Goal: Task Accomplishment & Management: Manage account settings

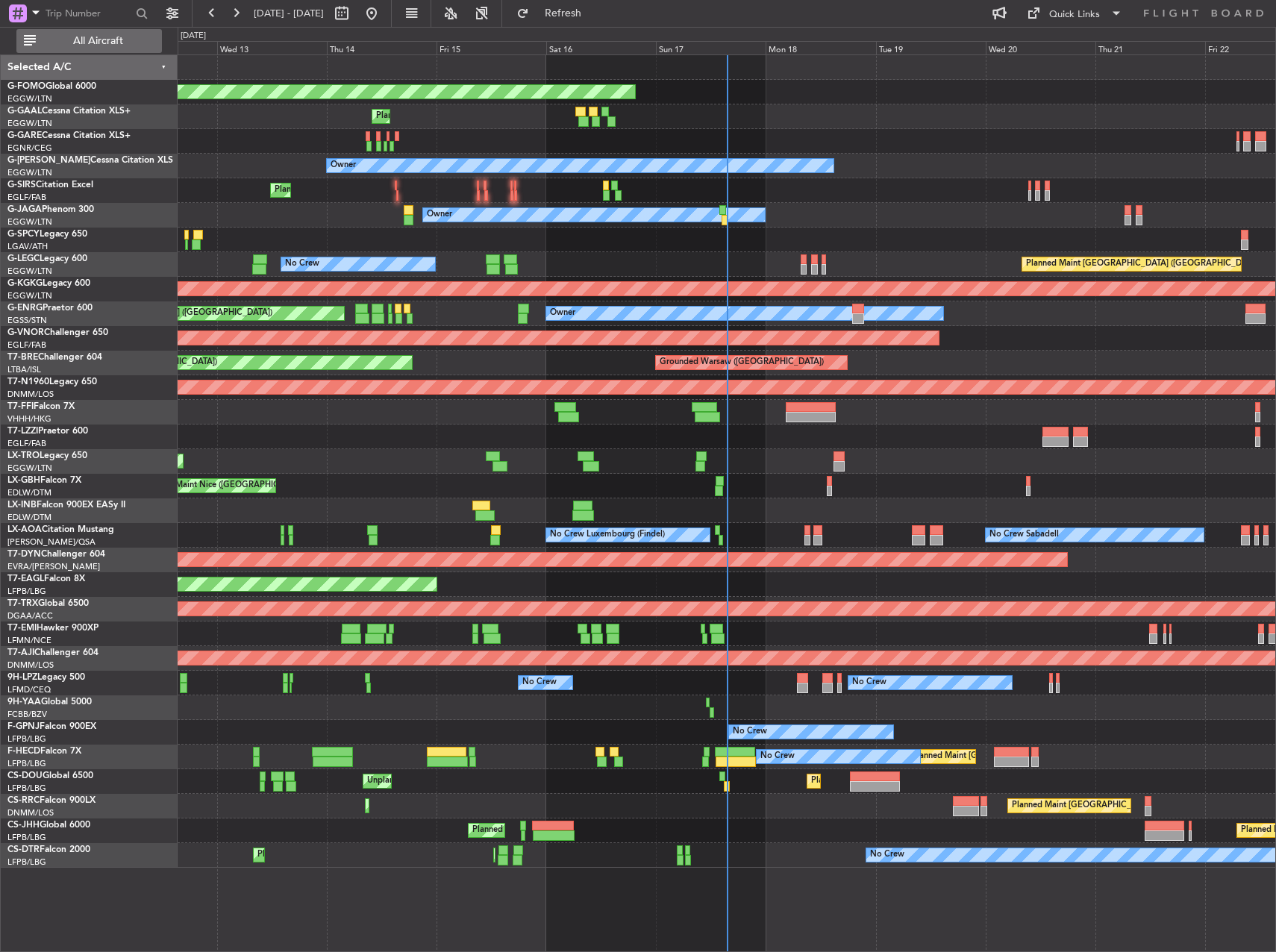
click at [51, 33] on button "All Aircraft" at bounding box center [89, 41] width 146 height 24
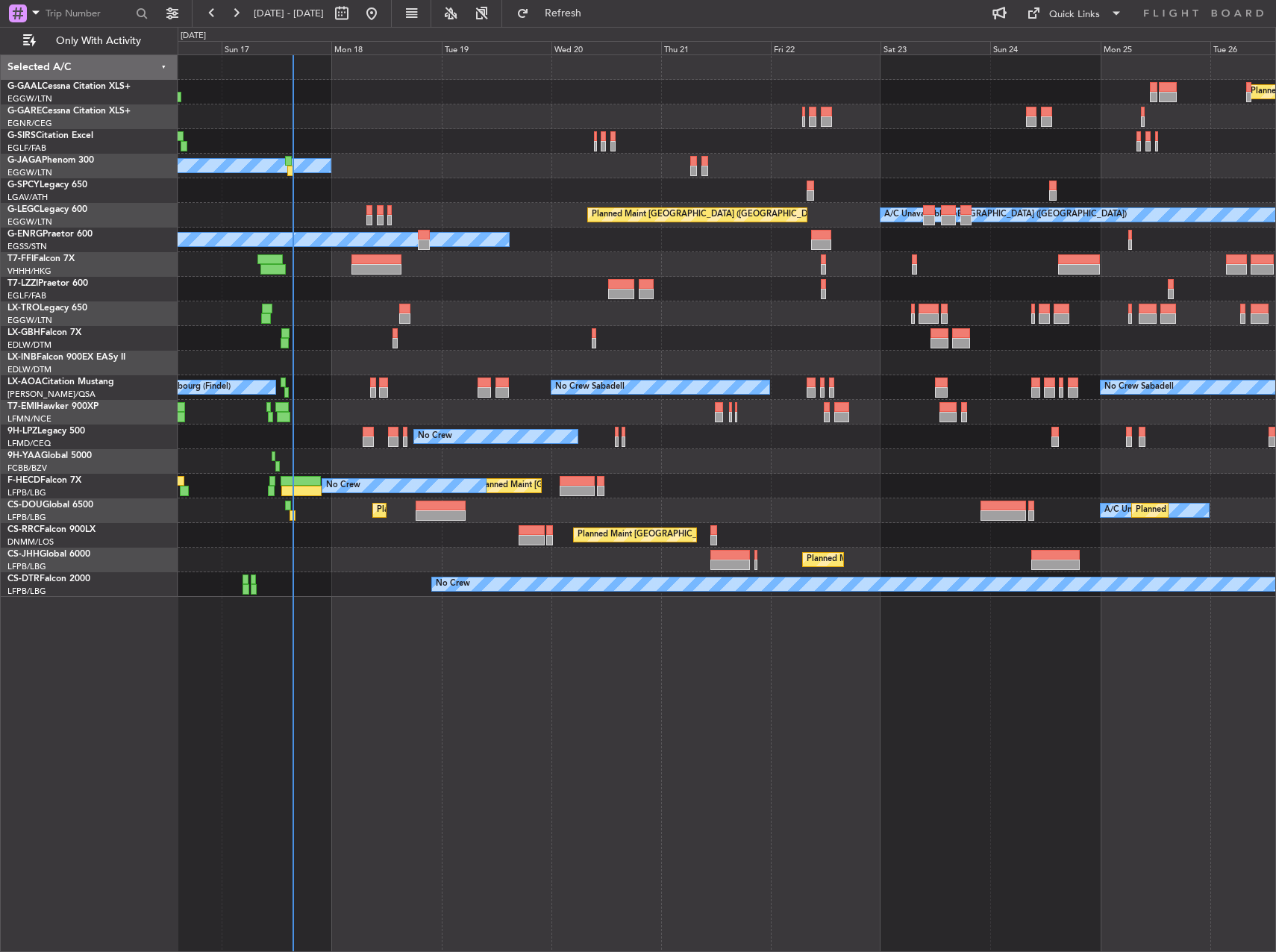
click at [554, 161] on div "Owner" at bounding box center [726, 166] width 1098 height 25
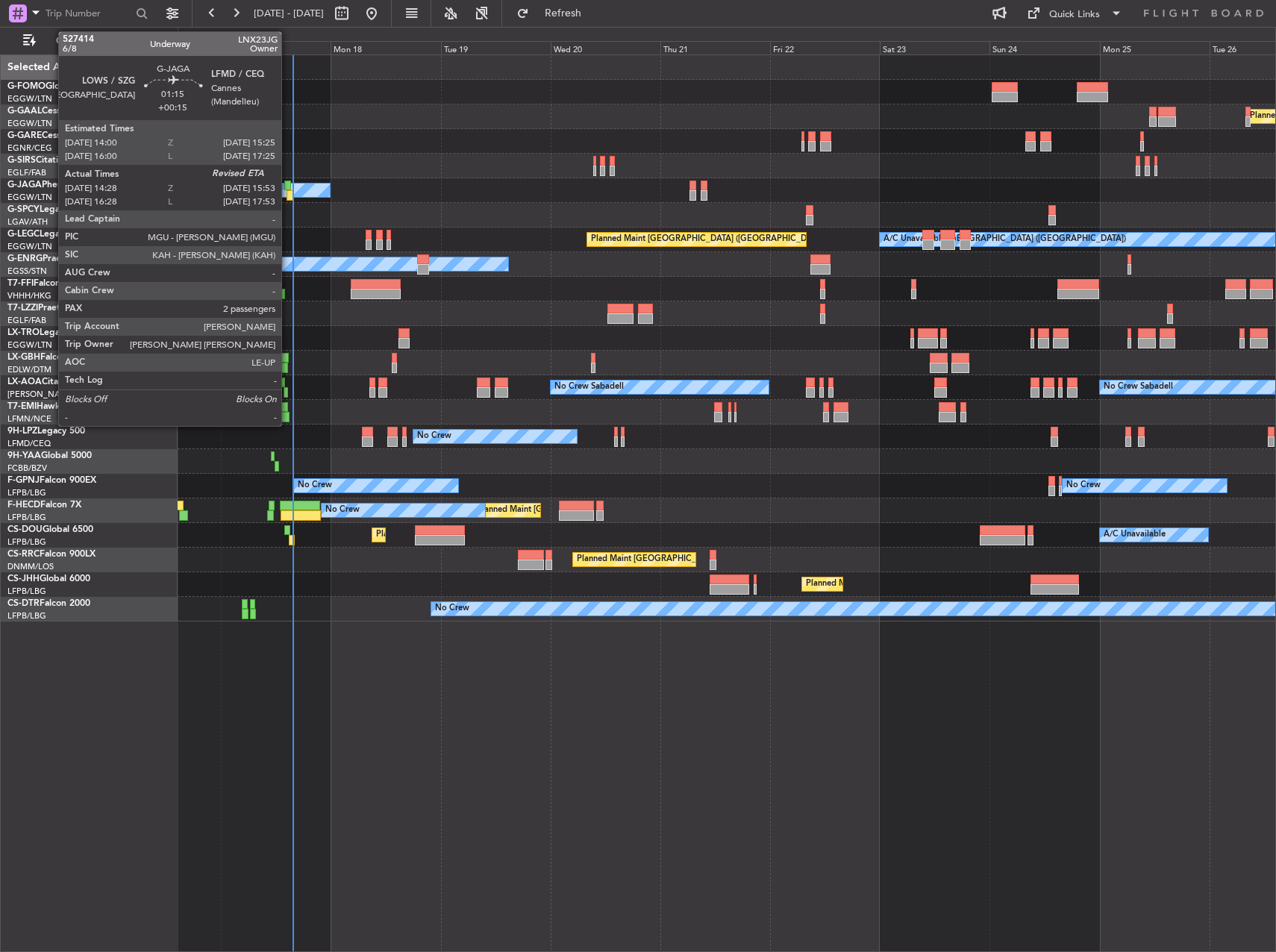
click at [289, 189] on div at bounding box center [287, 186] width 7 height 11
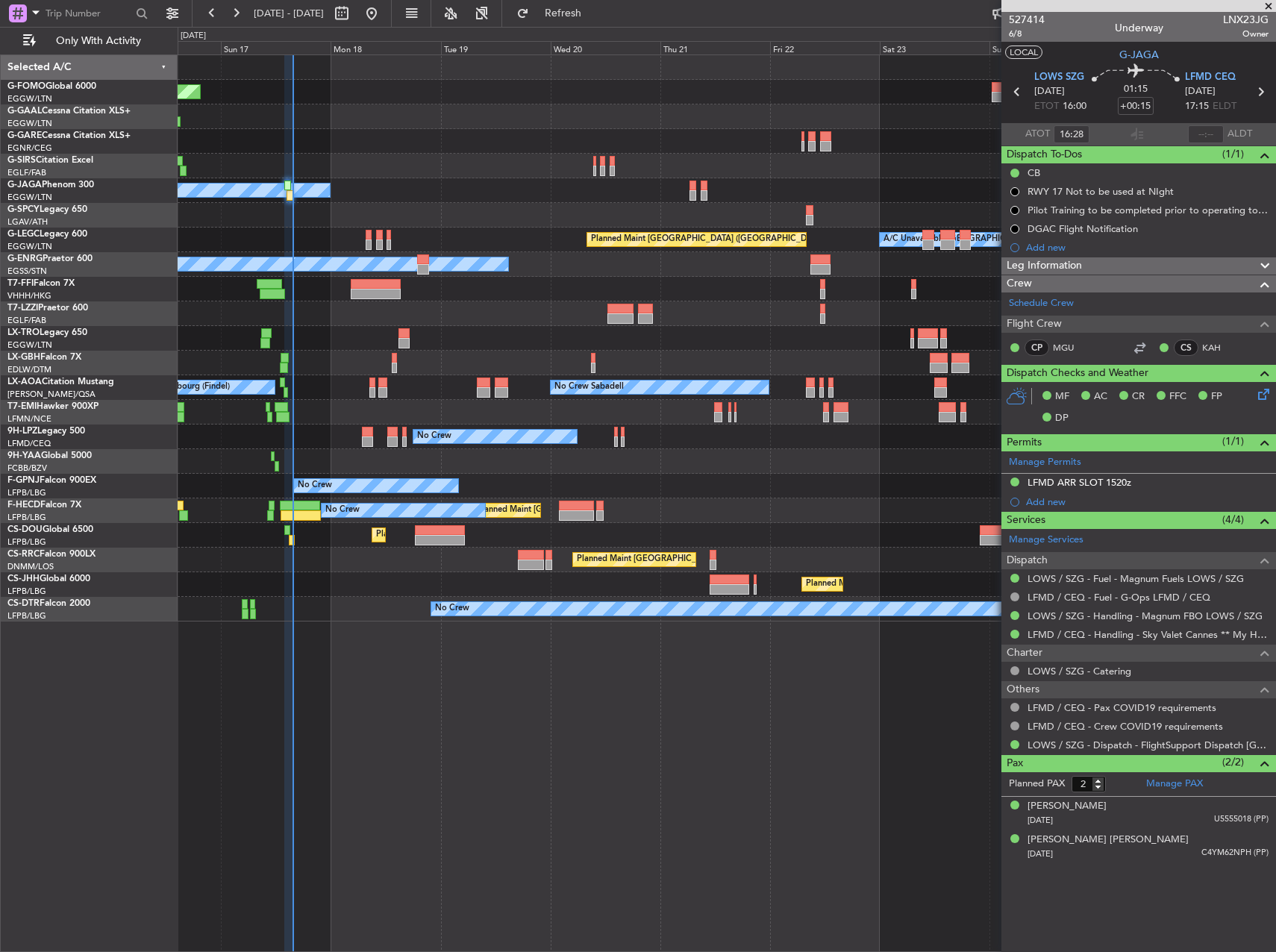
type input "14:28"
click at [1218, 131] on input "text" at bounding box center [1206, 134] width 35 height 18
type input "15:38"
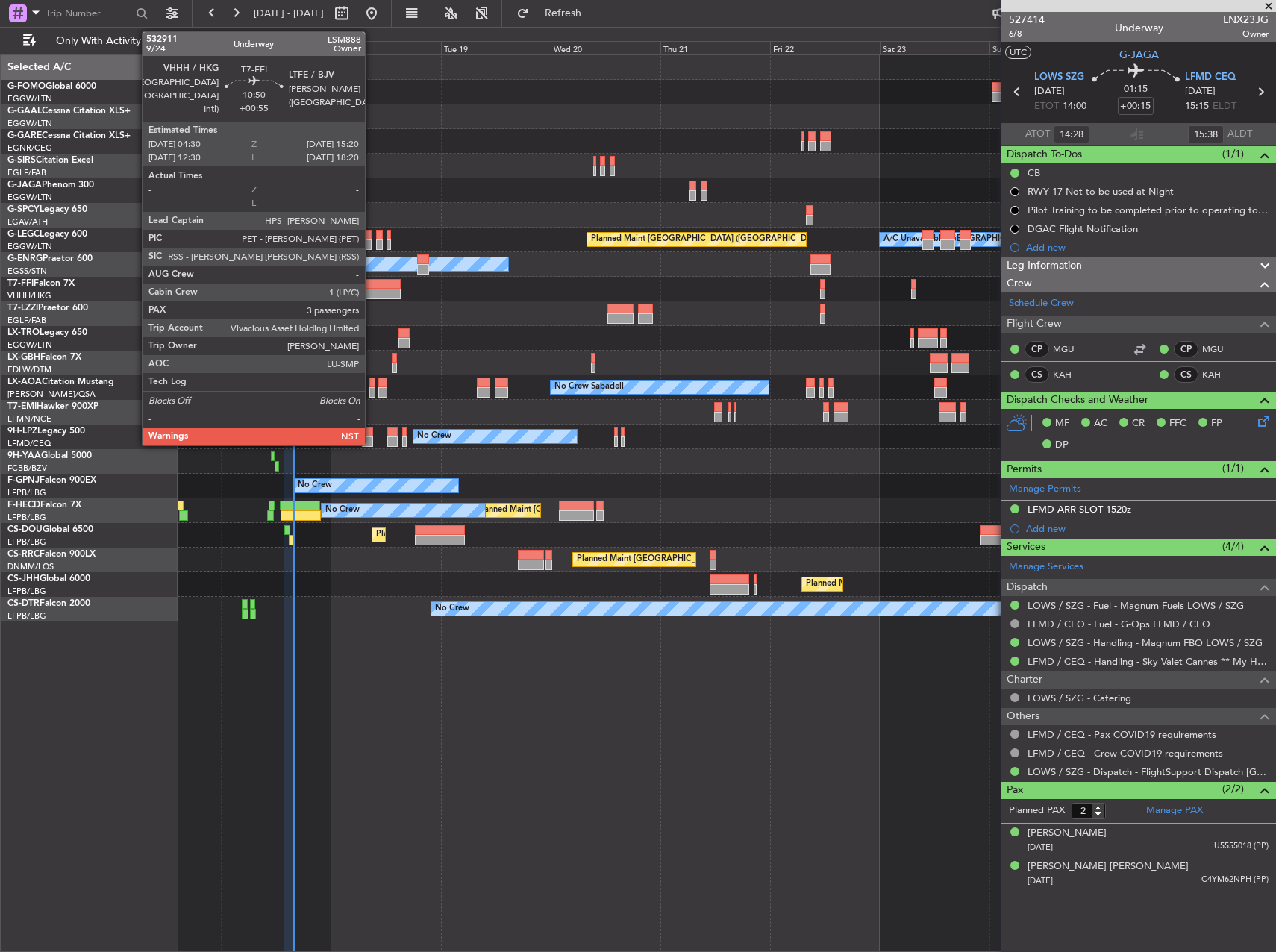
click at [372, 279] on div at bounding box center [376, 284] width 50 height 11
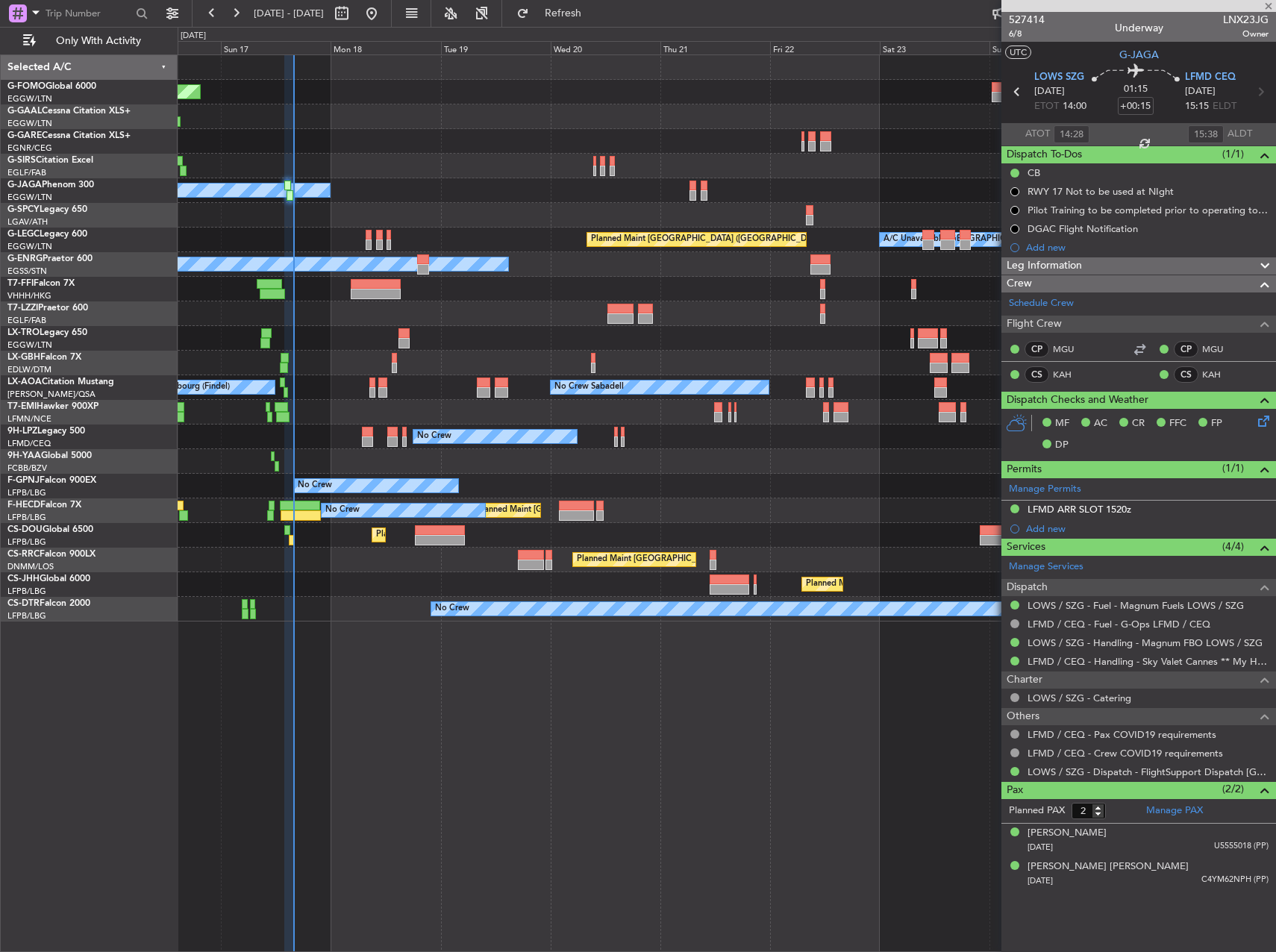
type input "+00:55"
type input "3"
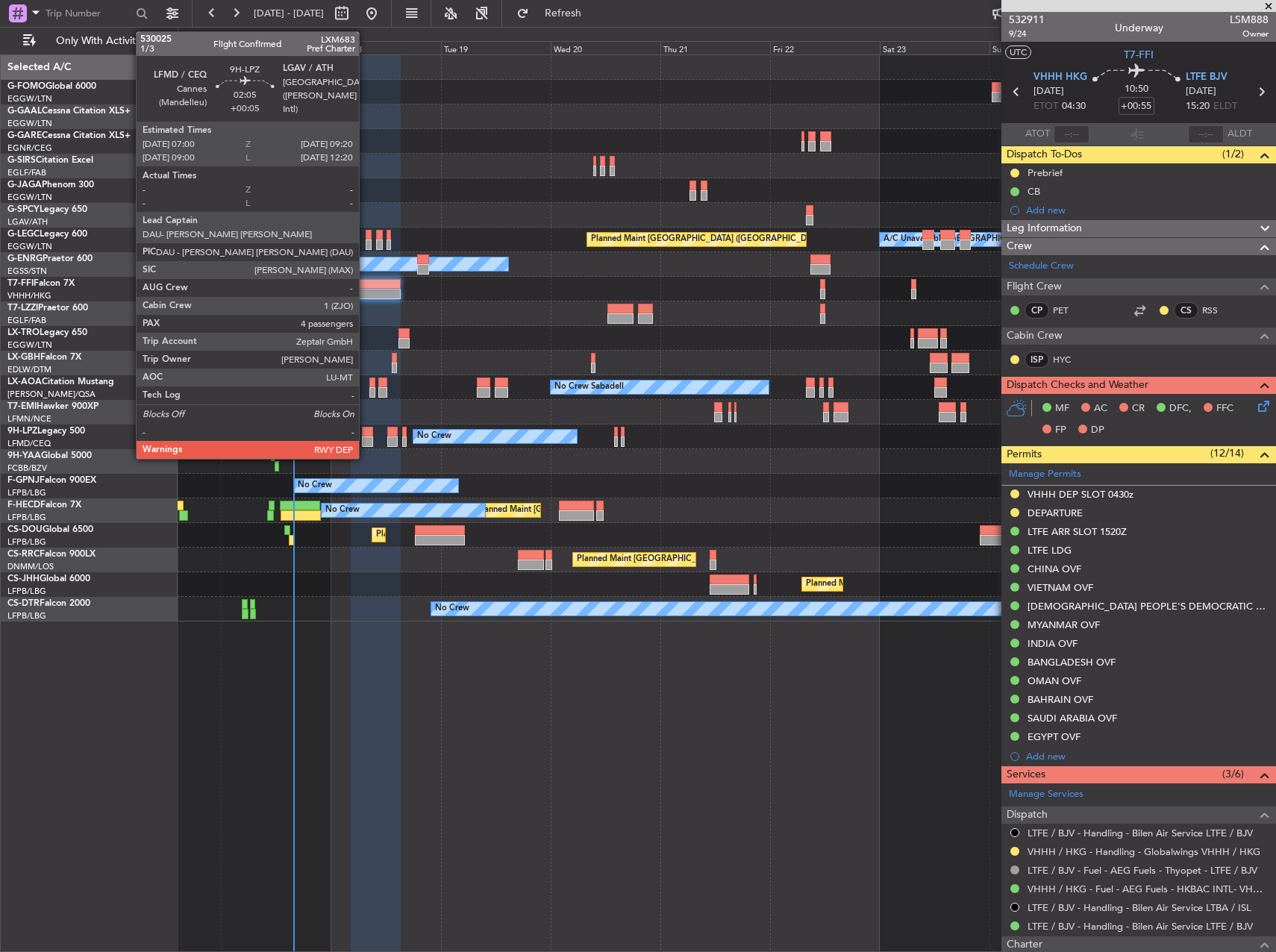
click at [366, 435] on div at bounding box center [367, 432] width 11 height 11
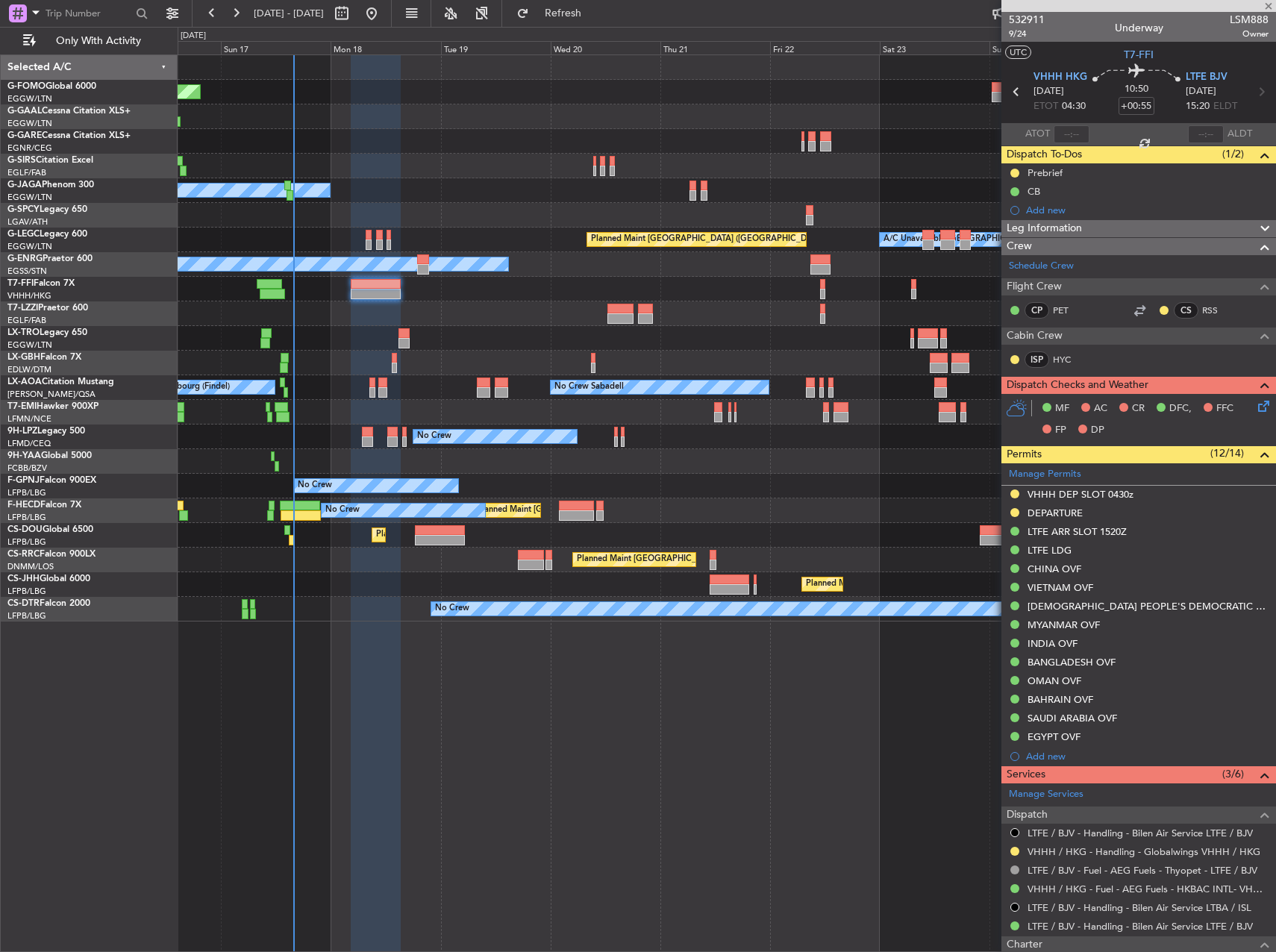
type input "+00:05"
type input "4"
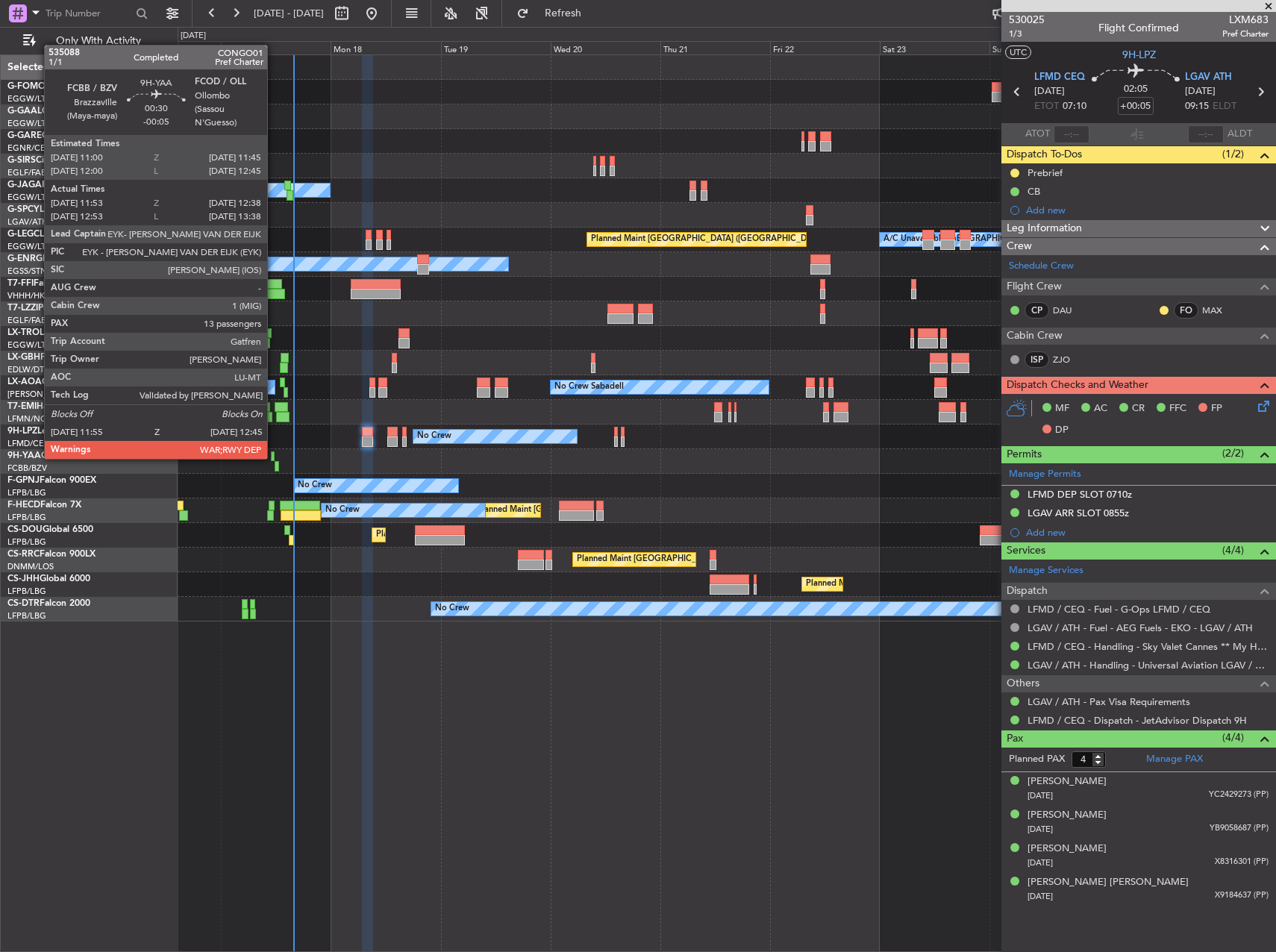
click at [274, 456] on div at bounding box center [272, 456] width 4 height 11
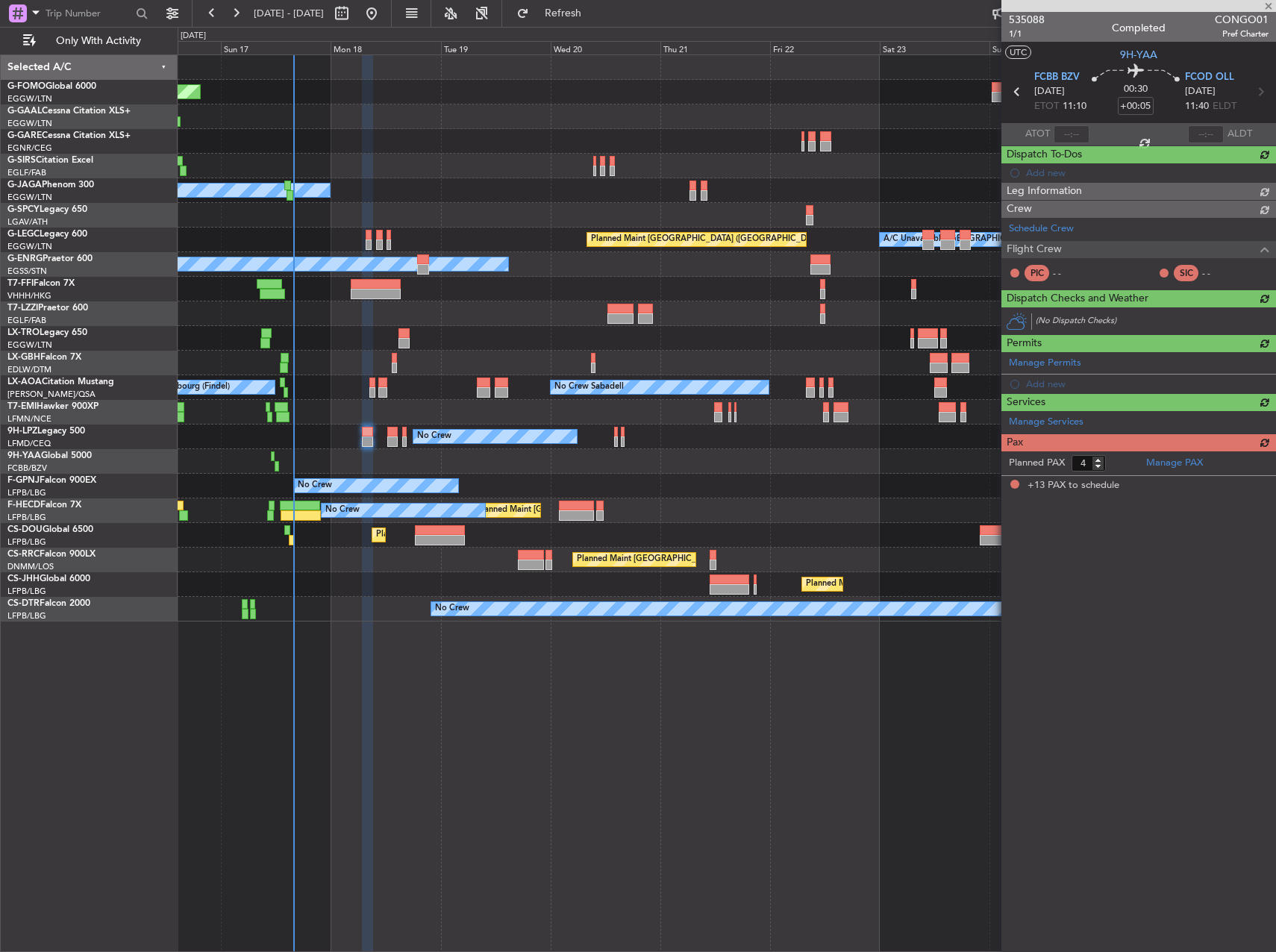
type input "-00:05"
type input "12:03"
type input "12:33"
type input "13"
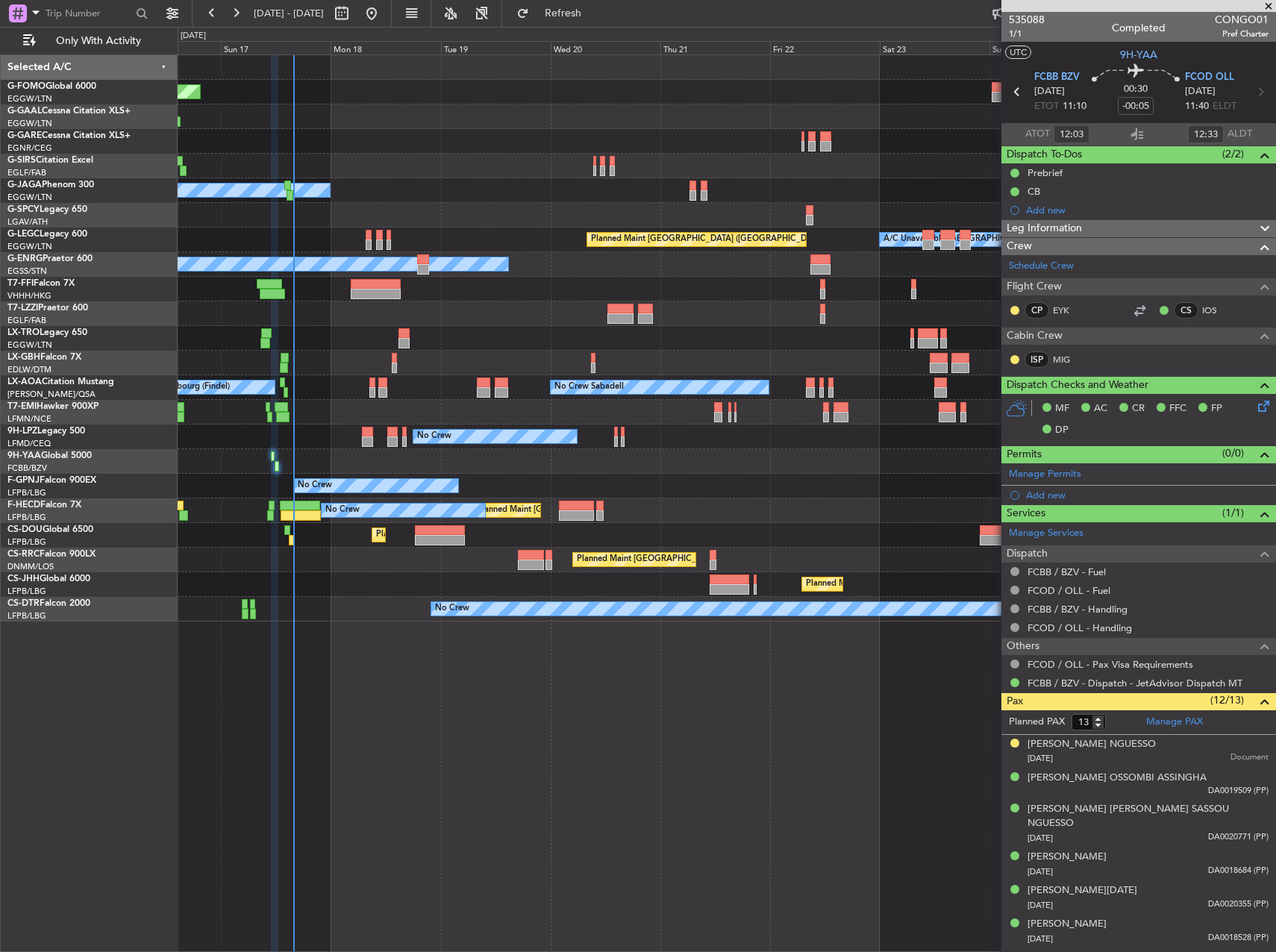
type input "13:03"
type input "13:33"
type input "12:03"
type input "12:33"
type input "13:03"
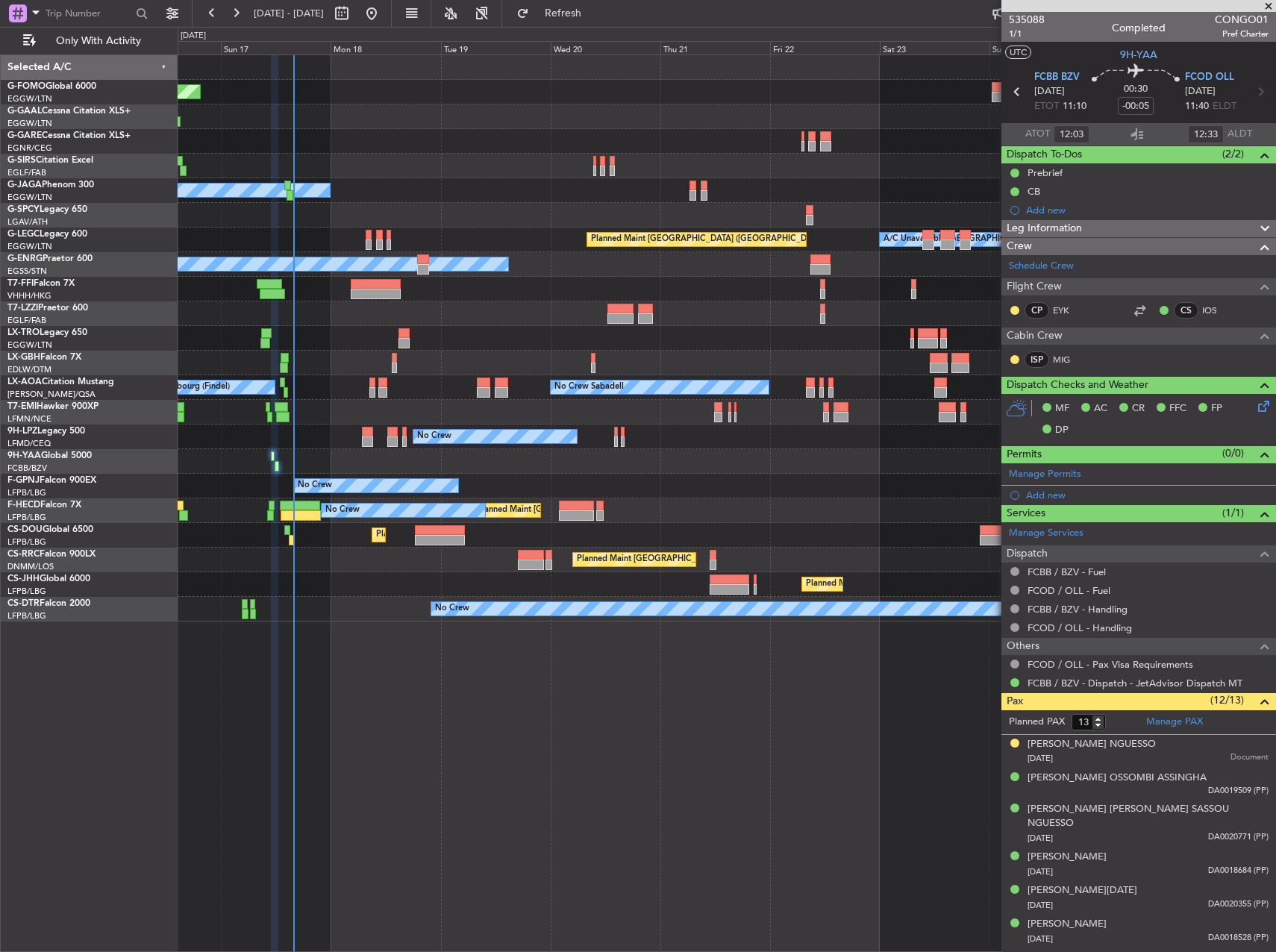
type input "13:33"
type input "12:03"
type input "12:33"
type input "13:03"
type input "13:33"
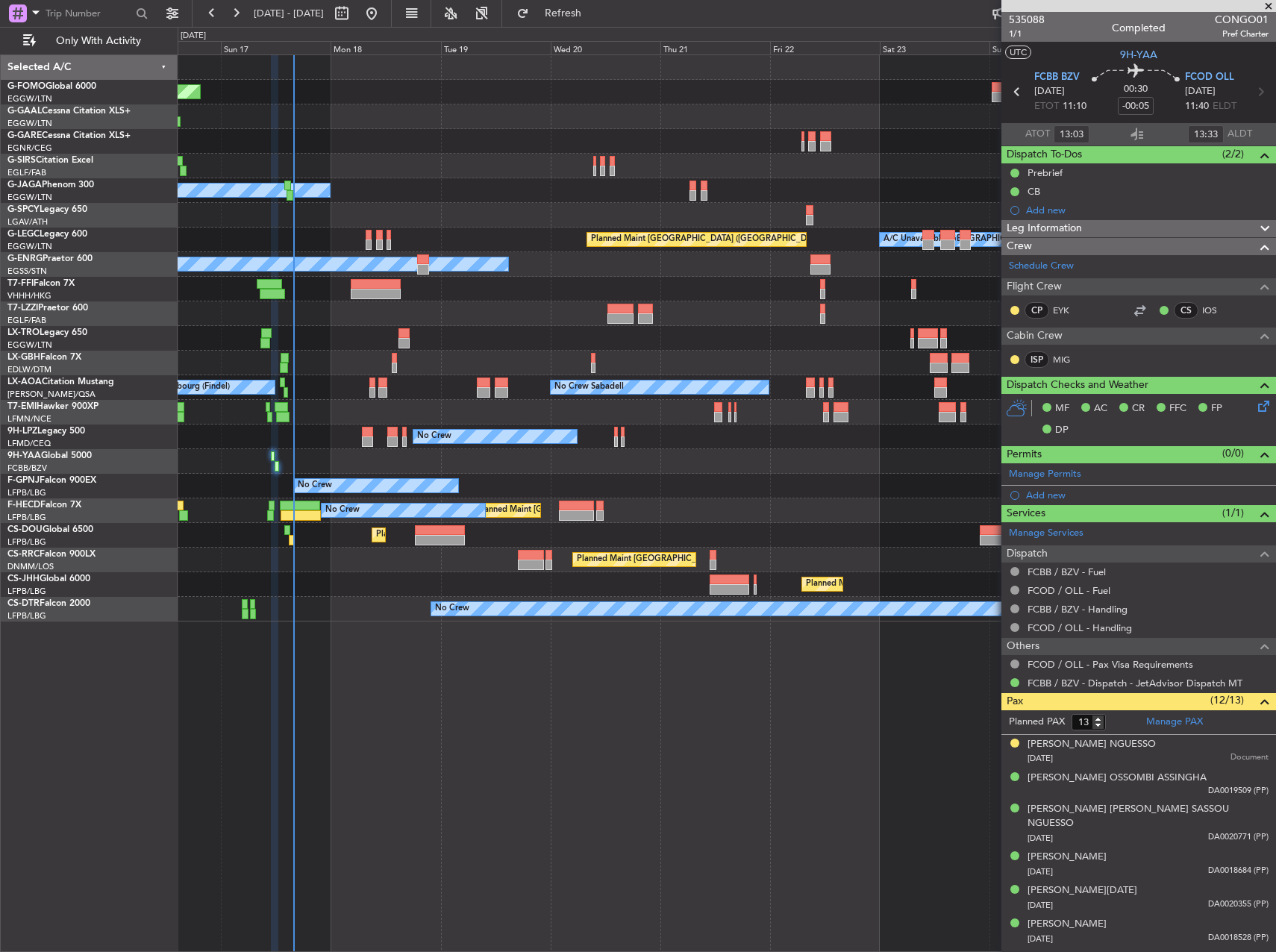
type input "12:03"
type input "12:33"
type input "13:03"
type input "13:33"
type input "12:03"
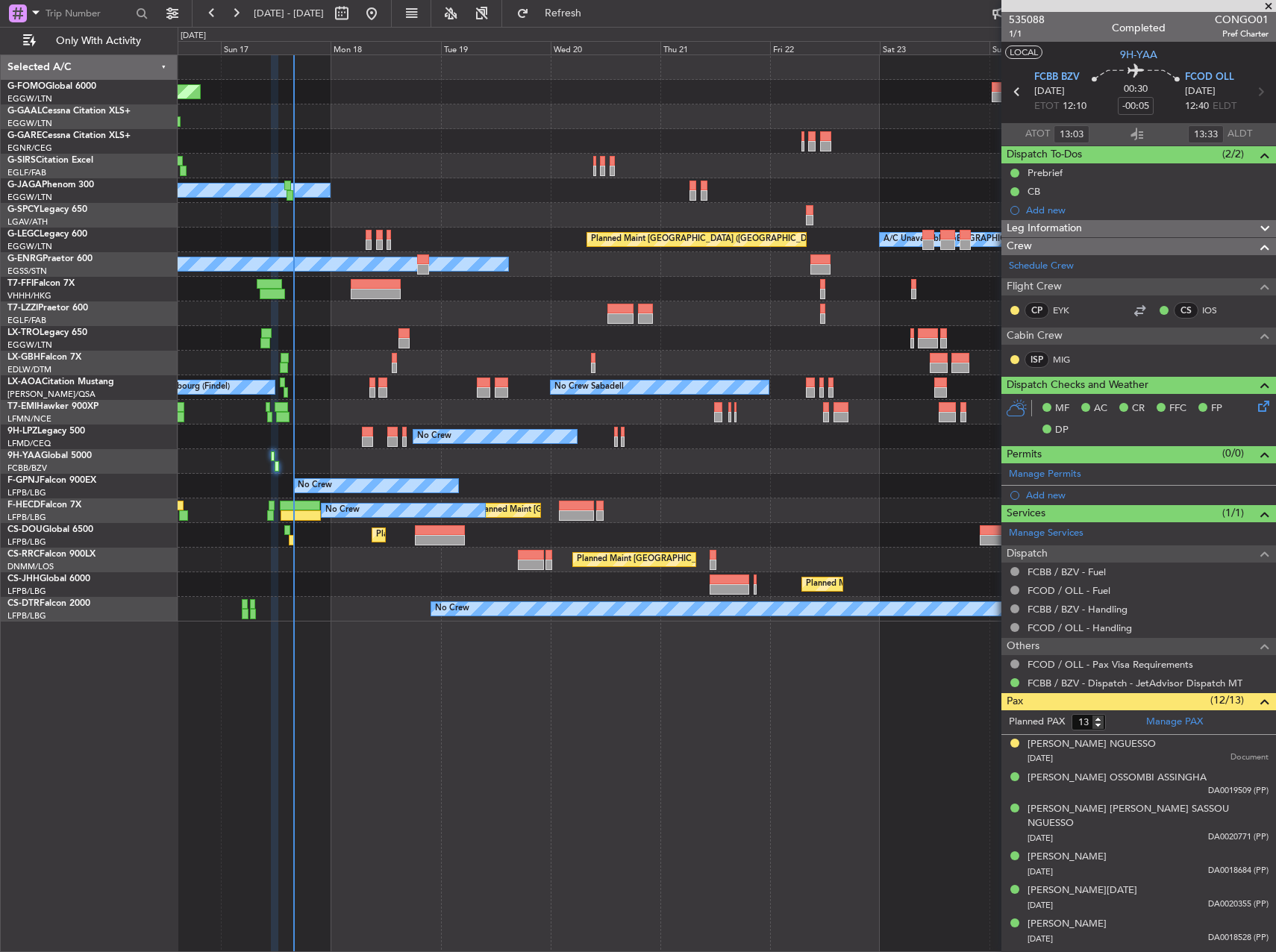
type input "12:33"
type input "13:03"
type input "13:33"
type input "12:03"
type input "12:33"
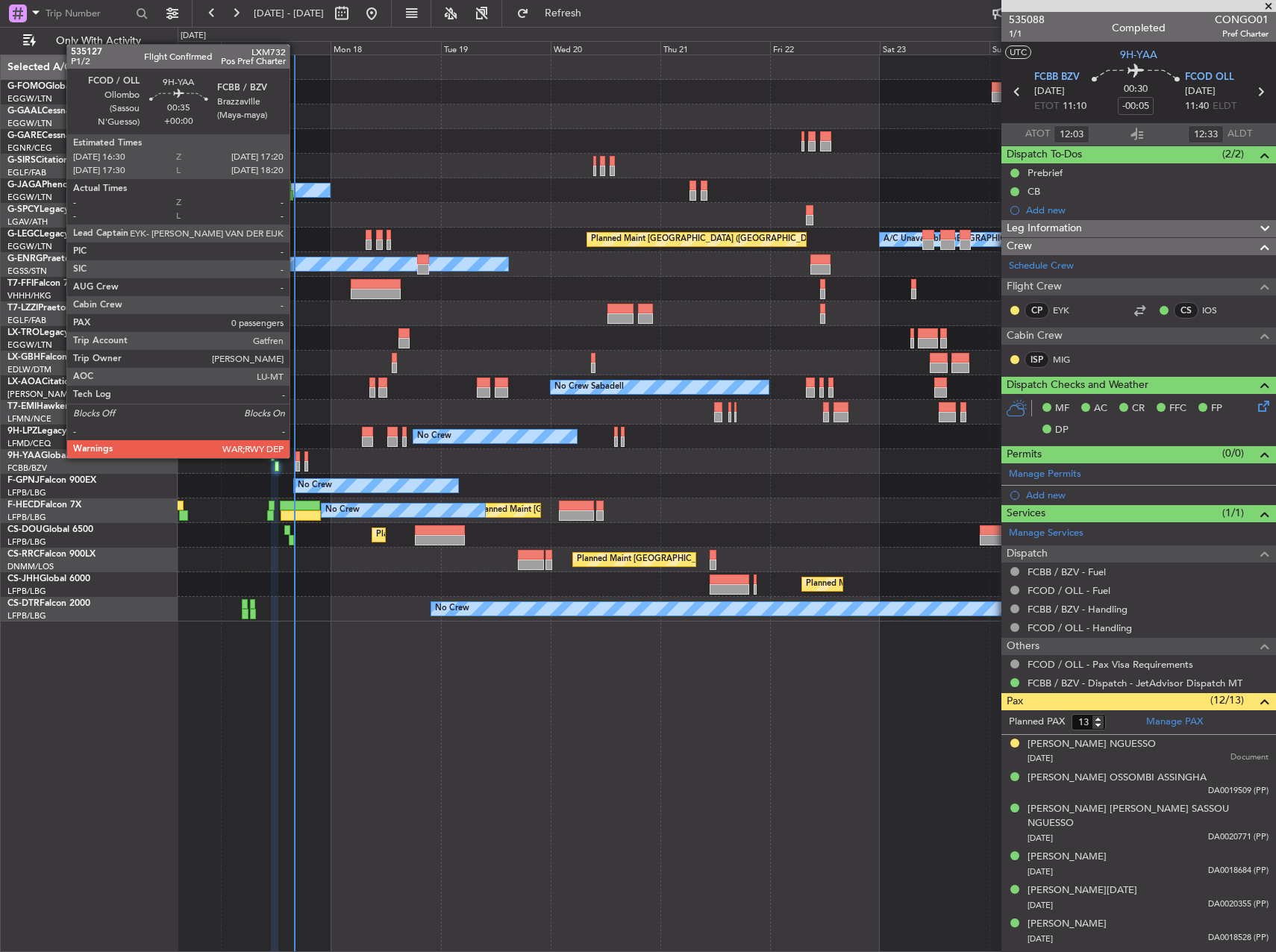
click at [297, 456] on div at bounding box center [298, 456] width 5 height 11
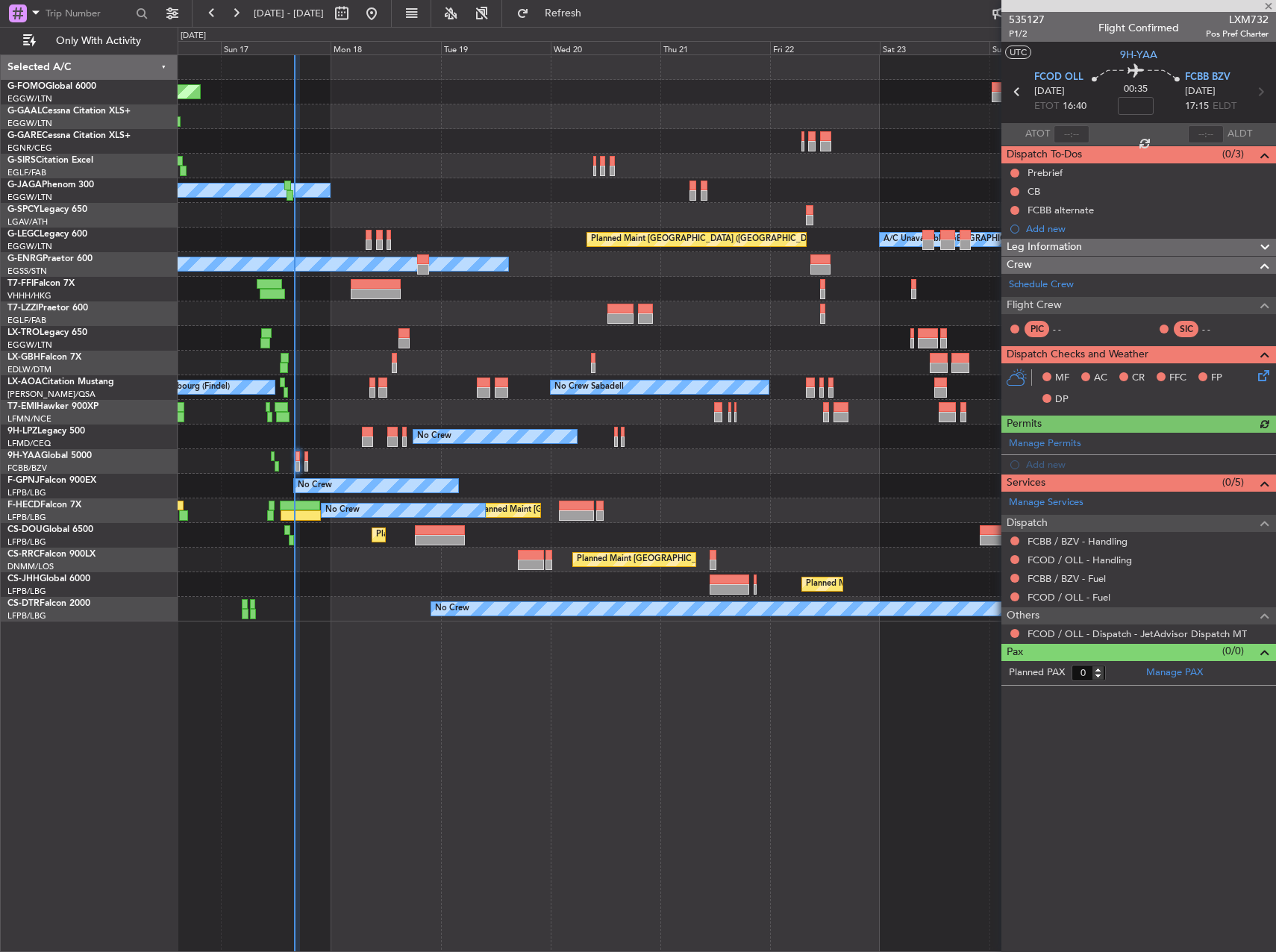
click at [1081, 240] on span "Leg Information" at bounding box center [1044, 247] width 75 height 17
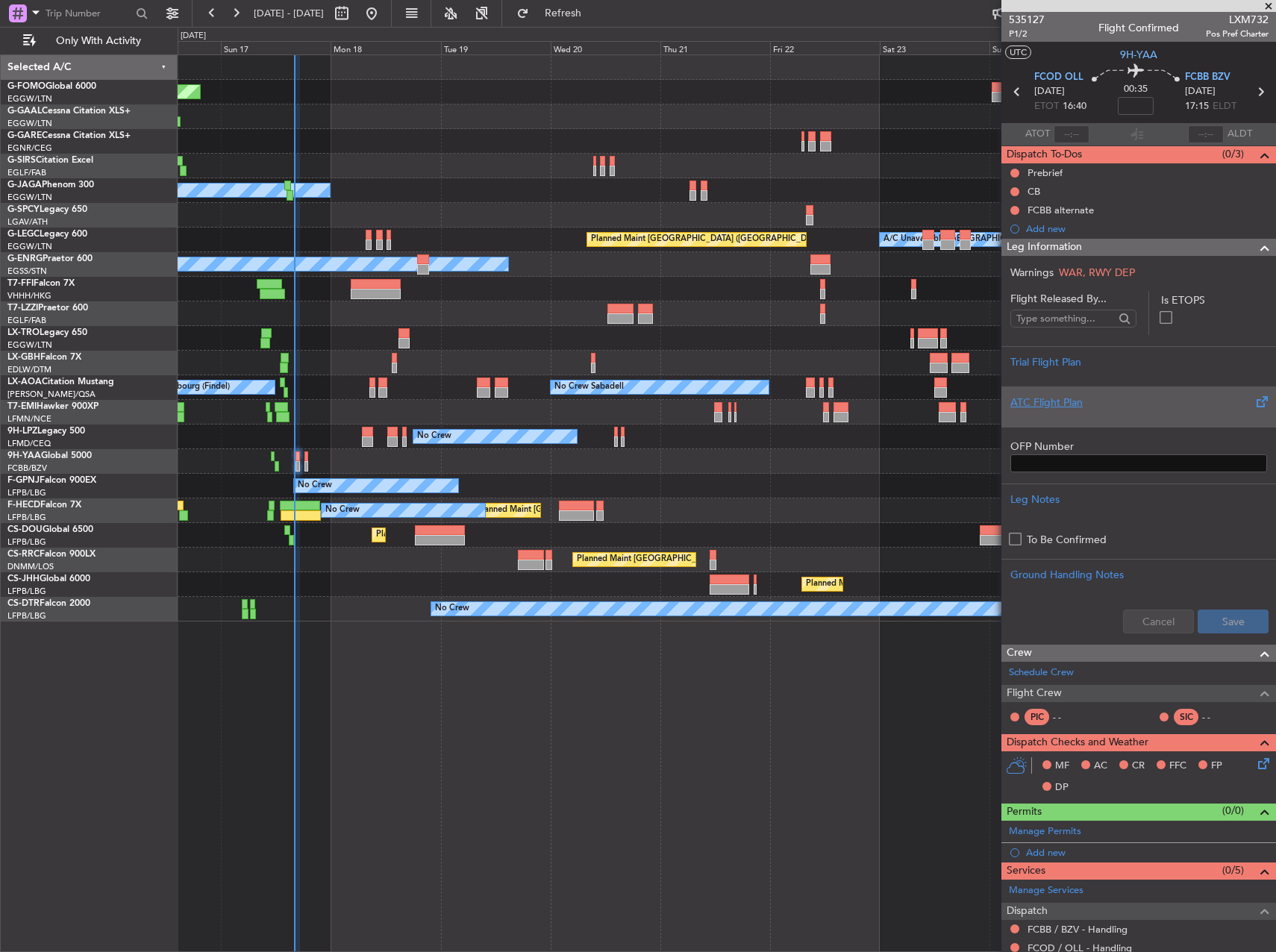
click at [1096, 396] on div "ATC Flight Plan" at bounding box center [1139, 402] width 257 height 16
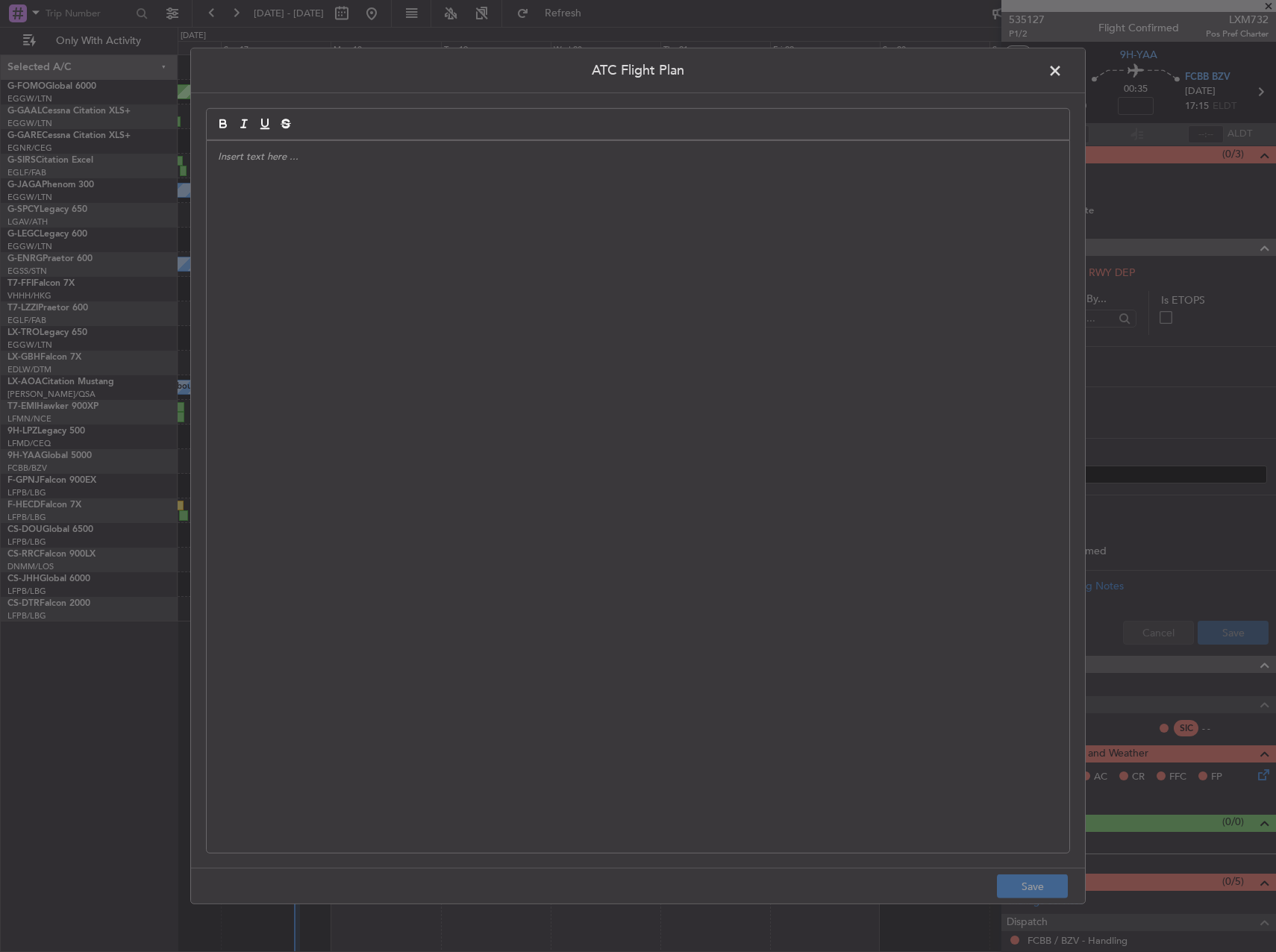
click at [675, 465] on div at bounding box center [638, 497] width 862 height 712
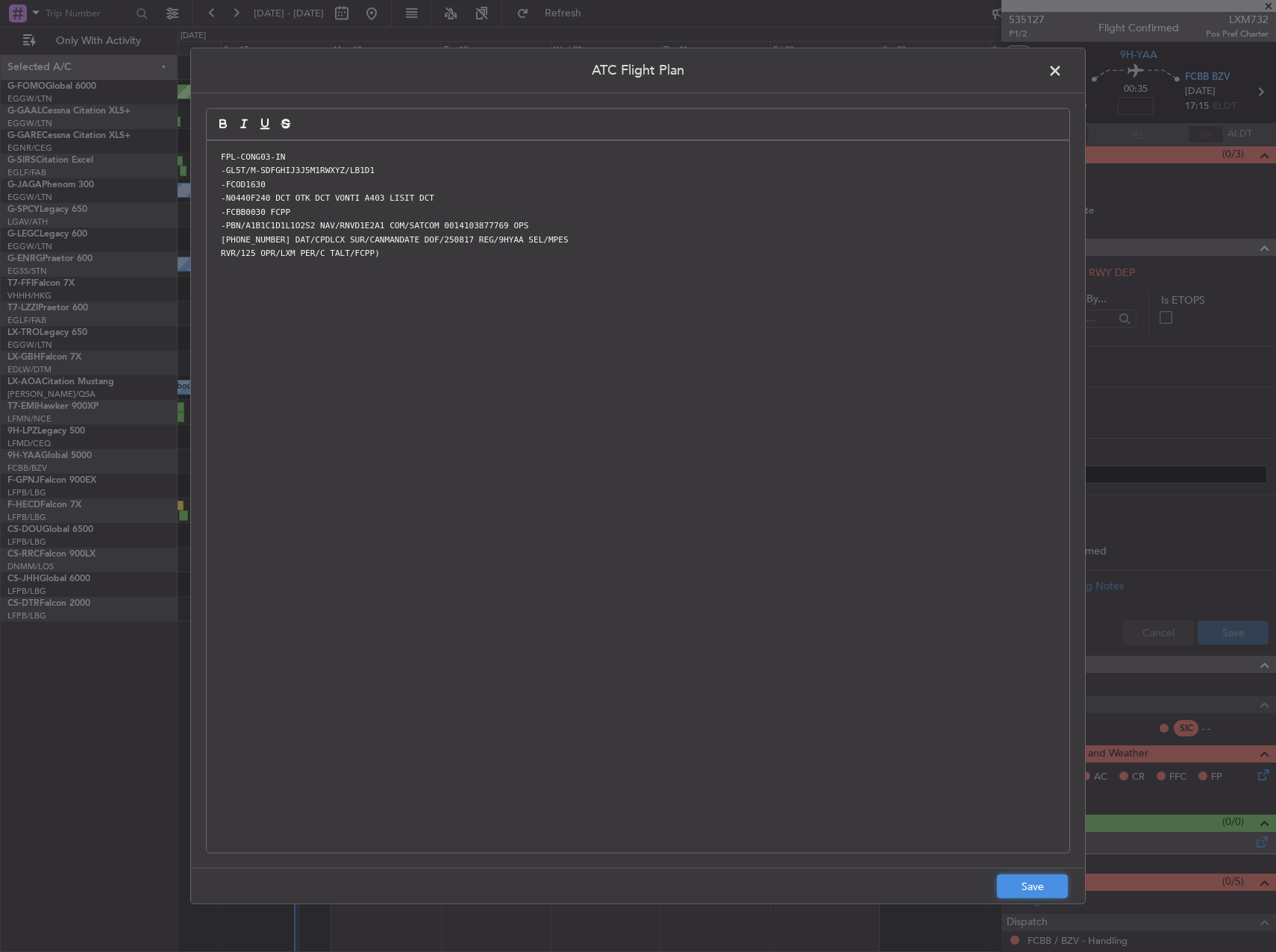
click at [1021, 895] on button "Save" at bounding box center [1032, 886] width 71 height 24
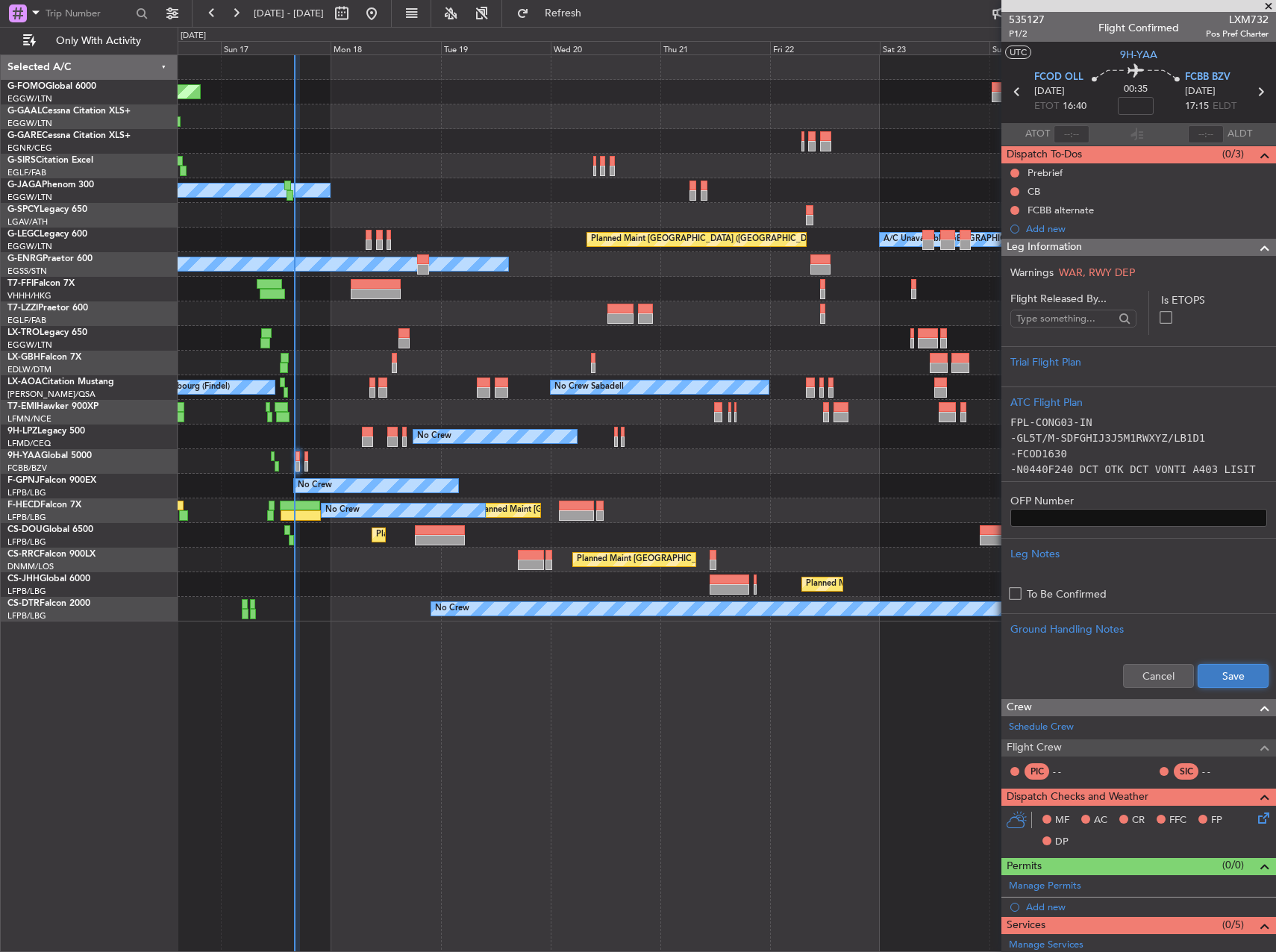
click at [1223, 667] on button "Save" at bounding box center [1233, 676] width 71 height 24
click at [1012, 171] on button at bounding box center [1015, 174] width 9 height 9
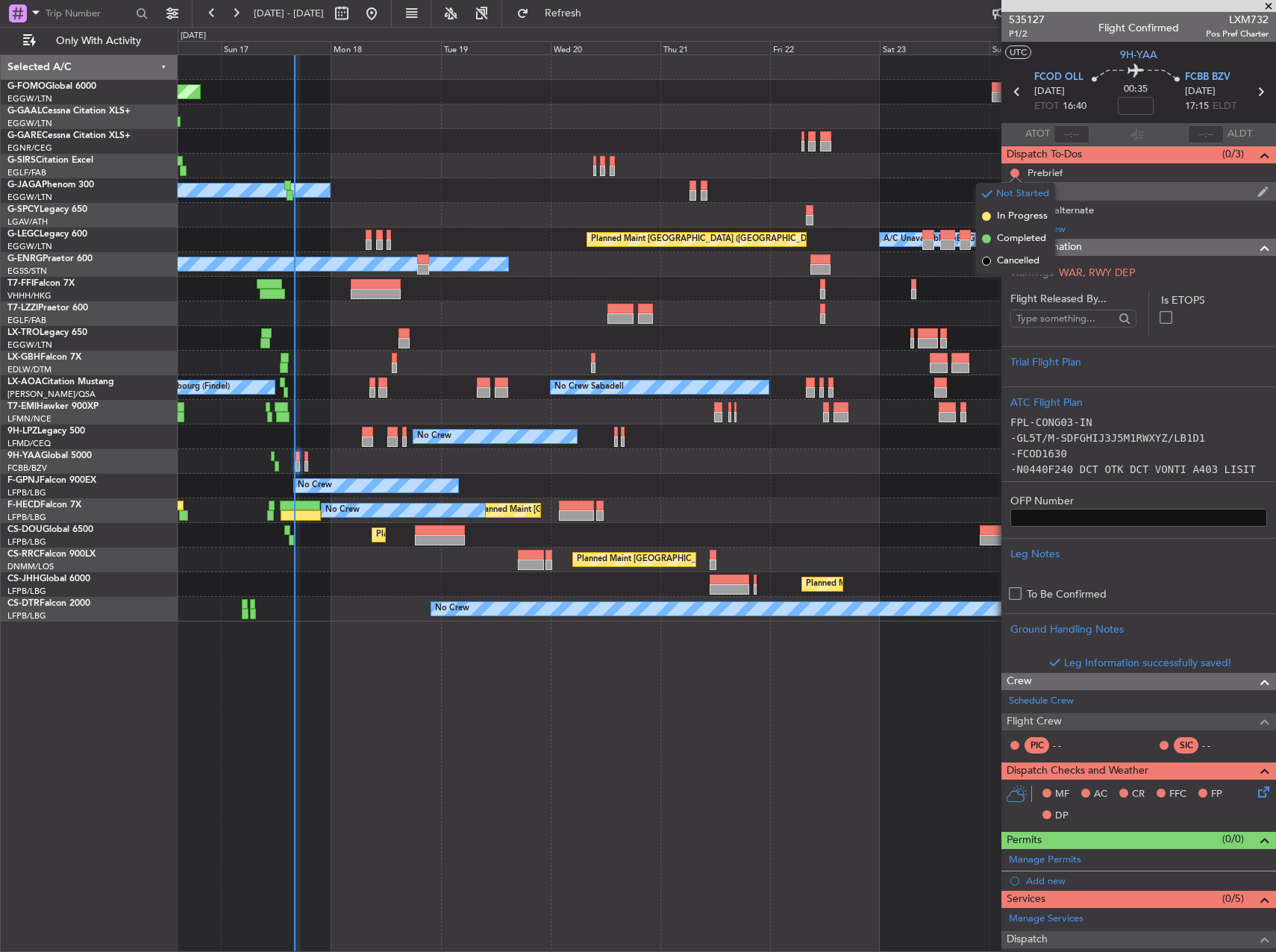
drag, startPoint x: 1003, startPoint y: 240, endPoint x: 1004, endPoint y: 183, distance: 57.0
click at [1004, 237] on span "Completed" at bounding box center [1021, 239] width 49 height 15
click at [1013, 191] on button at bounding box center [1015, 192] width 9 height 9
click at [1010, 250] on li "Completed" at bounding box center [1016, 257] width 79 height 23
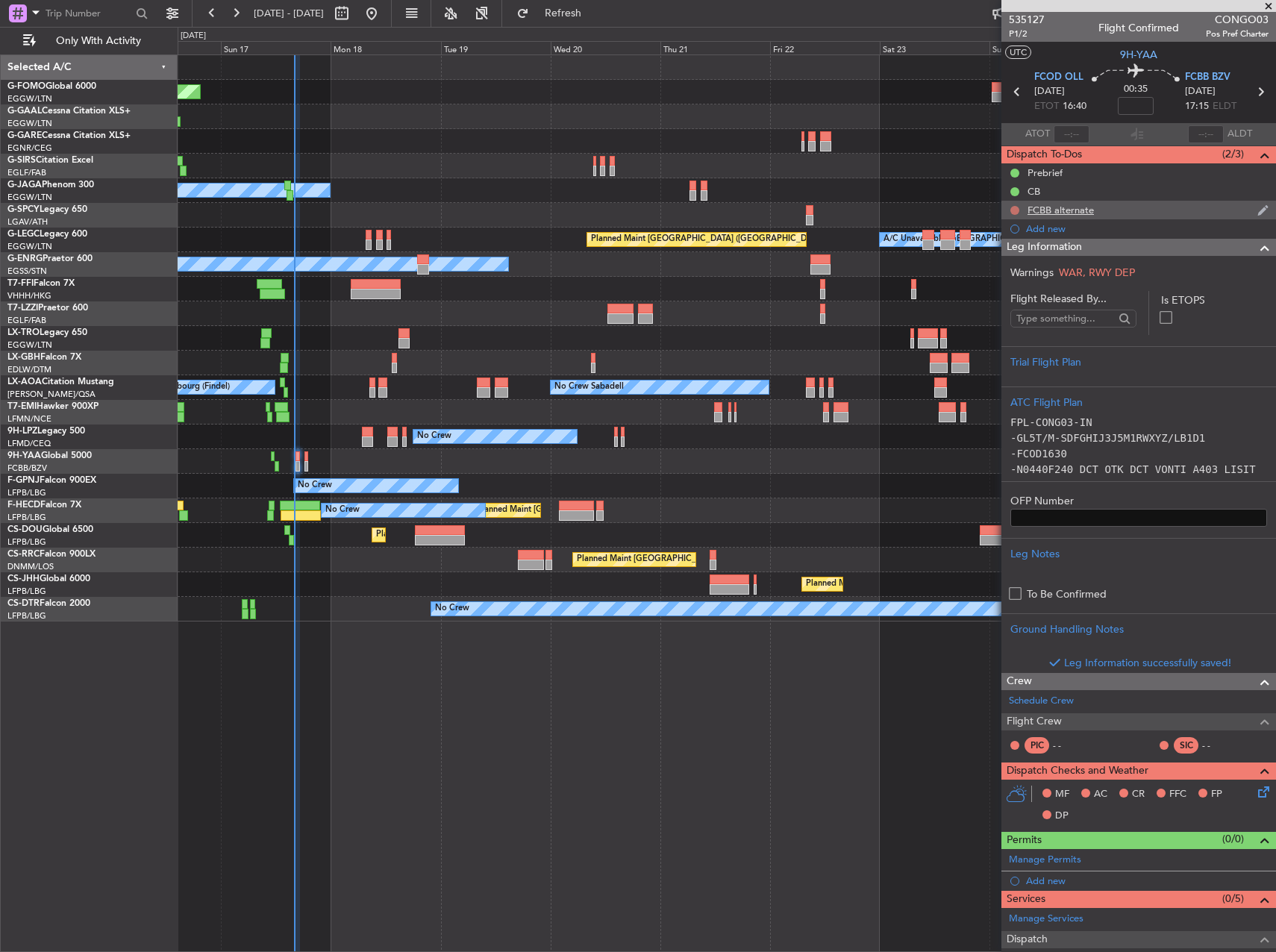
click at [1016, 208] on button at bounding box center [1015, 210] width 9 height 9
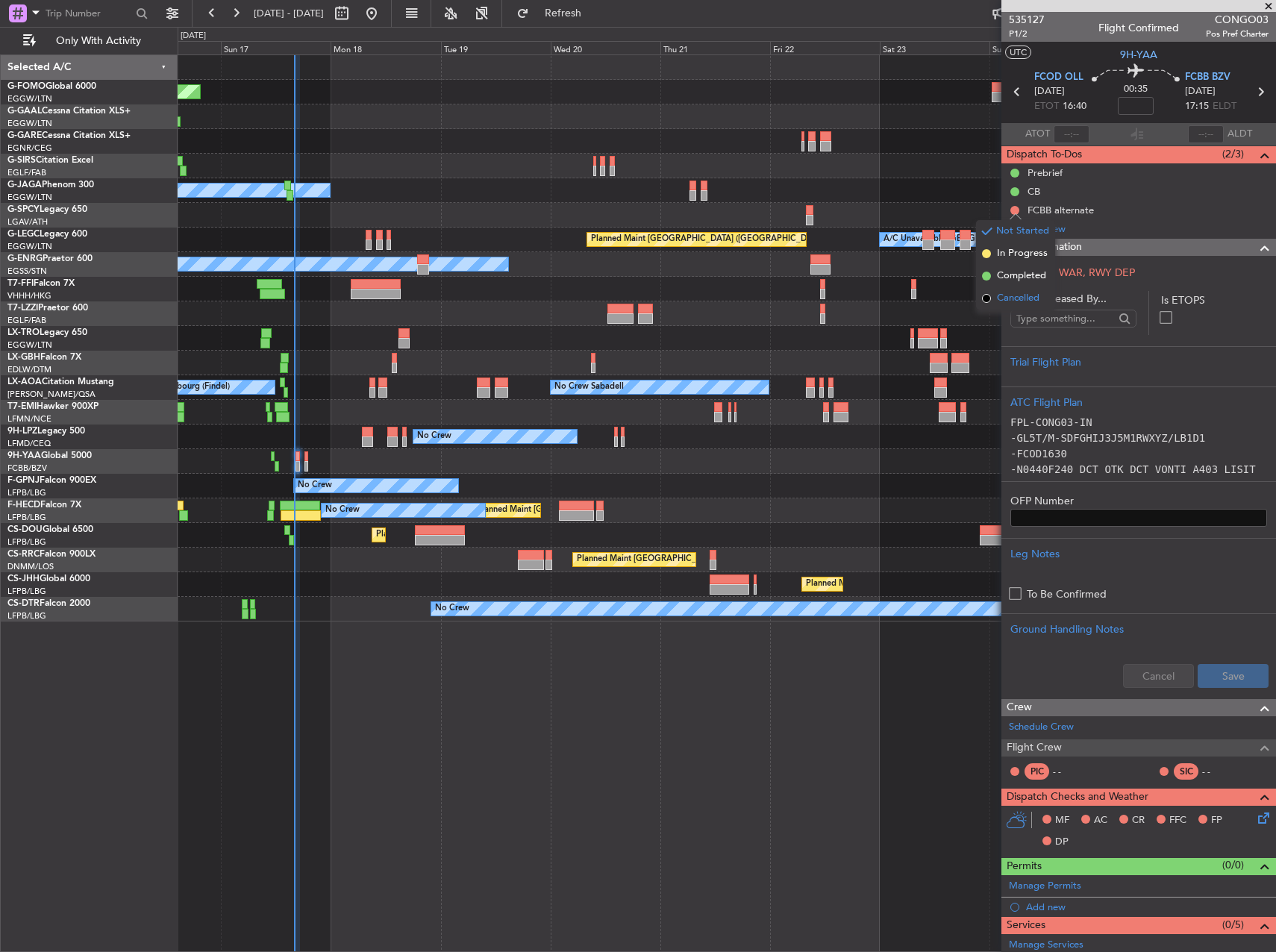
click at [1013, 294] on span "Cancelled" at bounding box center [1018, 299] width 42 height 15
click at [303, 458] on div at bounding box center [726, 461] width 1098 height 25
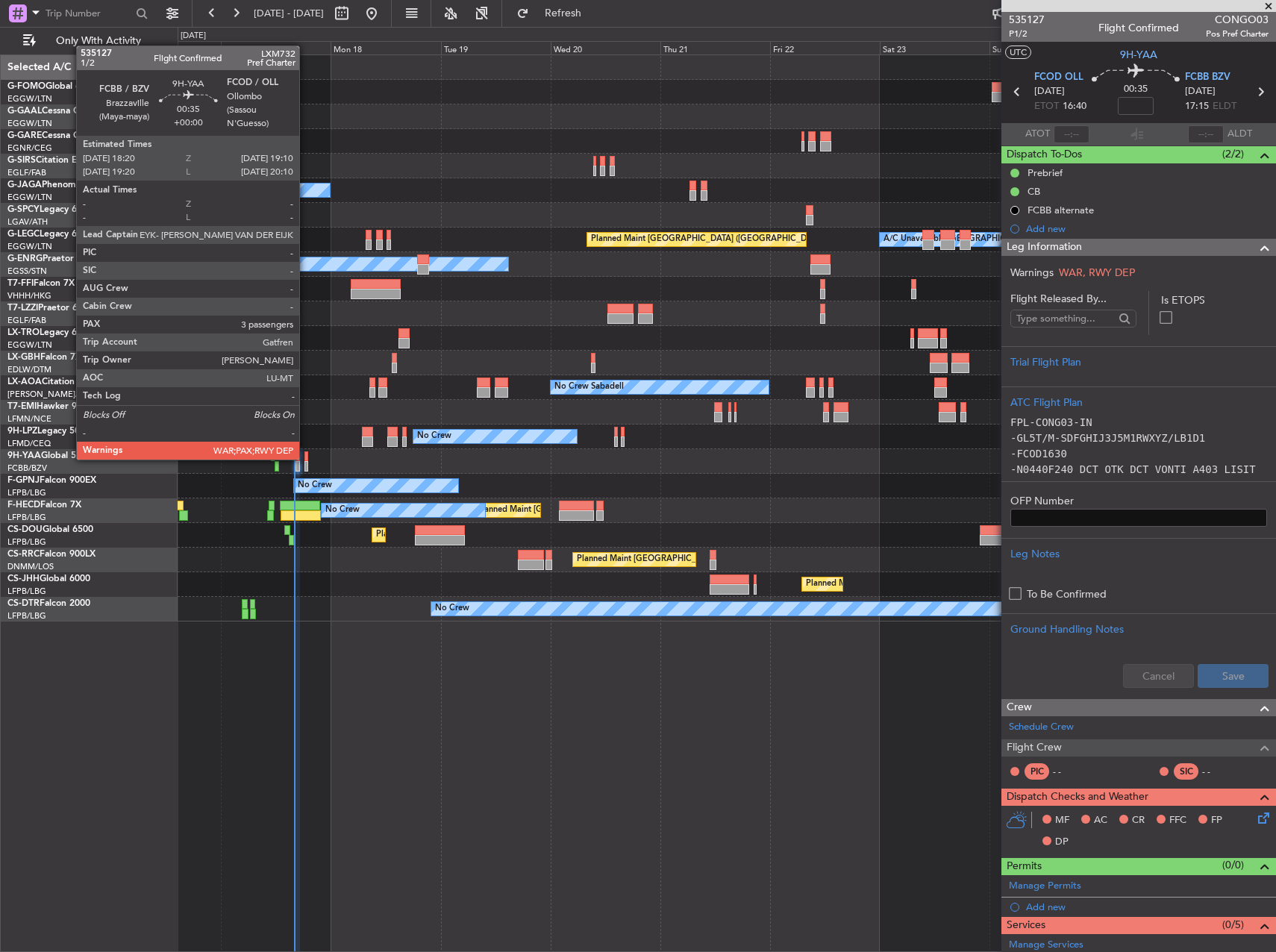
click at [306, 458] on div at bounding box center [307, 456] width 5 height 11
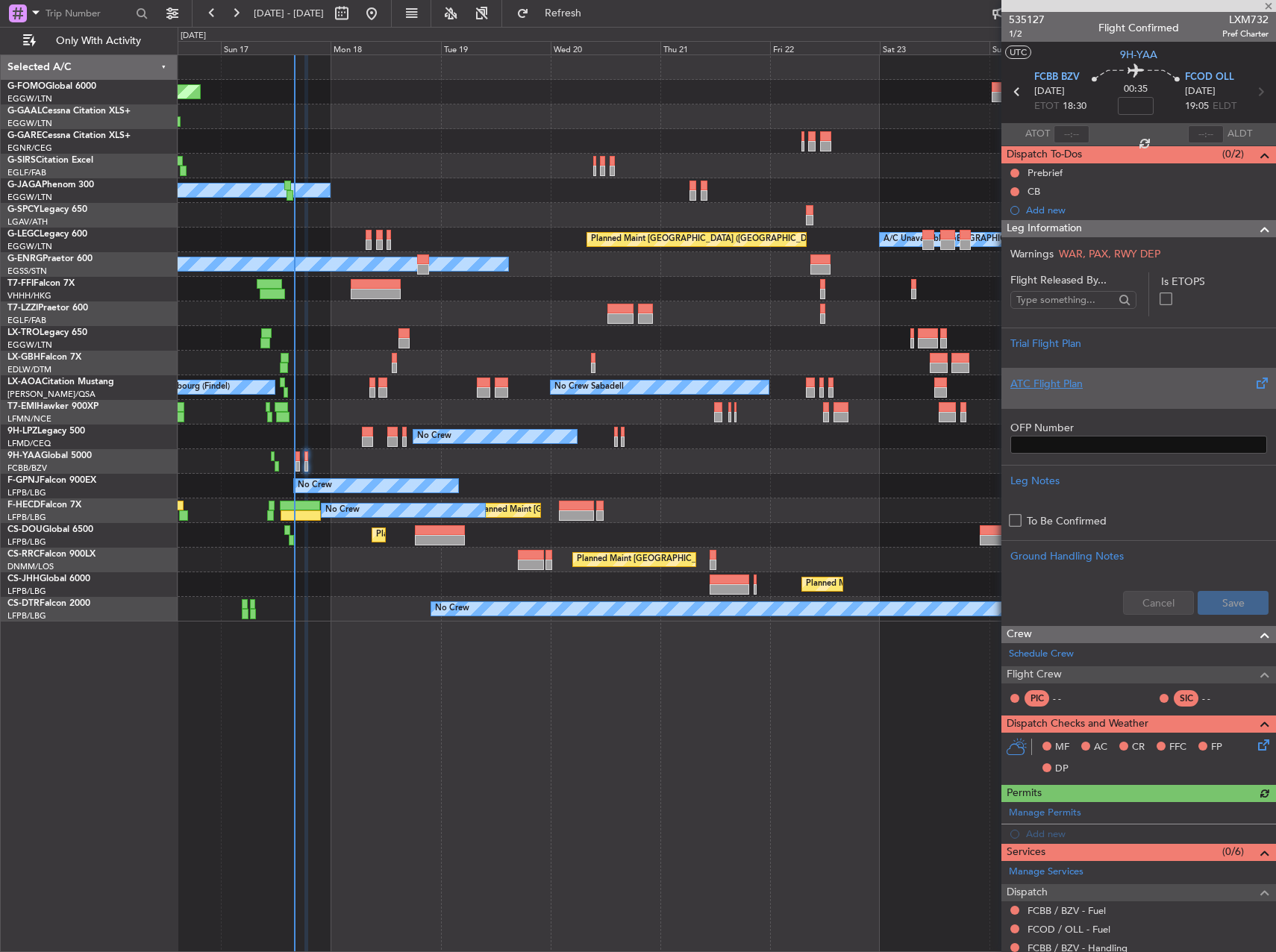
click at [1065, 386] on div "ATC Flight Plan" at bounding box center [1139, 383] width 257 height 16
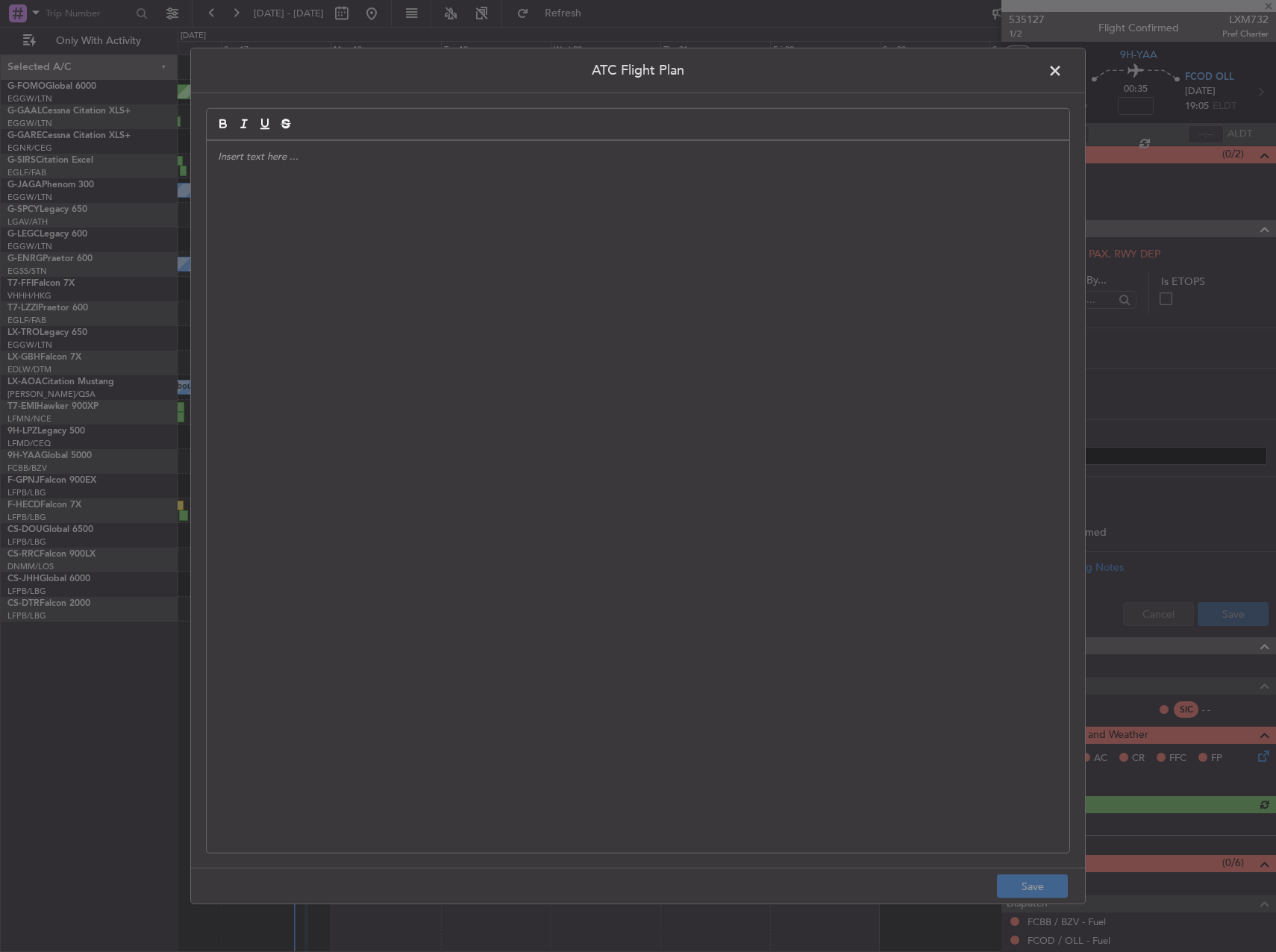
click at [732, 425] on div at bounding box center [638, 497] width 862 height 712
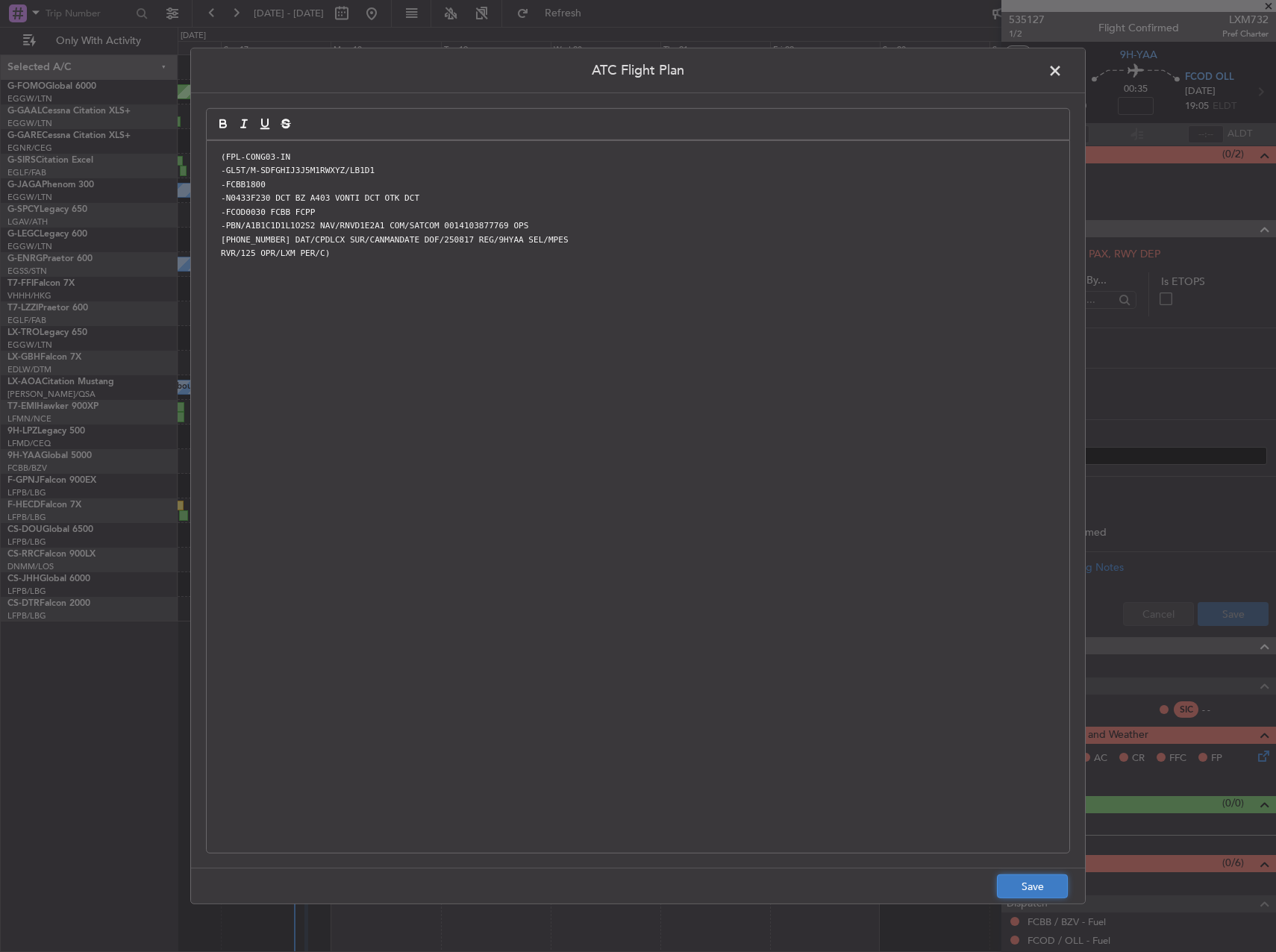
click at [1027, 887] on button "Save" at bounding box center [1032, 886] width 71 height 24
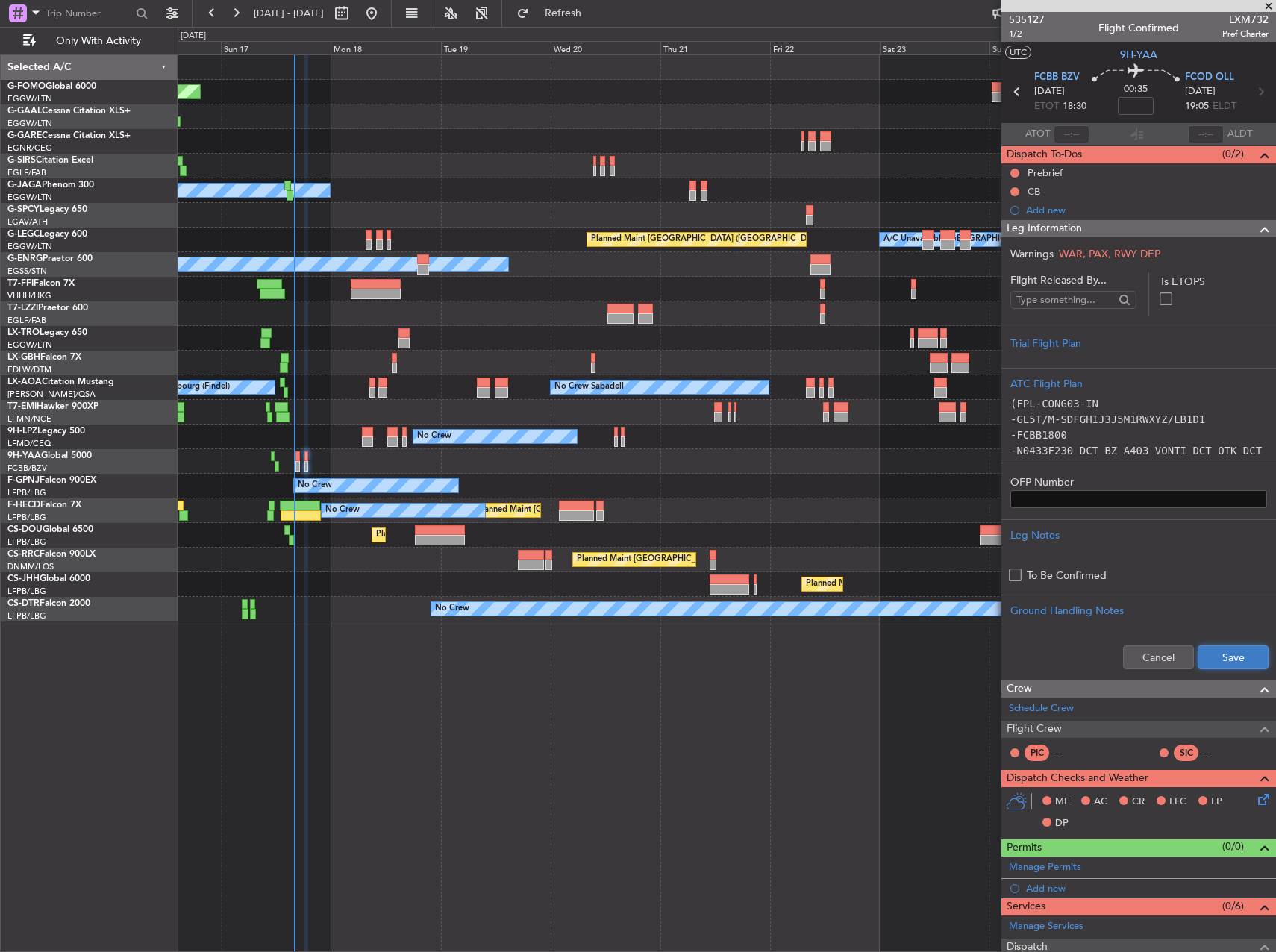
click at [1228, 646] on button "Save" at bounding box center [1233, 658] width 71 height 24
click at [1015, 173] on button at bounding box center [1015, 174] width 9 height 9
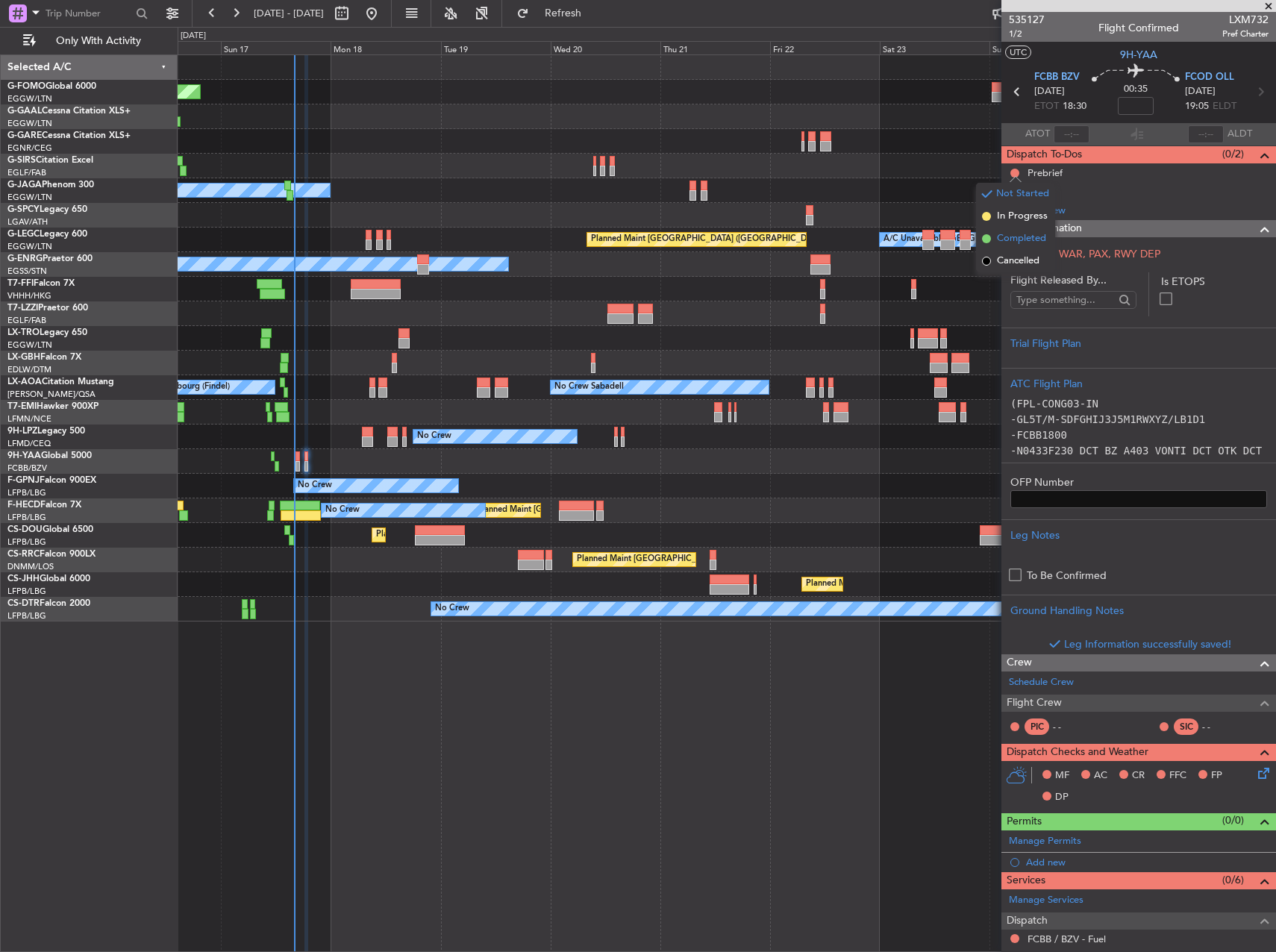
click at [1005, 241] on span "Completed" at bounding box center [1021, 239] width 49 height 15
click at [1016, 192] on button at bounding box center [1015, 192] width 9 height 9
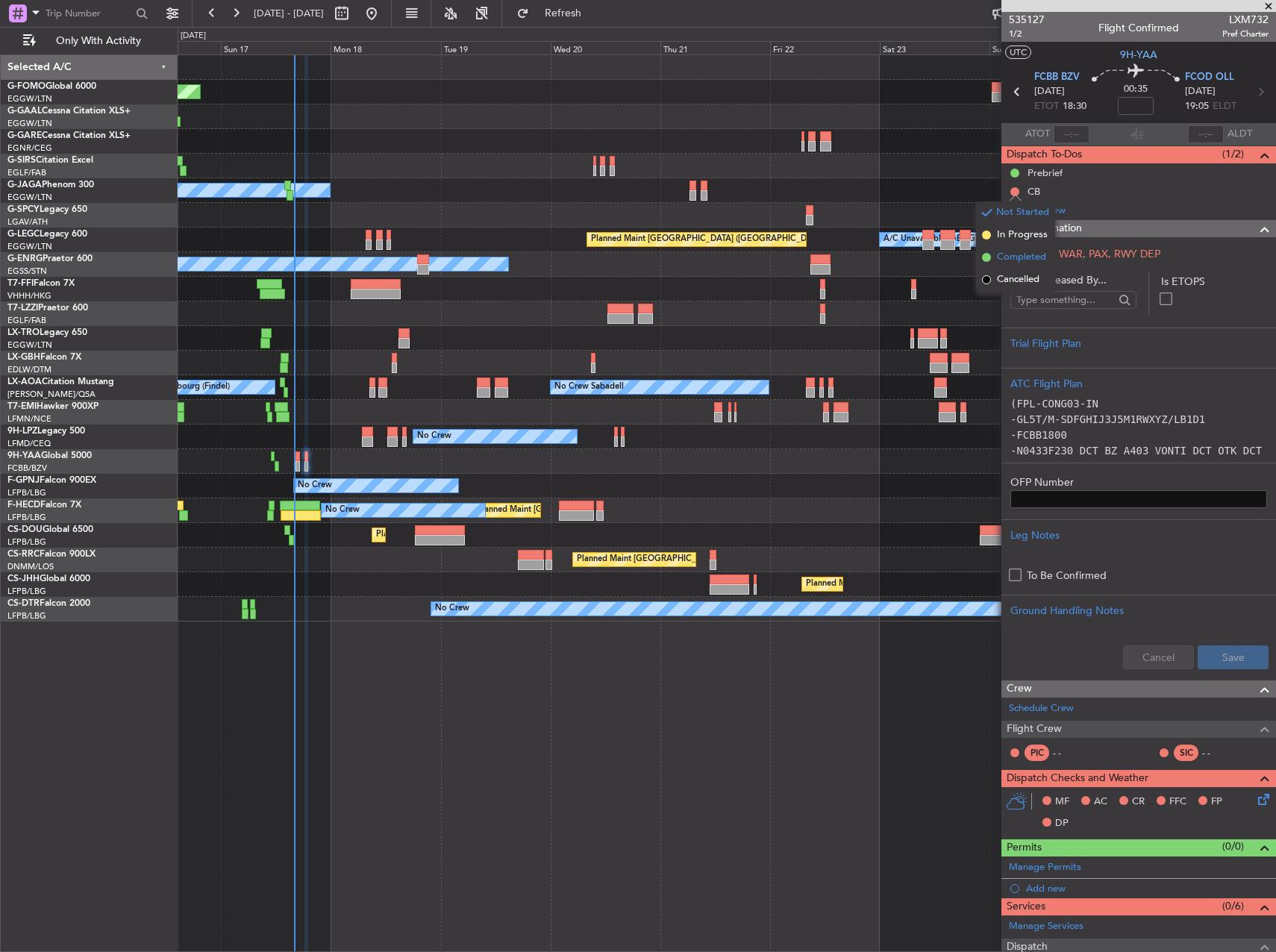
click at [999, 252] on span "Completed" at bounding box center [1021, 257] width 49 height 15
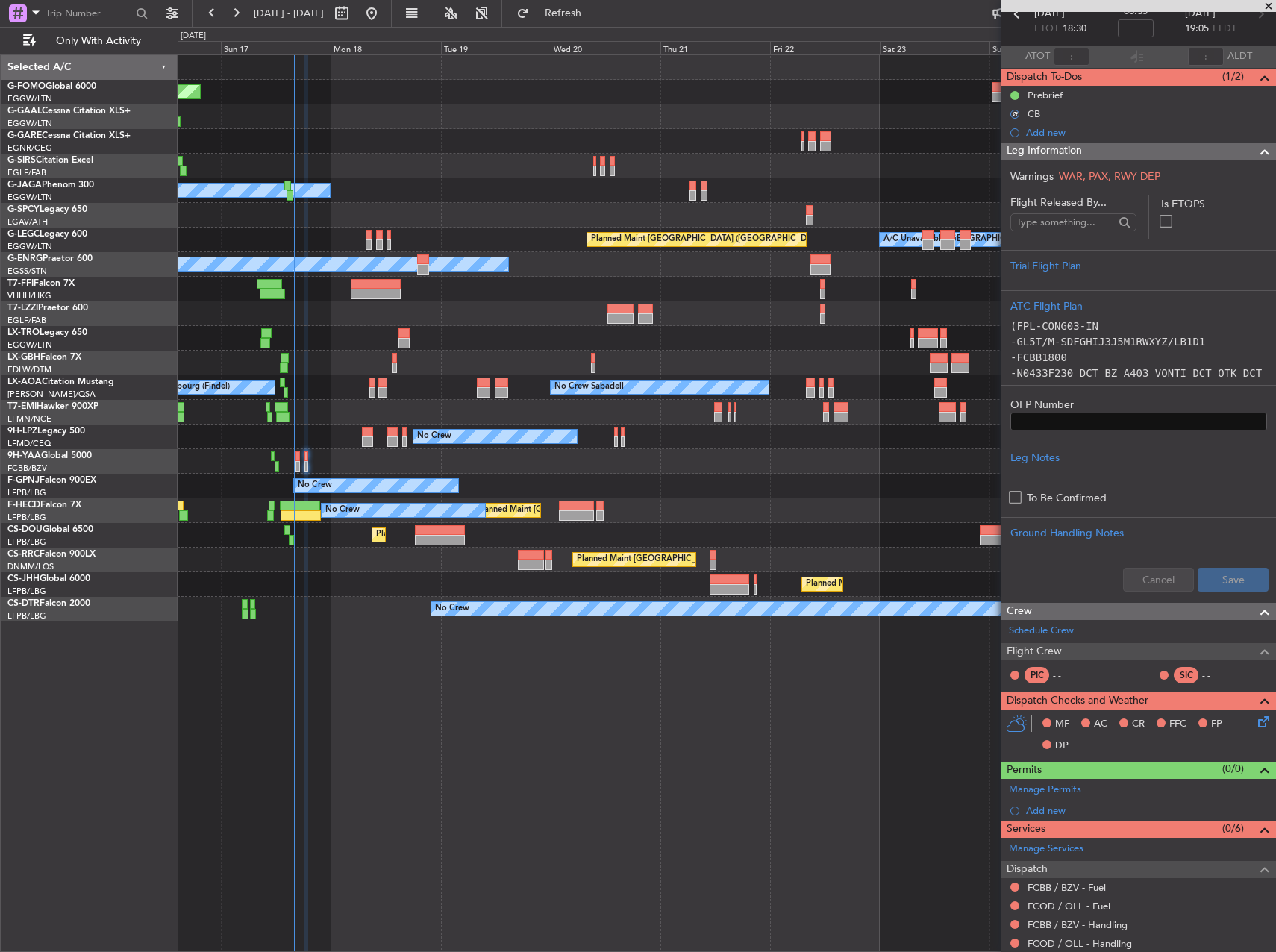
scroll to position [119, 0]
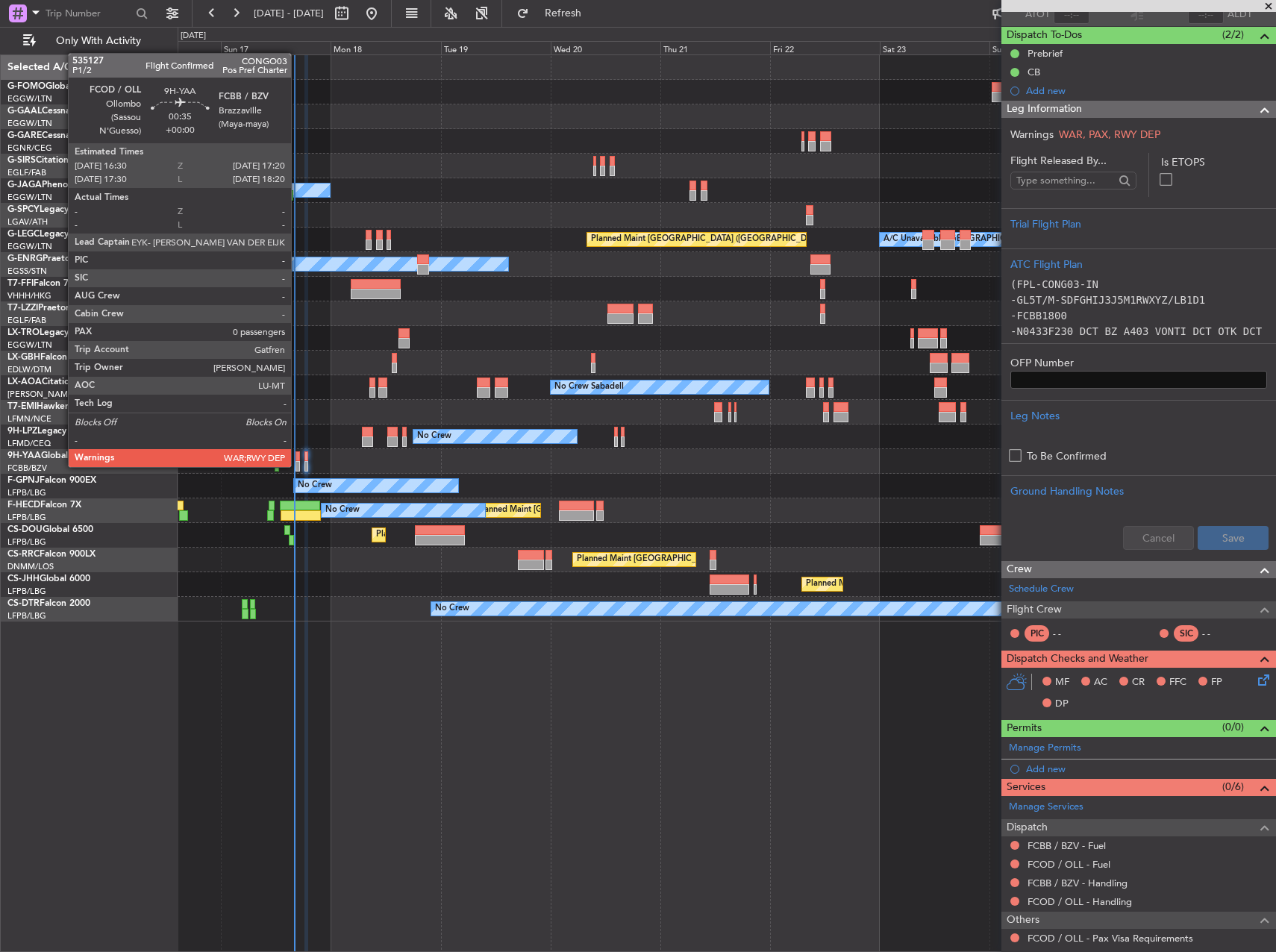
click at [298, 465] on div at bounding box center [298, 466] width 5 height 11
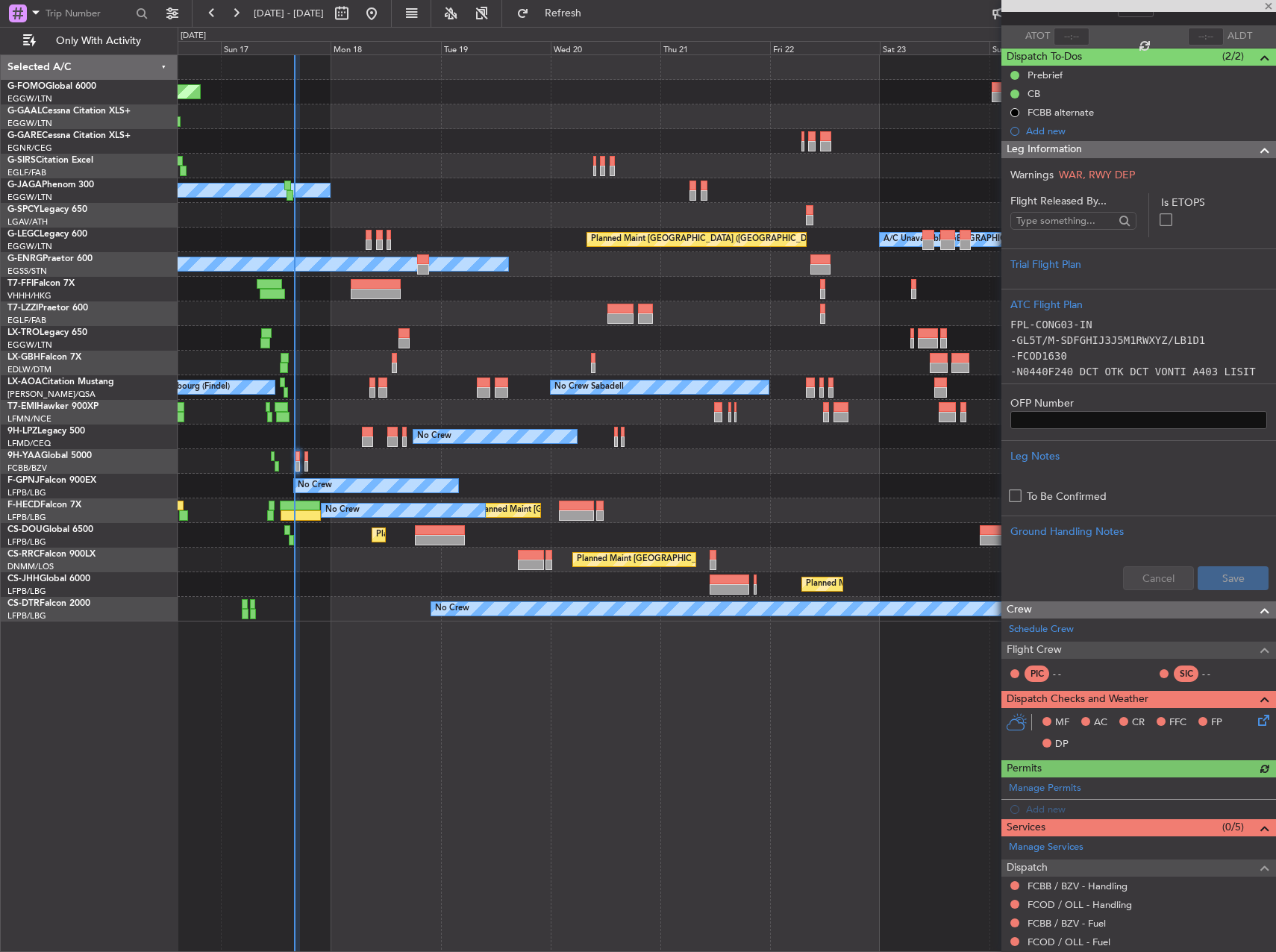
scroll to position [175, 0]
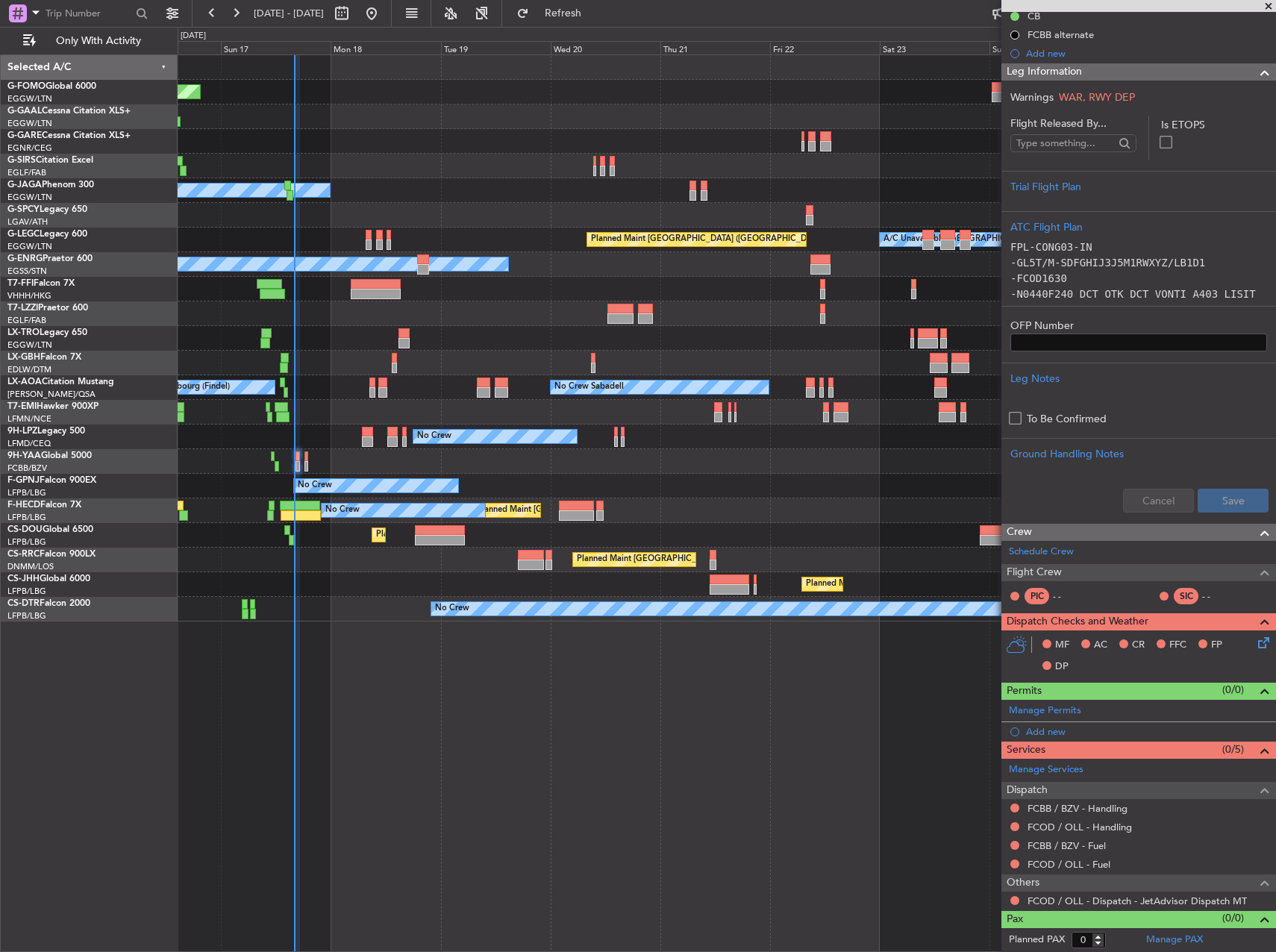
click at [1256, 645] on icon at bounding box center [1262, 640] width 12 height 12
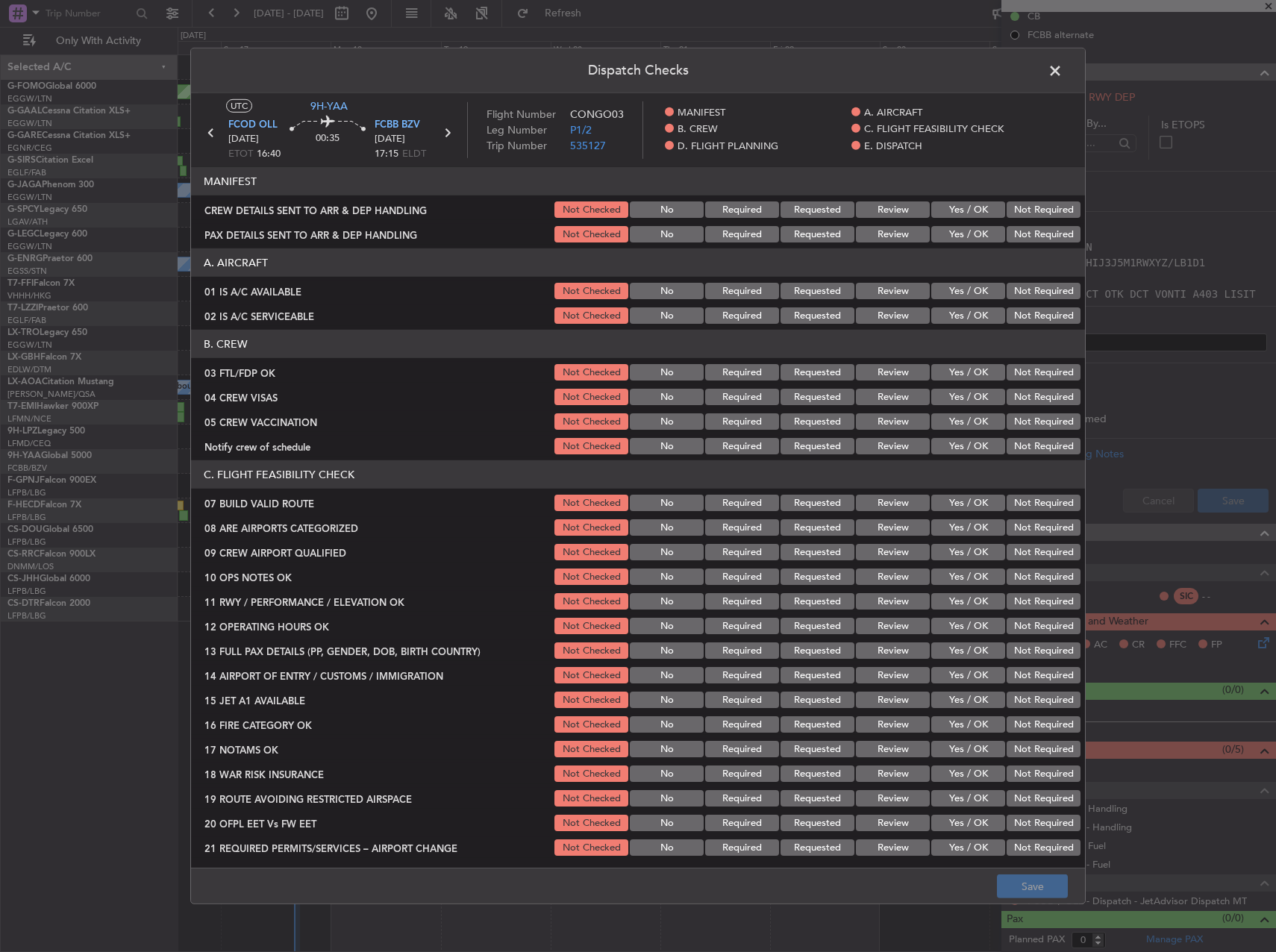
click at [954, 289] on button "Yes / OK" at bounding box center [968, 291] width 74 height 17
click at [951, 312] on button "Yes / OK" at bounding box center [968, 315] width 74 height 17
drag, startPoint x: 970, startPoint y: 372, endPoint x: 1027, endPoint y: 407, distance: 66.9
click at [980, 376] on button "Yes / OK" at bounding box center [968, 373] width 74 height 17
click at [1031, 410] on section "B. CREW 03 FTL/FDP OK Not Checked No Required Requested Review Yes / OK Not Req…" at bounding box center [638, 393] width 894 height 127
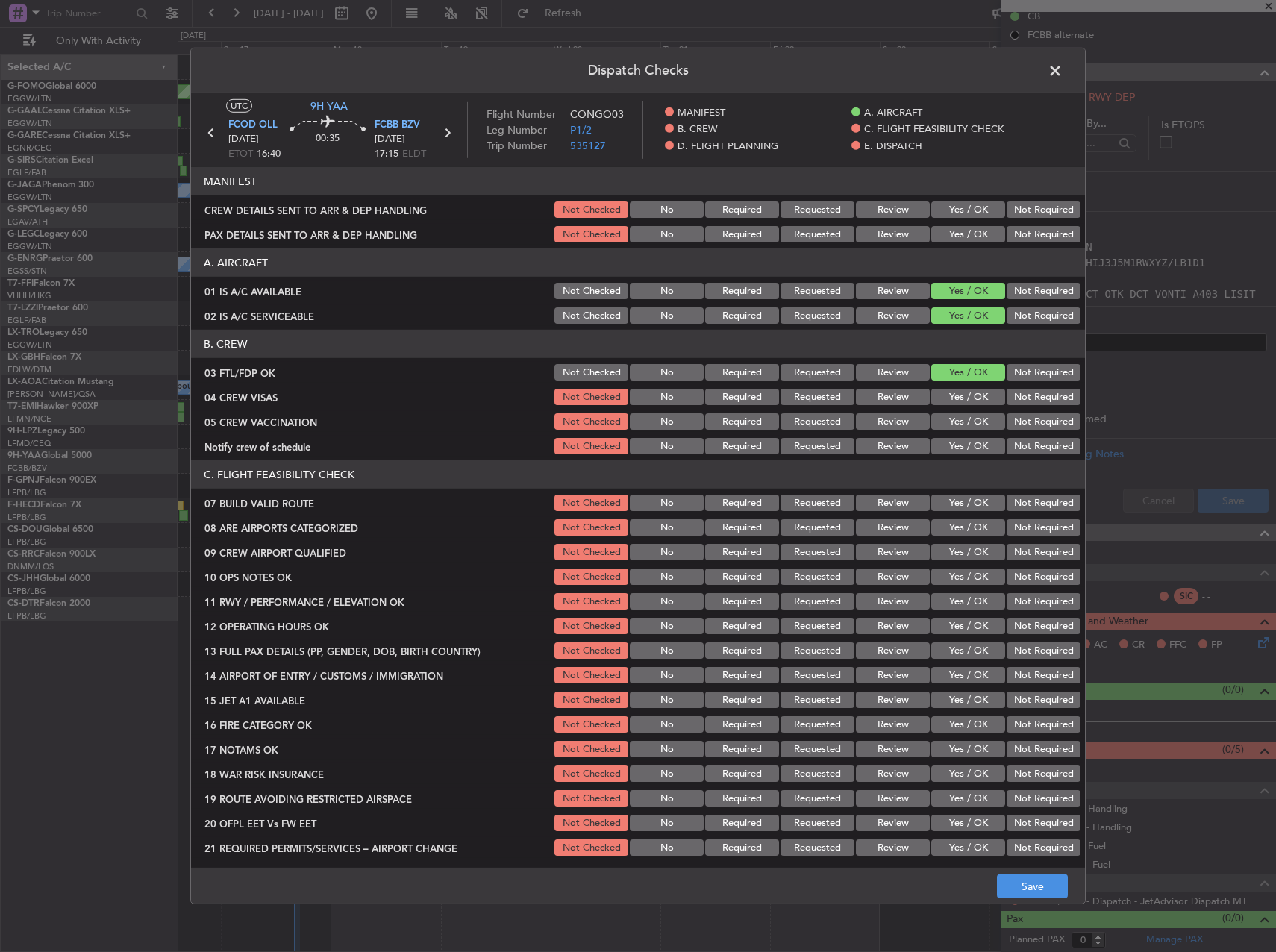
click at [1032, 403] on button "Not Required" at bounding box center [1044, 397] width 74 height 17
drag, startPoint x: 1024, startPoint y: 430, endPoint x: 999, endPoint y: 438, distance: 26.2
click at [1020, 430] on div "Not Required" at bounding box center [1042, 422] width 75 height 21
drag, startPoint x: 972, startPoint y: 446, endPoint x: 1011, endPoint y: 435, distance: 40.5
click at [978, 443] on button "Yes / OK" at bounding box center [968, 447] width 74 height 17
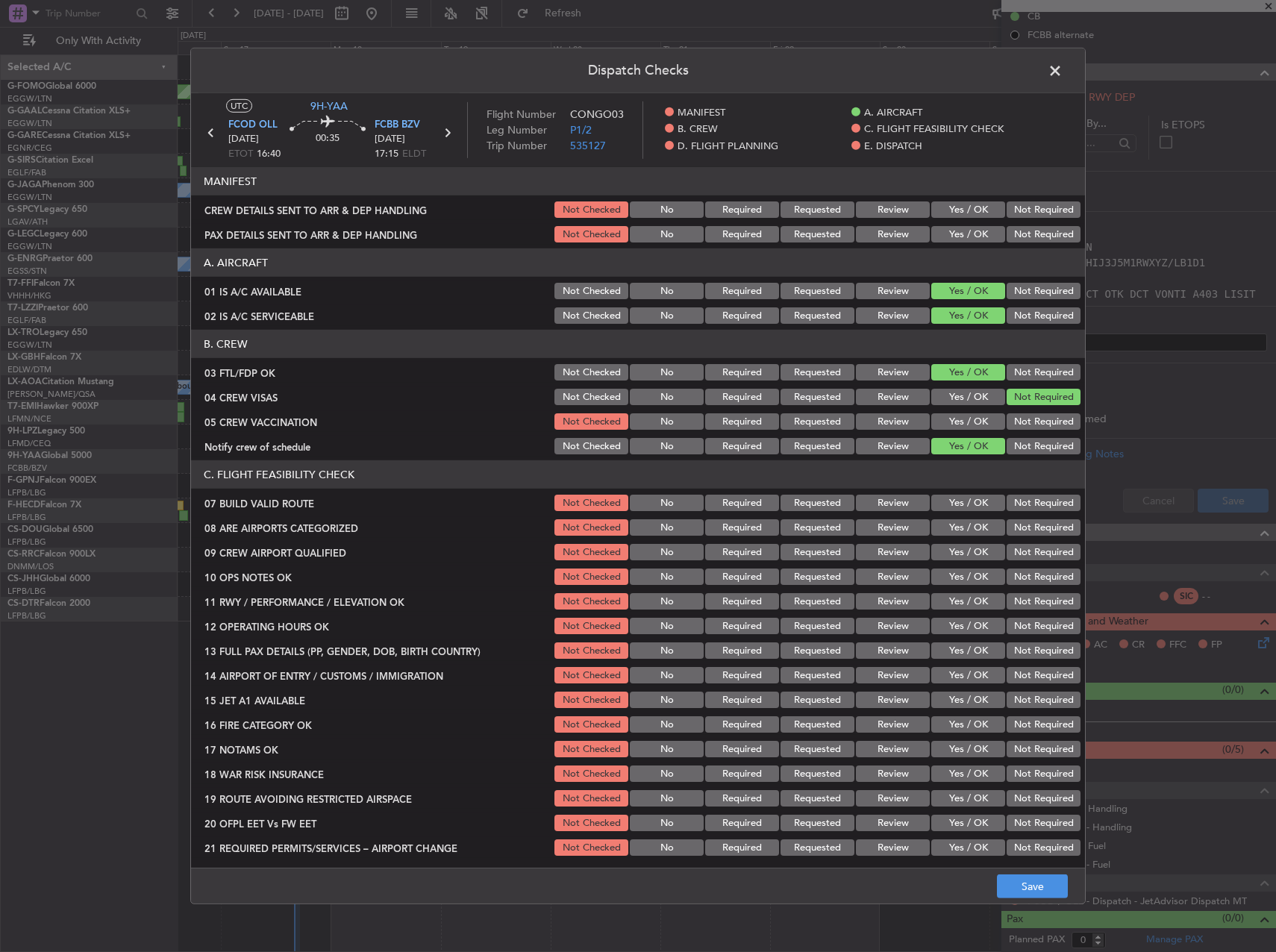
click at [1019, 428] on button "Not Required" at bounding box center [1044, 422] width 74 height 17
click at [943, 497] on button "Yes / OK" at bounding box center [968, 503] width 74 height 17
click at [949, 535] on button "Yes / OK" at bounding box center [968, 527] width 74 height 17
click at [951, 565] on section "C. FLIGHT FEASIBILITY CHECK 07 BUILD VALID ROUTE Not Checked No Required Reques…" at bounding box center [638, 659] width 894 height 398
drag, startPoint x: 948, startPoint y: 557, endPoint x: 947, endPoint y: 573, distance: 16.0
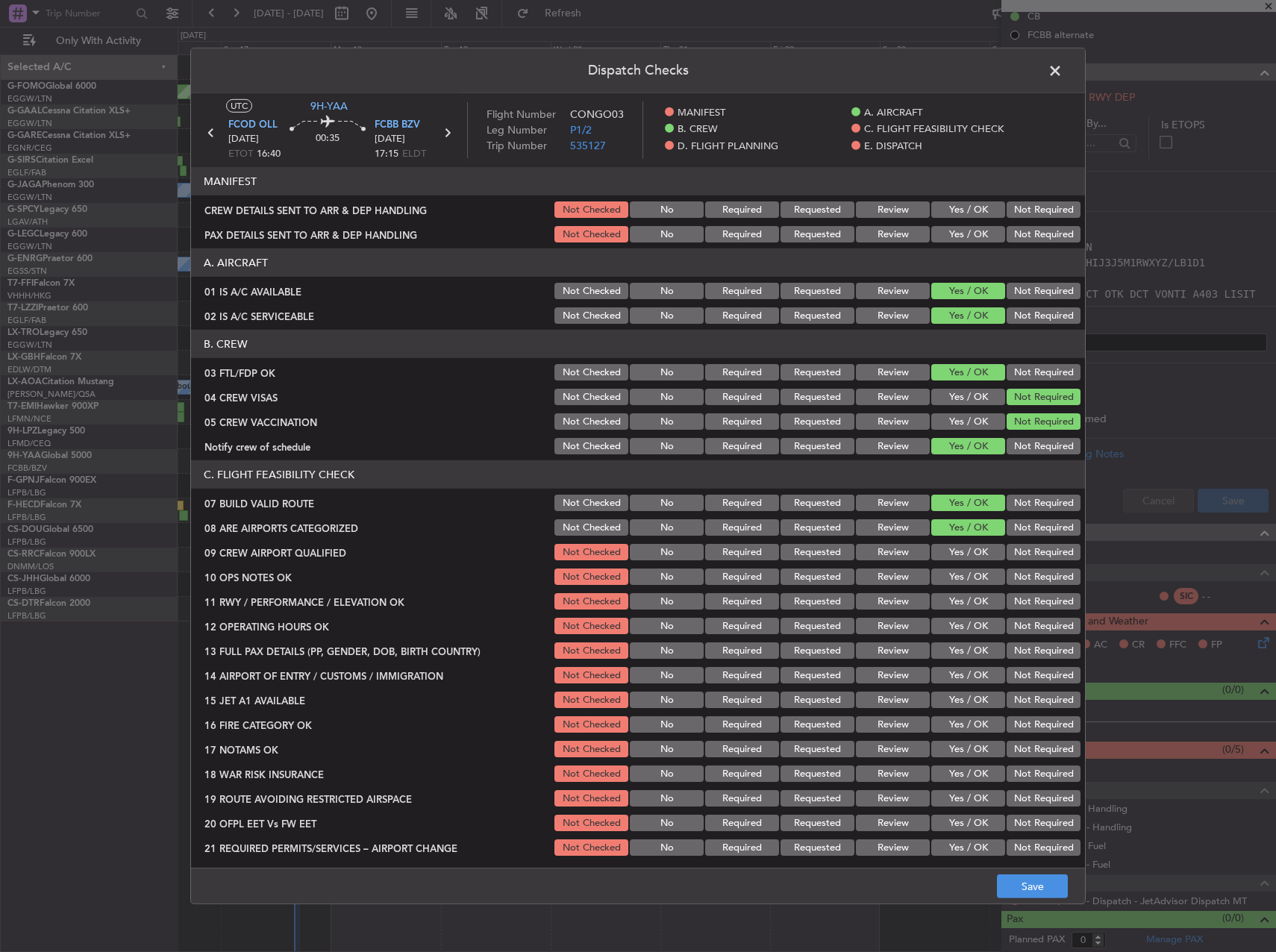
click at [947, 557] on button "Yes / OK" at bounding box center [968, 552] width 74 height 17
drag, startPoint x: 947, startPoint y: 573, endPoint x: 947, endPoint y: 584, distance: 11.0
click at [947, 575] on button "Yes / OK" at bounding box center [968, 577] width 74 height 17
click at [947, 599] on button "Yes / OK" at bounding box center [968, 601] width 74 height 17
click at [947, 617] on section "C. FLIGHT FEASIBILITY CHECK 07 BUILD VALID ROUTE Not Checked No Required Reques…" at bounding box center [638, 659] width 894 height 398
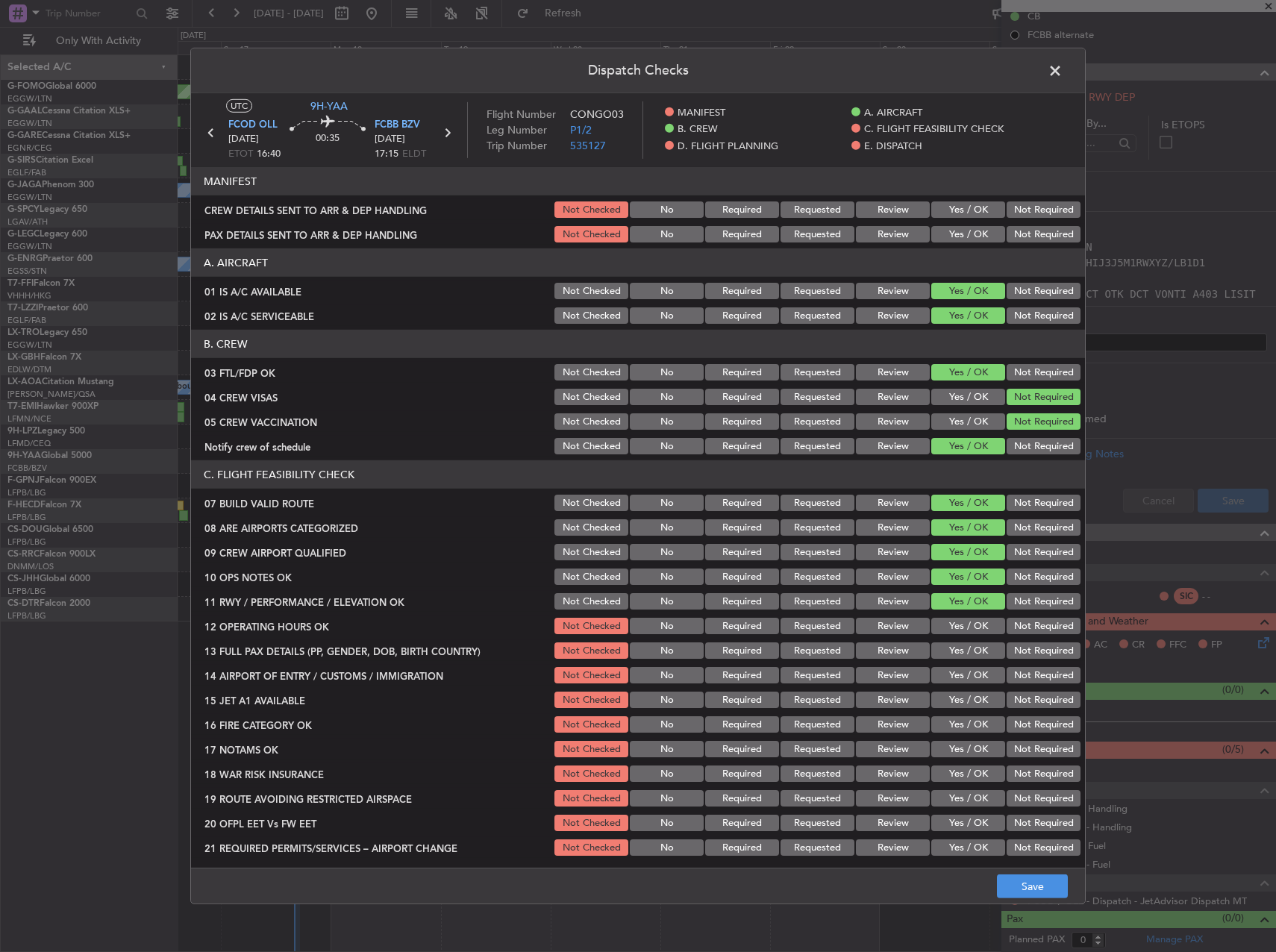
drag, startPoint x: 947, startPoint y: 624, endPoint x: 948, endPoint y: 636, distance: 12.0
click at [947, 625] on button "Yes / OK" at bounding box center [968, 626] width 74 height 17
drag, startPoint x: 949, startPoint y: 643, endPoint x: 949, endPoint y: 651, distance: 8.0
click at [949, 643] on button "Yes / OK" at bounding box center [968, 651] width 74 height 17
click at [948, 668] on section "C. FLIGHT FEASIBILITY CHECK 07 BUILD VALID ROUTE Not Checked No Required Reques…" at bounding box center [638, 659] width 894 height 398
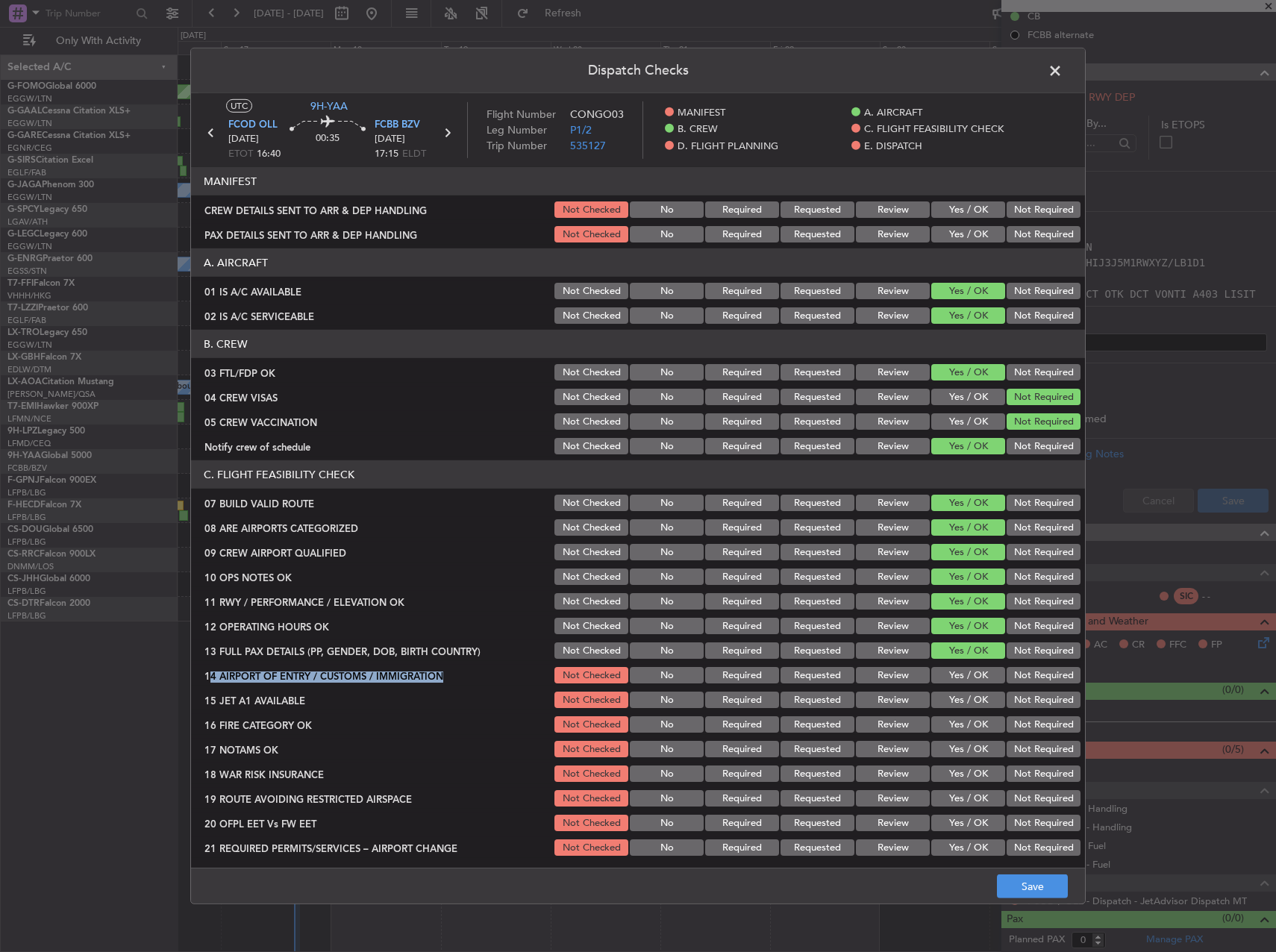
click at [951, 698] on button "Yes / OK" at bounding box center [968, 700] width 74 height 17
click at [951, 684] on div "Yes / OK" at bounding box center [967, 675] width 75 height 21
click at [950, 678] on button "Yes / OK" at bounding box center [968, 675] width 74 height 17
click at [950, 709] on div "Yes / OK" at bounding box center [967, 700] width 75 height 21
click at [950, 724] on button "Yes / OK" at bounding box center [968, 724] width 74 height 17
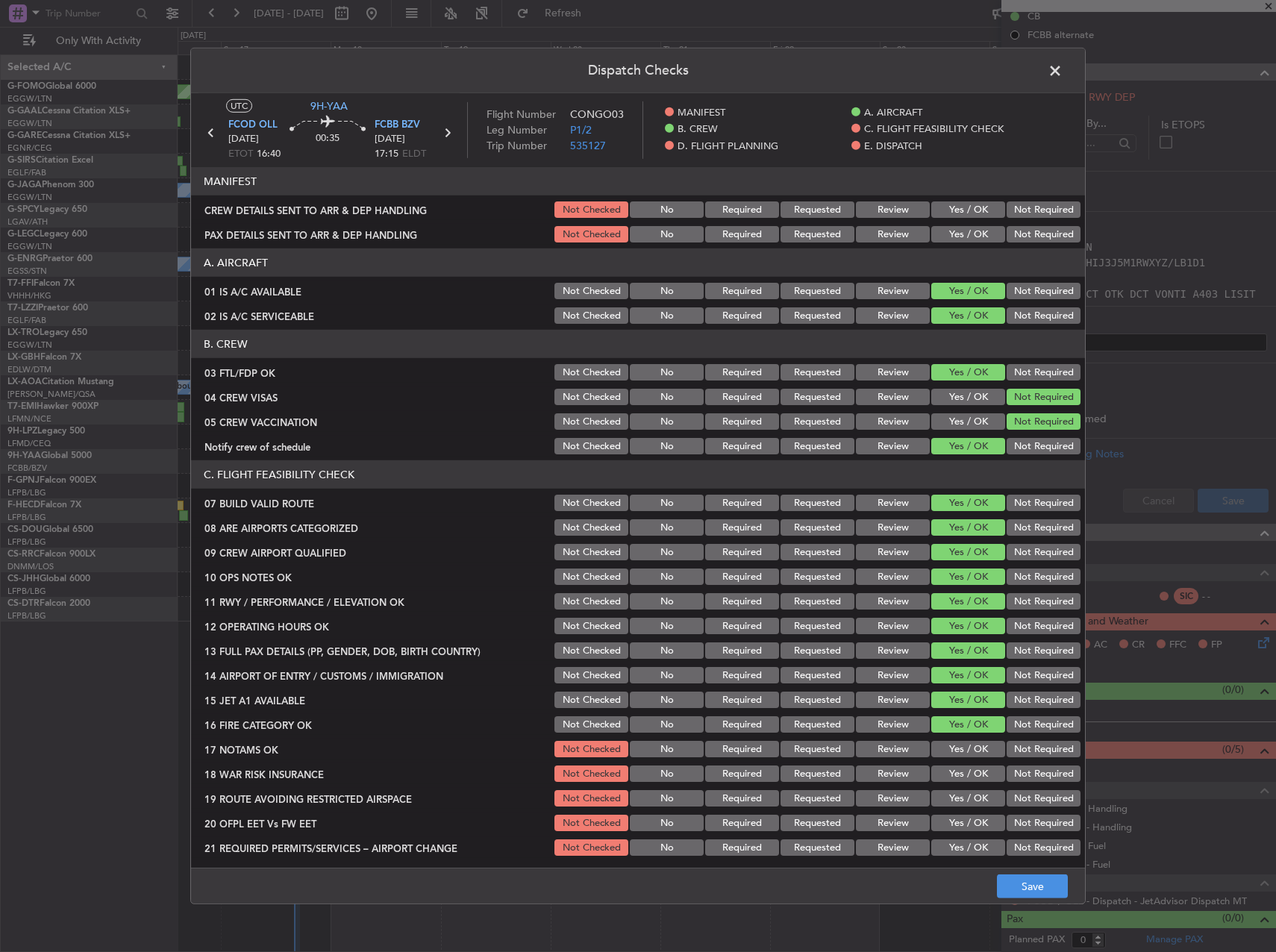
click at [952, 745] on button "Yes / OK" at bounding box center [968, 749] width 74 height 17
click at [952, 768] on div "Yes / OK" at bounding box center [967, 774] width 75 height 21
click at [952, 772] on button "Yes / OK" at bounding box center [968, 774] width 74 height 17
click at [955, 806] on div "Yes / OK" at bounding box center [967, 798] width 75 height 21
drag, startPoint x: 955, startPoint y: 819, endPoint x: 952, endPoint y: 796, distance: 23.2
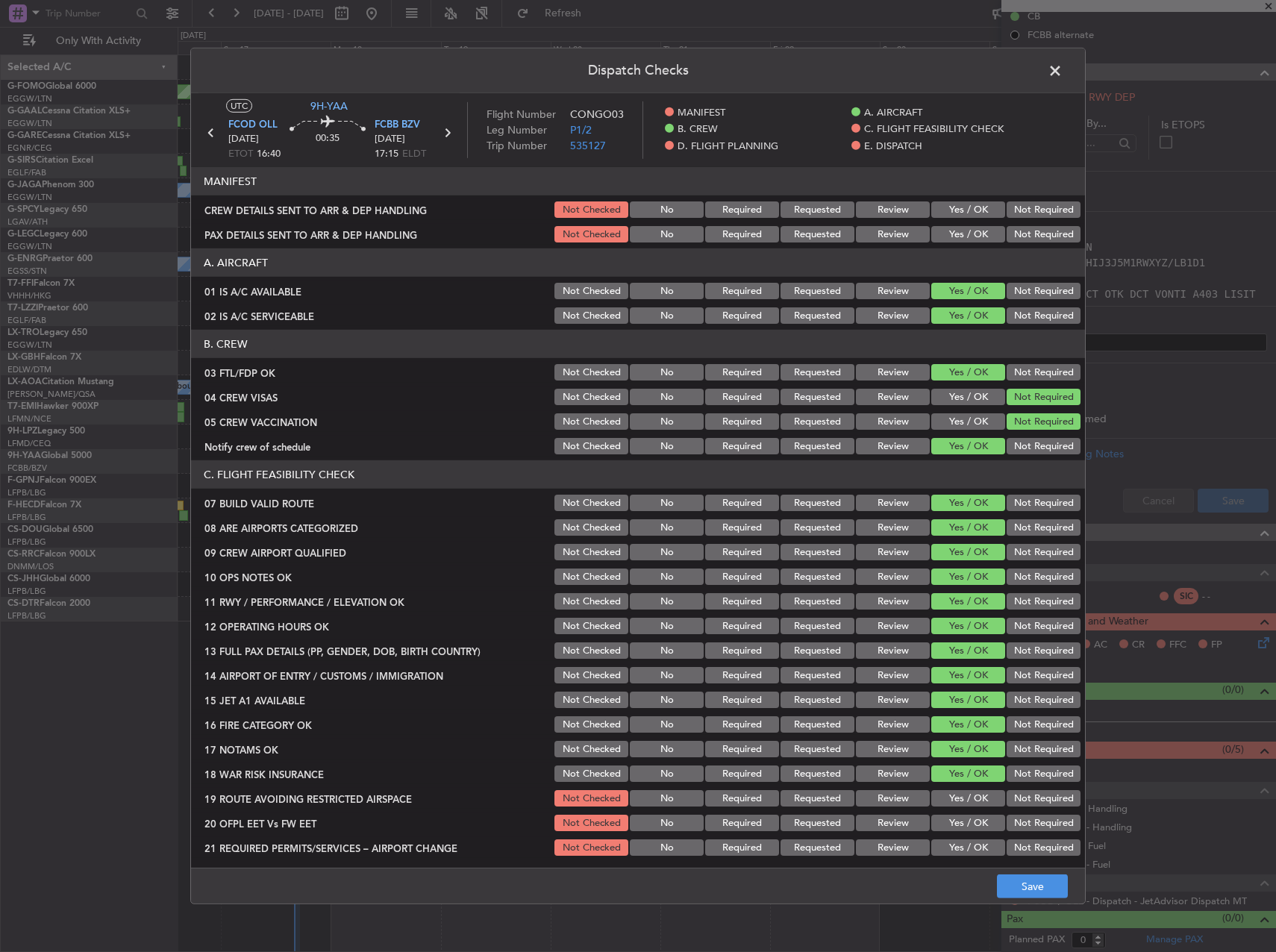
click at [955, 818] on button "Yes / OK" at bounding box center [968, 823] width 74 height 17
click at [952, 796] on button "Yes / OK" at bounding box center [968, 798] width 74 height 17
click at [961, 840] on button "Yes / OK" at bounding box center [968, 848] width 74 height 17
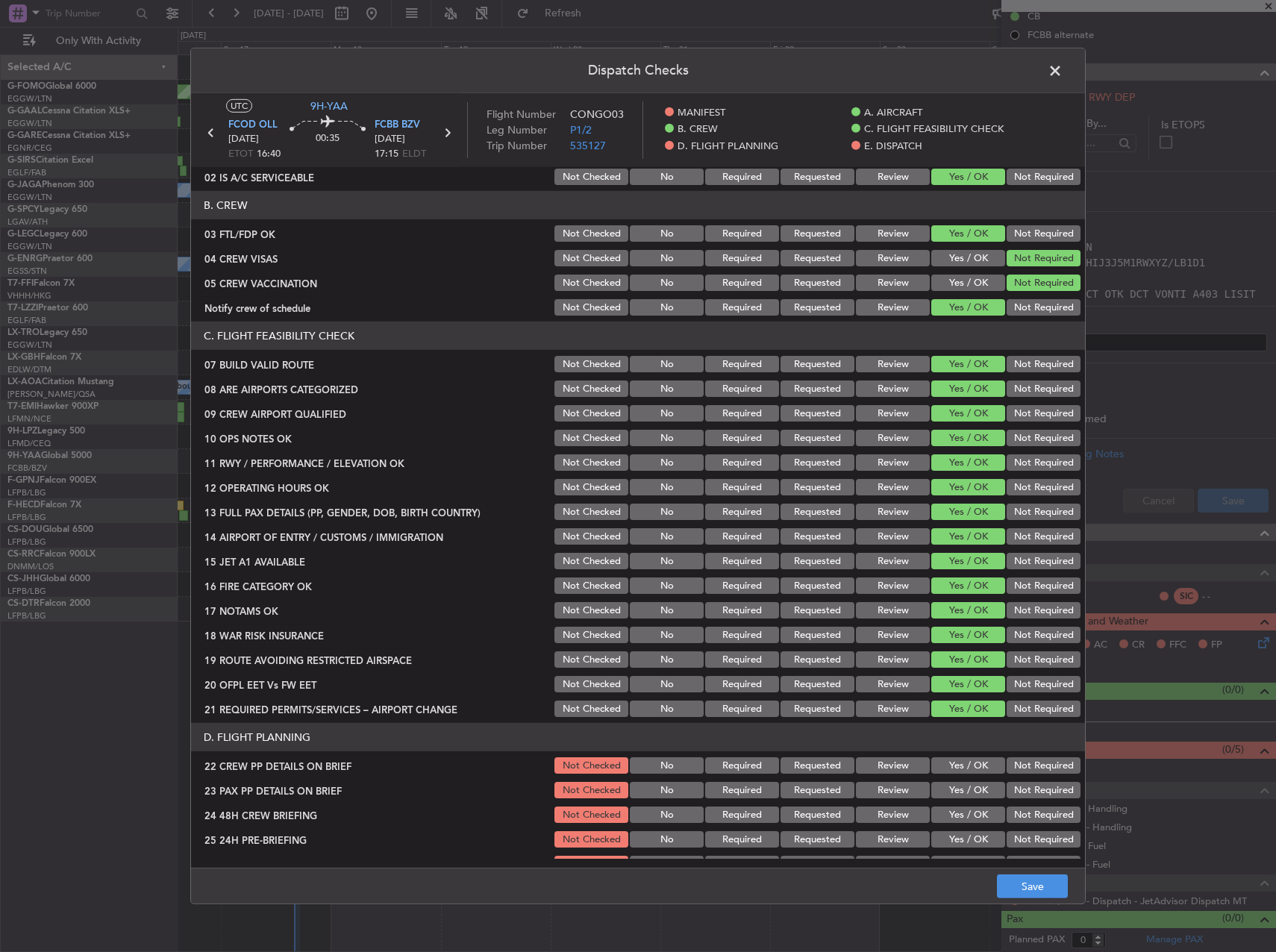
scroll to position [522, 0]
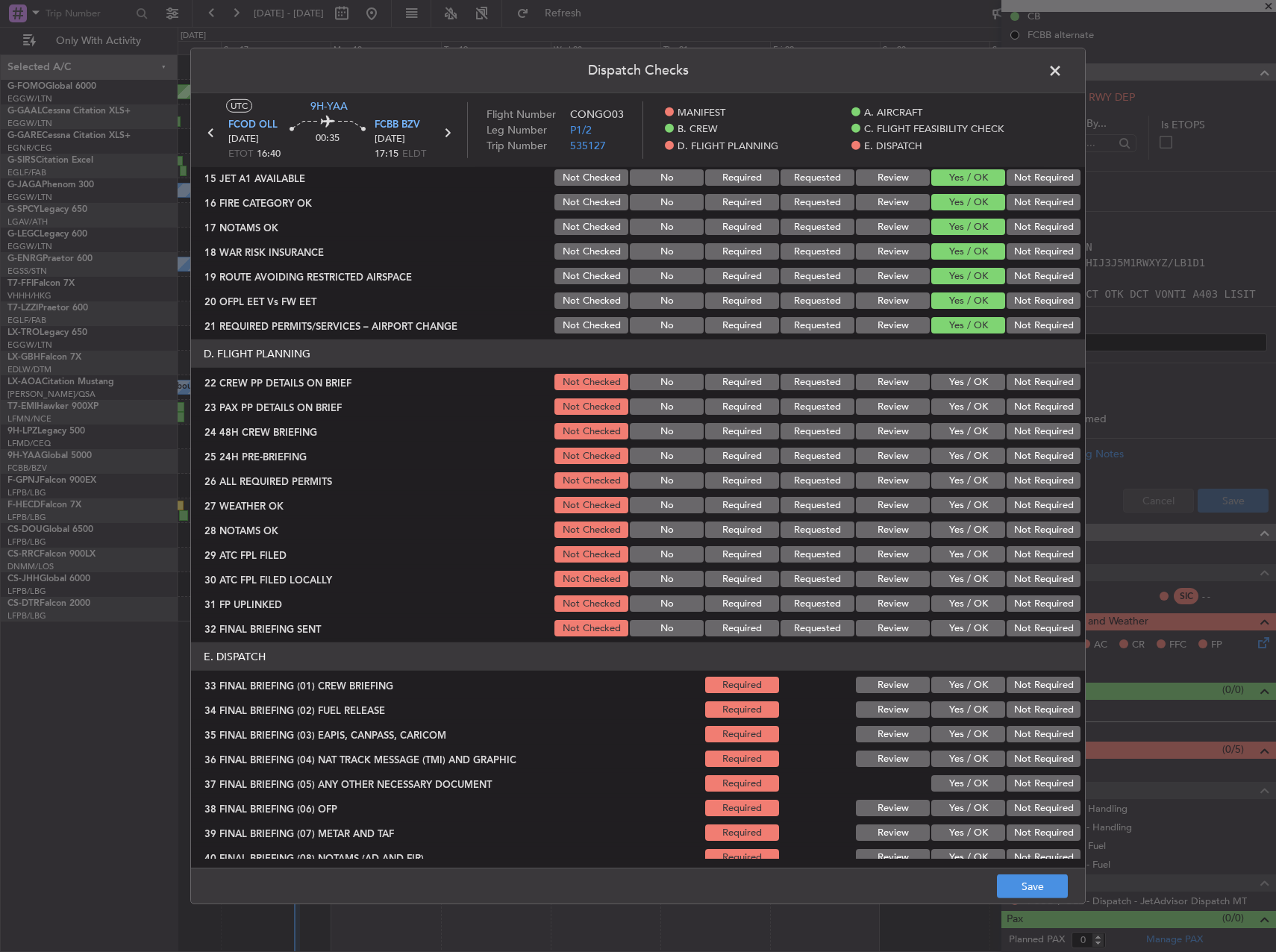
click at [968, 388] on button "Yes / OK" at bounding box center [968, 382] width 74 height 17
click at [961, 402] on button "Yes / OK" at bounding box center [968, 407] width 74 height 17
click at [1037, 426] on button "Not Required" at bounding box center [1044, 431] width 74 height 17
click at [955, 442] on div "Yes / OK" at bounding box center [967, 431] width 75 height 21
drag, startPoint x: 948, startPoint y: 425, endPoint x: 948, endPoint y: 451, distance: 26.0
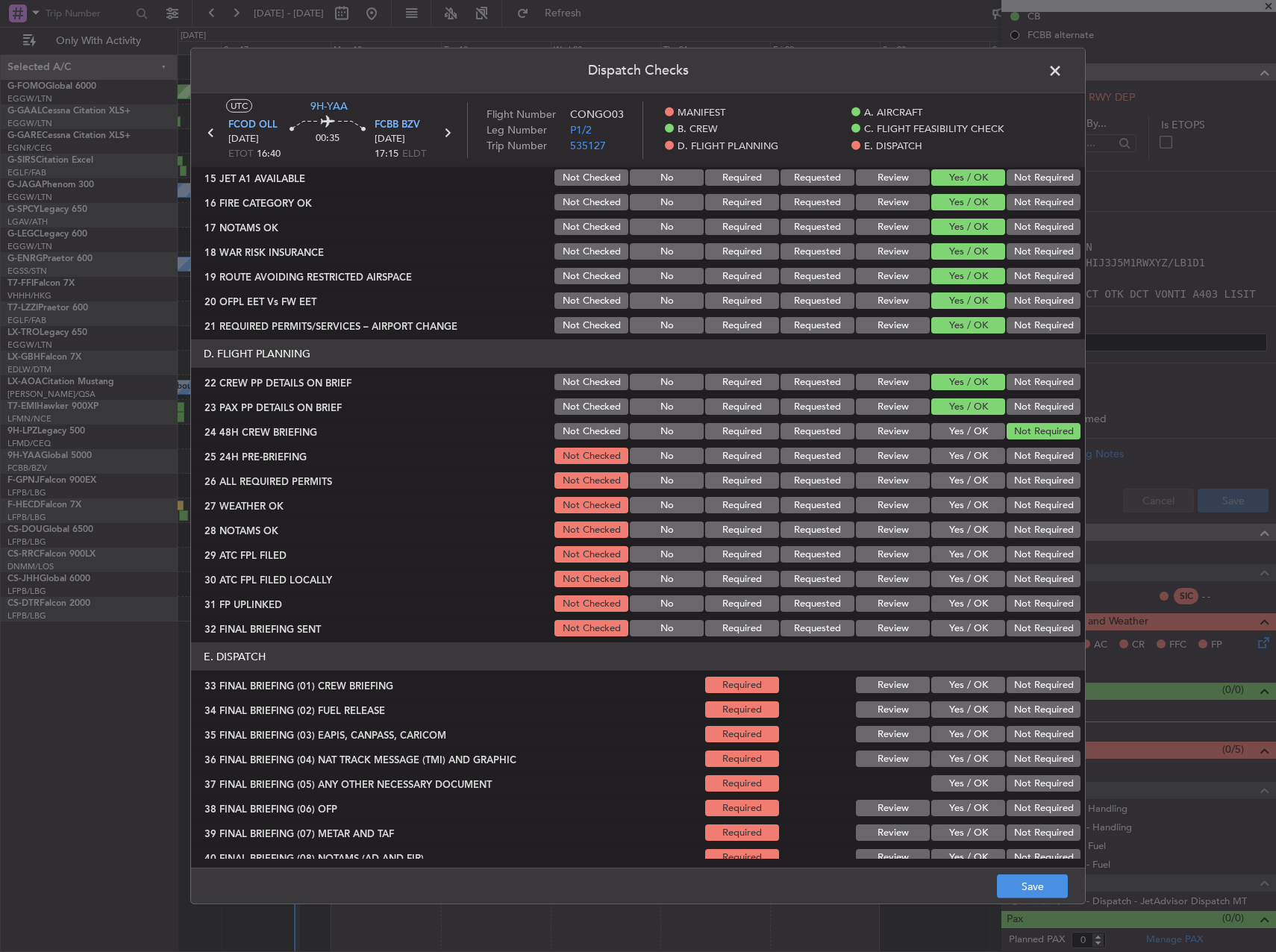
click at [948, 426] on button "Yes / OK" at bounding box center [968, 431] width 74 height 17
click at [948, 457] on button "Yes / OK" at bounding box center [968, 456] width 74 height 17
click at [950, 479] on button "Yes / OK" at bounding box center [968, 481] width 74 height 17
click at [948, 503] on button "Yes / OK" at bounding box center [968, 505] width 74 height 17
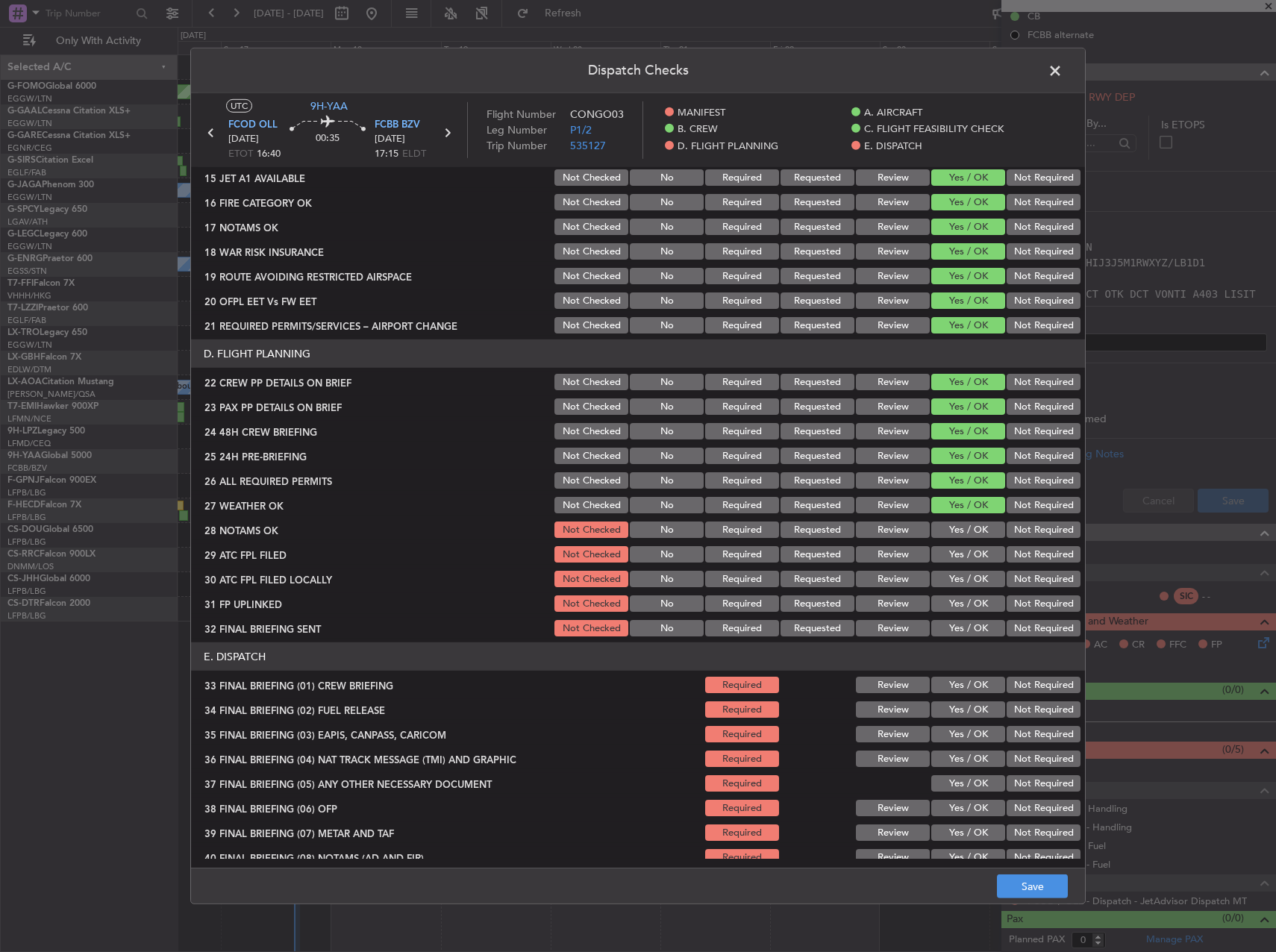
click at [952, 524] on button "Yes / OK" at bounding box center [968, 530] width 74 height 17
click at [954, 542] on section "D. FLIGHT PLANNING 22 CREW PP DETAILS ON BRIEF Not Checked No Required Requeste…" at bounding box center [638, 489] width 894 height 299
click at [952, 556] on button "Yes / OK" at bounding box center [968, 554] width 74 height 17
click at [957, 581] on button "Yes / OK" at bounding box center [968, 579] width 74 height 17
click at [957, 597] on button "Yes / OK" at bounding box center [968, 603] width 74 height 17
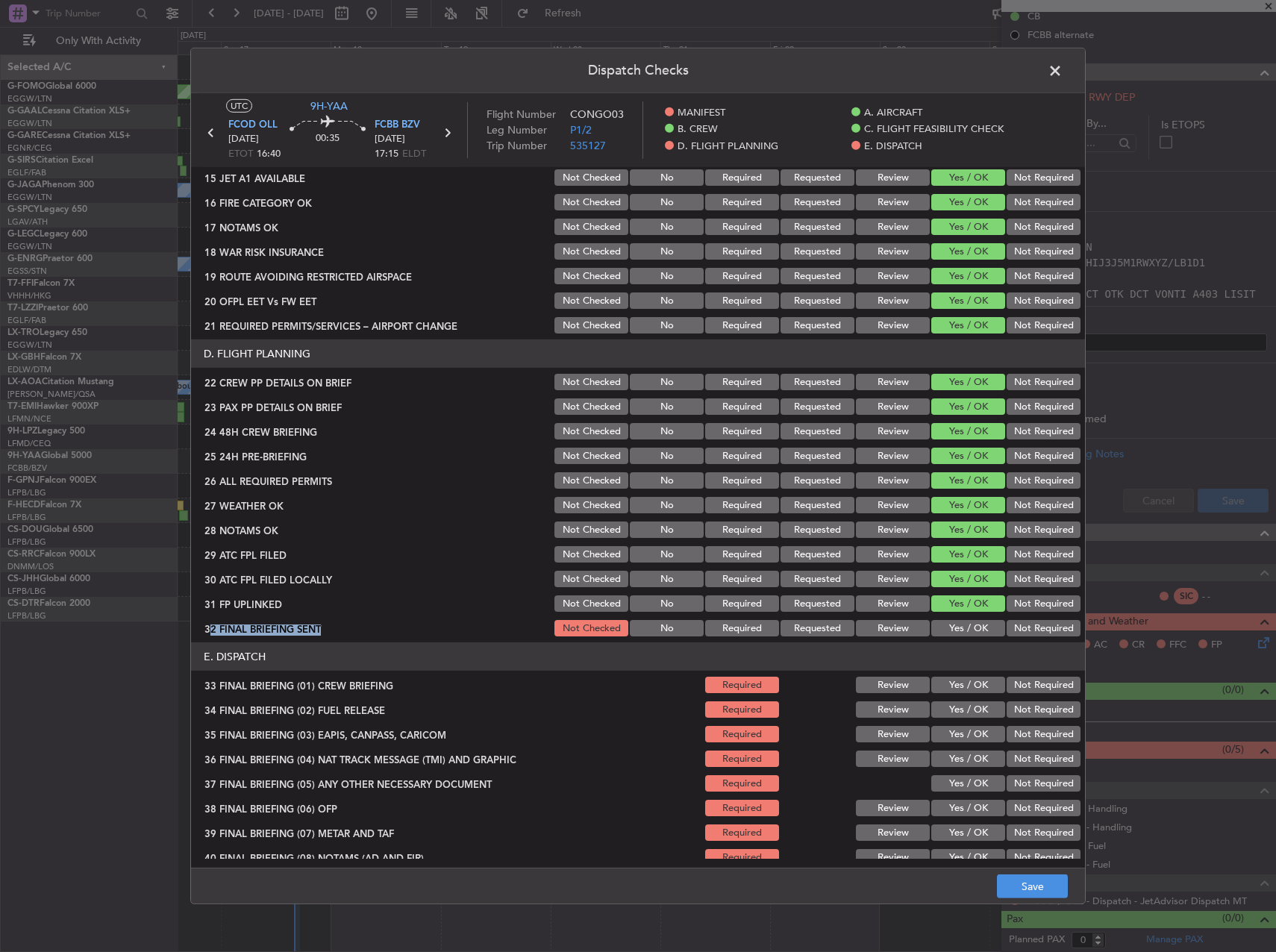
drag, startPoint x: 960, startPoint y: 615, endPoint x: 960, endPoint y: 623, distance: 8.0
click at [960, 617] on section "D. FLIGHT PLANNING 22 CREW PP DETAILS ON BRIEF Not Checked No Required Requeste…" at bounding box center [638, 489] width 894 height 299
click at [959, 626] on button "Yes / OK" at bounding box center [968, 628] width 74 height 17
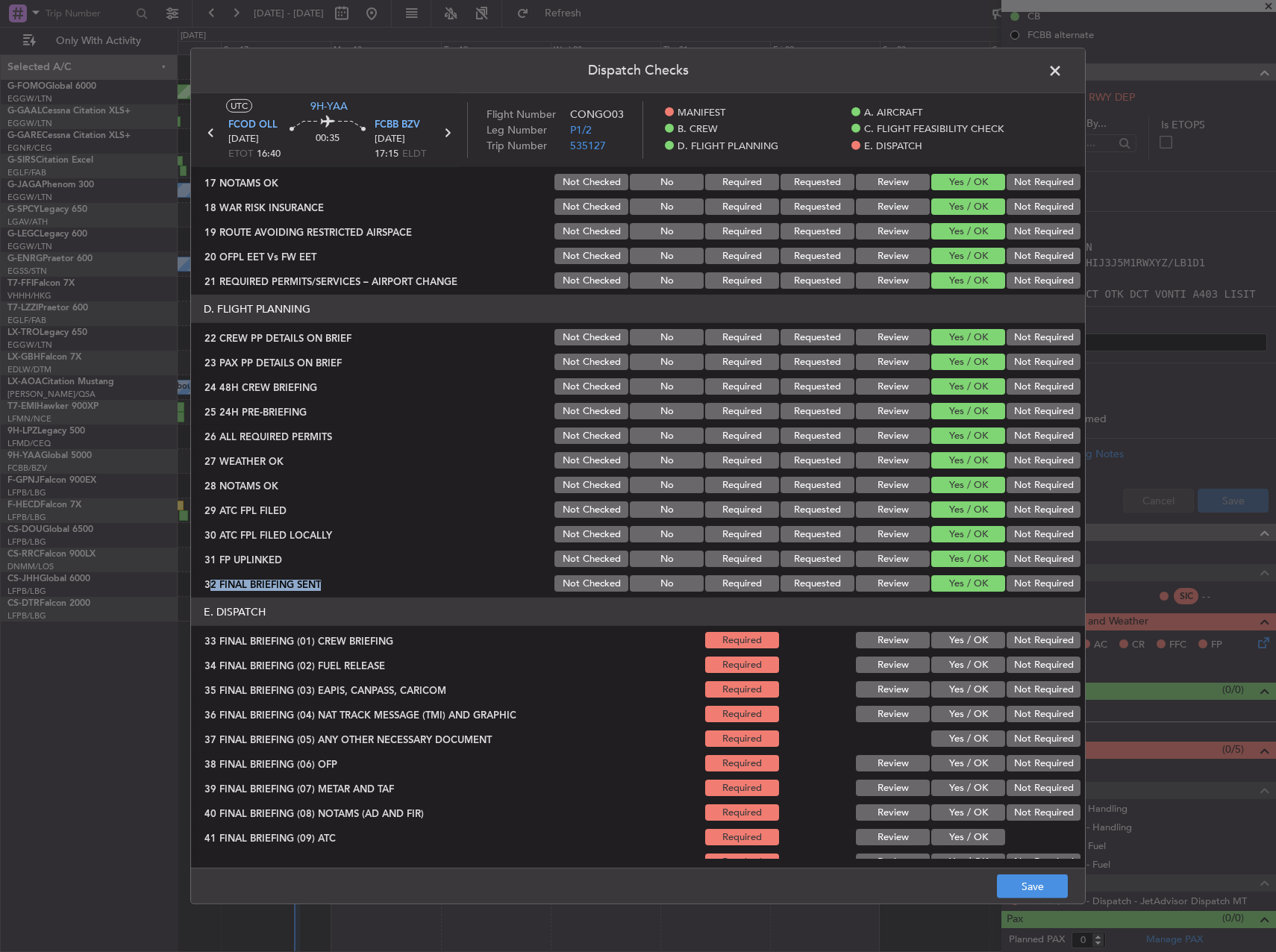
scroll to position [634, 0]
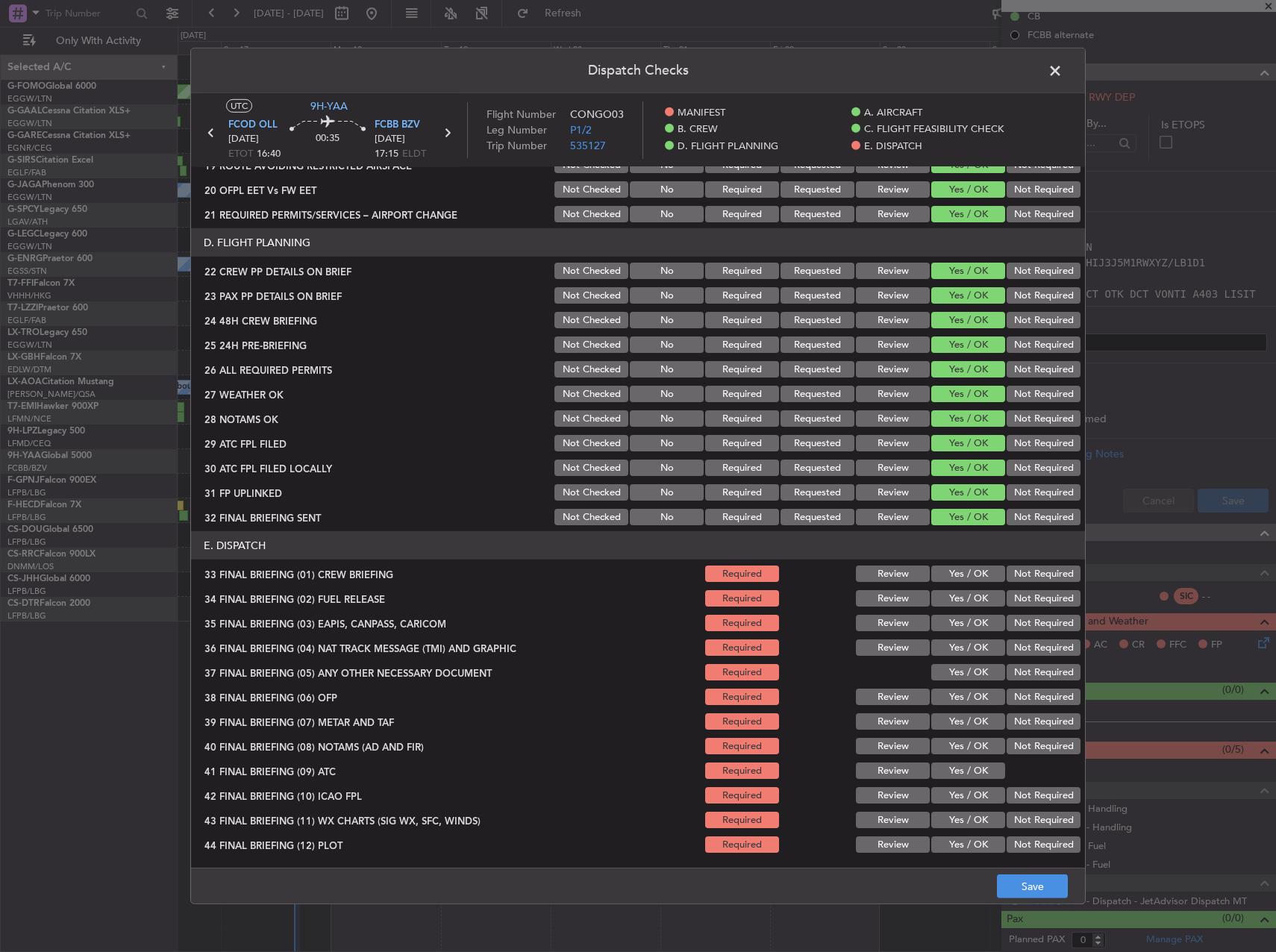
click at [964, 563] on section "E. DISPATCH 33 FINAL BRIEFING (01) CREW BRIEFING Required Review Yes / OK Not R…" at bounding box center [638, 693] width 894 height 324
click at [962, 568] on button "Yes / OK" at bounding box center [968, 574] width 74 height 17
click at [961, 586] on section "E. DISPATCH 33 FINAL BRIEFING (01) CREW BRIEFING Required Review Yes / OK Not R…" at bounding box center [638, 693] width 894 height 324
click at [964, 603] on button "Yes / OK" at bounding box center [968, 598] width 74 height 17
click at [1031, 631] on div "Not Required" at bounding box center [1042, 623] width 75 height 21
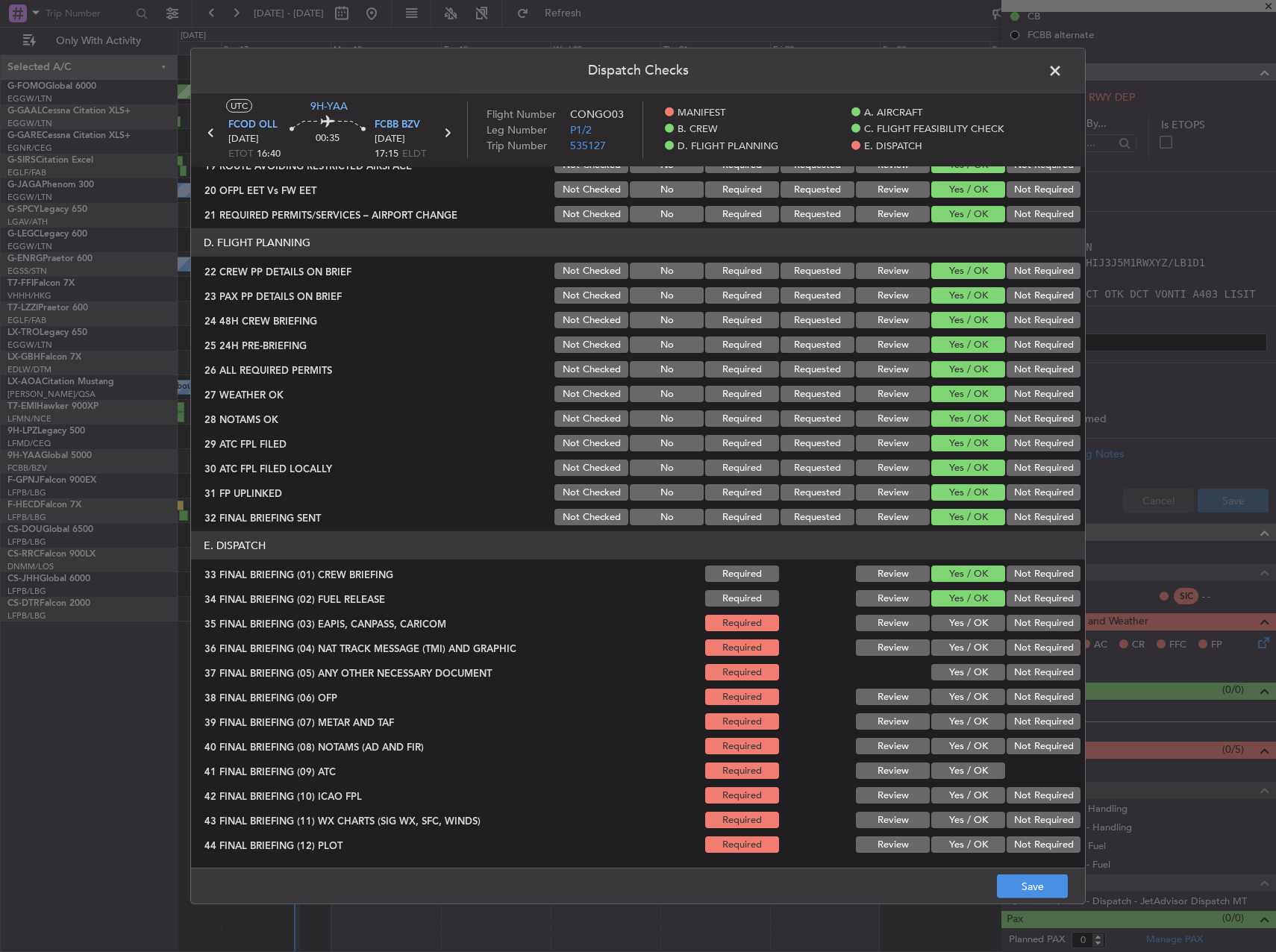
drag, startPoint x: 1026, startPoint y: 624, endPoint x: 1021, endPoint y: 646, distance: 22.6
click at [1025, 624] on button "Not Required" at bounding box center [1044, 623] width 74 height 17
click at [1021, 647] on button "Not Required" at bounding box center [1044, 648] width 74 height 17
click at [1021, 659] on section "E. DISPATCH 33 FINAL BRIEFING (01) CREW BRIEFING Required Review Yes / OK Not R…" at bounding box center [638, 693] width 894 height 324
drag, startPoint x: 998, startPoint y: 680, endPoint x: 1013, endPoint y: 673, distance: 16.6
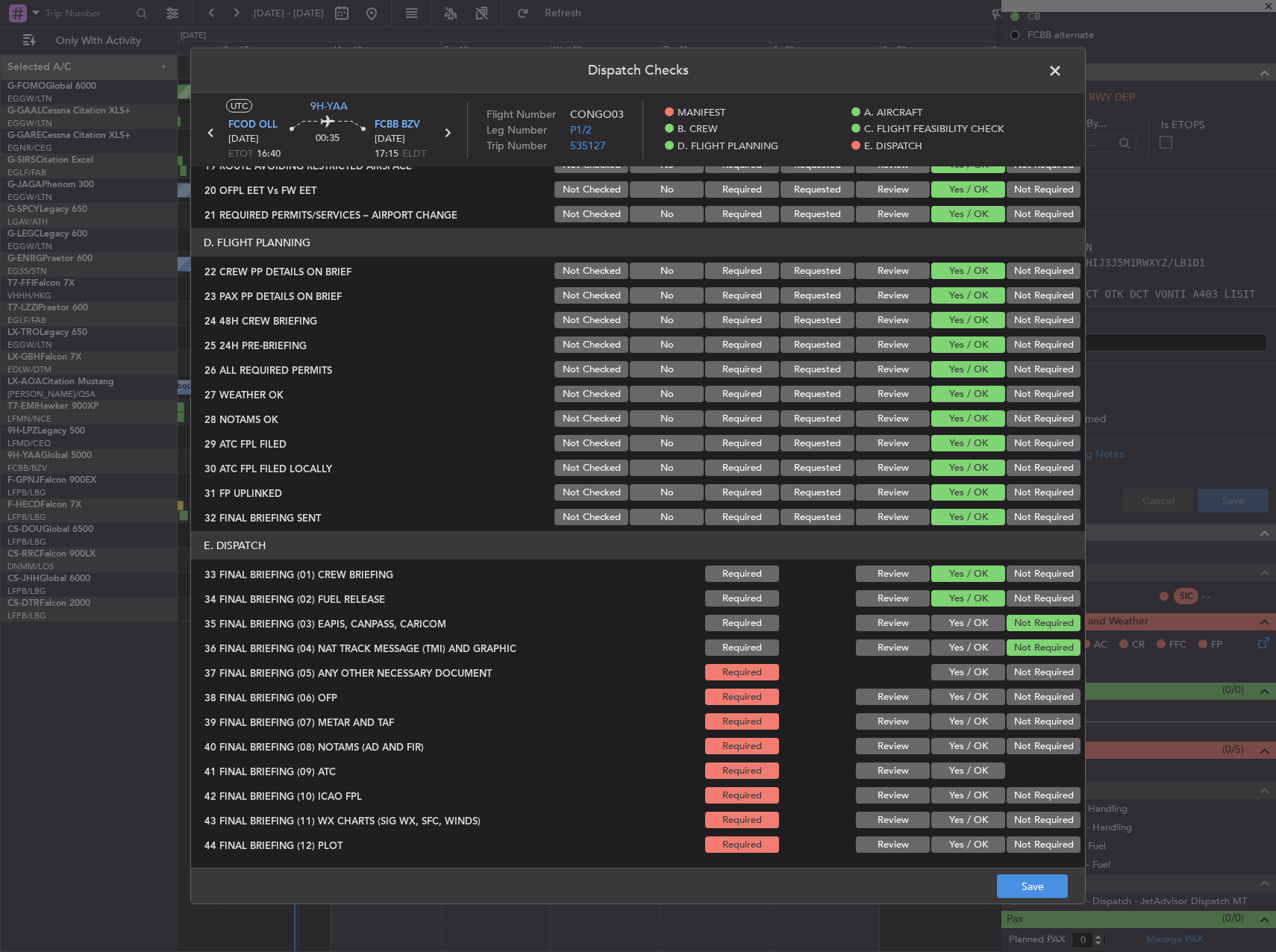
click at [1004, 677] on div "Not Required" at bounding box center [1042, 672] width 75 height 21
click at [1018, 672] on button "Not Required" at bounding box center [1044, 672] width 74 height 17
click at [939, 722] on button "Yes / OK" at bounding box center [968, 722] width 74 height 17
click at [949, 706] on div "Yes / OK" at bounding box center [967, 697] width 75 height 21
drag, startPoint x: 941, startPoint y: 752, endPoint x: 947, endPoint y: 702, distance: 50.4
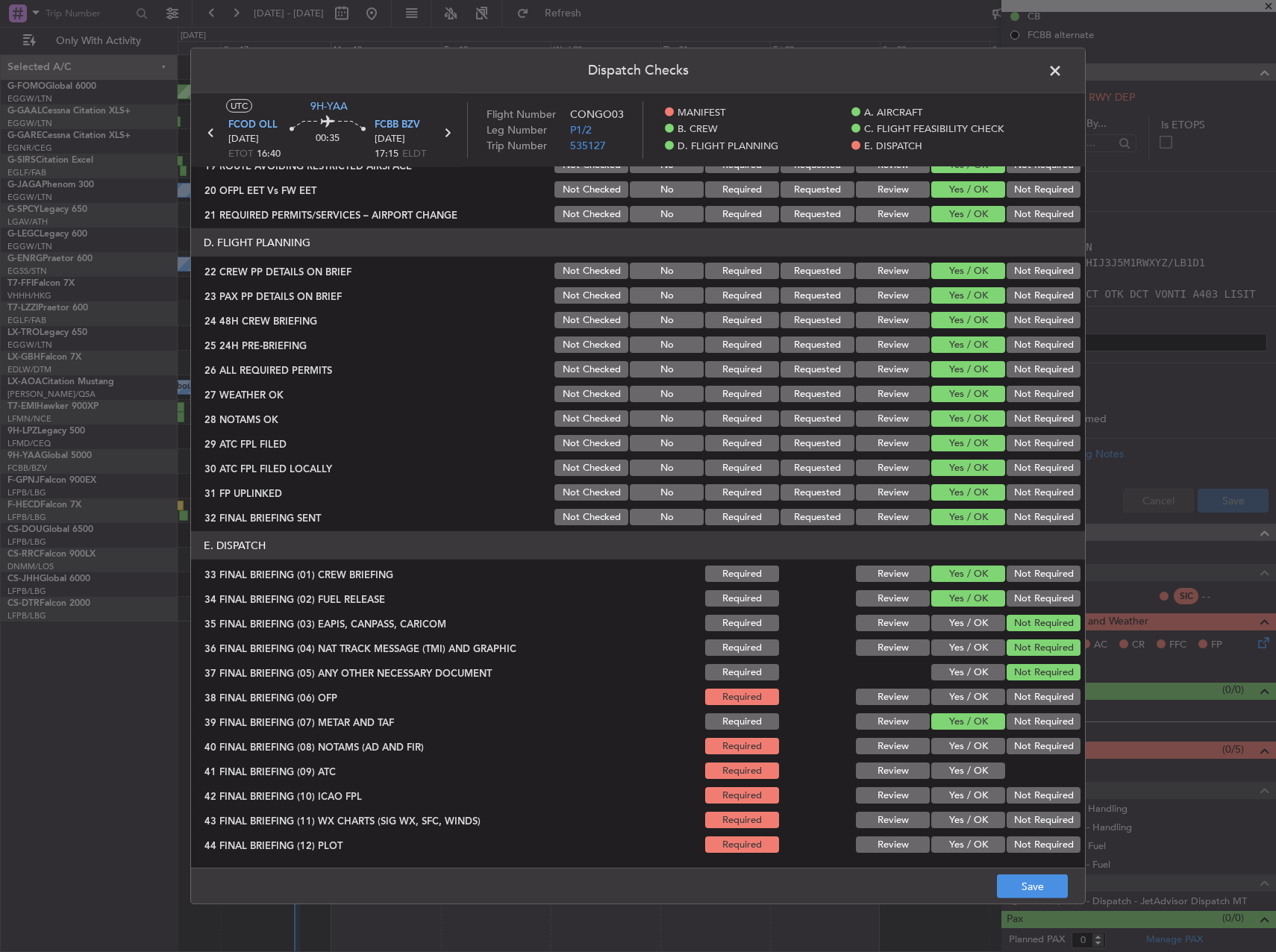
click at [941, 748] on button "Yes / OK" at bounding box center [968, 746] width 74 height 17
click at [949, 689] on button "Yes / OK" at bounding box center [968, 697] width 74 height 17
drag, startPoint x: 972, startPoint y: 791, endPoint x: 969, endPoint y: 779, distance: 12.4
click at [970, 785] on div "Yes / OK" at bounding box center [967, 795] width 75 height 21
click at [961, 768] on button "Yes / OK" at bounding box center [968, 771] width 74 height 17
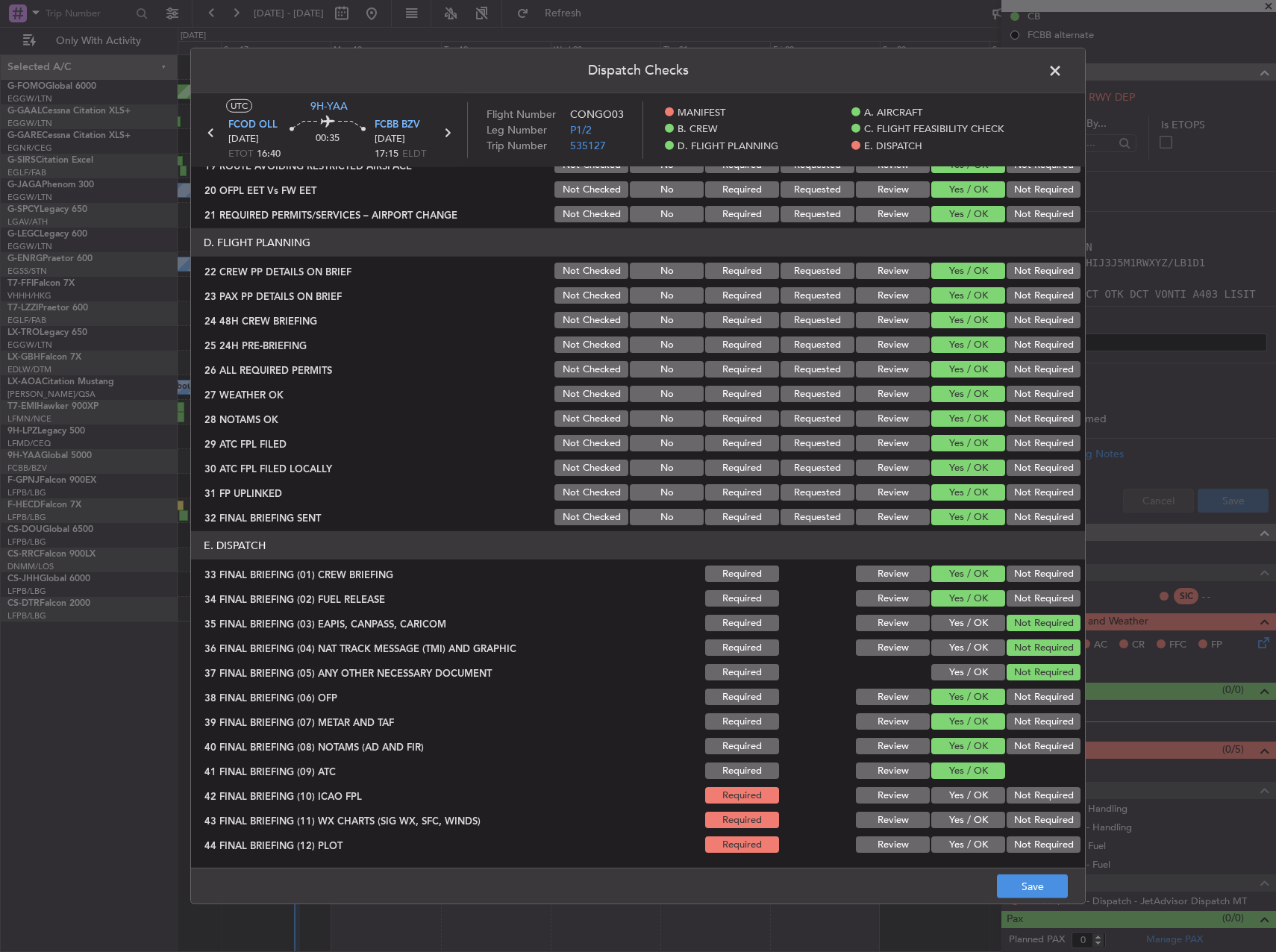
click at [968, 803] on div "Yes / OK" at bounding box center [967, 795] width 75 height 21
click at [961, 822] on button "Yes / OK" at bounding box center [968, 820] width 74 height 17
click at [958, 793] on button "Yes / OK" at bounding box center [968, 795] width 74 height 17
click at [961, 842] on button "Yes / OK" at bounding box center [968, 845] width 74 height 17
click at [1011, 888] on button "Save" at bounding box center [1032, 886] width 71 height 24
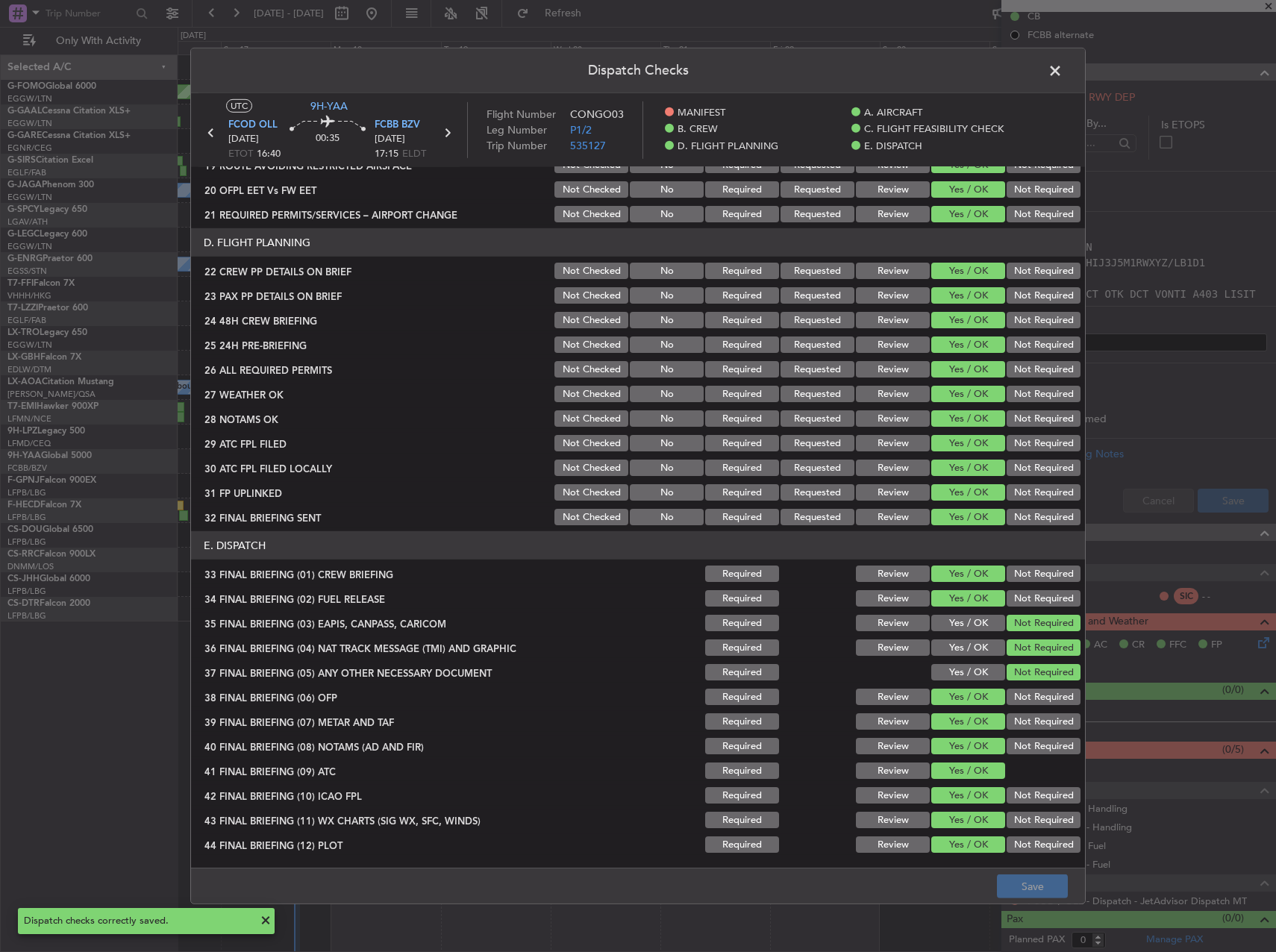
click at [1062, 76] on span at bounding box center [1062, 75] width 0 height 30
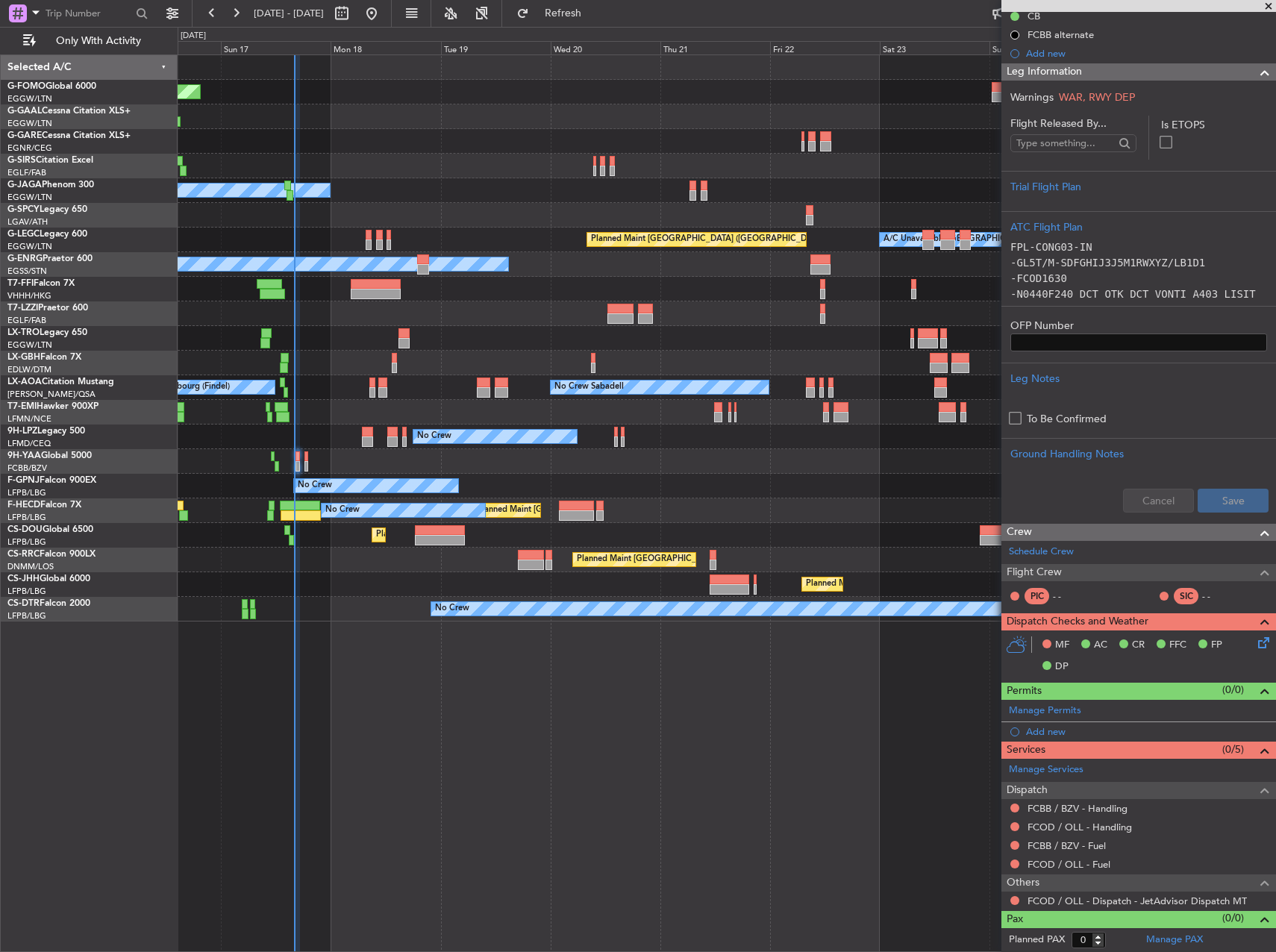
click at [312, 458] on div at bounding box center [726, 461] width 1098 height 25
click at [309, 461] on div at bounding box center [726, 461] width 1098 height 25
click at [309, 456] on div at bounding box center [726, 461] width 1098 height 25
click at [1059, 551] on link "Schedule Crew" at bounding box center [1041, 552] width 65 height 15
click at [595, 18] on span "Refresh" at bounding box center [563, 14] width 63 height 11
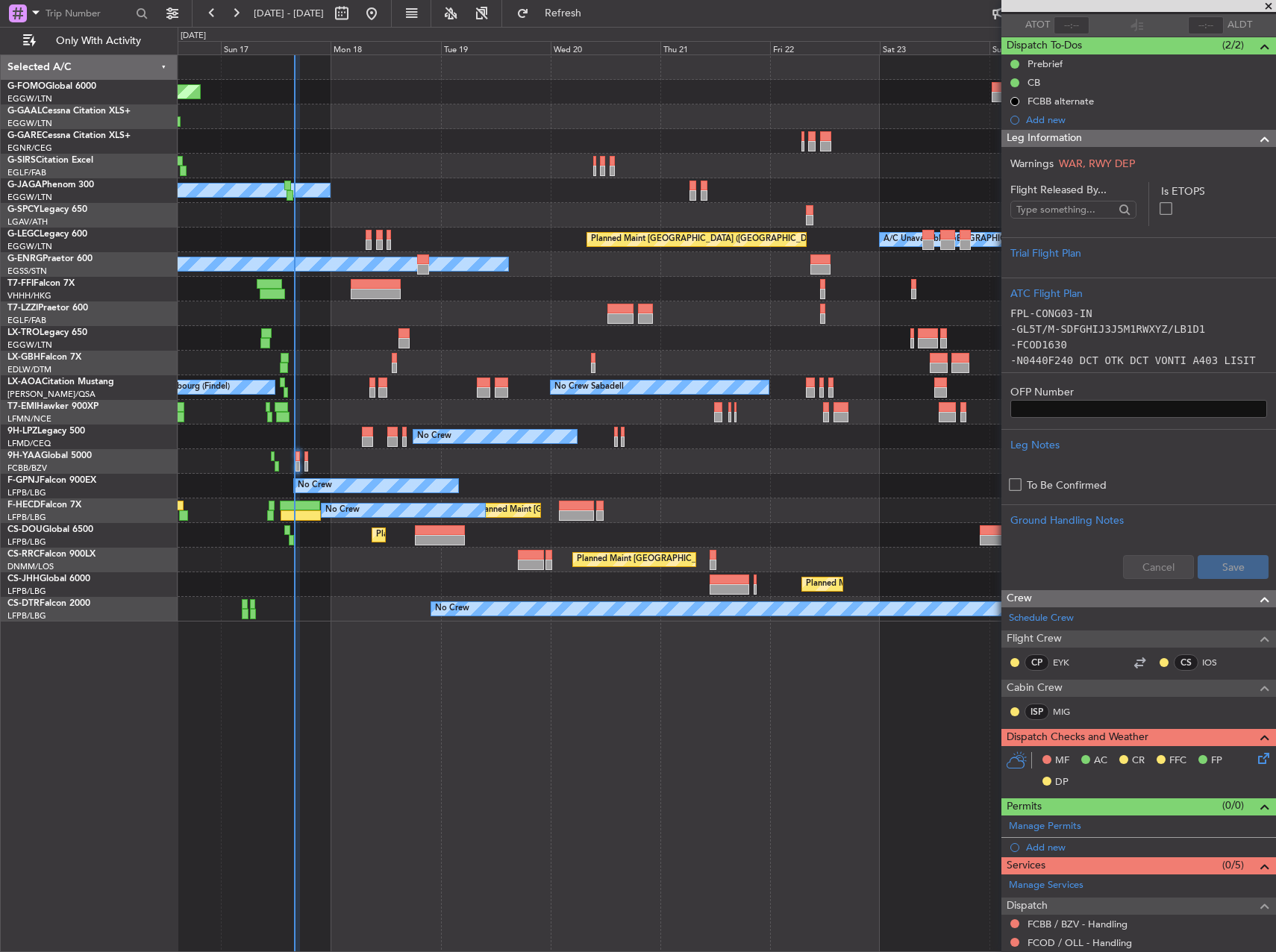
scroll to position [225, 0]
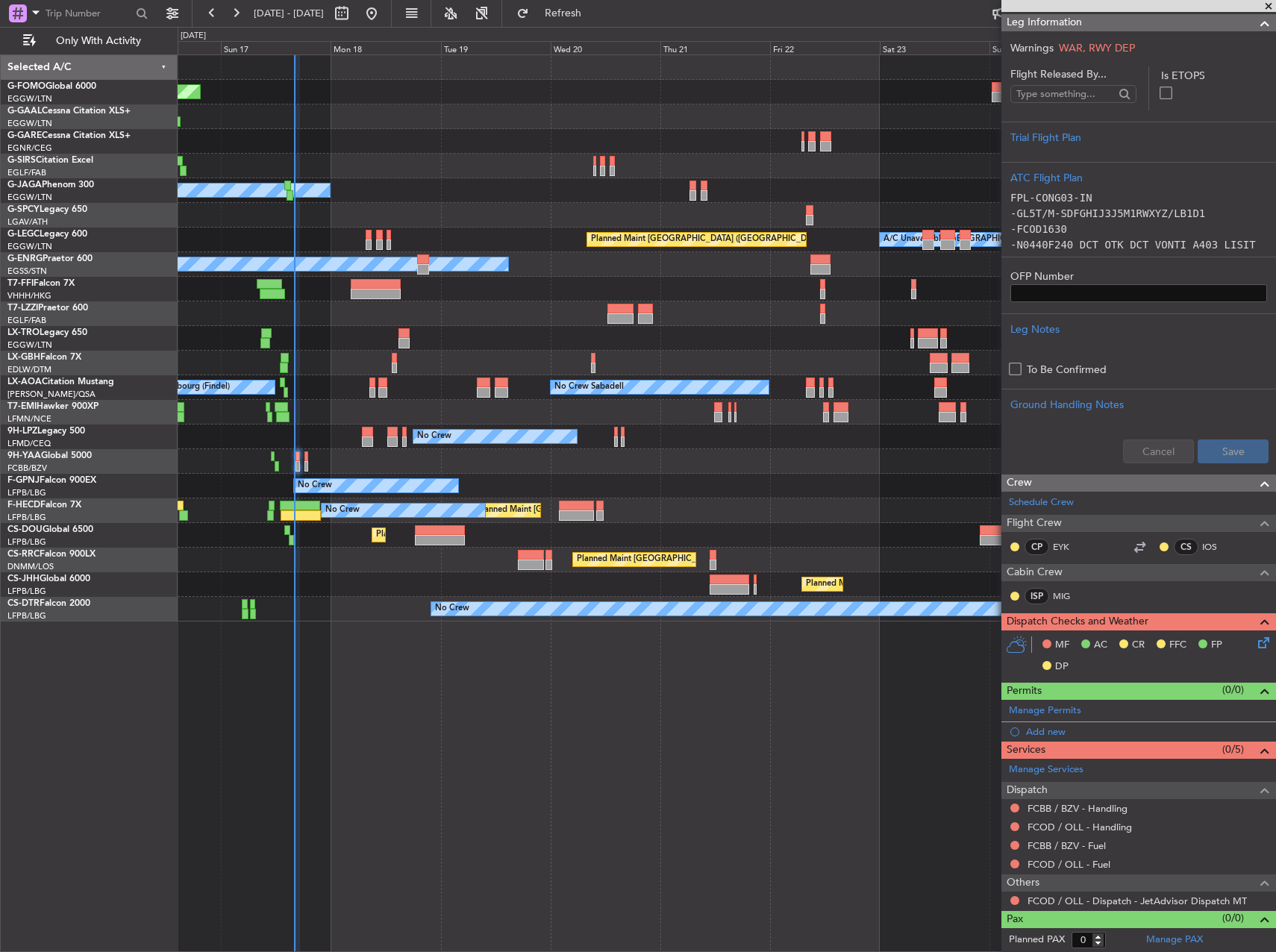
click at [1256, 641] on icon at bounding box center [1262, 640] width 12 height 12
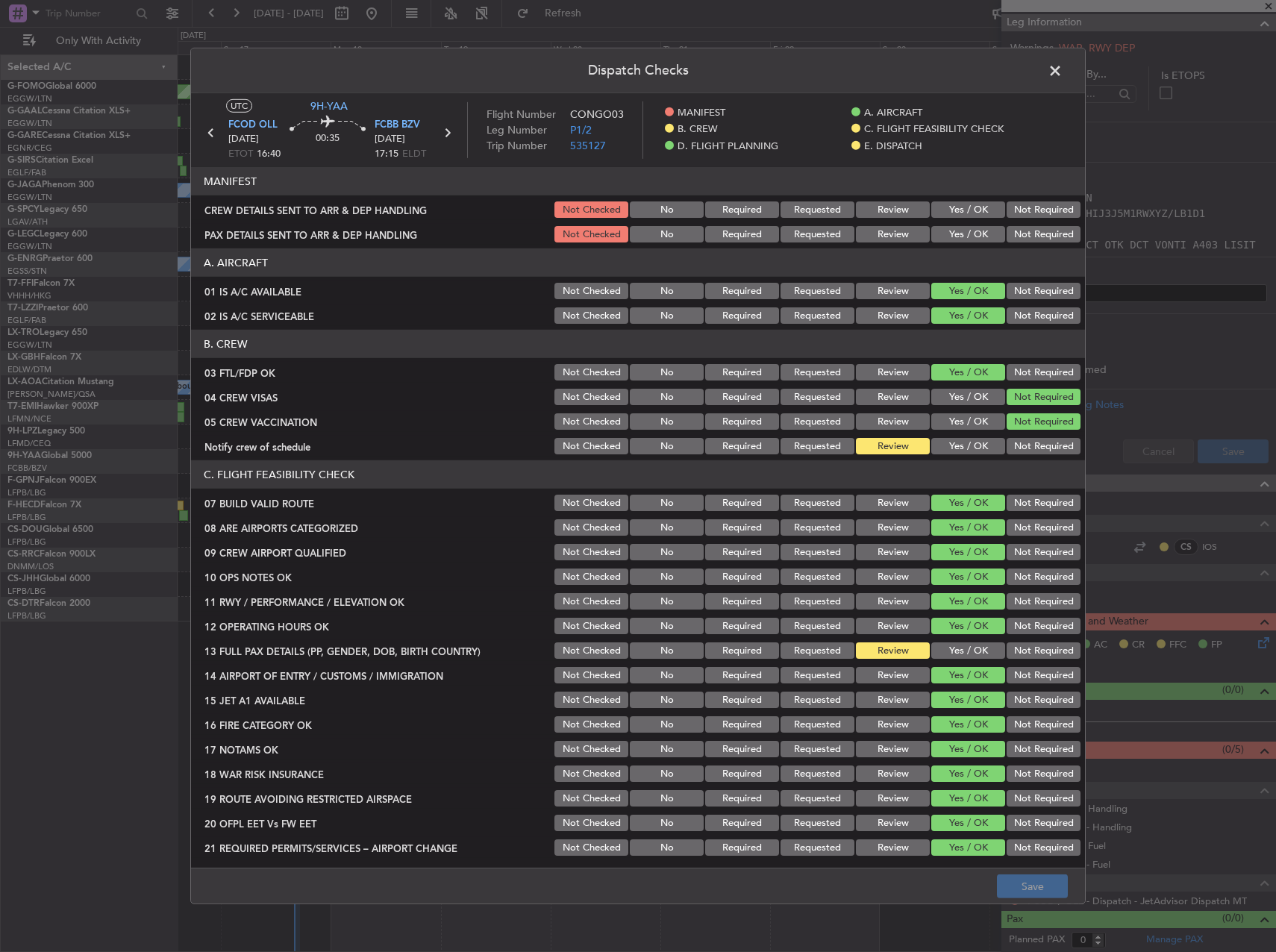
click at [961, 450] on button "Yes / OK" at bounding box center [968, 447] width 74 height 17
click at [959, 645] on button "Yes / OK" at bounding box center [968, 651] width 74 height 17
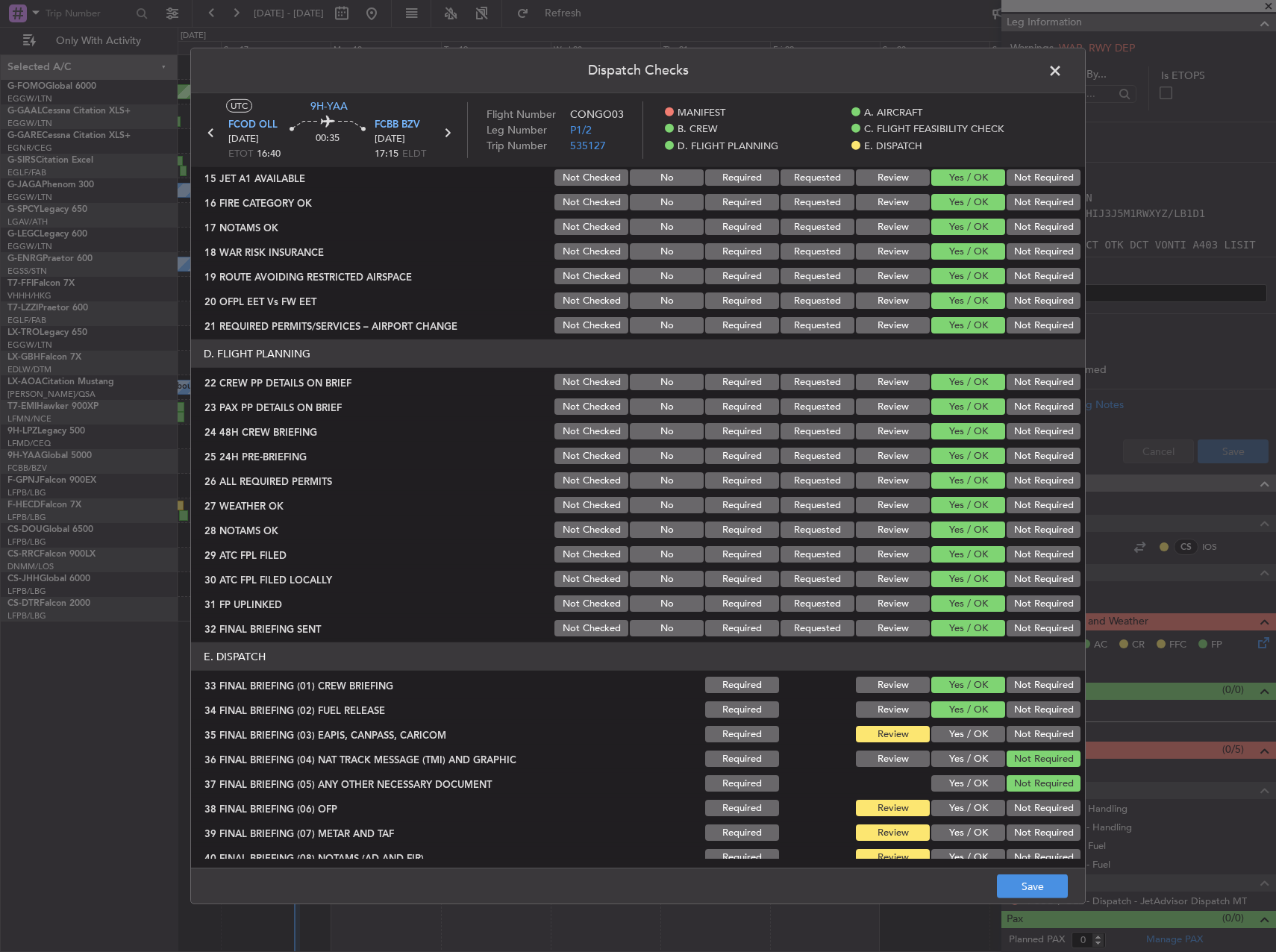
click at [959, 729] on button "Yes / OK" at bounding box center [968, 734] width 74 height 17
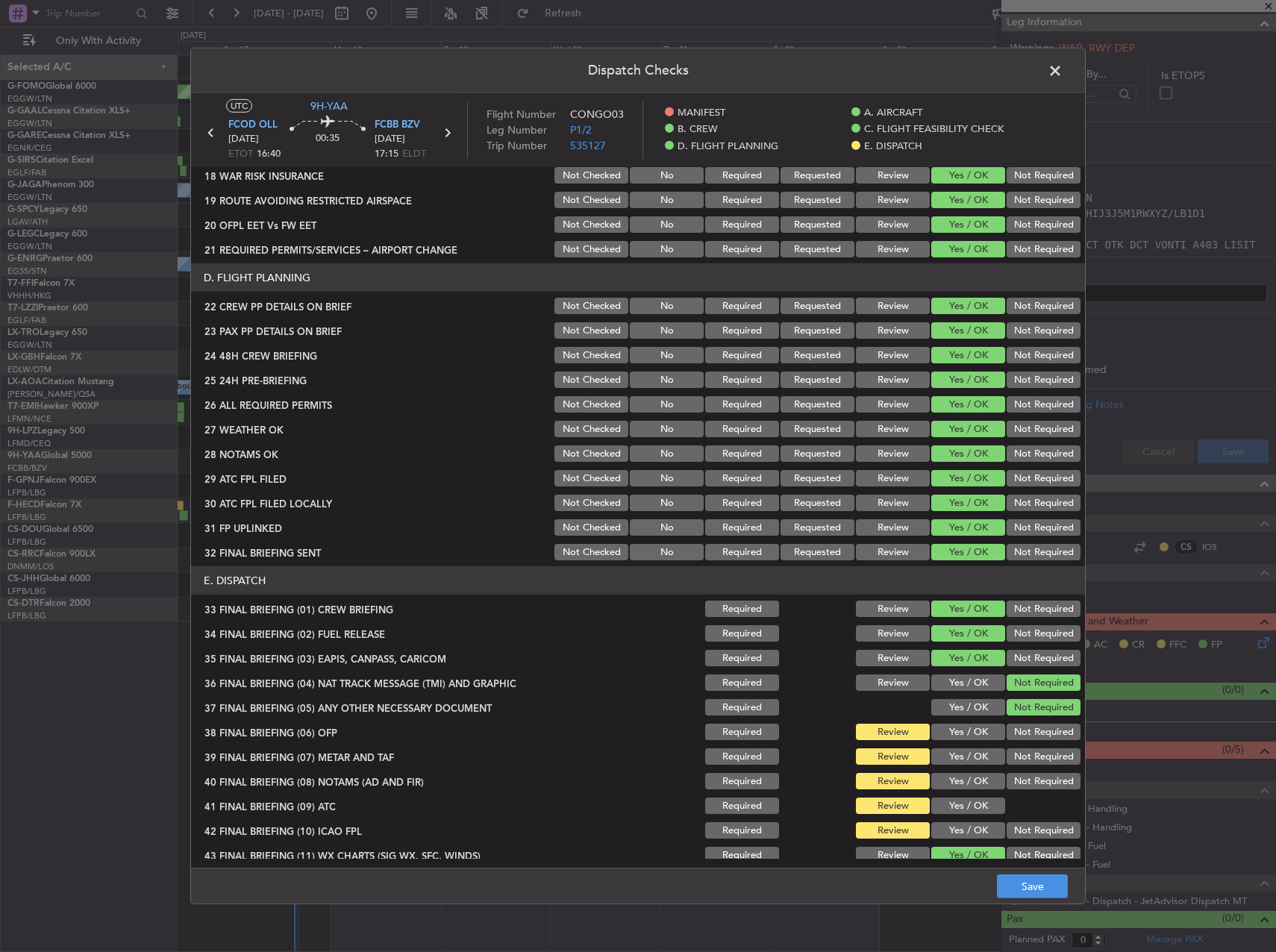
scroll to position [634, 0]
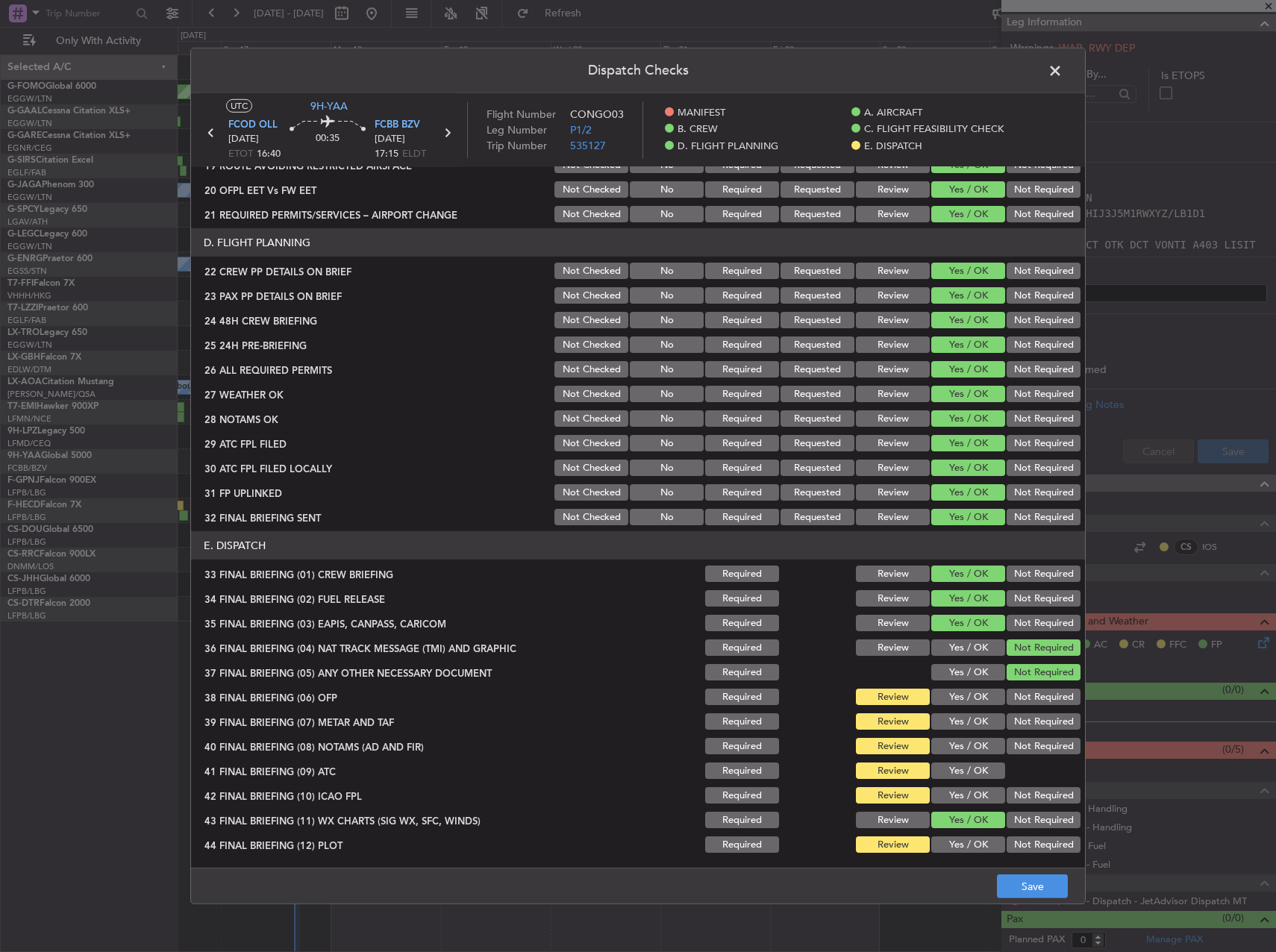
click at [958, 685] on section "E. DISPATCH 33 FINAL BRIEFING (01) CREW BRIEFING Required Review Yes / OK Not R…" at bounding box center [638, 693] width 894 height 324
click at [957, 692] on button "Yes / OK" at bounding box center [968, 697] width 74 height 17
drag, startPoint x: 963, startPoint y: 716, endPoint x: 962, endPoint y: 729, distance: 13.0
click at [964, 716] on button "Yes / OK" at bounding box center [968, 722] width 74 height 17
click at [960, 739] on button "Yes / OK" at bounding box center [968, 746] width 74 height 17
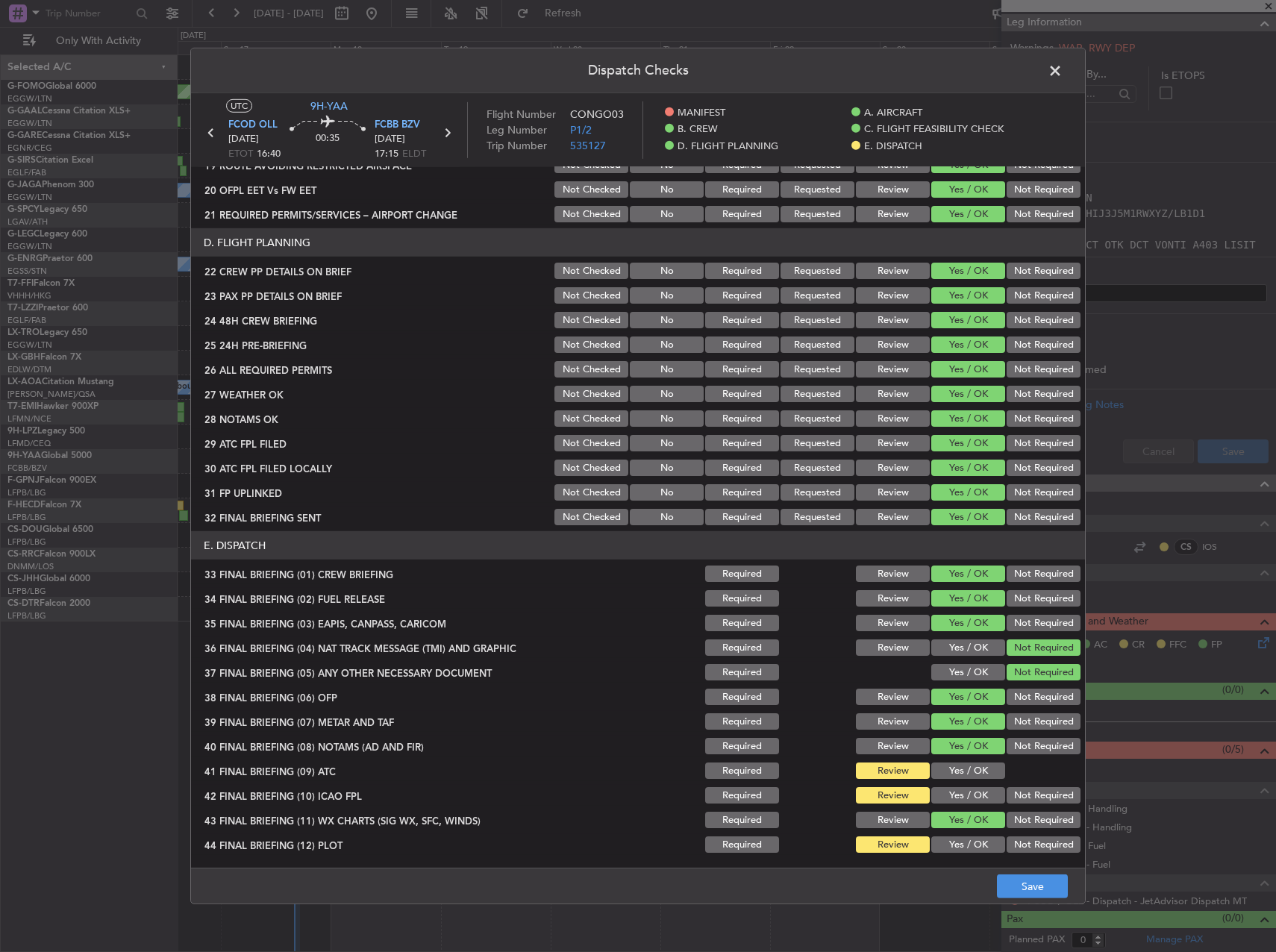
click at [958, 769] on button "Yes / OK" at bounding box center [968, 771] width 74 height 17
click at [958, 783] on section "E. DISPATCH 33 FINAL BRIEFING (01) CREW BRIEFING Required Review Yes / OK Not R…" at bounding box center [638, 693] width 894 height 324
click at [961, 789] on button "Yes / OK" at bounding box center [968, 795] width 74 height 17
click at [969, 838] on button "Yes / OK" at bounding box center [968, 845] width 74 height 17
click at [1035, 871] on footer "Save" at bounding box center [638, 885] width 894 height 35
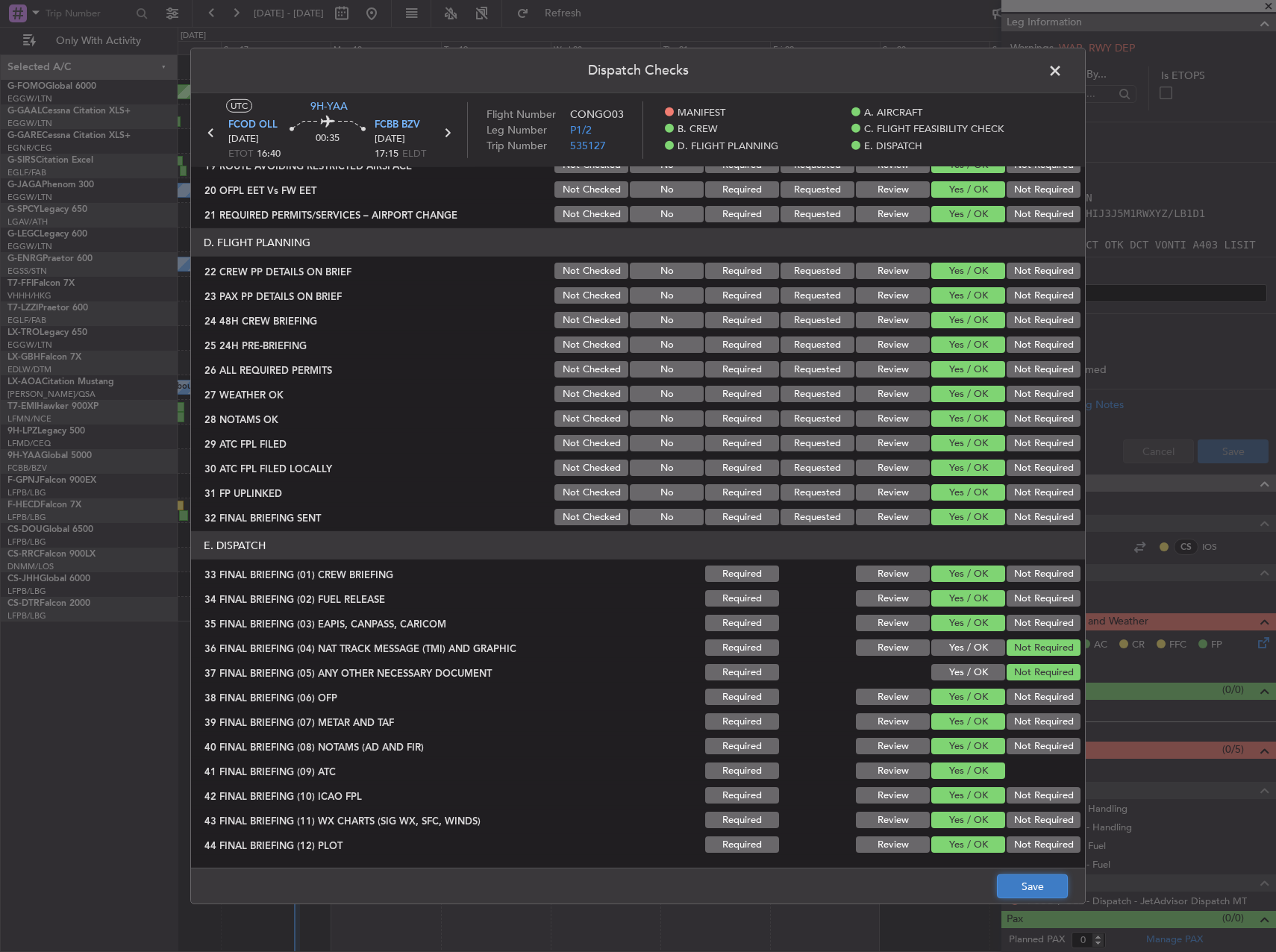
click at [1041, 885] on button "Save" at bounding box center [1032, 886] width 71 height 24
click at [1062, 81] on span at bounding box center [1062, 75] width 0 height 30
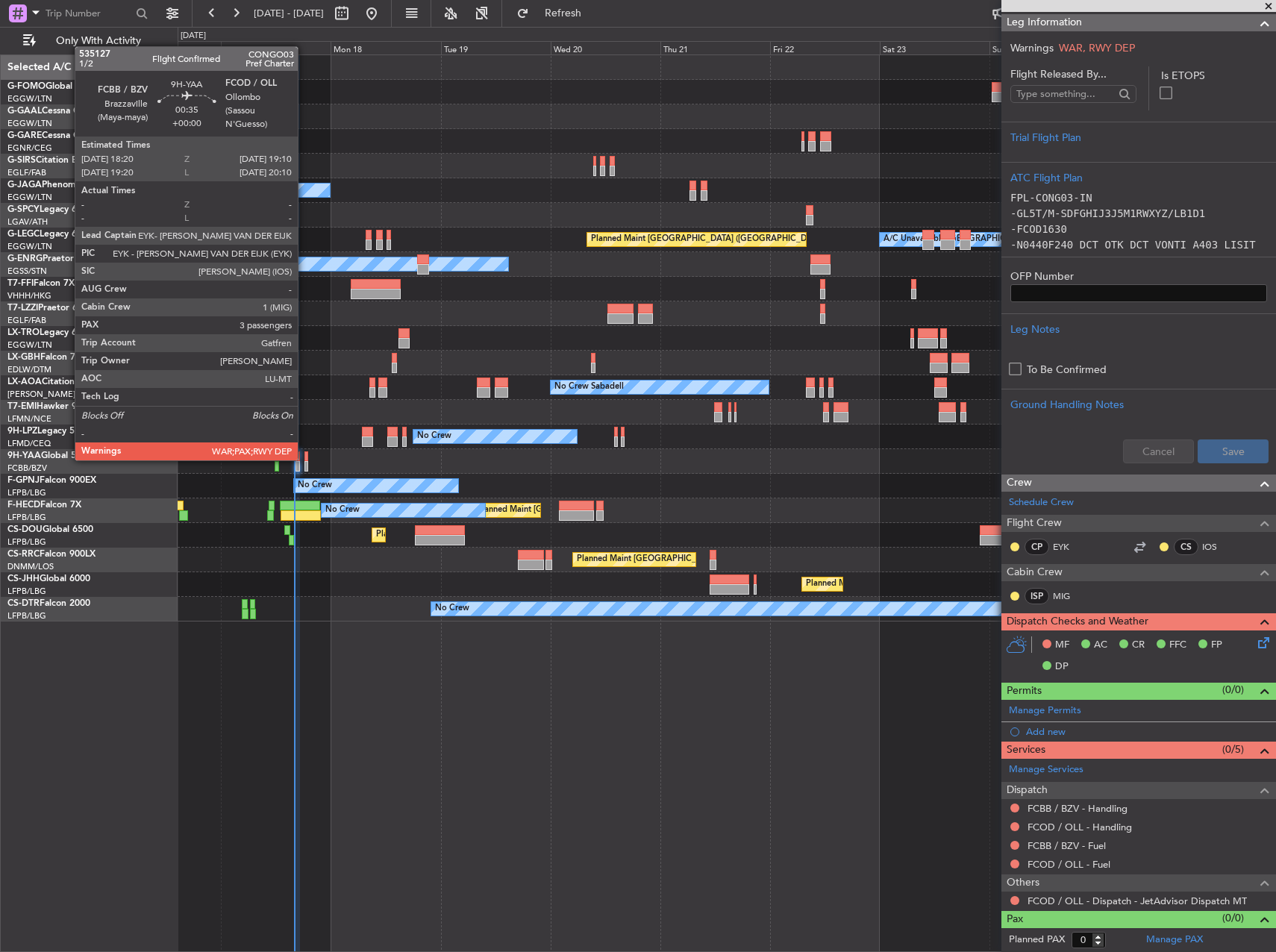
click at [305, 459] on div at bounding box center [307, 456] width 5 height 11
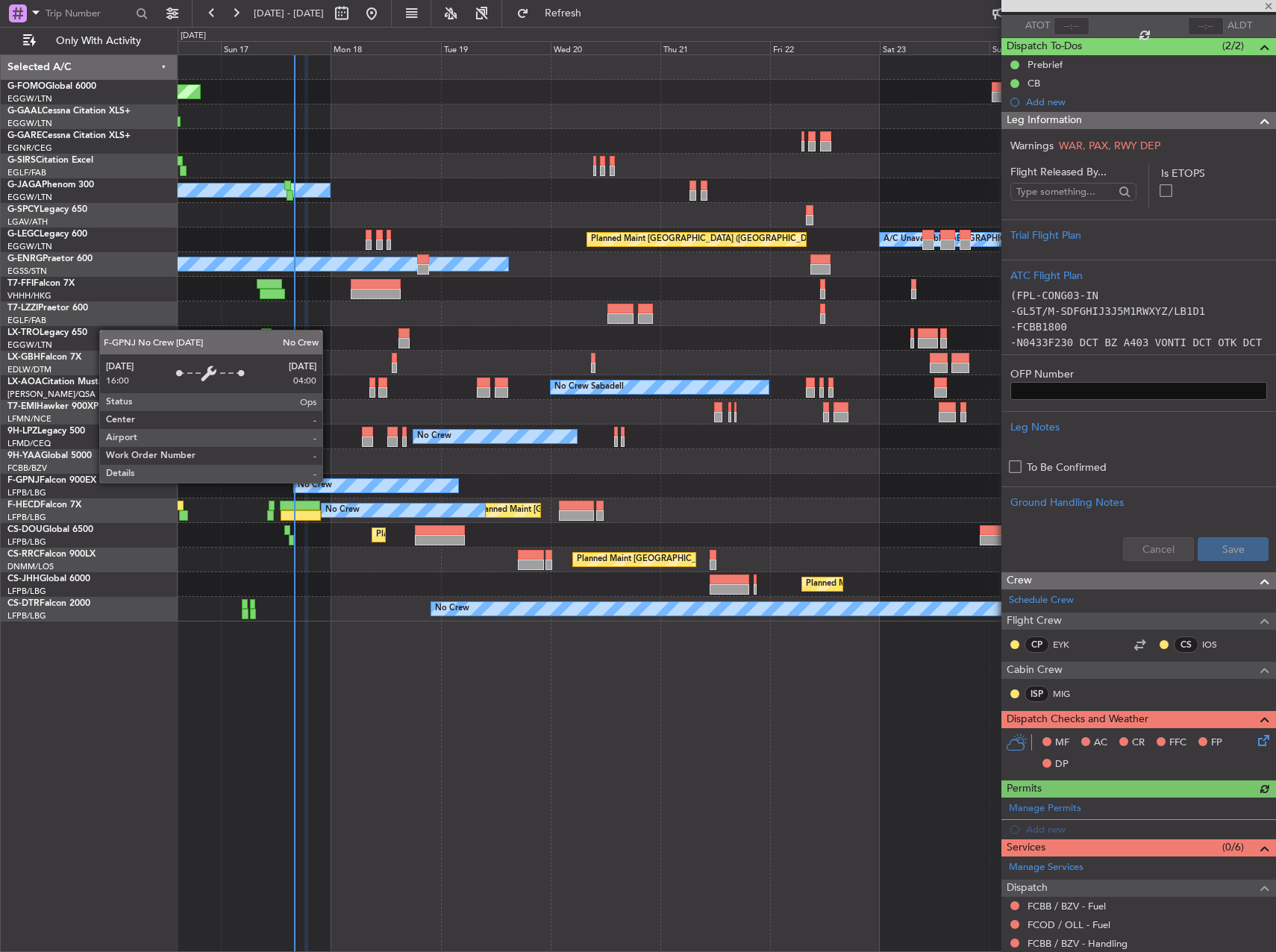
scroll to position [243, 0]
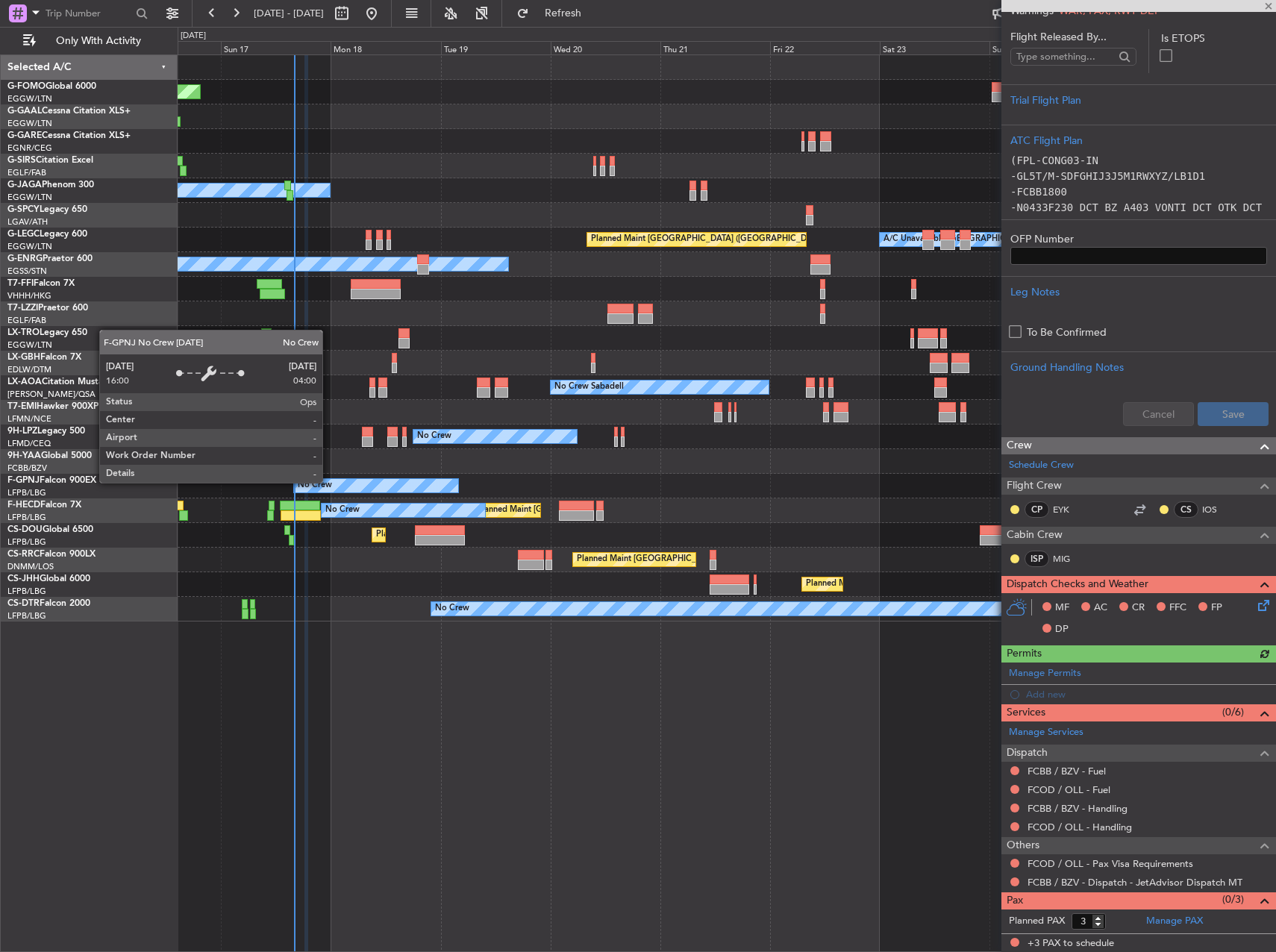
click at [1256, 609] on icon at bounding box center [1262, 603] width 12 height 12
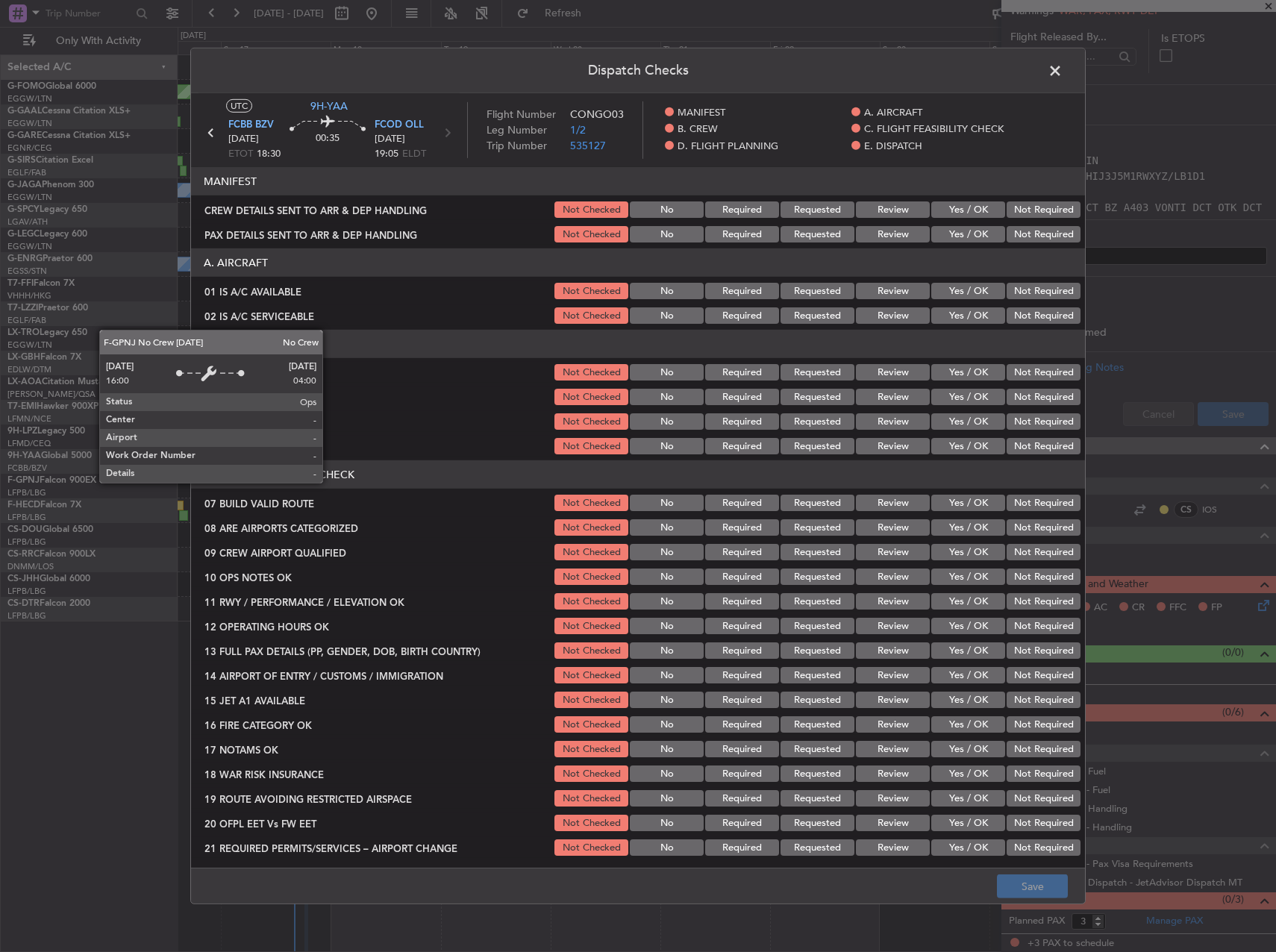
click at [958, 208] on button "Yes / OK" at bounding box center [968, 210] width 74 height 17
click at [955, 227] on div "Yes / OK" at bounding box center [967, 235] width 75 height 21
click at [964, 234] on button "Yes / OK" at bounding box center [968, 235] width 74 height 17
click at [1032, 281] on div "Not Required" at bounding box center [1042, 291] width 75 height 21
drag, startPoint x: 978, startPoint y: 286, endPoint x: 945, endPoint y: 318, distance: 46.0
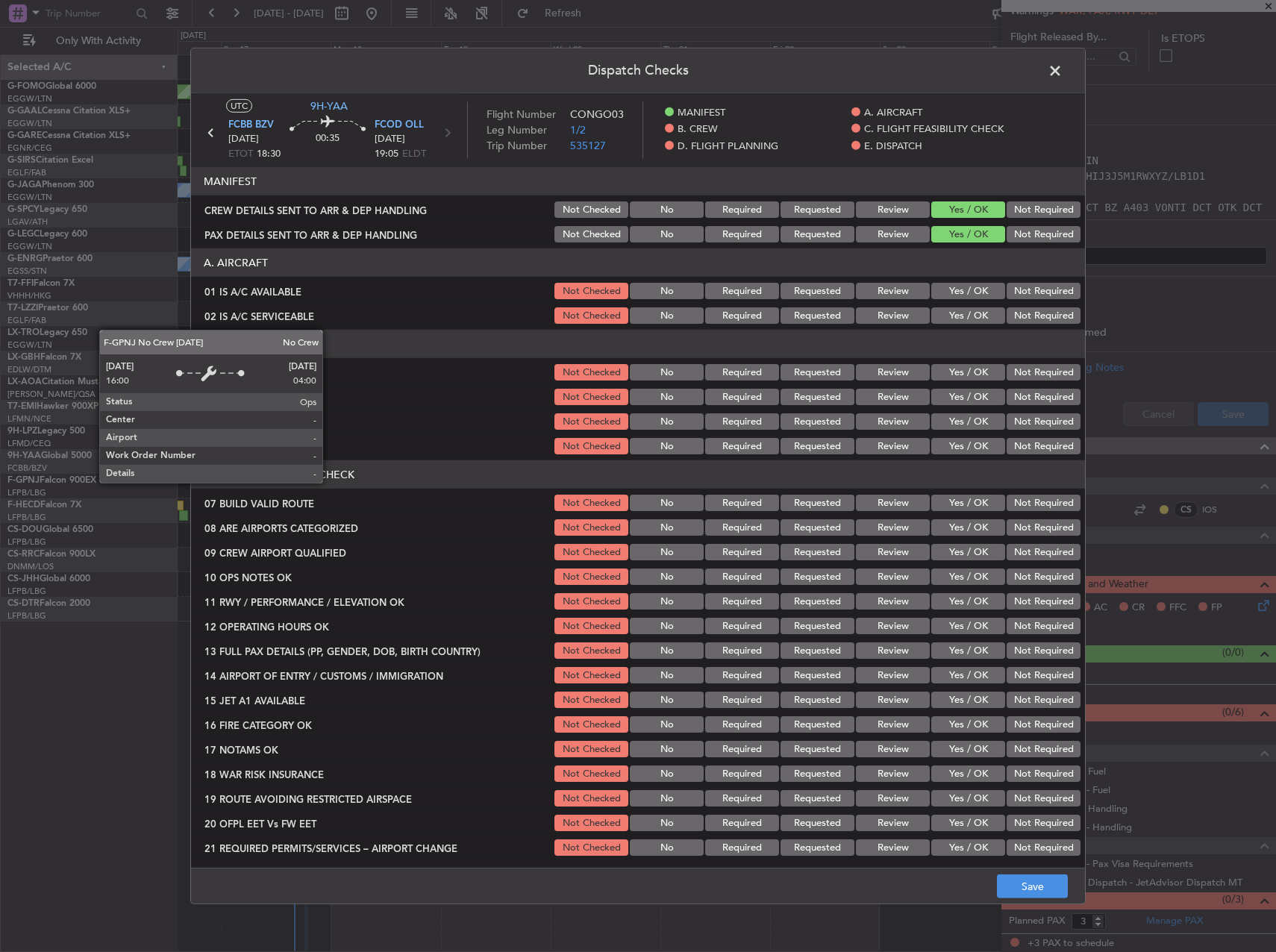
click at [973, 290] on button "Yes / OK" at bounding box center [968, 291] width 74 height 17
drag, startPoint x: 944, startPoint y: 326, endPoint x: 943, endPoint y: 339, distance: 13.0
click at [944, 327] on article "MANIFEST CREW DETAILS SENT TO ARR & DEP HANDLING Not Checked No Required Reques…" at bounding box center [638, 513] width 894 height 691
click at [945, 366] on button "Yes / OK" at bounding box center [968, 373] width 74 height 17
click at [958, 317] on button "Yes / OK" at bounding box center [968, 315] width 74 height 17
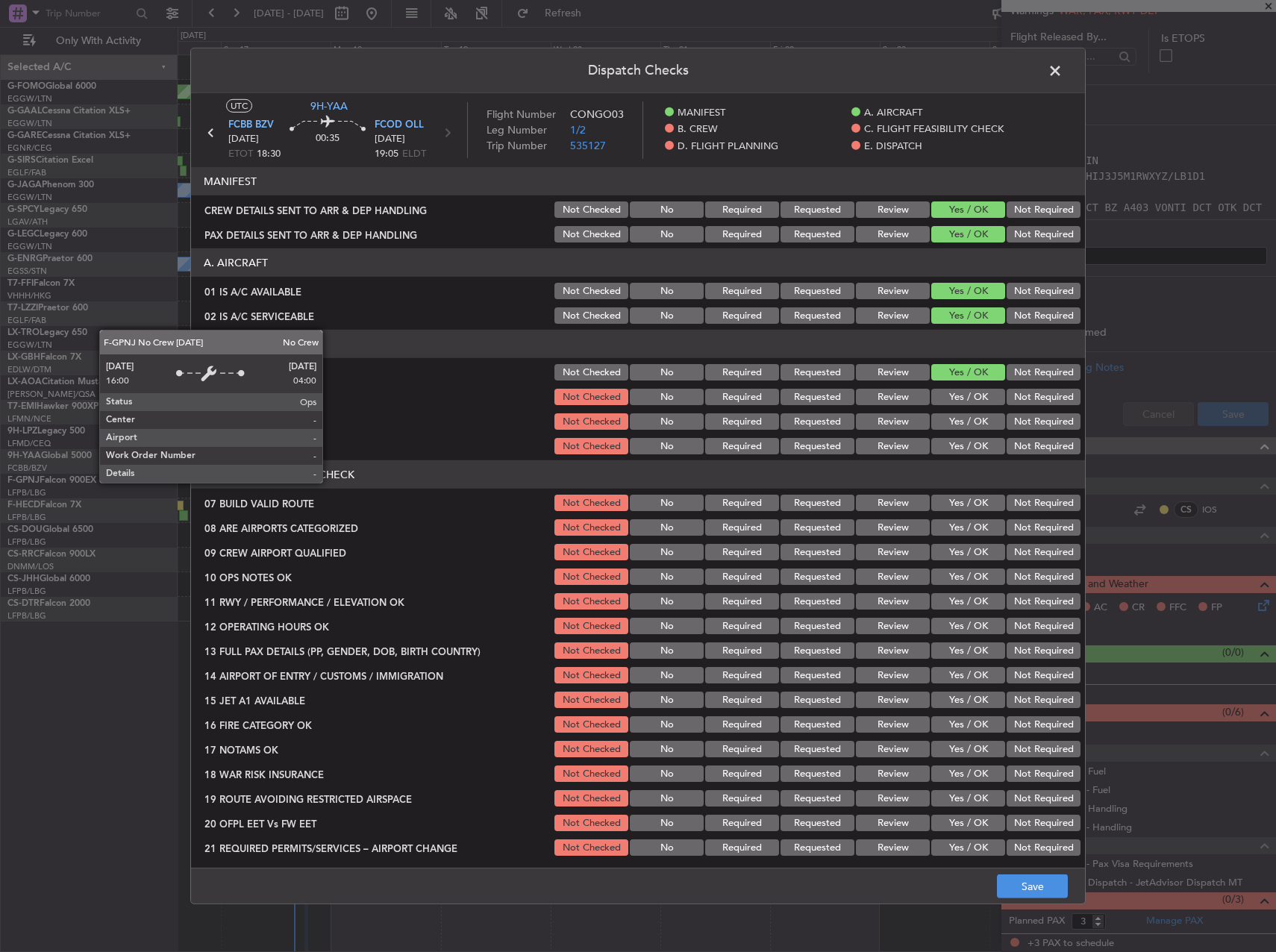
click at [1045, 410] on section "B. CREW 03 FTL/FDP OK Not Checked No Required Requested Review Yes / OK Not Req…" at bounding box center [638, 393] width 894 height 127
click at [1041, 407] on div "Not Required" at bounding box center [1042, 397] width 75 height 21
click at [1032, 404] on button "Not Required" at bounding box center [1044, 397] width 74 height 17
click at [1028, 421] on button "Not Required" at bounding box center [1044, 422] width 74 height 17
click at [970, 443] on button "Yes / OK" at bounding box center [968, 447] width 74 height 17
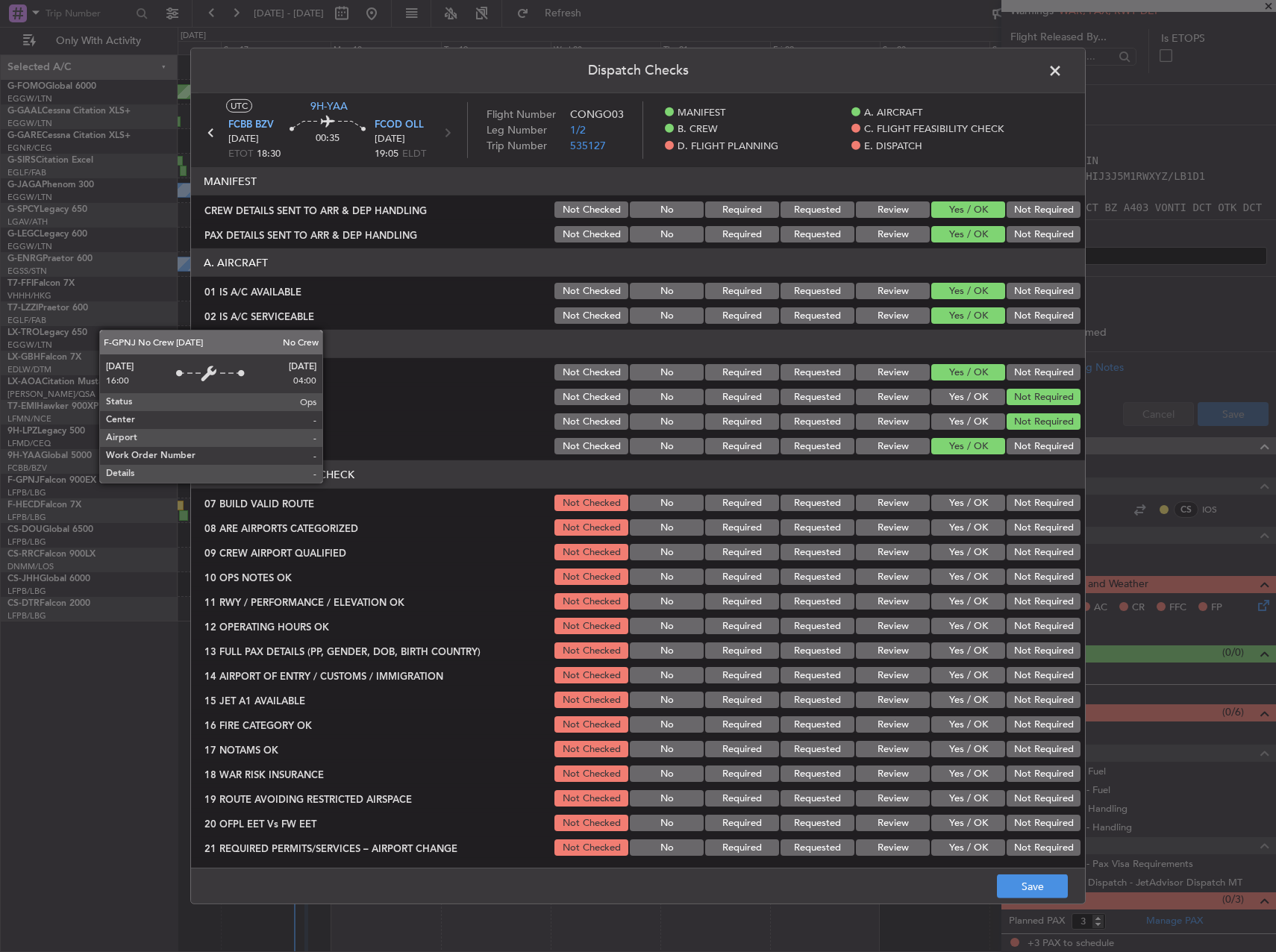
drag, startPoint x: 966, startPoint y: 490, endPoint x: 961, endPoint y: 498, distance: 9.4
click at [964, 492] on section "C. FLIGHT FEASIBILITY CHECK 07 BUILD VALID ROUTE Not Checked No Required Reques…" at bounding box center [638, 659] width 894 height 398
drag, startPoint x: 961, startPoint y: 498, endPoint x: 961, endPoint y: 507, distance: 9.0
click at [961, 500] on button "Yes / OK" at bounding box center [968, 503] width 74 height 17
click at [965, 536] on div "Yes / OK" at bounding box center [967, 527] width 75 height 21
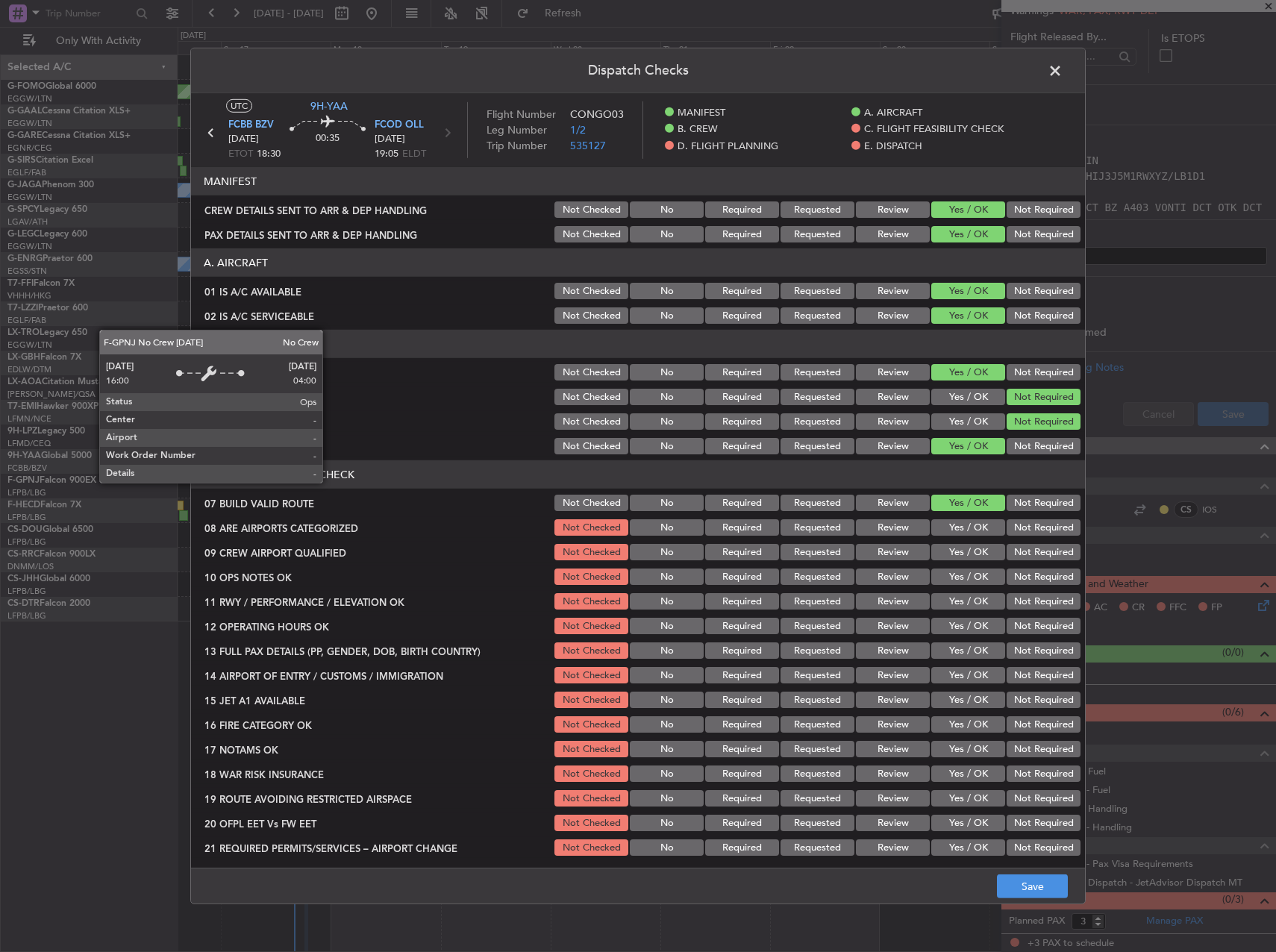
click at [973, 517] on div "Yes / OK" at bounding box center [967, 527] width 75 height 21
click at [963, 530] on button "Yes / OK" at bounding box center [968, 527] width 74 height 17
click at [961, 547] on button "Yes / OK" at bounding box center [968, 552] width 74 height 17
click at [964, 576] on button "Yes / OK" at bounding box center [968, 577] width 74 height 17
click at [961, 597] on button "Yes / OK" at bounding box center [968, 601] width 74 height 17
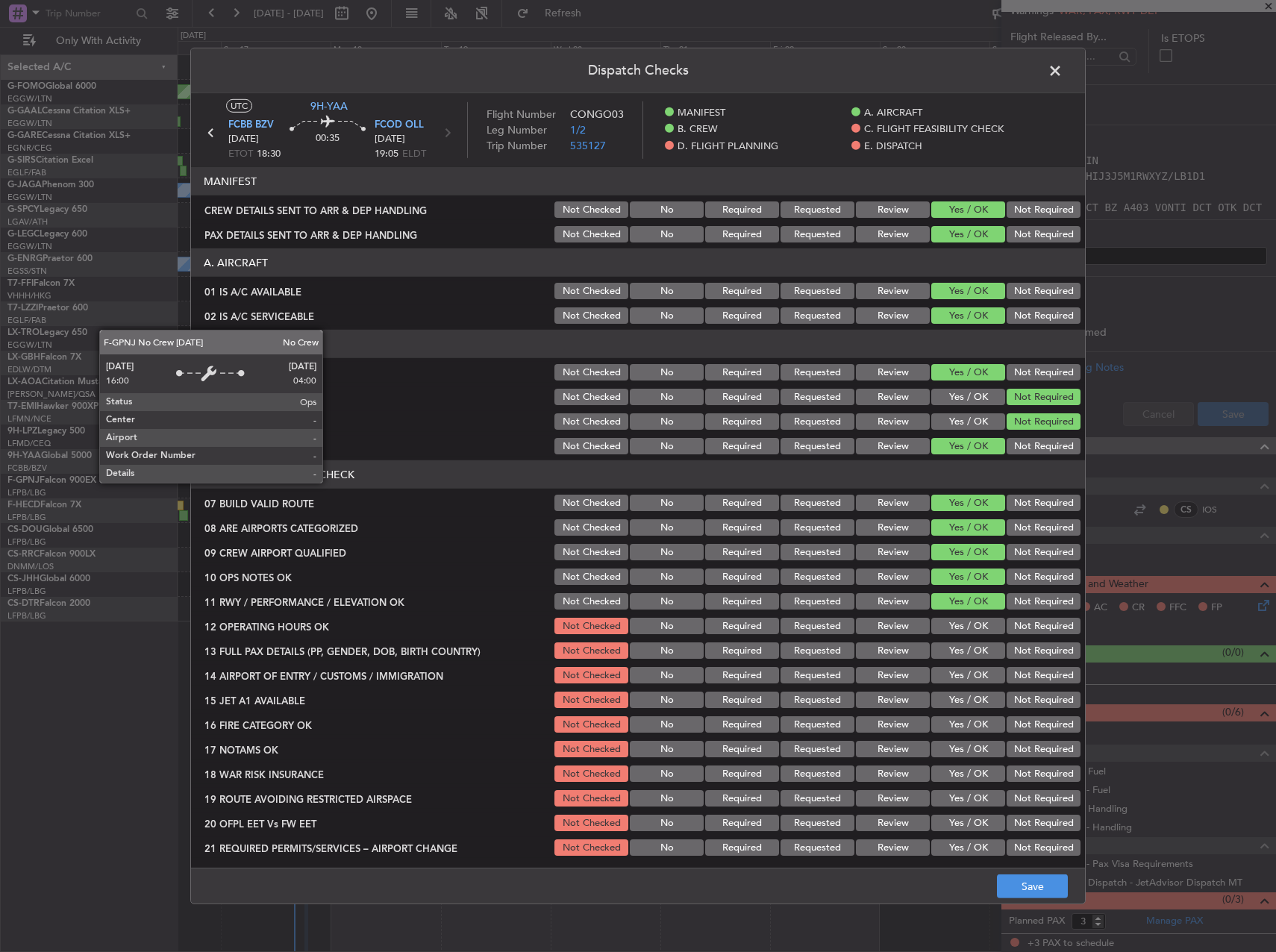
drag, startPoint x: 957, startPoint y: 621, endPoint x: 956, endPoint y: 646, distance: 25.0
click at [957, 622] on button "Yes / OK" at bounding box center [968, 626] width 74 height 17
click at [956, 646] on button "Yes / OK" at bounding box center [968, 651] width 74 height 17
click at [952, 676] on button "Yes / OK" at bounding box center [968, 675] width 74 height 17
click at [952, 709] on div "Yes / OK" at bounding box center [967, 700] width 75 height 21
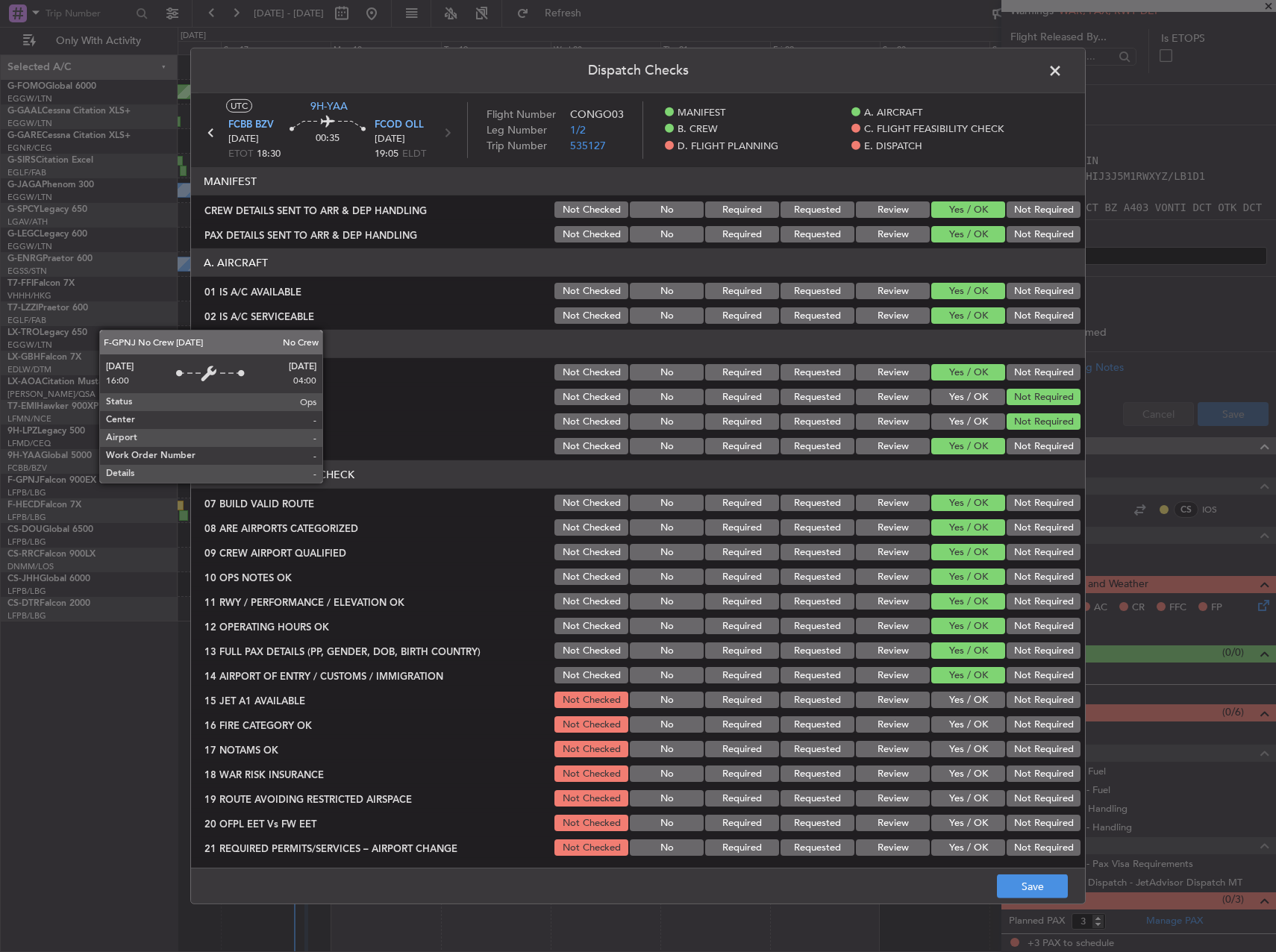
drag, startPoint x: 946, startPoint y: 702, endPoint x: 953, endPoint y: 726, distance: 25.0
click at [945, 703] on button "Yes / OK" at bounding box center [968, 700] width 74 height 17
drag, startPoint x: 955, startPoint y: 728, endPoint x: 951, endPoint y: 751, distance: 23.3
click at [955, 729] on button "Yes / OK" at bounding box center [968, 724] width 74 height 17
drag, startPoint x: 949, startPoint y: 752, endPoint x: 947, endPoint y: 767, distance: 15.1
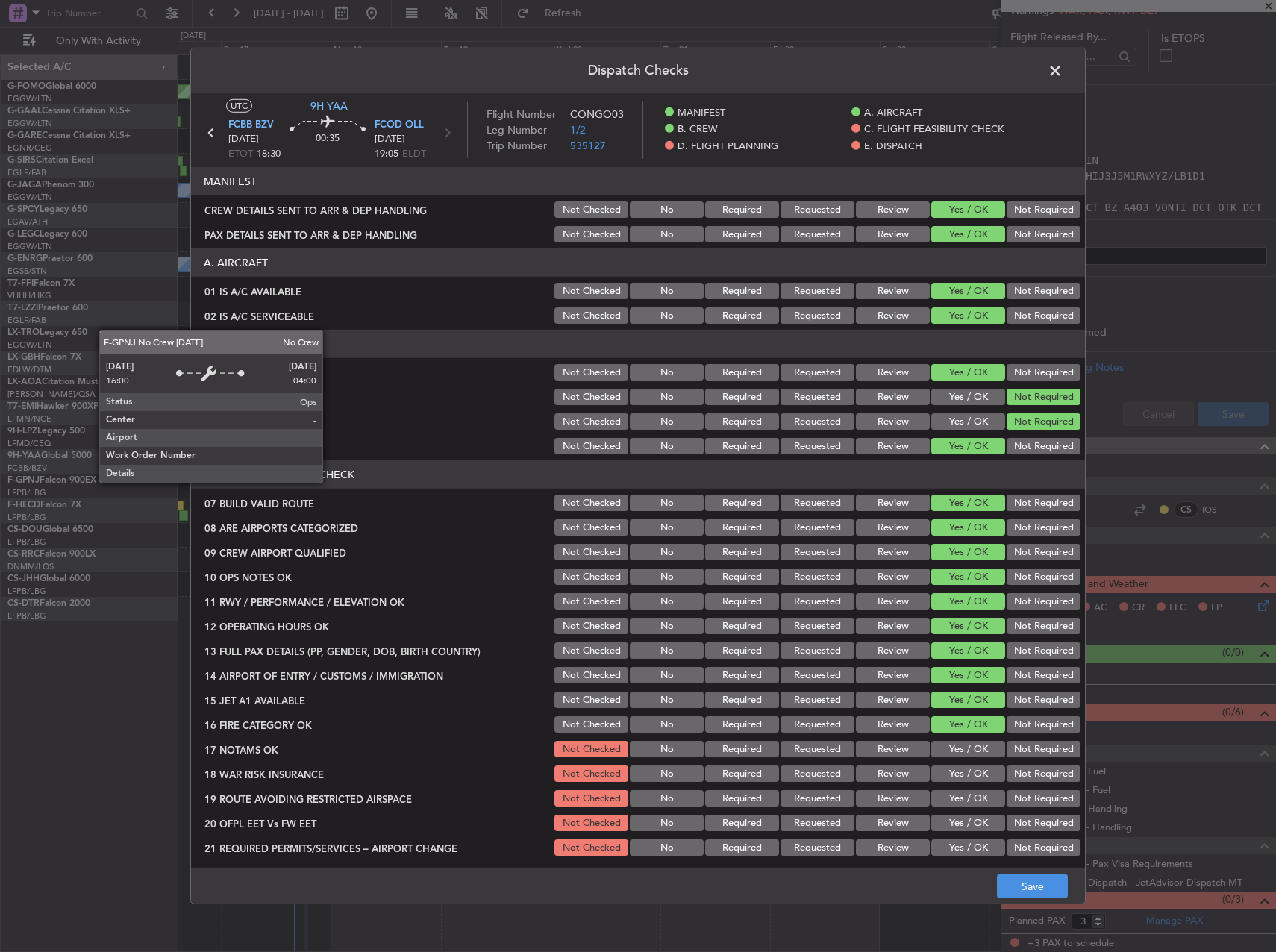
click at [949, 755] on button "Yes / OK" at bounding box center [968, 749] width 74 height 17
drag, startPoint x: 946, startPoint y: 769, endPoint x: 949, endPoint y: 789, distance: 20.2
click at [946, 772] on button "Yes / OK" at bounding box center [968, 774] width 74 height 17
click at [950, 789] on div "Yes / OK" at bounding box center [967, 798] width 75 height 21
click at [952, 807] on div "Yes / OK" at bounding box center [967, 798] width 75 height 21
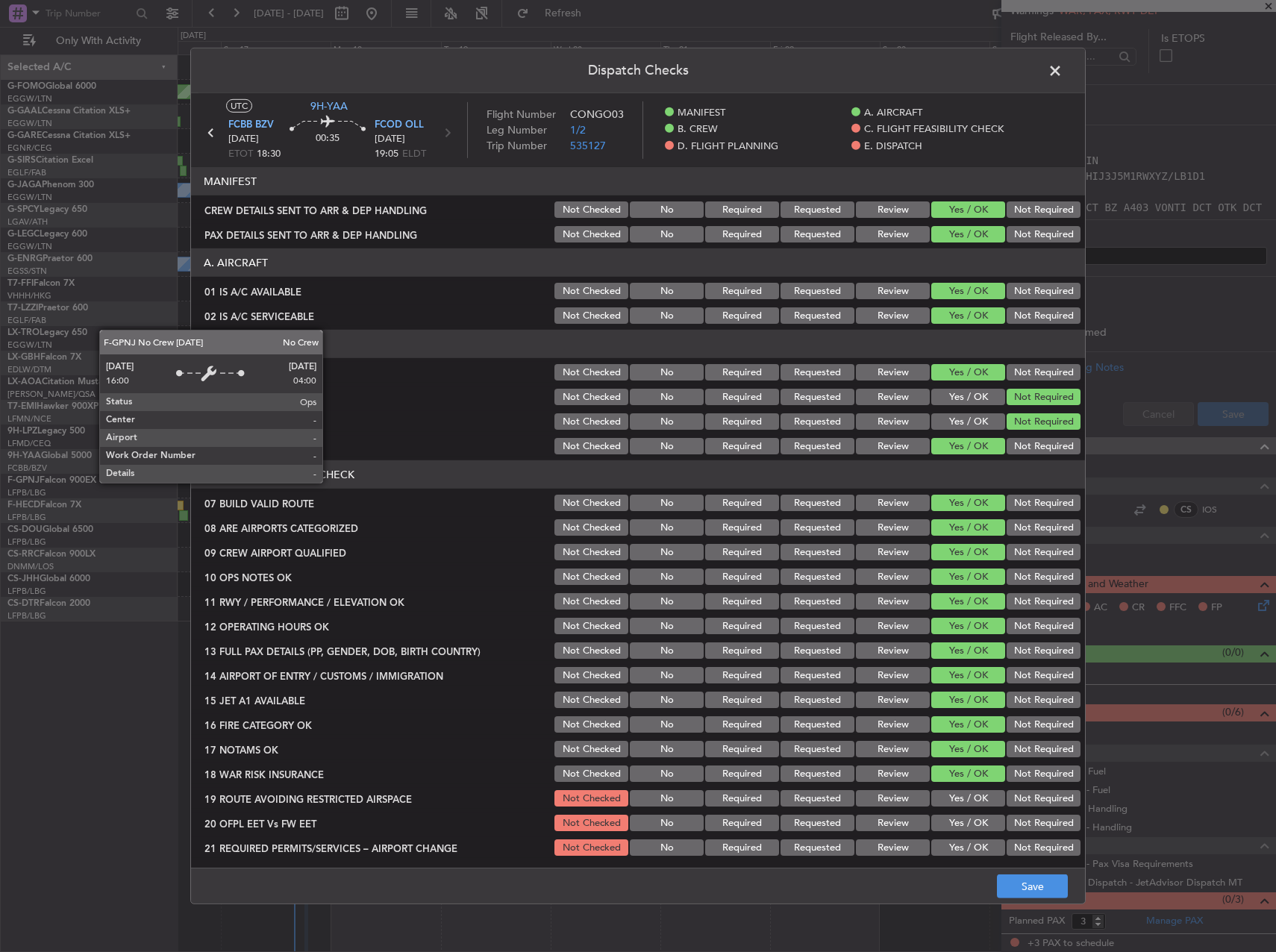
click at [949, 797] on button "Yes / OK" at bounding box center [968, 798] width 74 height 17
click at [958, 831] on div "Yes / OK" at bounding box center [967, 823] width 75 height 21
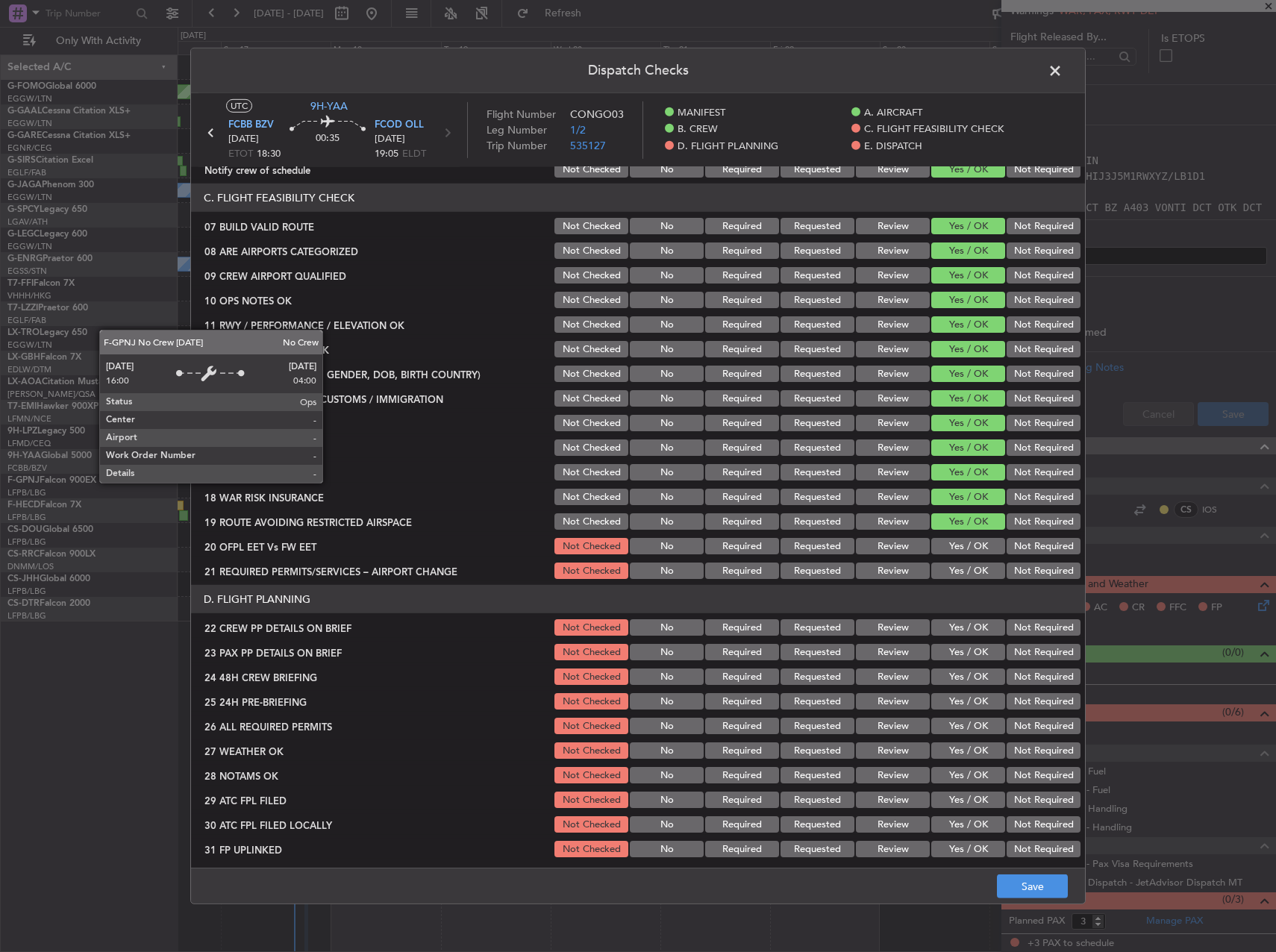
scroll to position [299, 0]
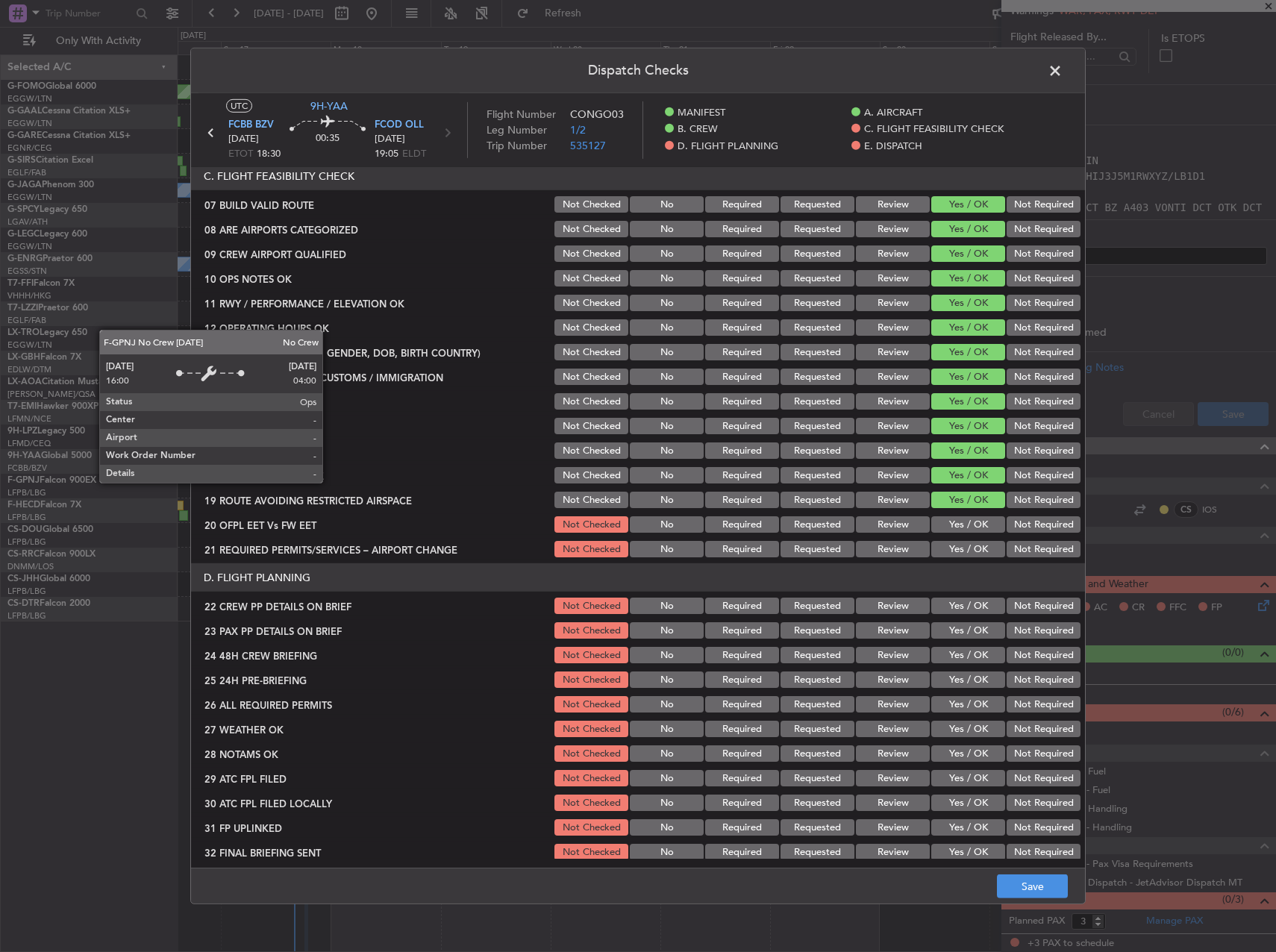
click at [949, 525] on button "Yes / OK" at bounding box center [968, 524] width 74 height 17
click at [952, 548] on button "Yes / OK" at bounding box center [968, 549] width 74 height 17
click at [952, 591] on header "D. FLIGHT PLANNING" at bounding box center [638, 578] width 894 height 29
click at [953, 606] on button "Yes / OK" at bounding box center [968, 606] width 74 height 17
click at [958, 631] on button "Yes / OK" at bounding box center [968, 631] width 74 height 17
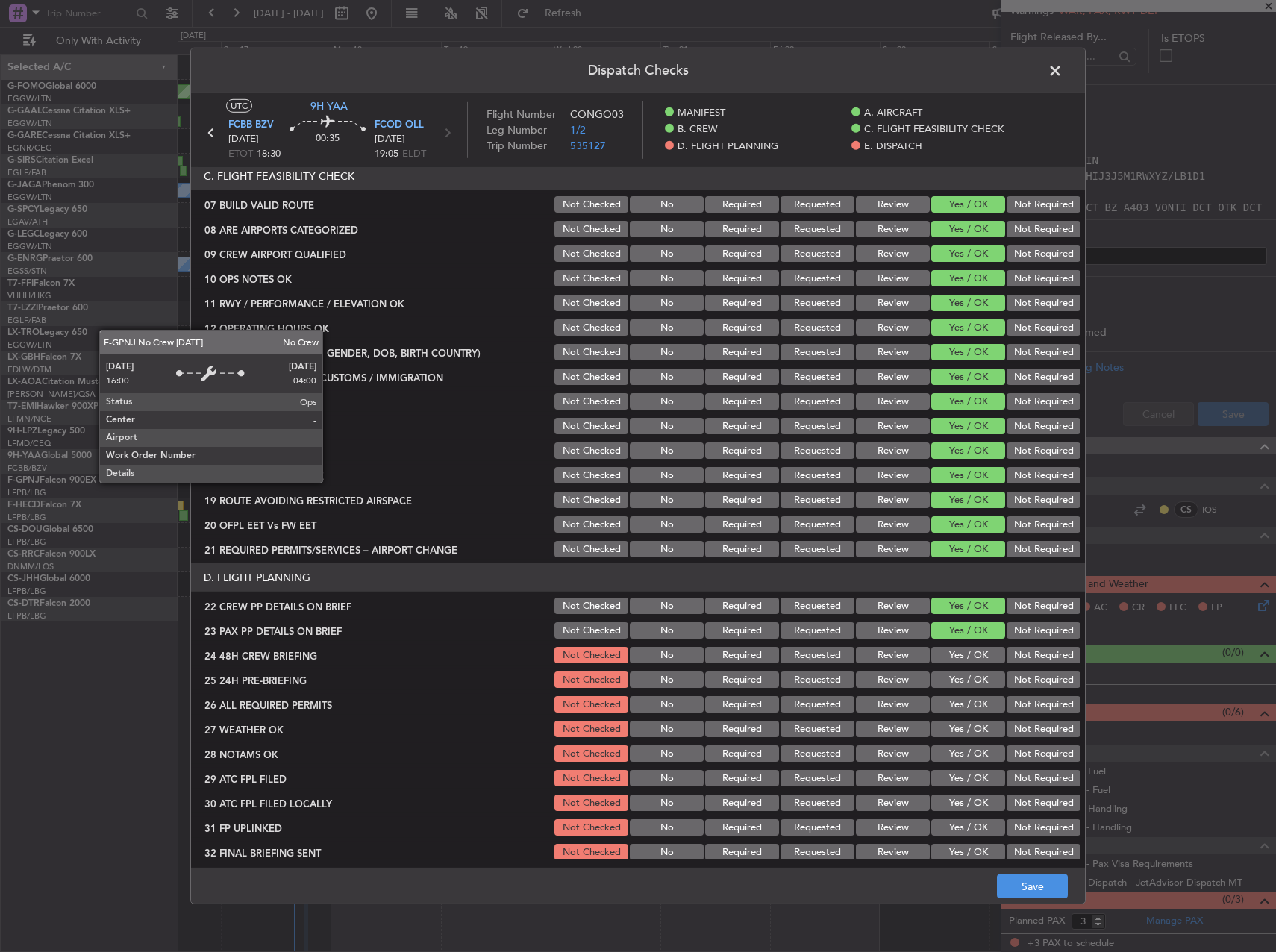
click at [958, 652] on button "Yes / OK" at bounding box center [968, 656] width 74 height 17
click at [962, 677] on button "Yes / OK" at bounding box center [968, 680] width 74 height 17
click at [963, 705] on button "Yes / OK" at bounding box center [968, 705] width 74 height 17
click at [960, 732] on button "Yes / OK" at bounding box center [968, 729] width 74 height 17
click at [958, 747] on button "Yes / OK" at bounding box center [968, 754] width 74 height 17
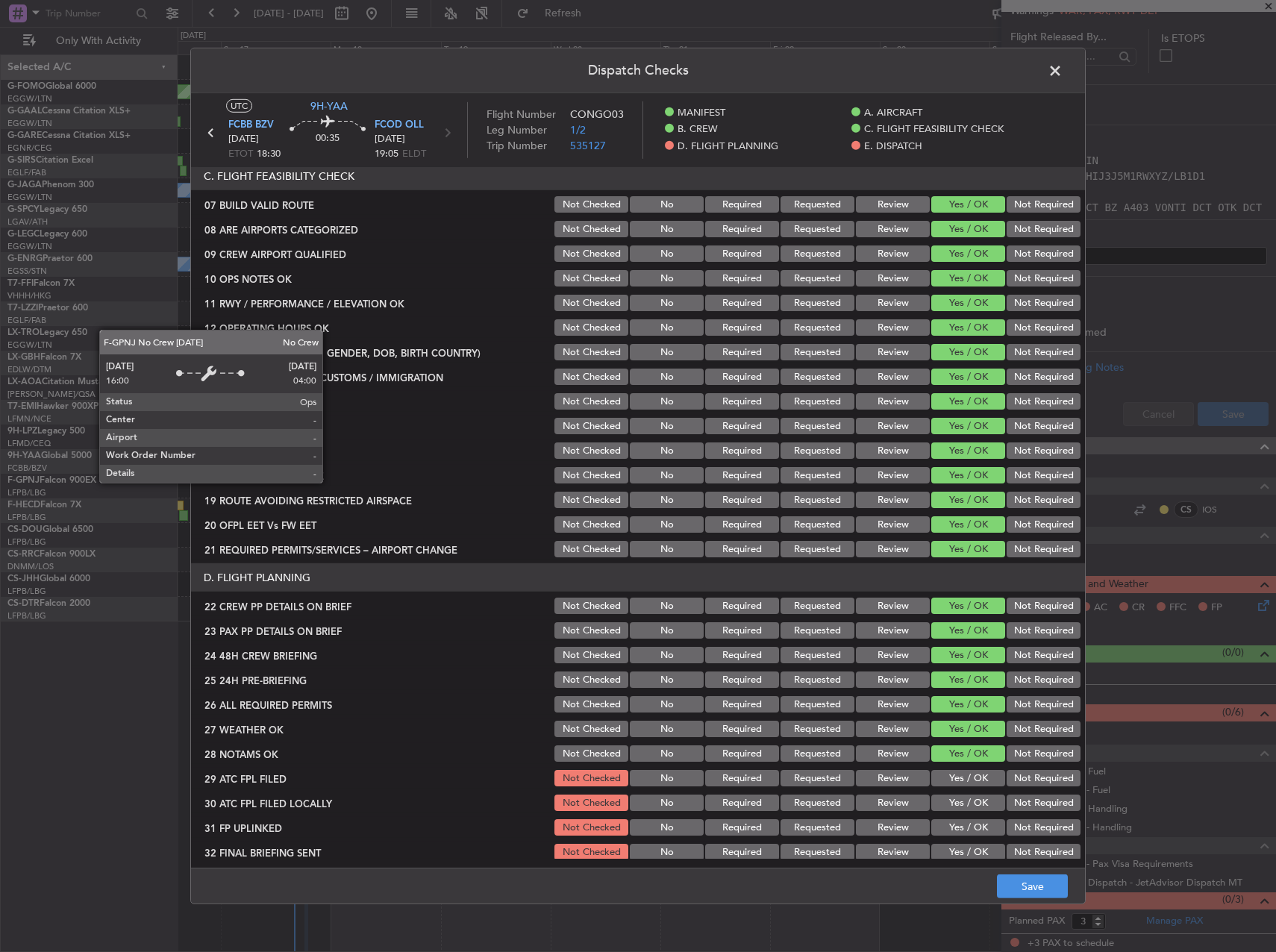
click at [958, 775] on button "Yes / OK" at bounding box center [968, 778] width 74 height 17
click at [955, 791] on section "D. FLIGHT PLANNING 22 CREW PP DETAILS ON BRIEF Not Checked No Required Requeste…" at bounding box center [638, 713] width 894 height 299
click at [958, 812] on div "Yes / OK" at bounding box center [967, 803] width 75 height 21
click at [955, 800] on button "Yes / OK" at bounding box center [968, 803] width 74 height 17
click at [961, 831] on button "Yes / OK" at bounding box center [968, 828] width 74 height 17
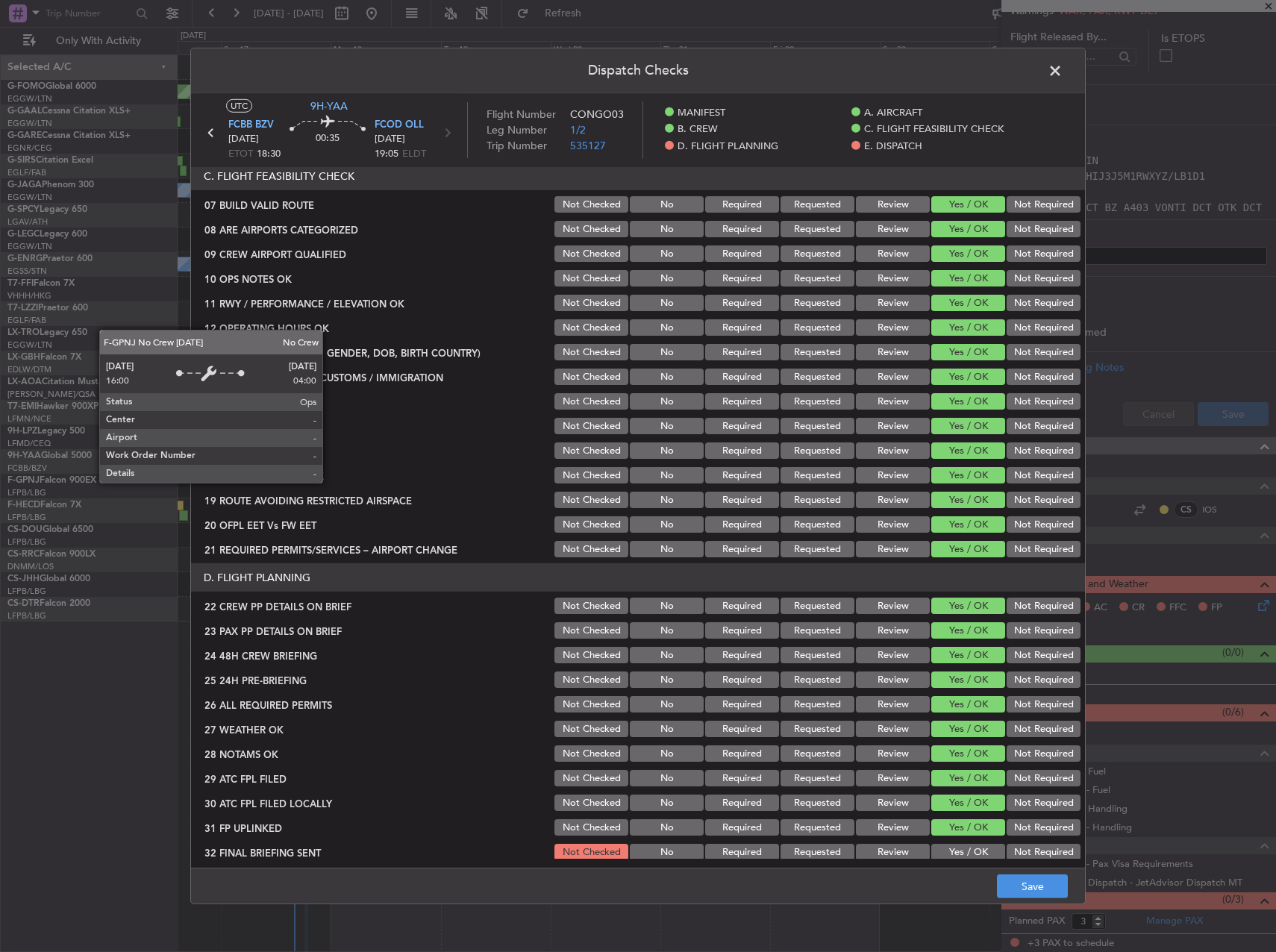
click at [964, 852] on button "Yes / OK" at bounding box center [968, 852] width 74 height 17
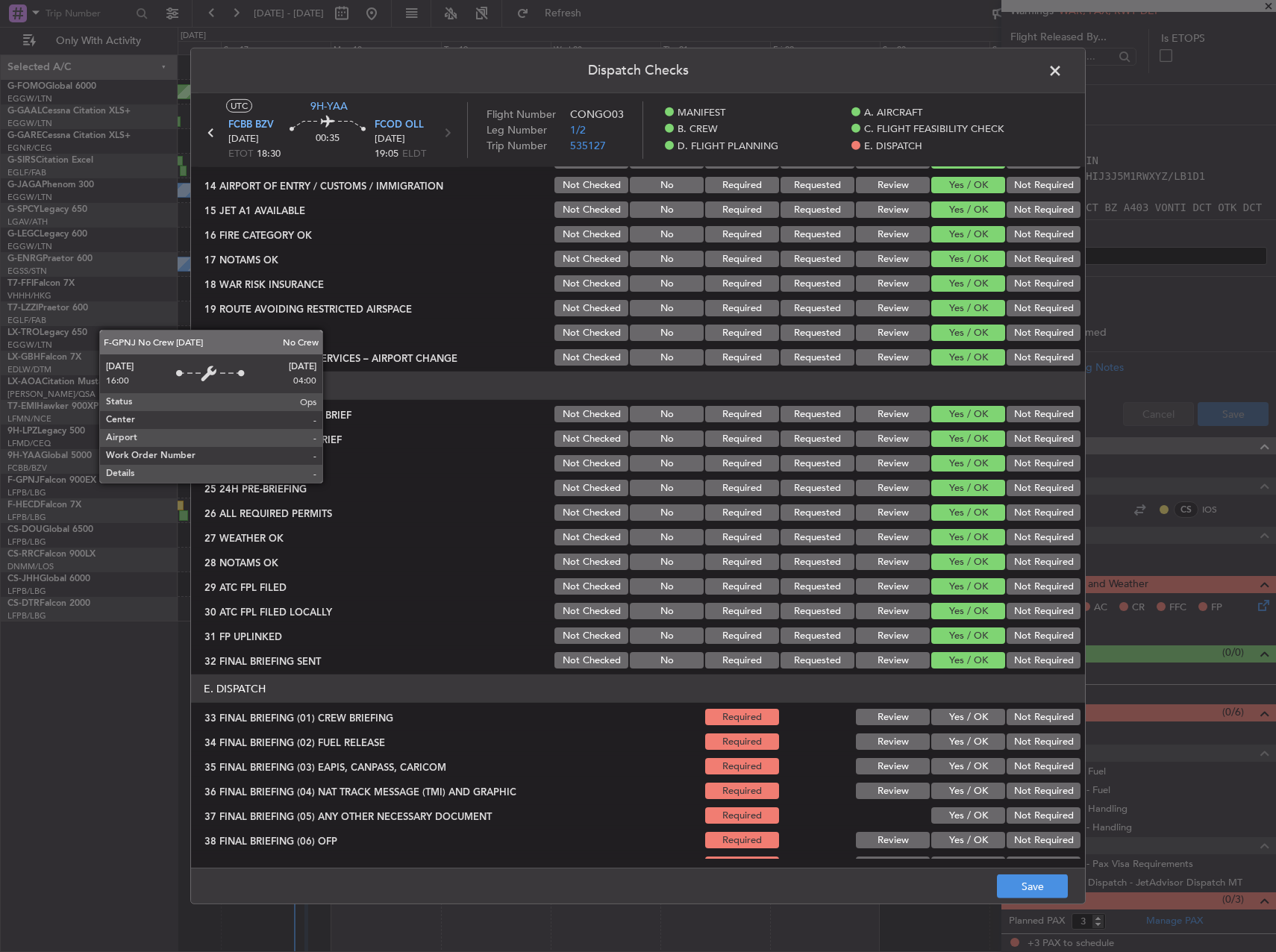
scroll to position [634, 0]
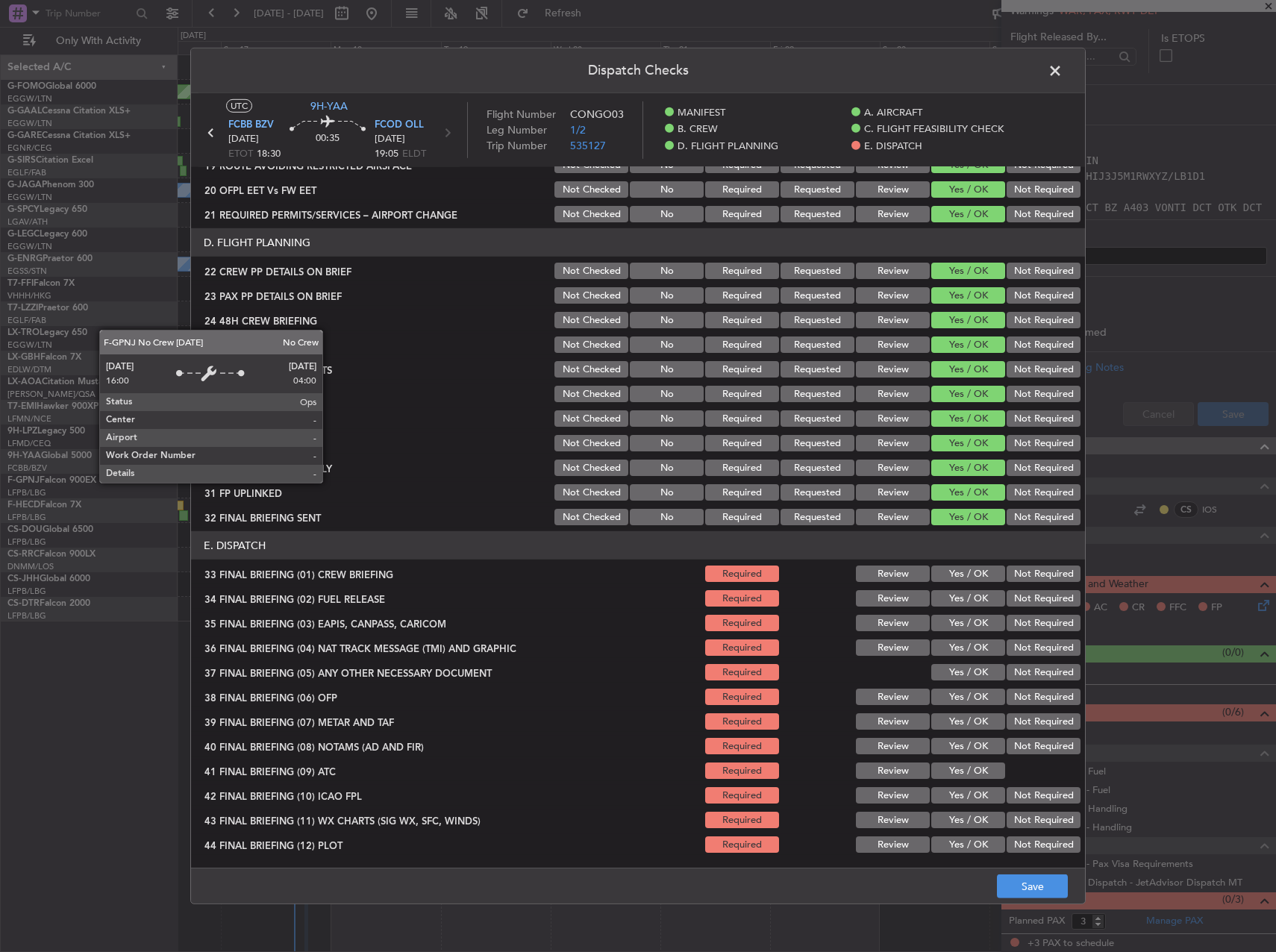
click at [961, 570] on button "Yes / OK" at bounding box center [968, 574] width 74 height 17
click at [968, 600] on button "Yes / OK" at bounding box center [968, 598] width 74 height 17
click at [967, 631] on button "Yes / OK" at bounding box center [968, 623] width 74 height 17
click at [1016, 628] on button "Not Required" at bounding box center [1044, 623] width 74 height 17
click at [981, 627] on button "Yes / OK" at bounding box center [968, 623] width 74 height 17
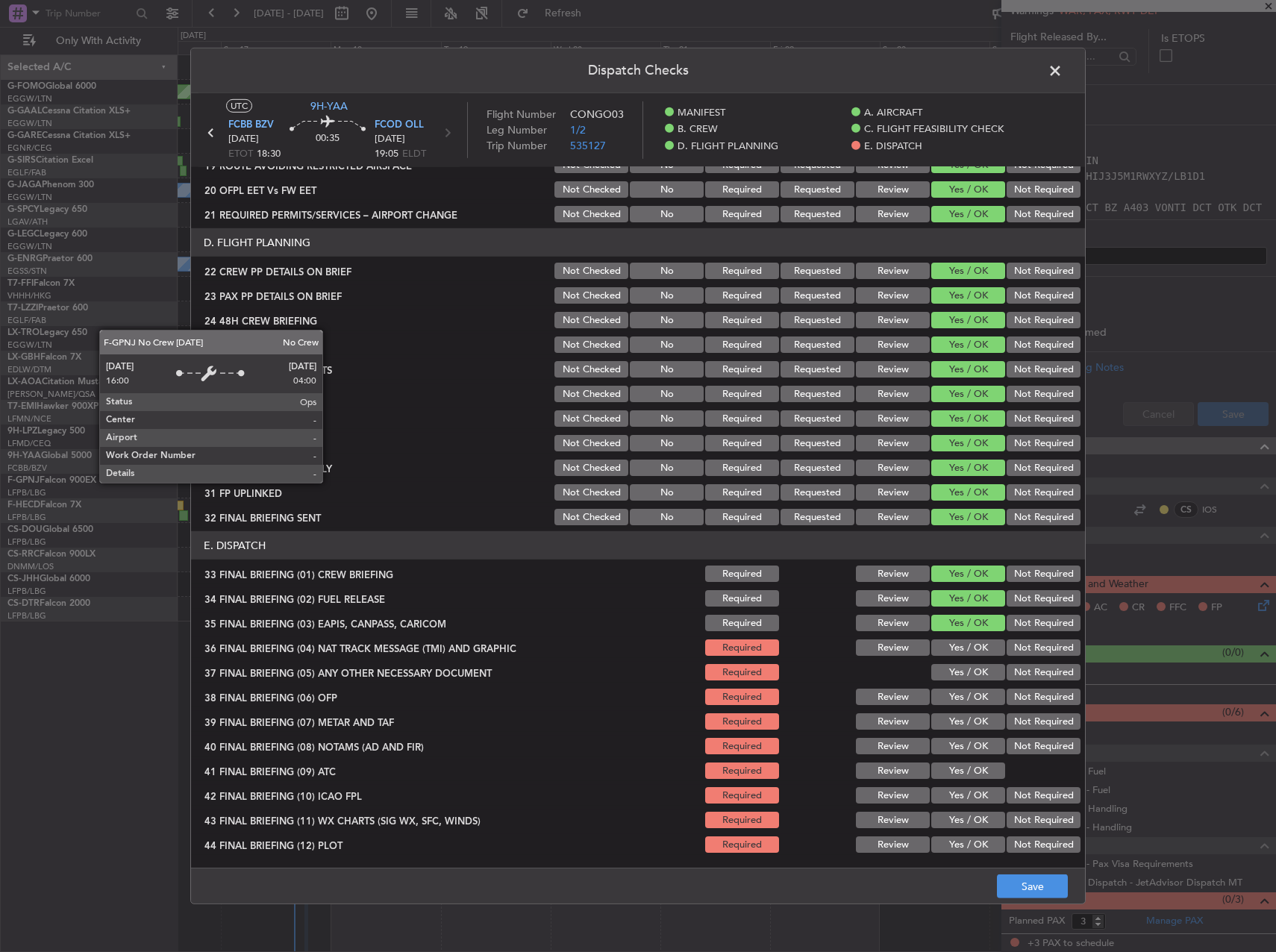
click at [1046, 624] on button "Not Required" at bounding box center [1044, 623] width 74 height 17
click at [1042, 649] on button "Not Required" at bounding box center [1044, 648] width 74 height 17
drag, startPoint x: 1035, startPoint y: 674, endPoint x: 1025, endPoint y: 678, distance: 10.8
click at [1032, 675] on button "Not Required" at bounding box center [1044, 672] width 74 height 17
drag, startPoint x: 972, startPoint y: 703, endPoint x: 967, endPoint y: 720, distance: 17.7
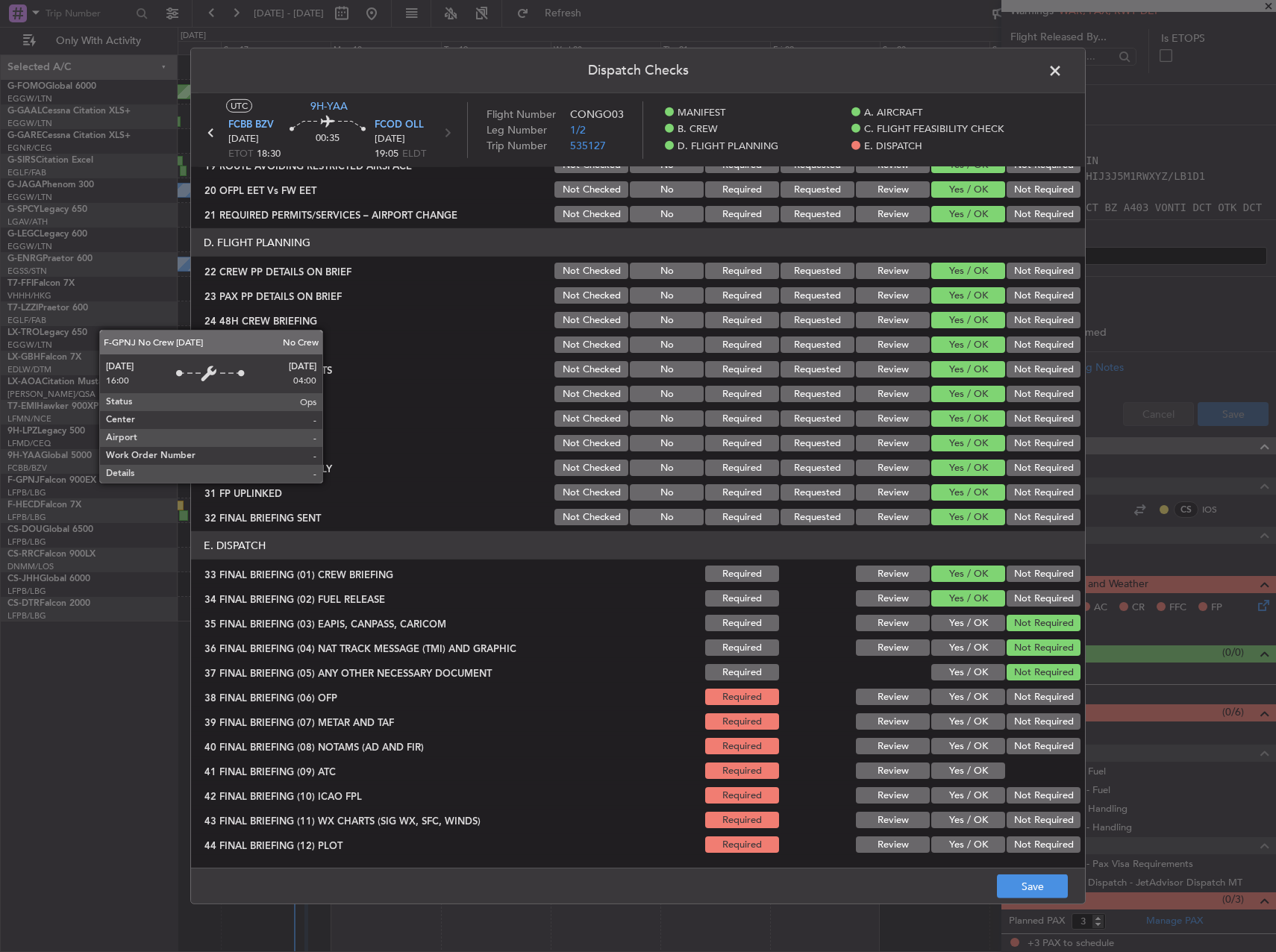
click at [971, 703] on button "Yes / OK" at bounding box center [968, 697] width 74 height 17
click at [966, 727] on button "Yes / OK" at bounding box center [968, 722] width 74 height 17
drag, startPoint x: 962, startPoint y: 740, endPoint x: 961, endPoint y: 751, distance: 11.0
click at [962, 746] on button "Yes / OK" at bounding box center [968, 746] width 74 height 17
drag, startPoint x: 958, startPoint y: 776, endPoint x: 955, endPoint y: 783, distance: 7.6
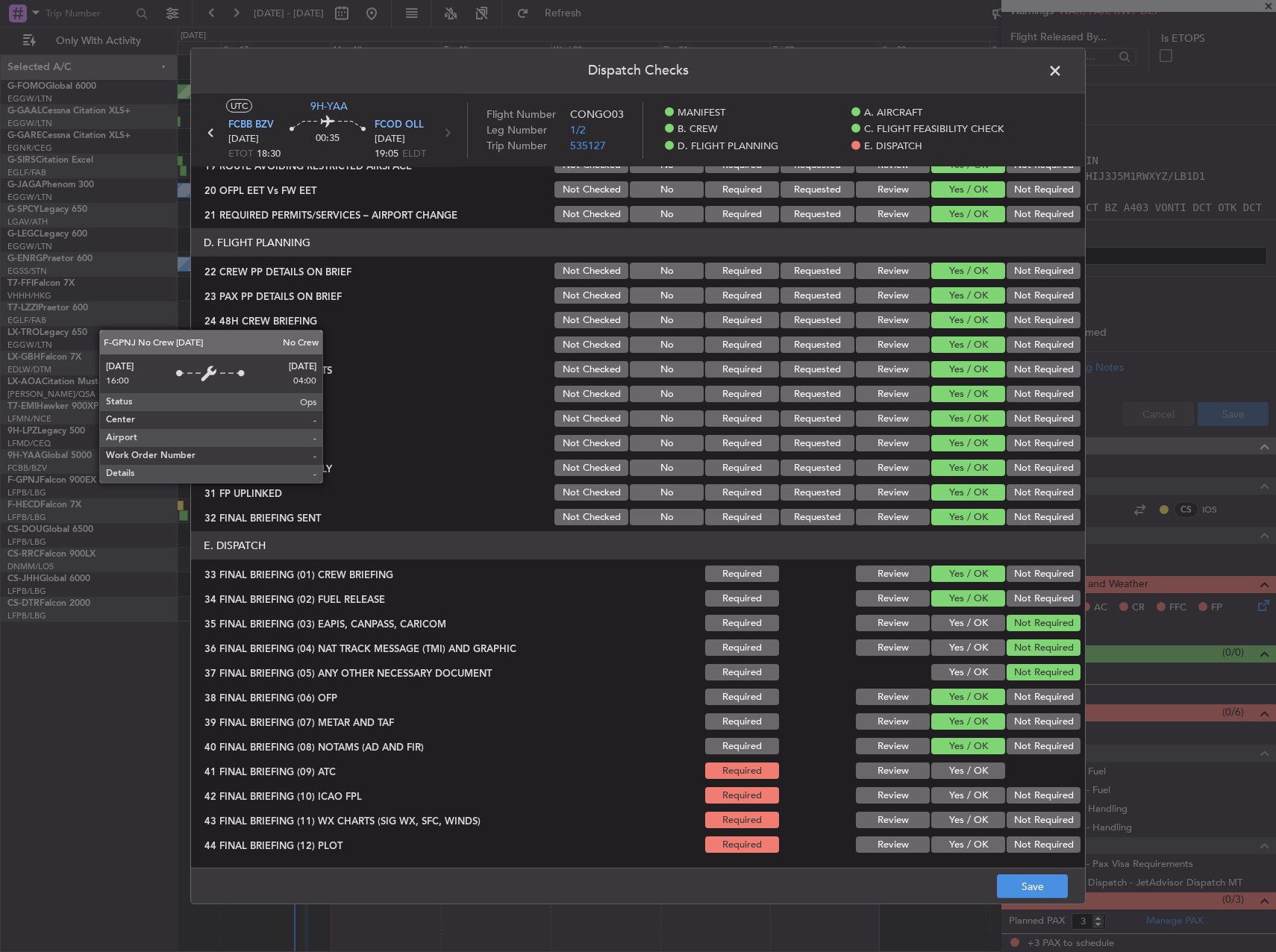
click at [957, 777] on button "Yes / OK" at bounding box center [968, 771] width 74 height 17
click at [956, 788] on button "Yes / OK" at bounding box center [968, 795] width 74 height 17
drag, startPoint x: 958, startPoint y: 815, endPoint x: 958, endPoint y: 837, distance: 22.0
click at [958, 817] on button "Yes / OK" at bounding box center [968, 820] width 74 height 17
click at [959, 840] on button "Yes / OK" at bounding box center [968, 845] width 74 height 17
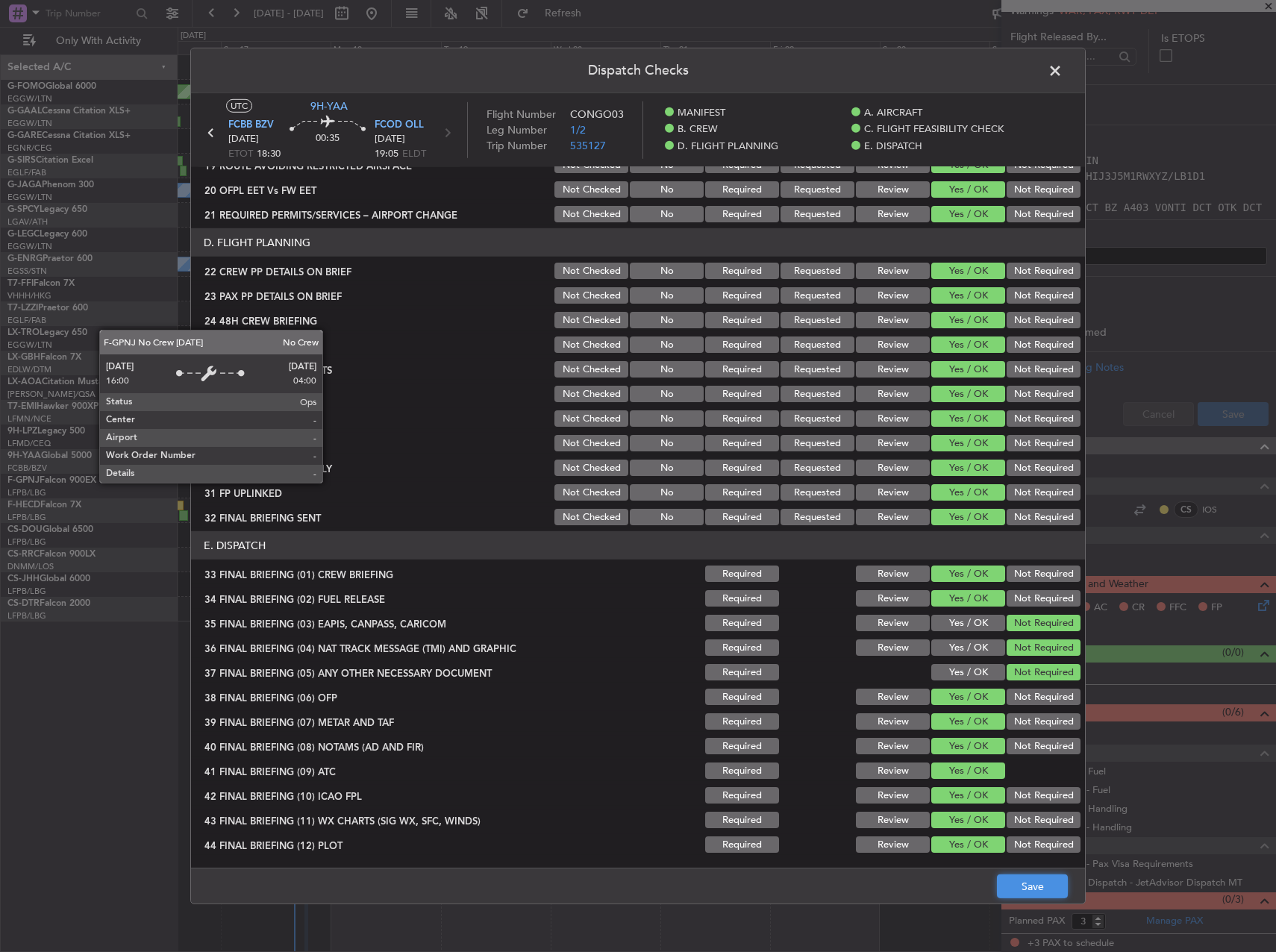
click at [1035, 896] on button "Save" at bounding box center [1032, 886] width 71 height 24
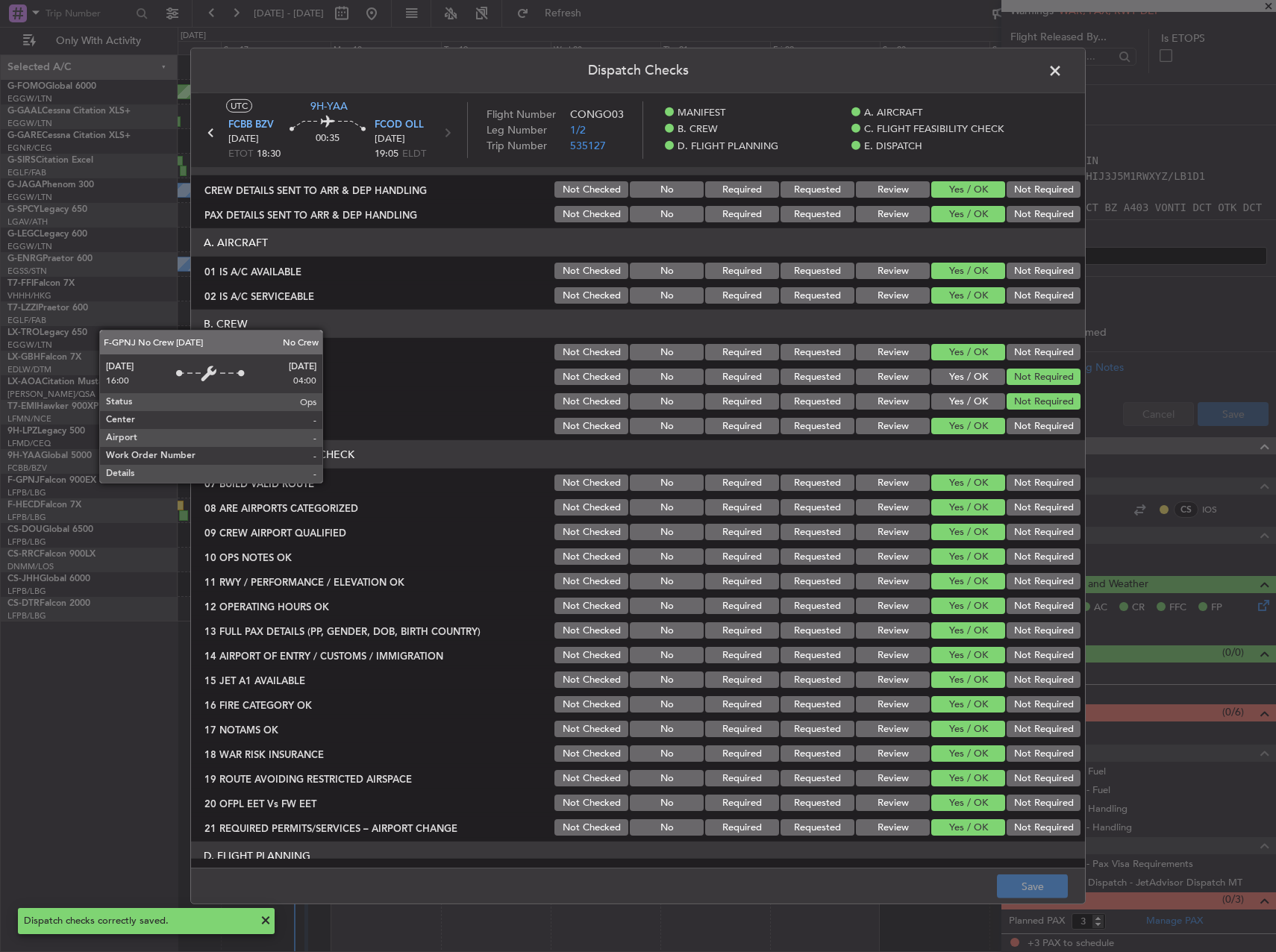
scroll to position [0, 0]
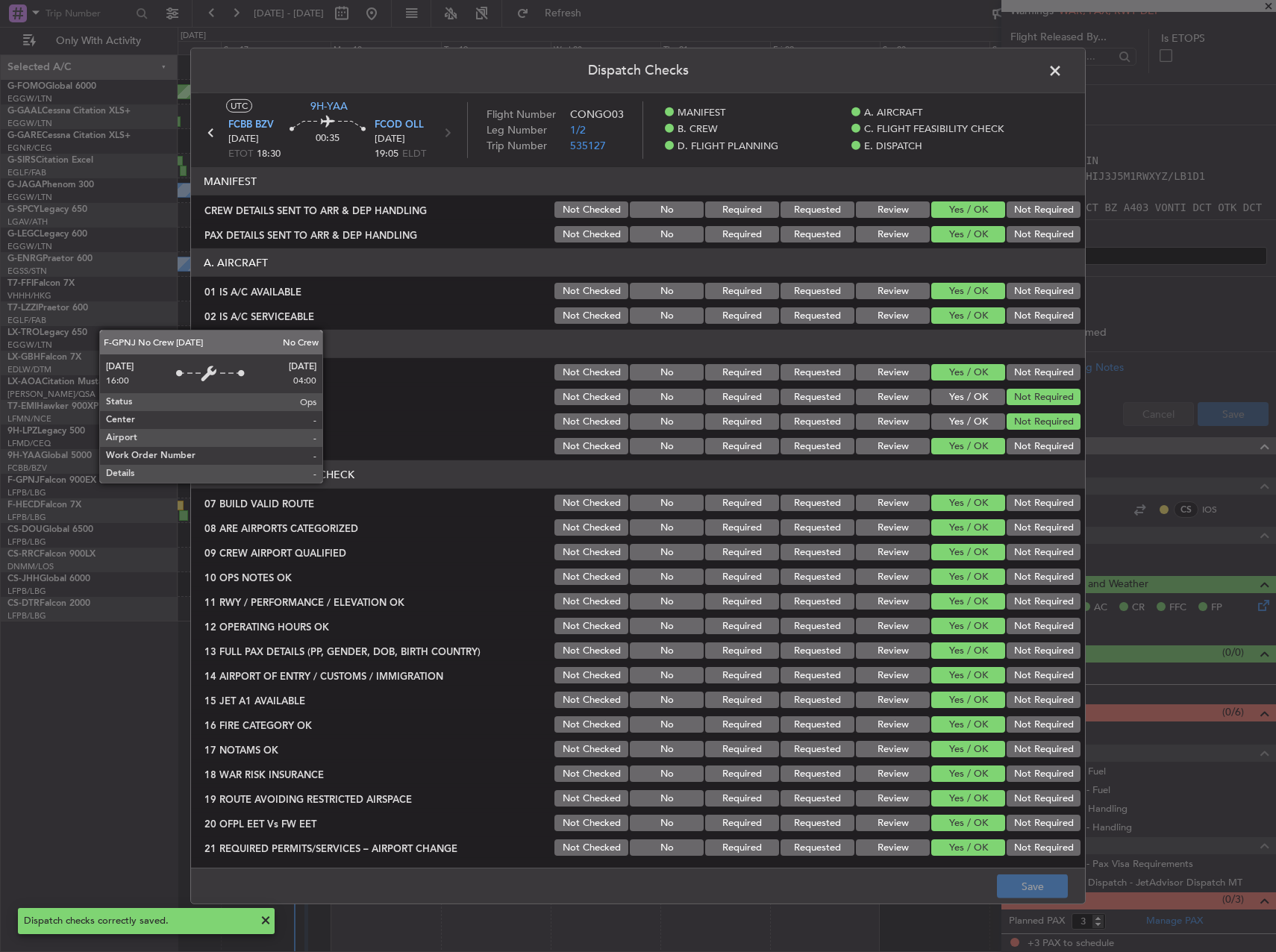
click at [1062, 65] on span at bounding box center [1062, 75] width 0 height 30
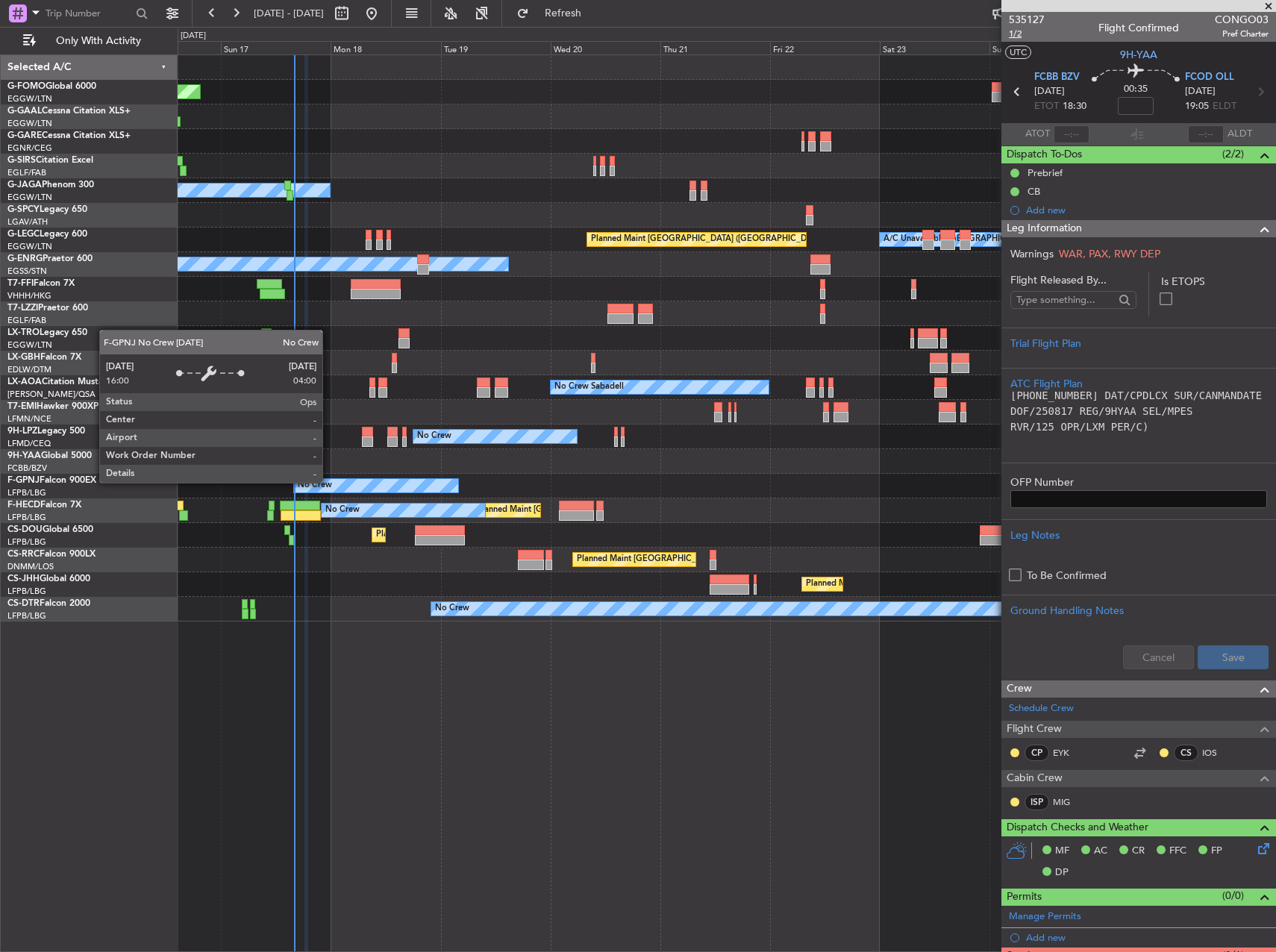
click at [1027, 39] on span "1/2" at bounding box center [1026, 34] width 35 height 13
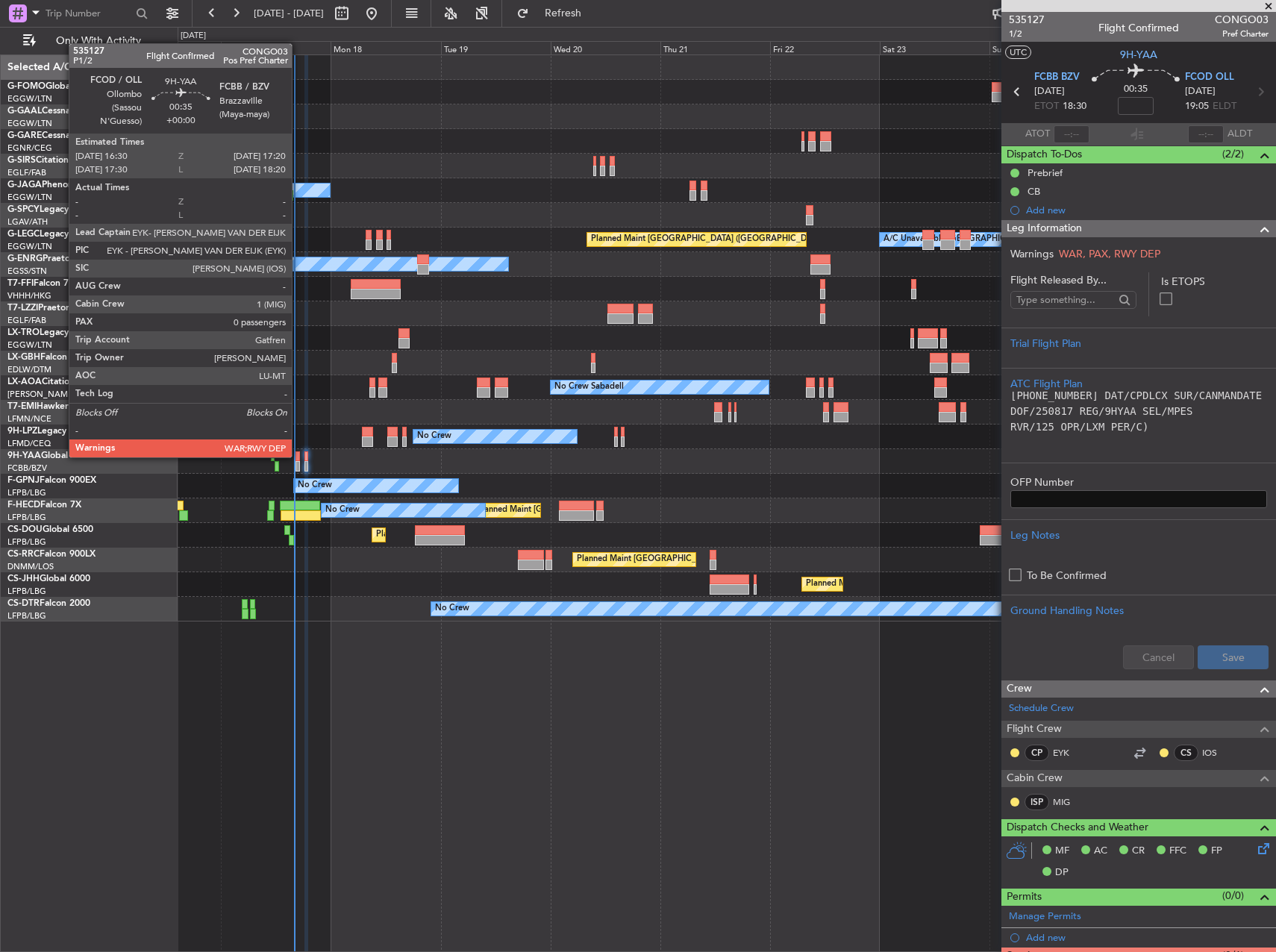
click at [299, 456] on div at bounding box center [298, 456] width 5 height 11
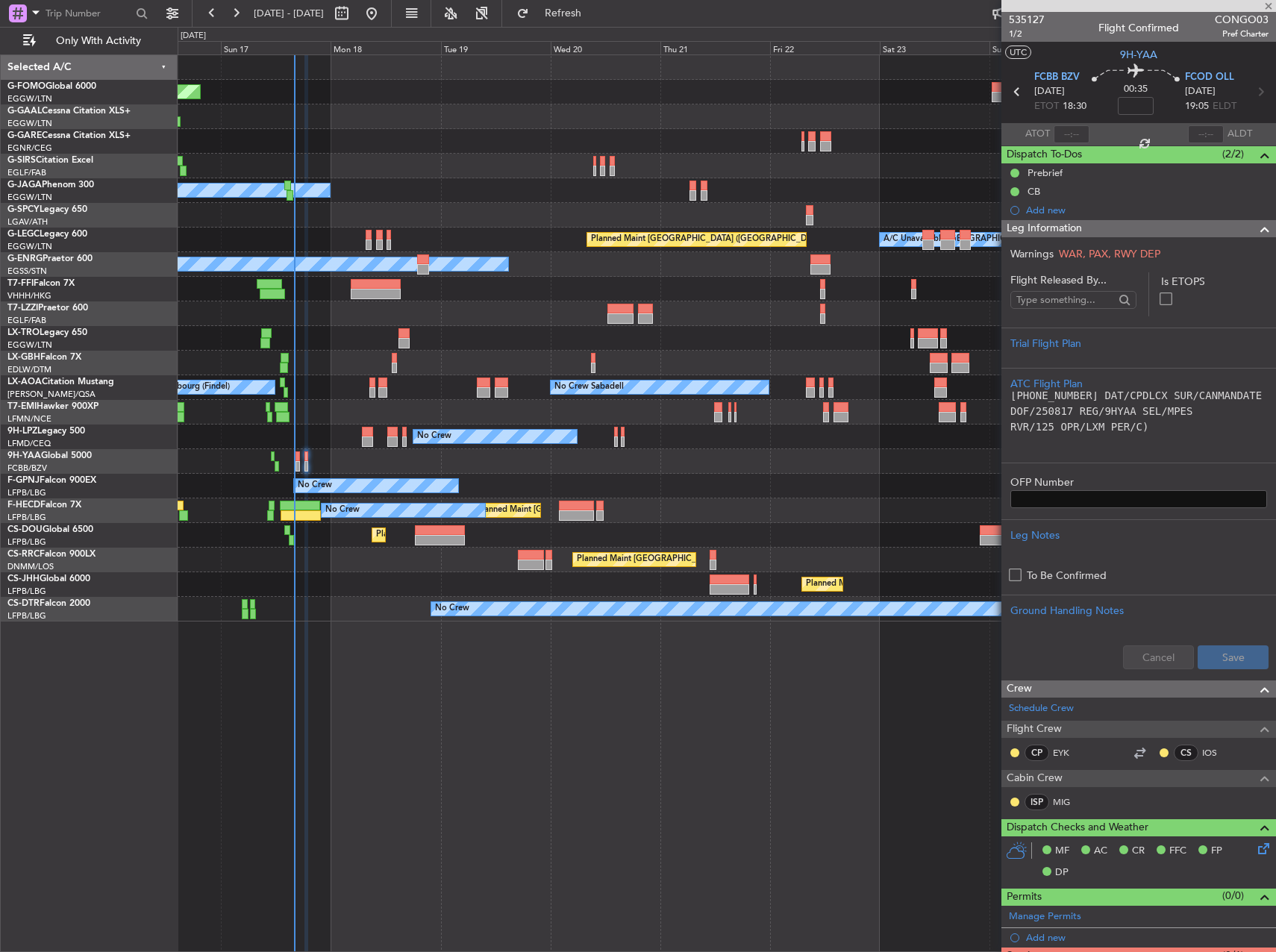
type input "0"
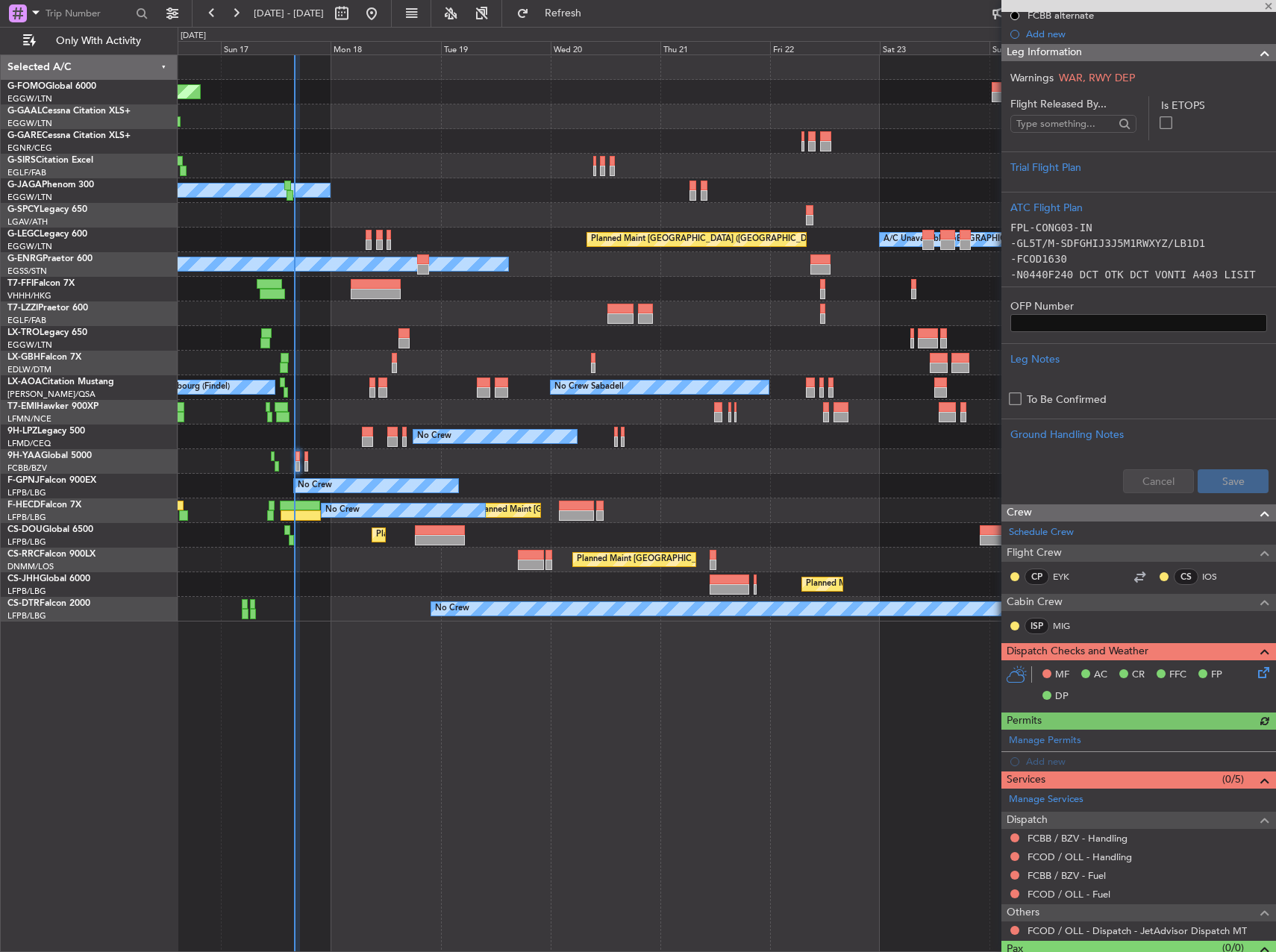
scroll to position [225, 0]
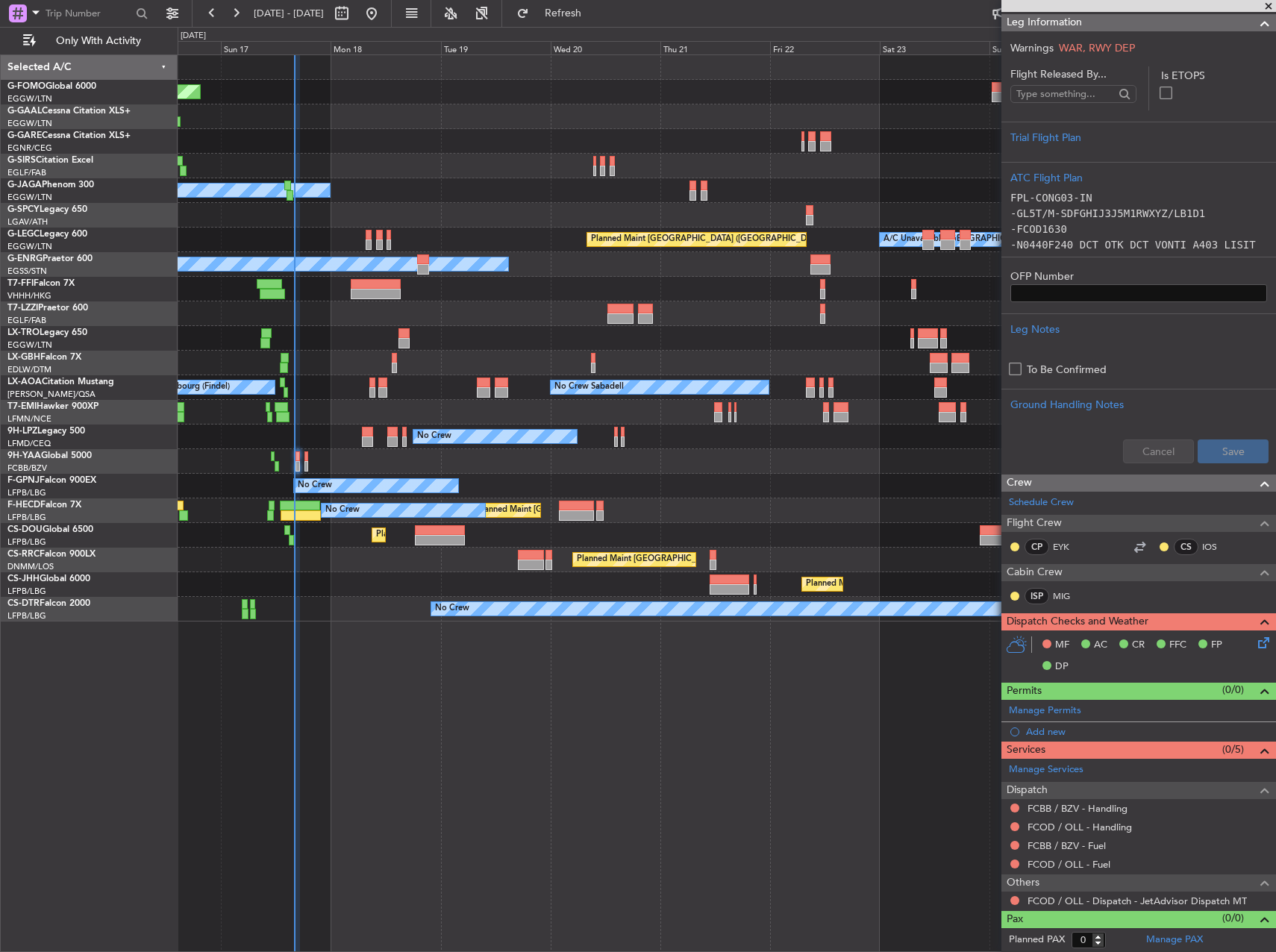
click at [1256, 646] on icon at bounding box center [1262, 640] width 12 height 12
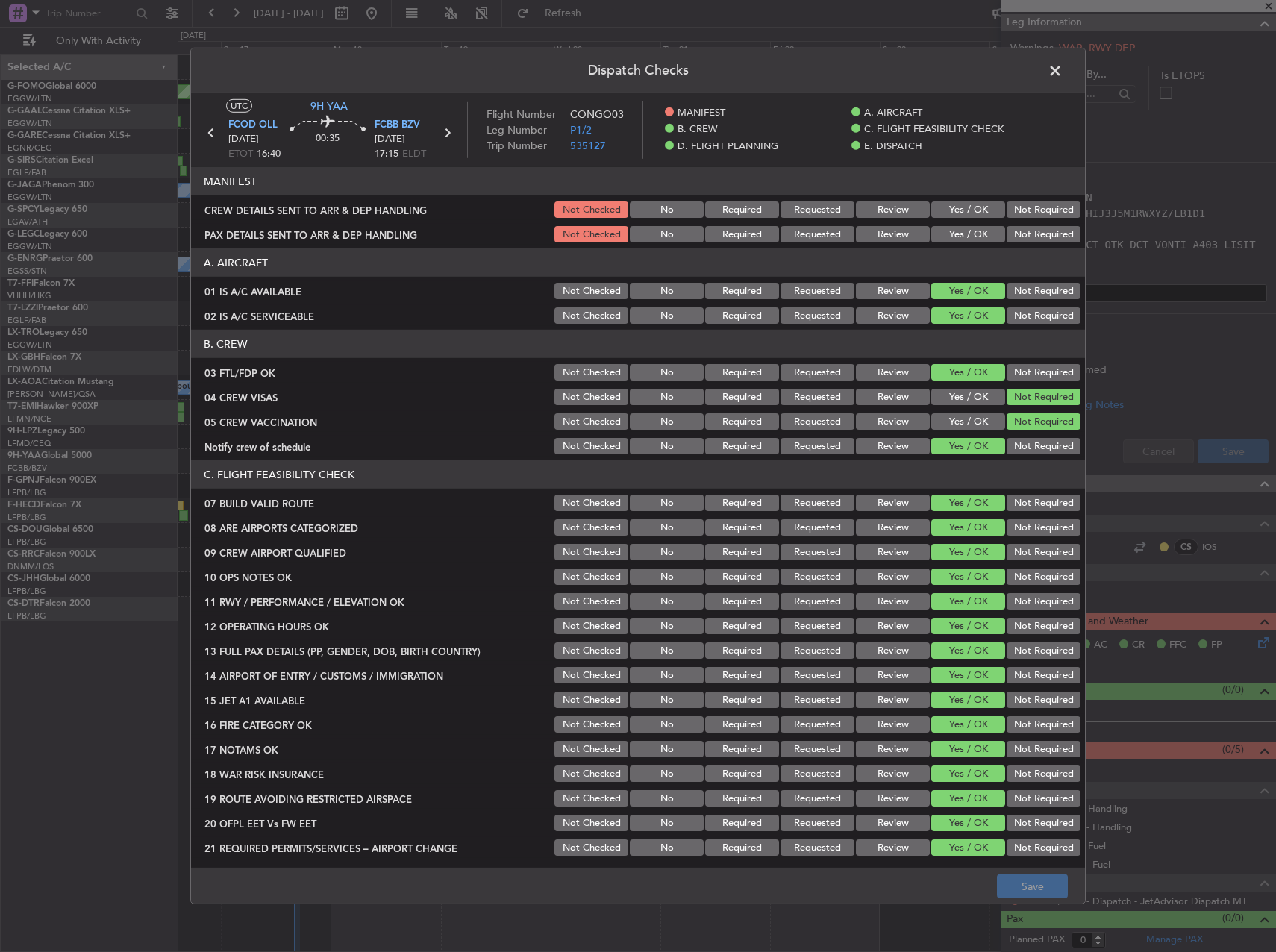
click at [941, 213] on button "Yes / OK" at bounding box center [968, 210] width 74 height 17
click at [942, 234] on button "Yes / OK" at bounding box center [968, 235] width 74 height 17
click at [1047, 902] on footer "Save" at bounding box center [638, 885] width 894 height 35
click at [1042, 894] on button "Save" at bounding box center [1032, 886] width 71 height 24
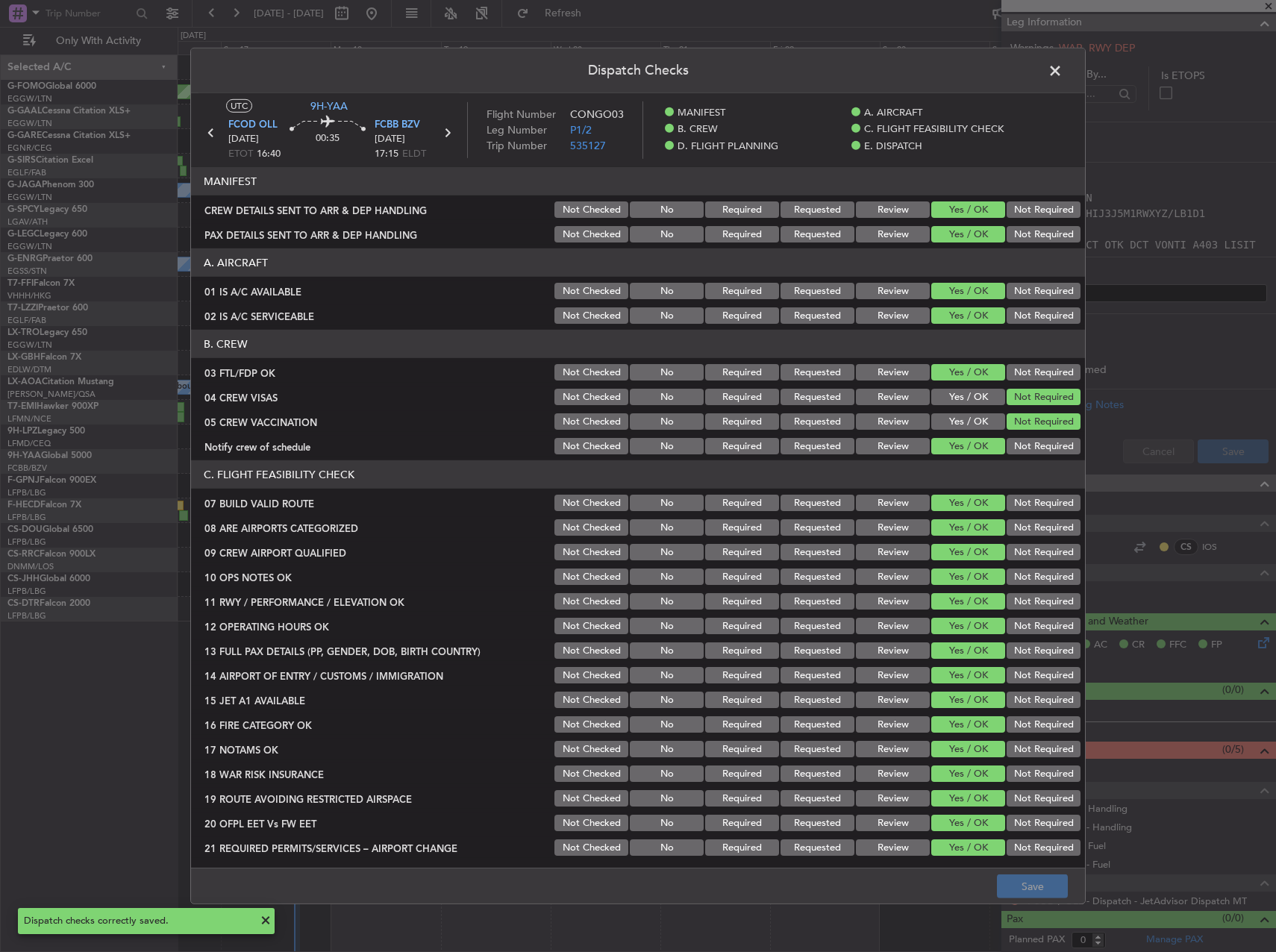
click at [1062, 74] on span at bounding box center [1062, 75] width 0 height 30
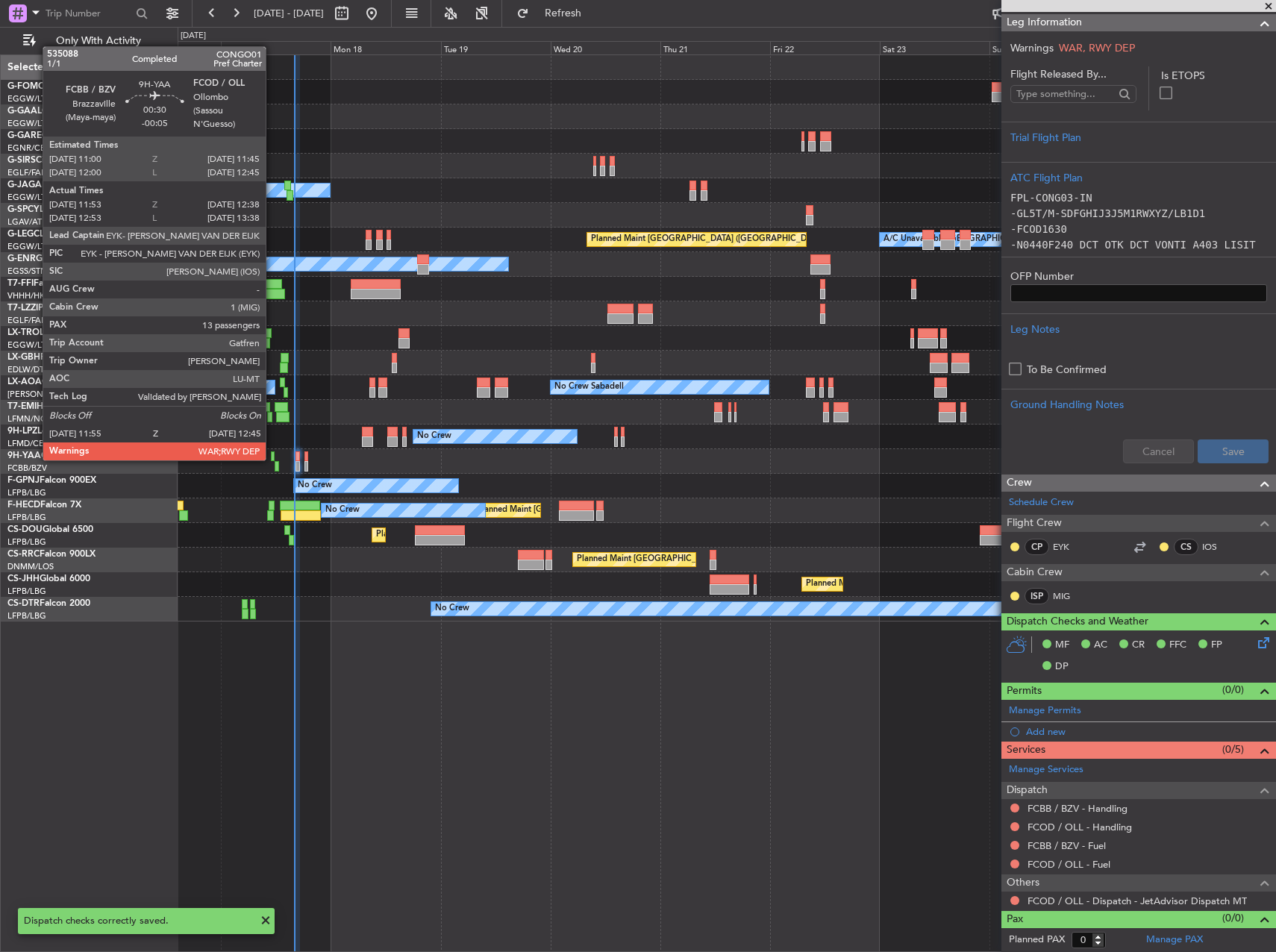
click at [272, 459] on div at bounding box center [272, 456] width 4 height 11
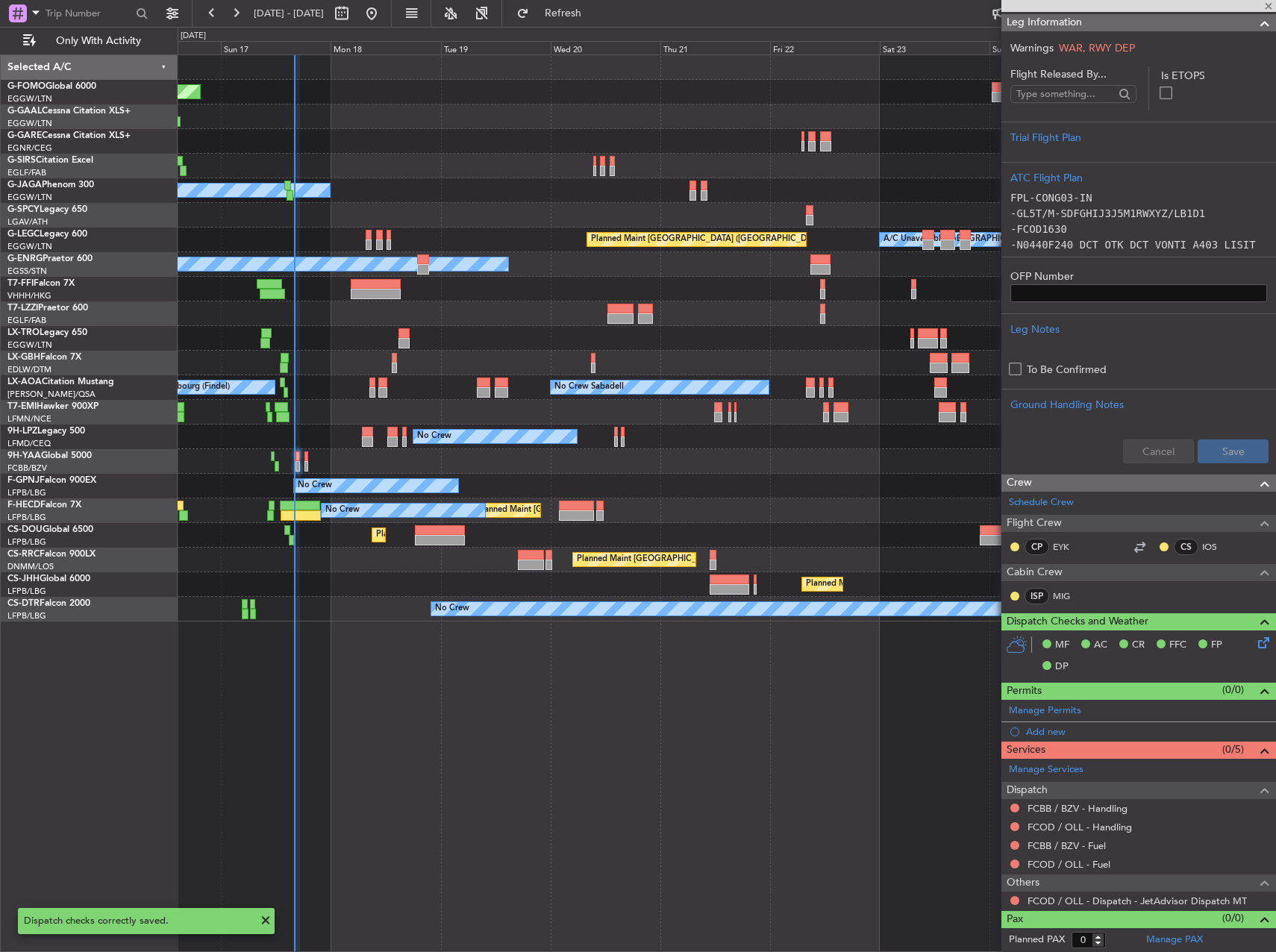
type input "-00:05"
type input "12:03"
type input "12:33"
type input "13"
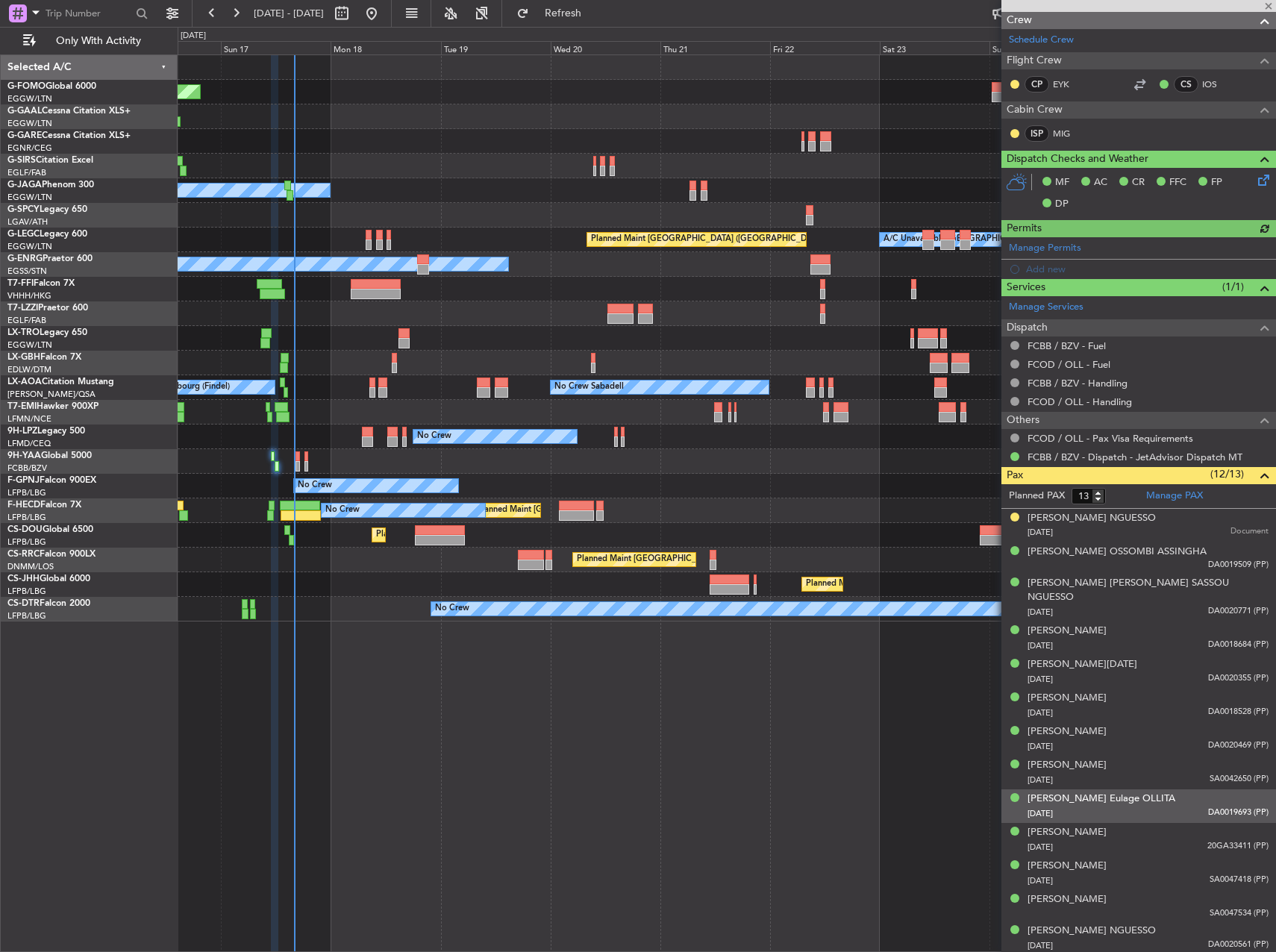
scroll to position [725, 0]
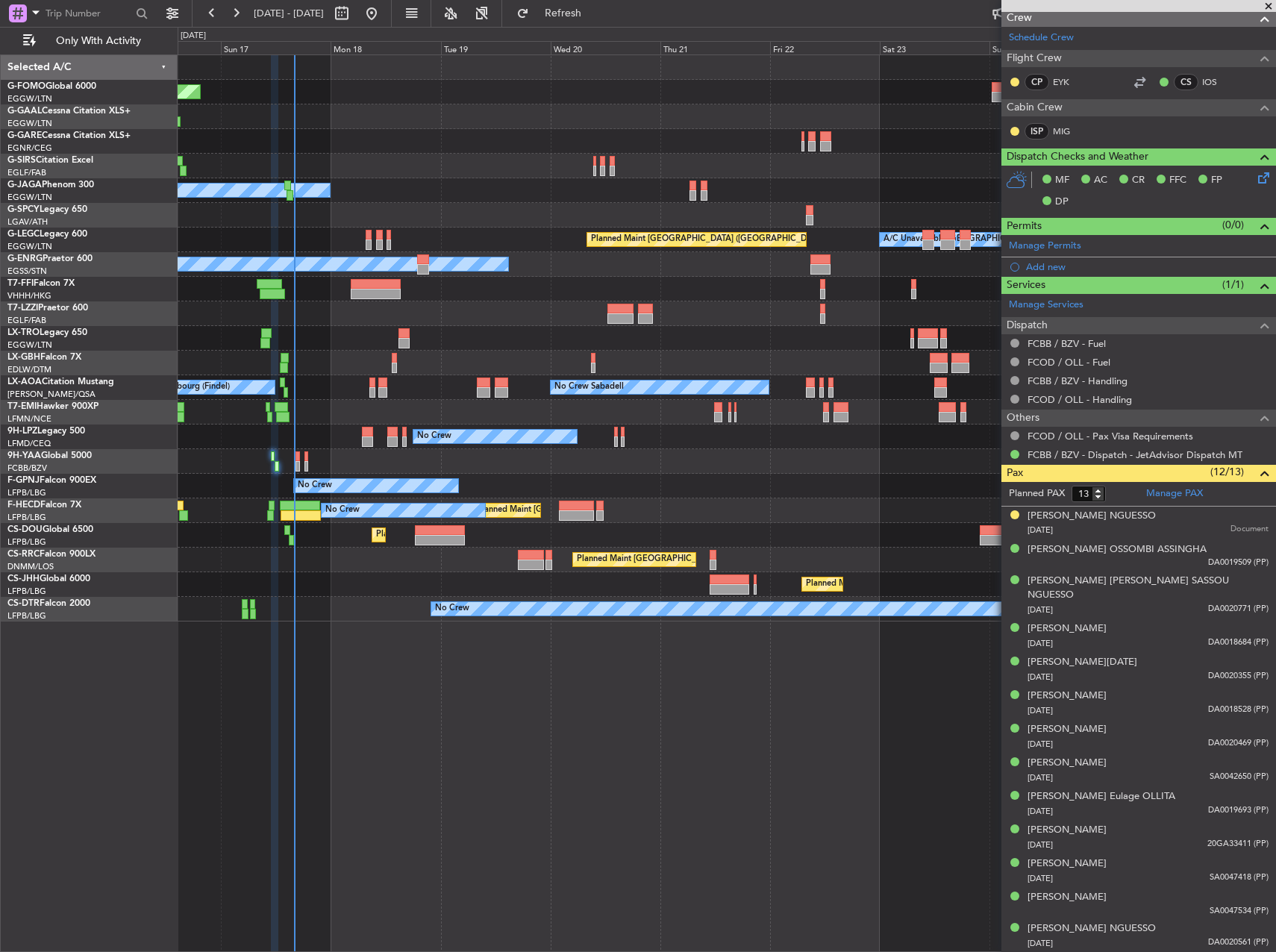
click at [299, 448] on div "No Crew No Crew No Crew" at bounding box center [726, 437] width 1098 height 25
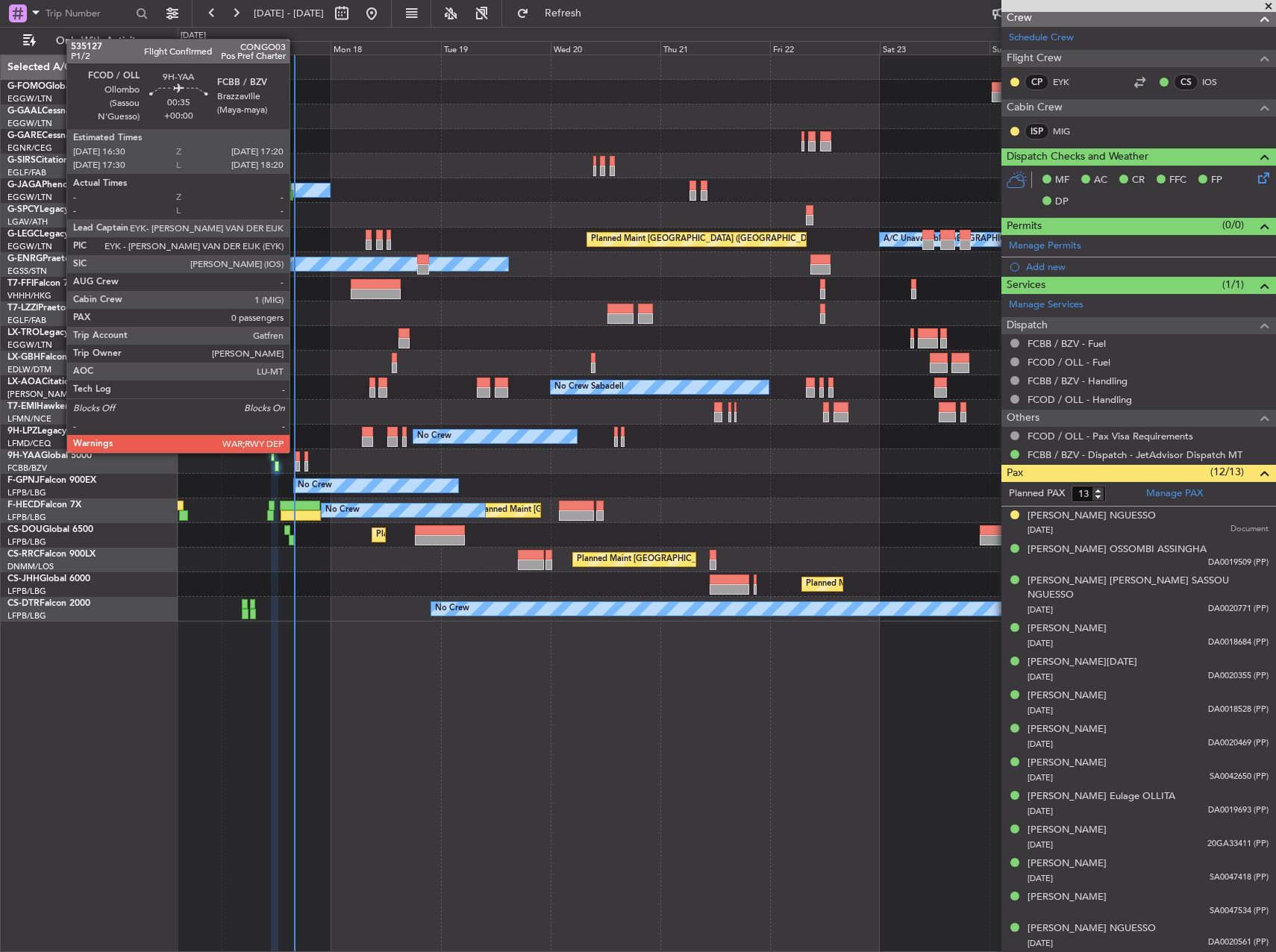
click at [297, 451] on div at bounding box center [298, 456] width 5 height 11
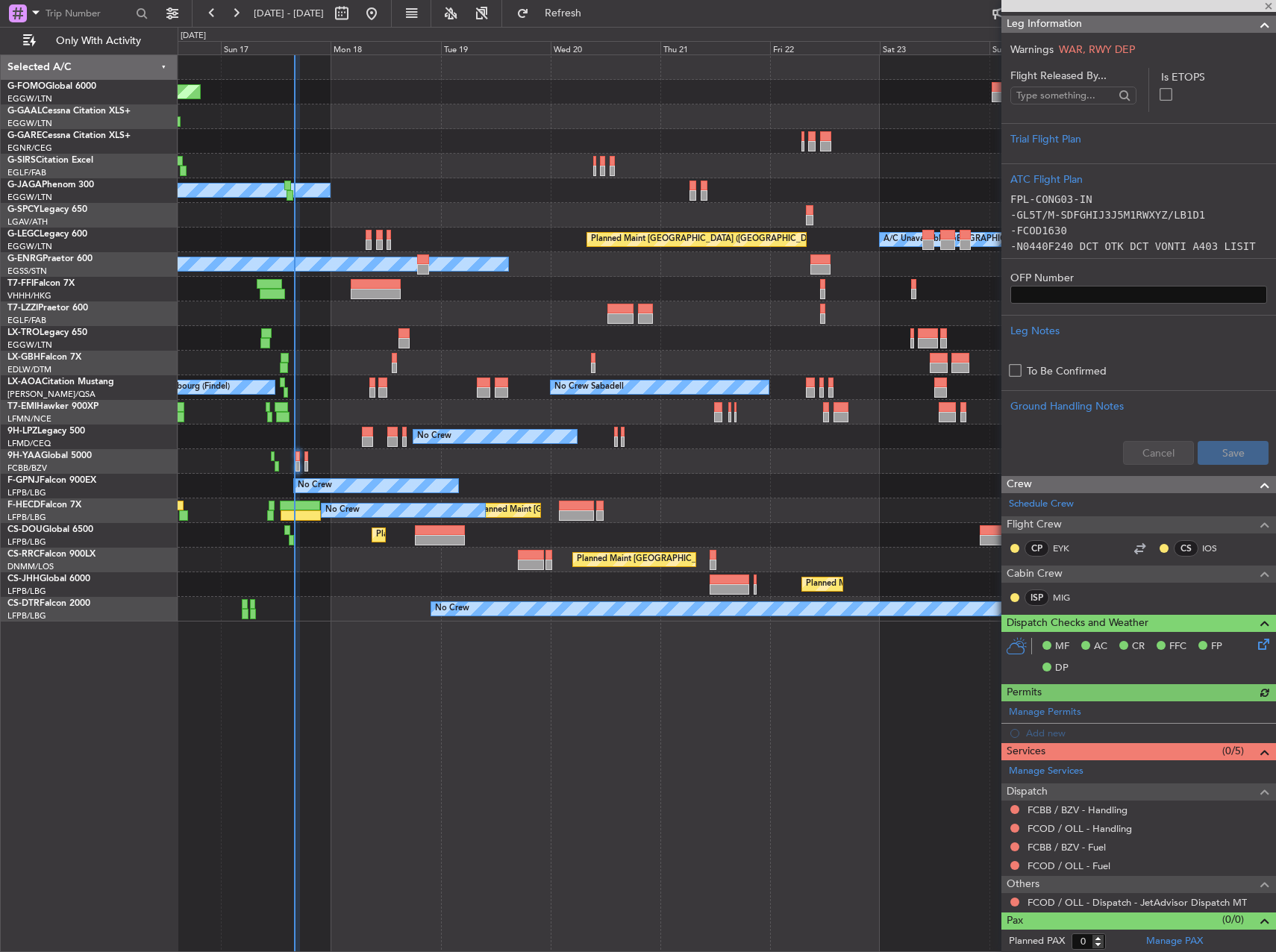
scroll to position [225, 0]
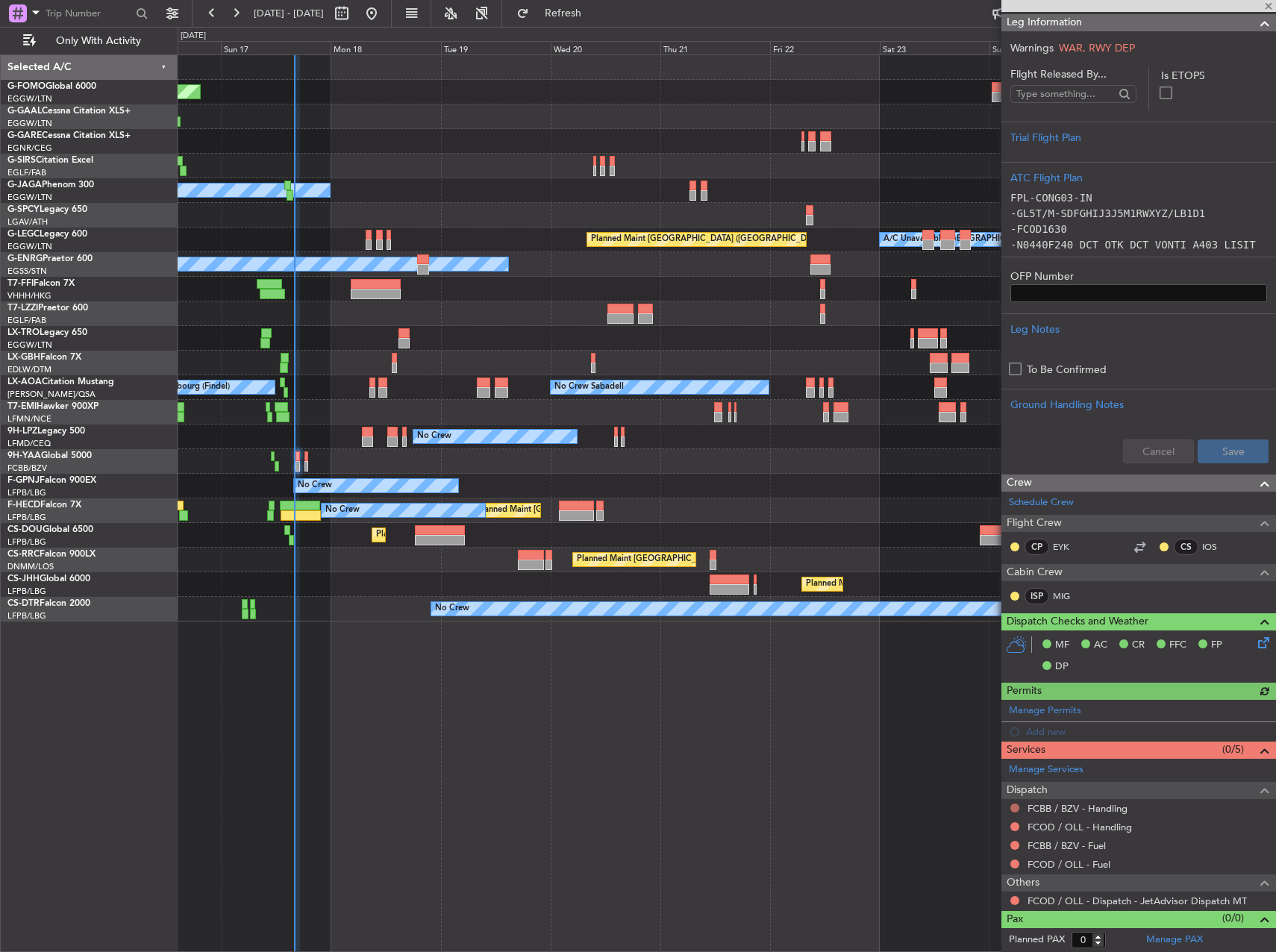
click at [1017, 804] on button at bounding box center [1015, 808] width 9 height 9
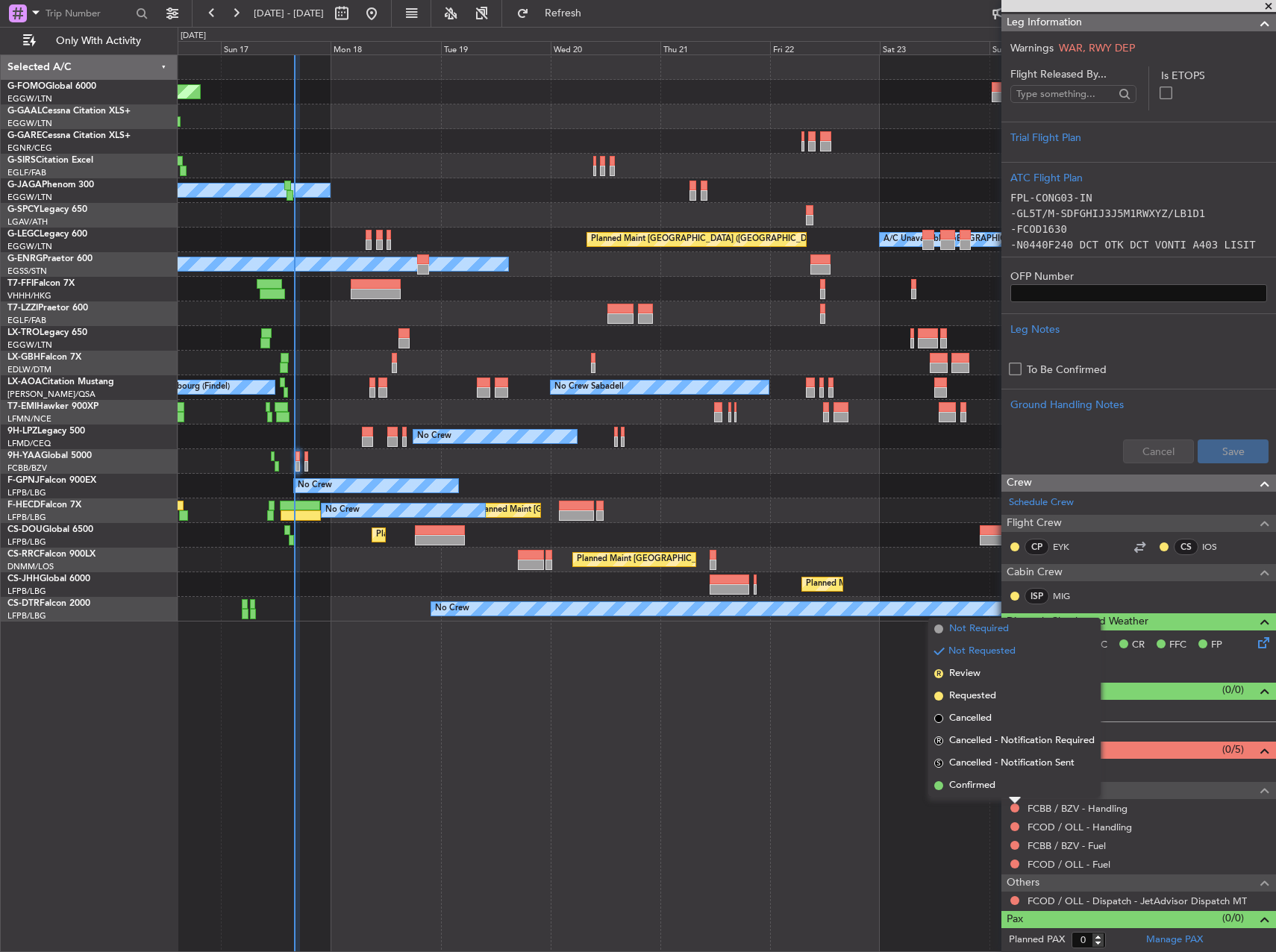
click at [976, 630] on span "Not Required" at bounding box center [979, 629] width 60 height 15
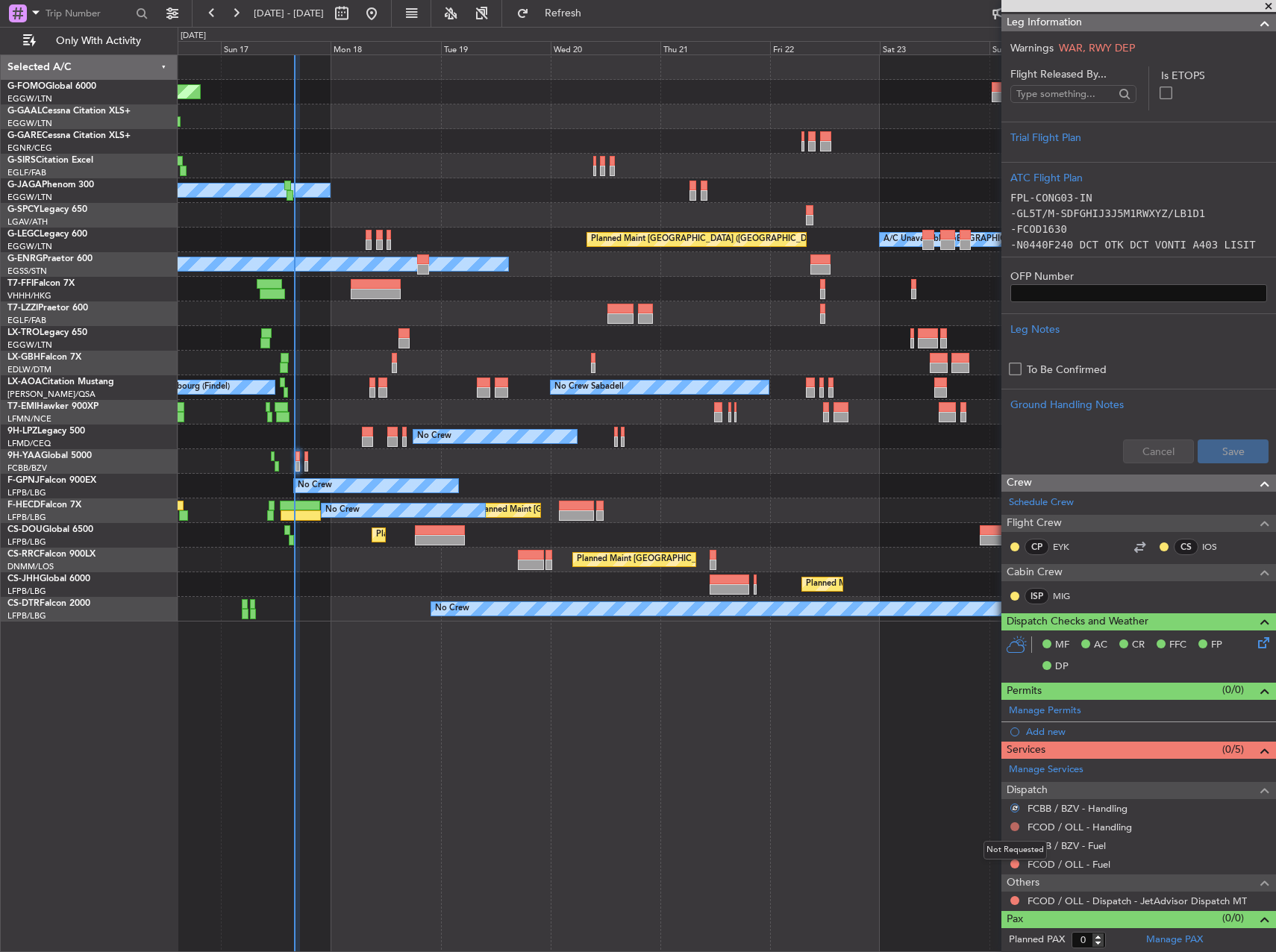
click at [1015, 830] on button at bounding box center [1015, 827] width 9 height 9
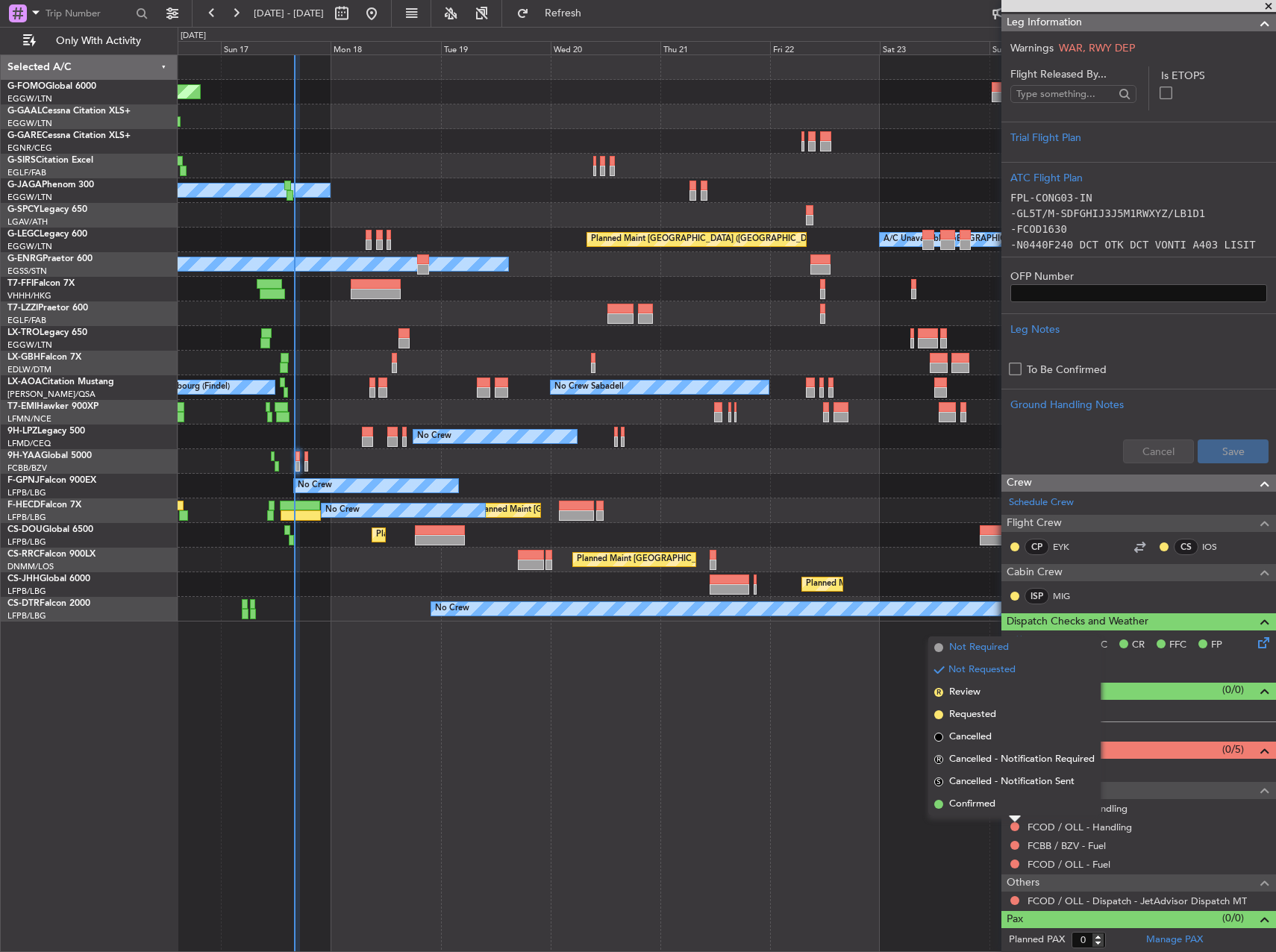
click at [970, 644] on span "Not Required" at bounding box center [979, 648] width 60 height 15
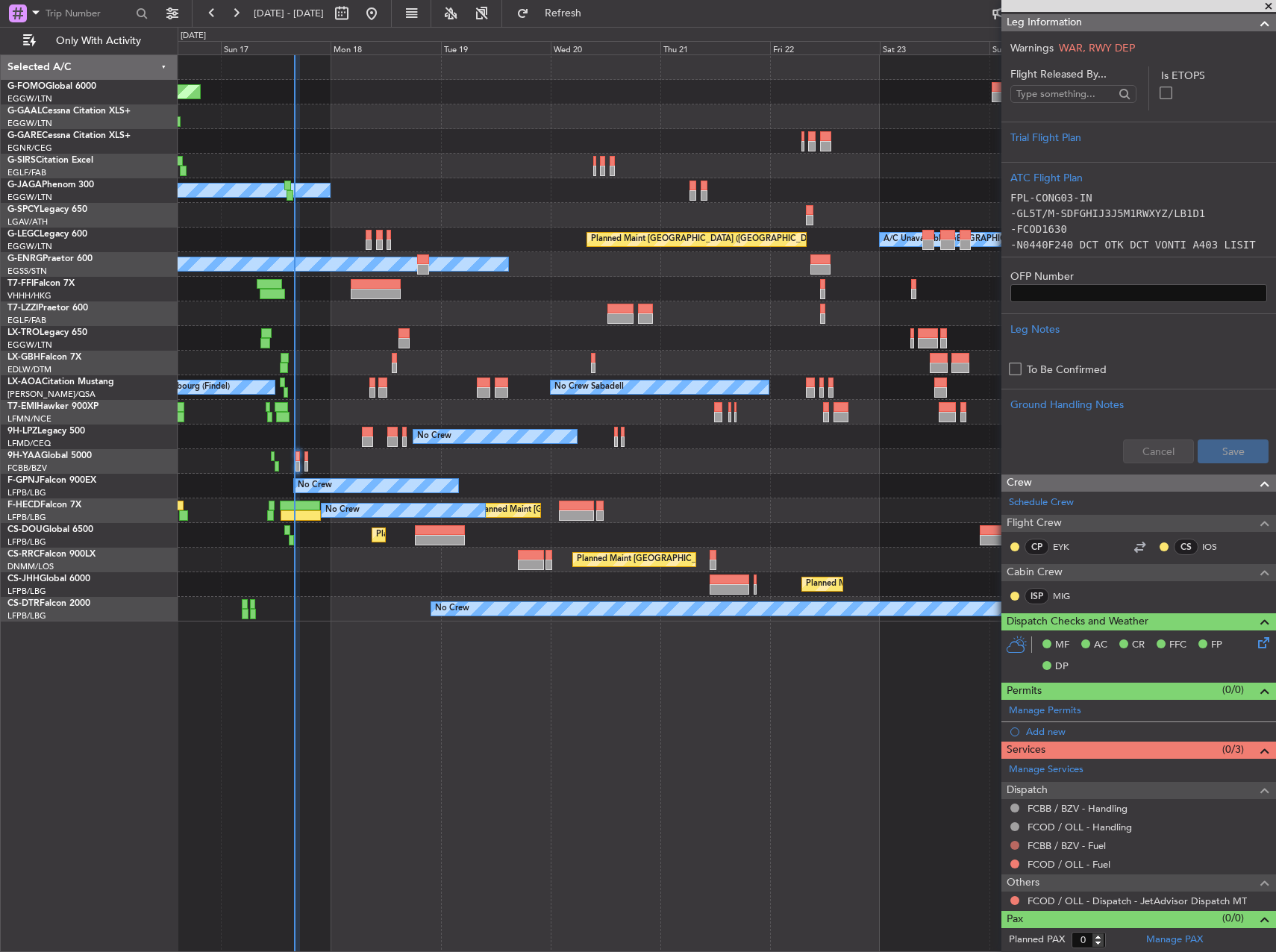
click at [1011, 846] on button at bounding box center [1015, 846] width 9 height 9
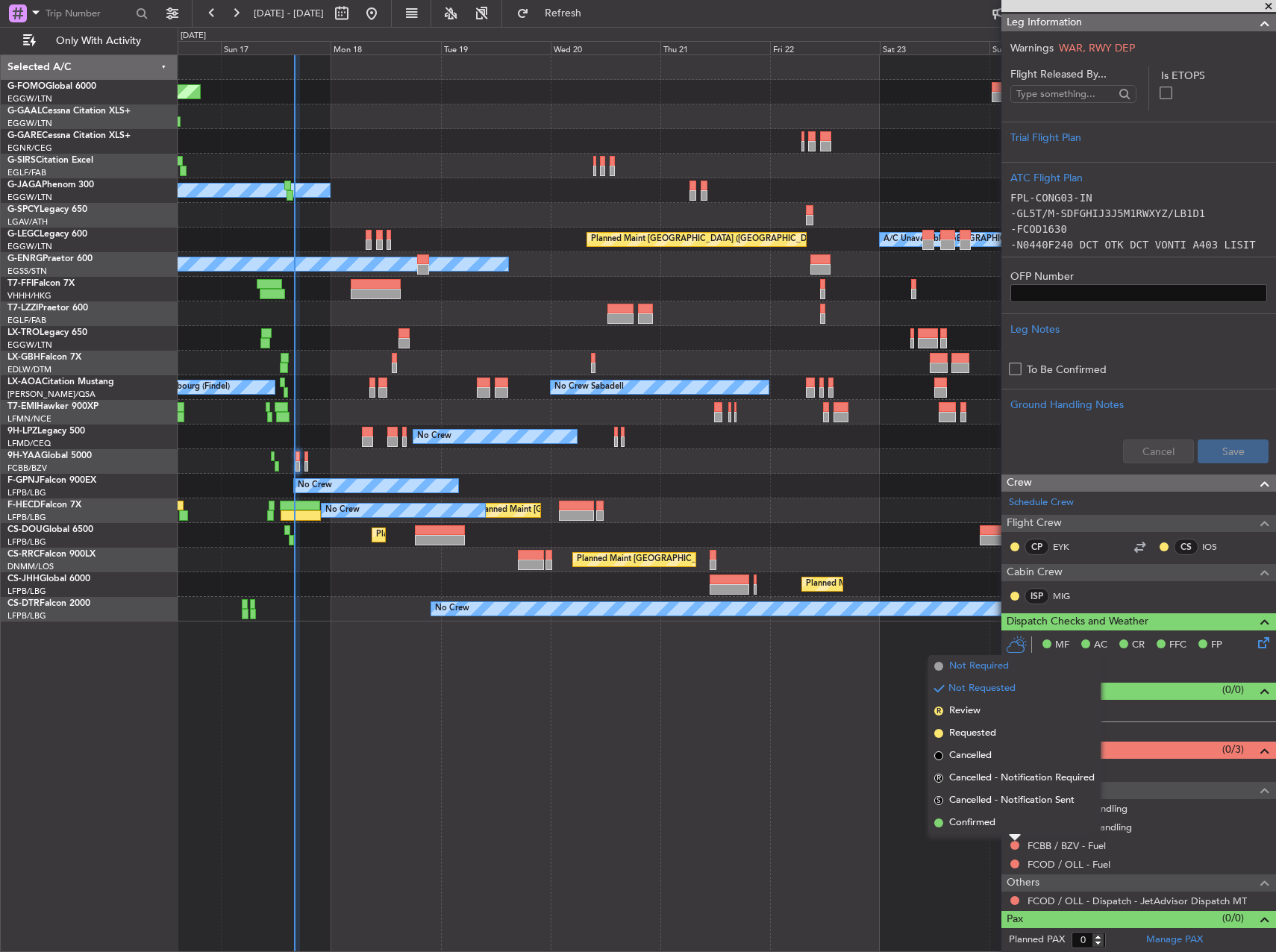
click at [970, 671] on span "Not Required" at bounding box center [979, 666] width 60 height 15
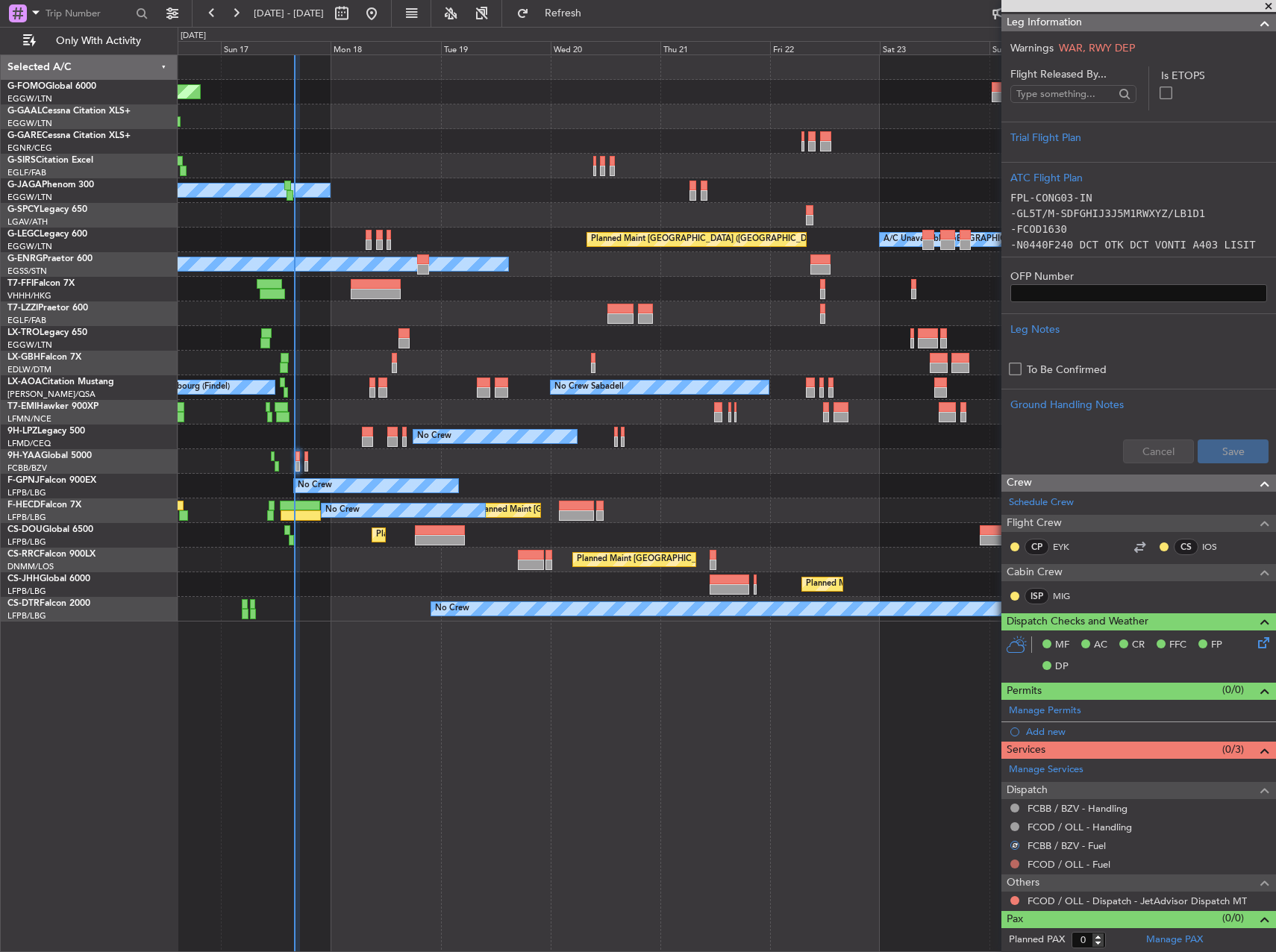
click at [1014, 864] on button at bounding box center [1015, 864] width 9 height 9
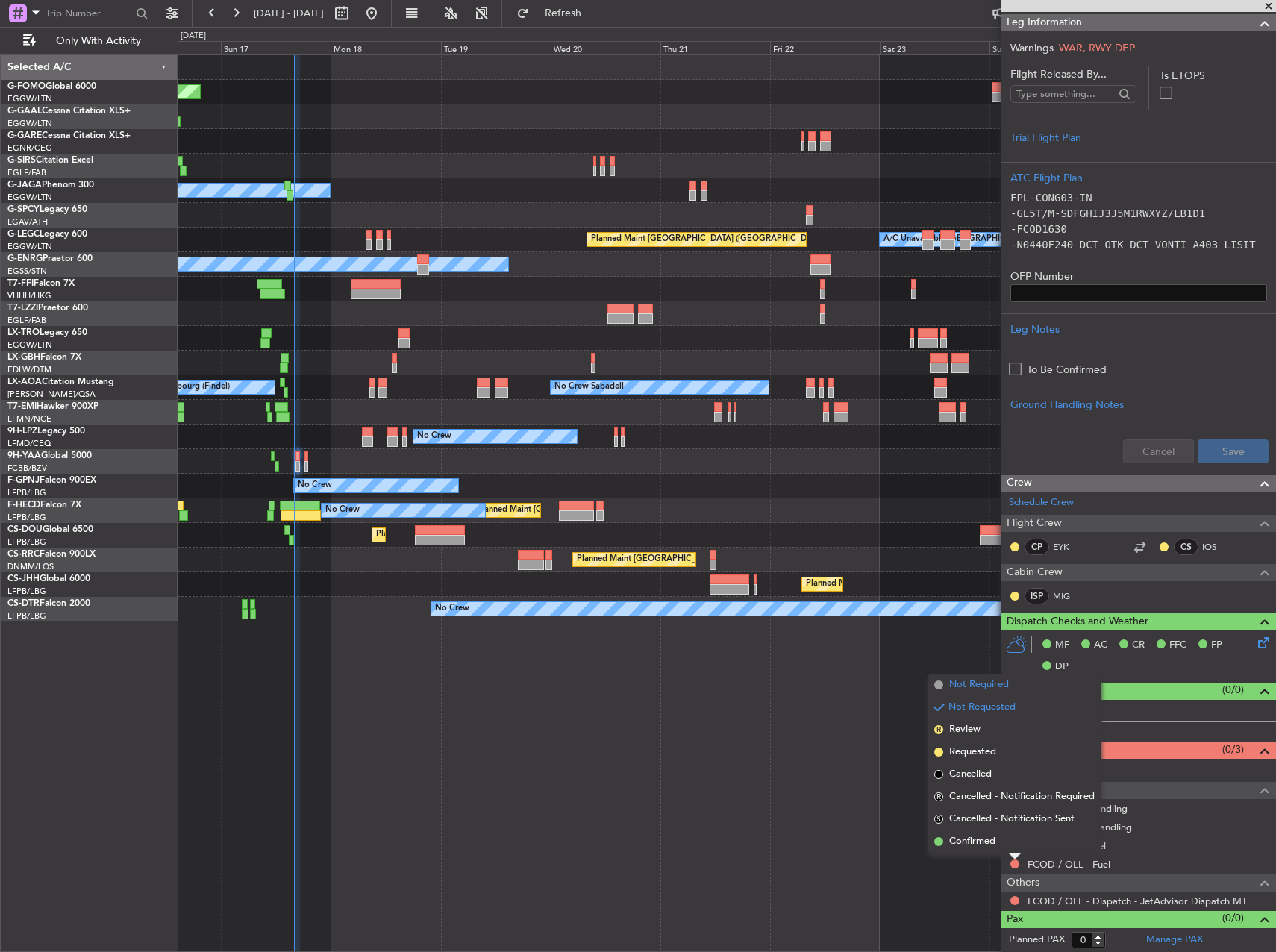
click at [976, 690] on span "Not Required" at bounding box center [979, 685] width 60 height 15
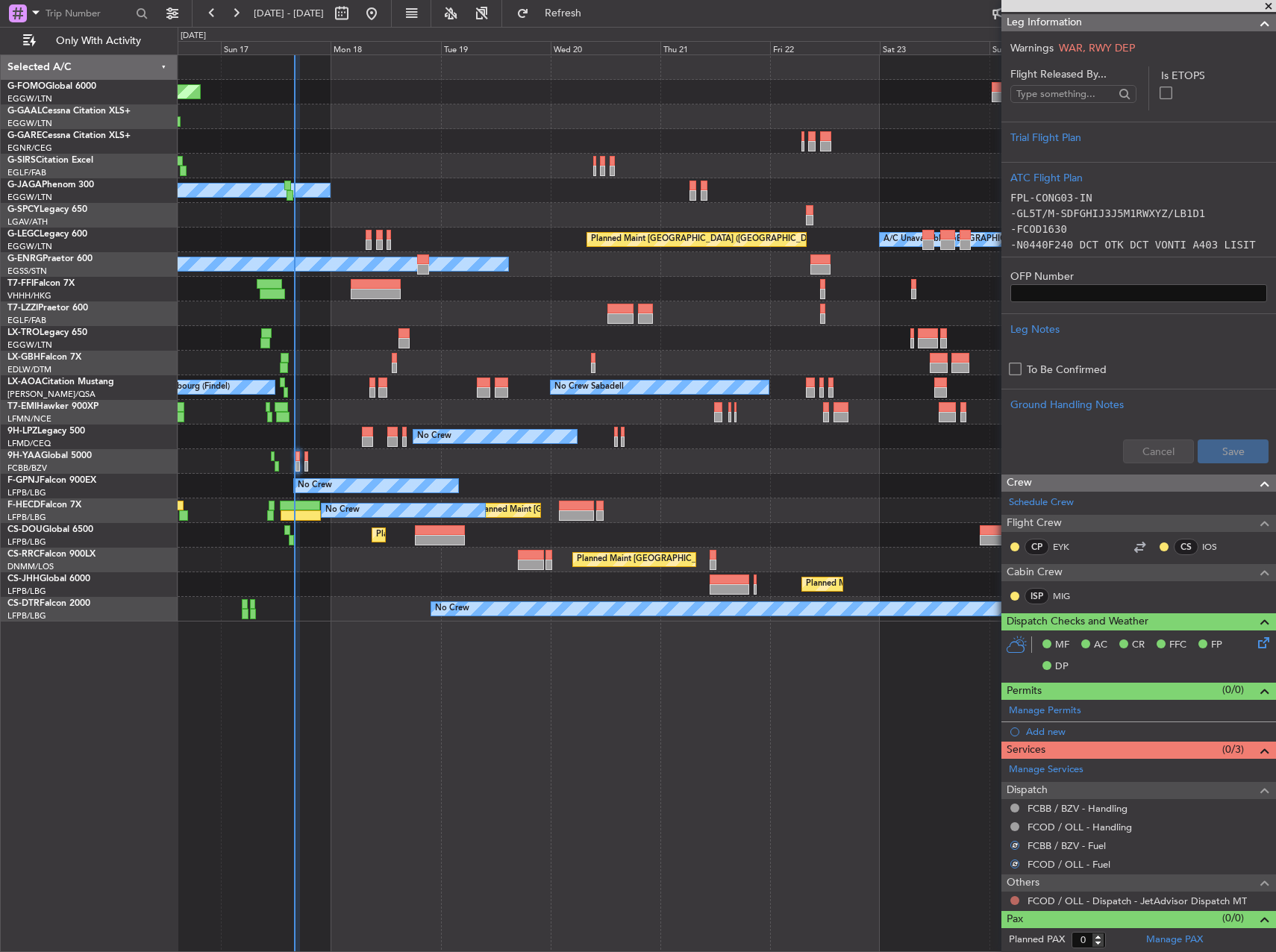
click at [1014, 903] on button at bounding box center [1015, 901] width 9 height 9
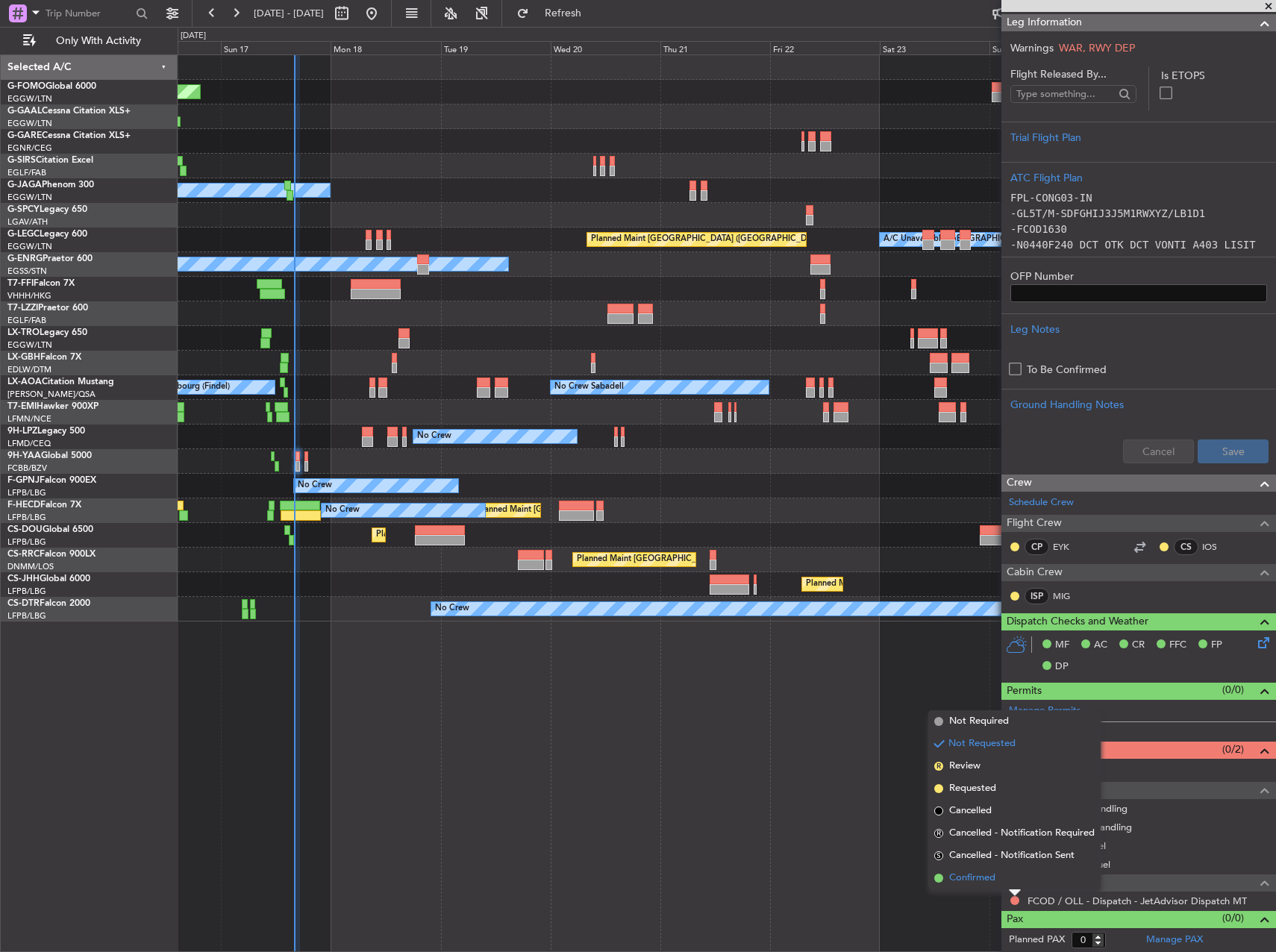
click at [995, 874] on span "Confirmed" at bounding box center [972, 878] width 46 height 15
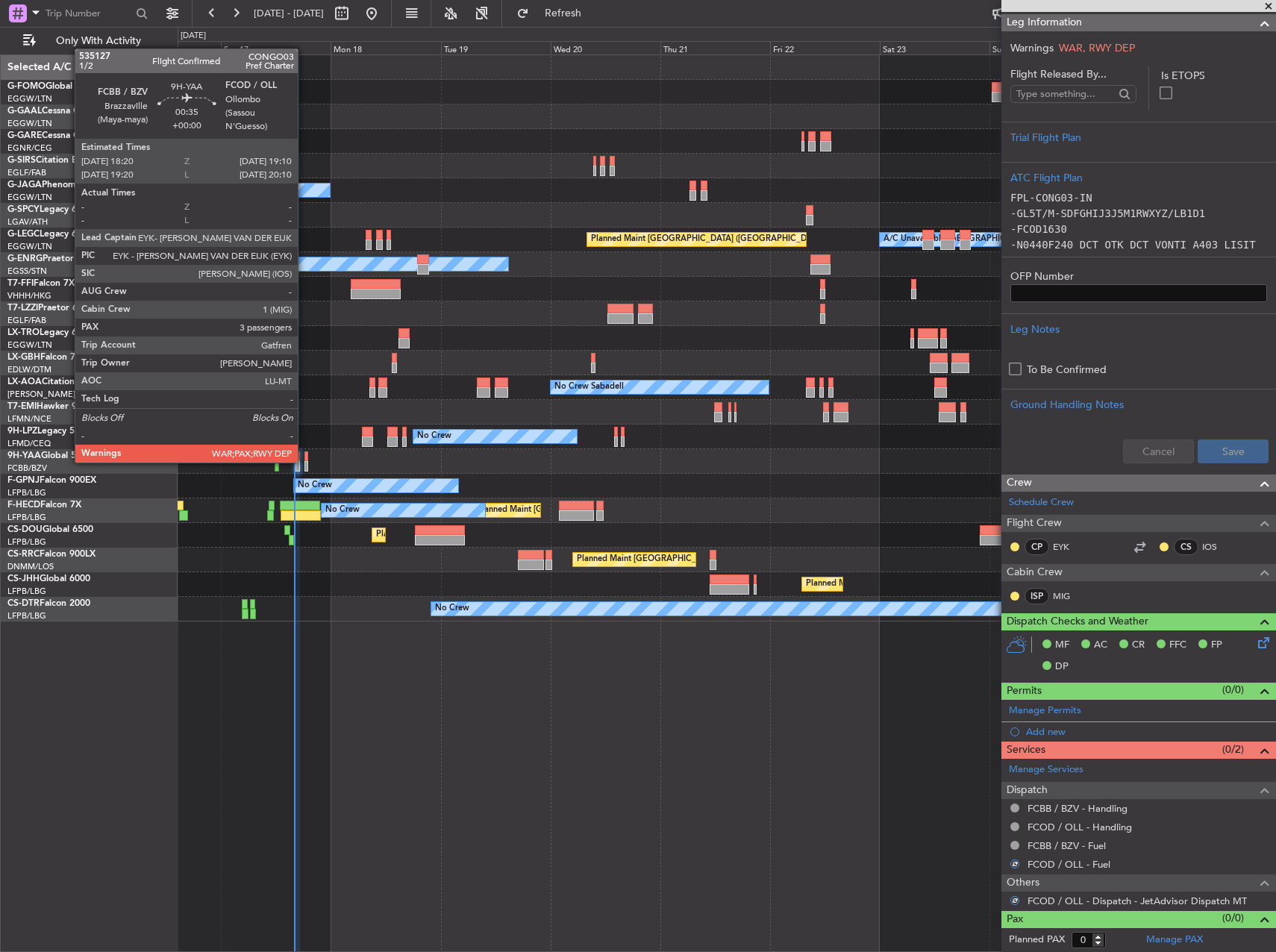
click at [305, 461] on div at bounding box center [307, 466] width 5 height 11
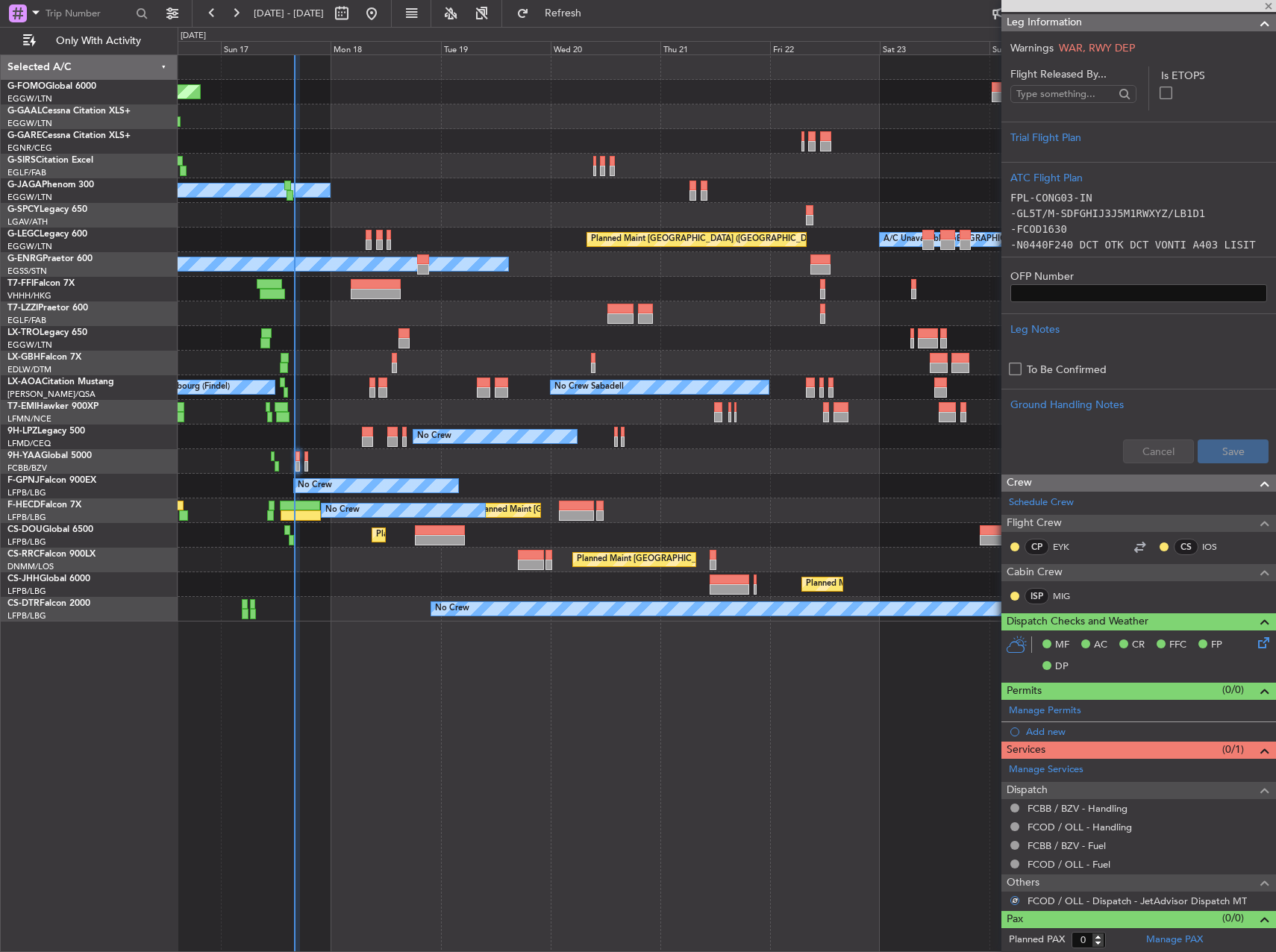
type input "3"
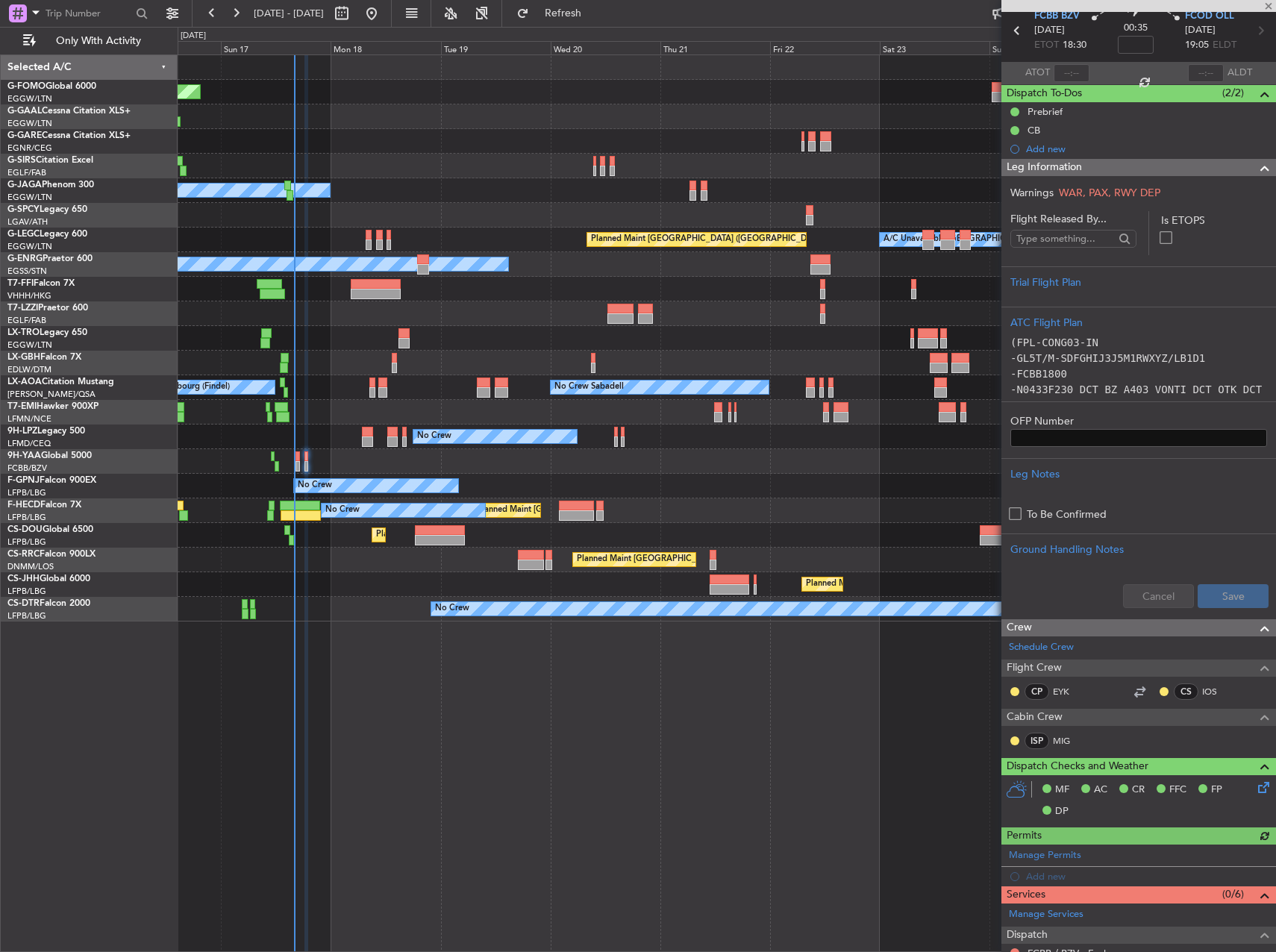
scroll to position [243, 0]
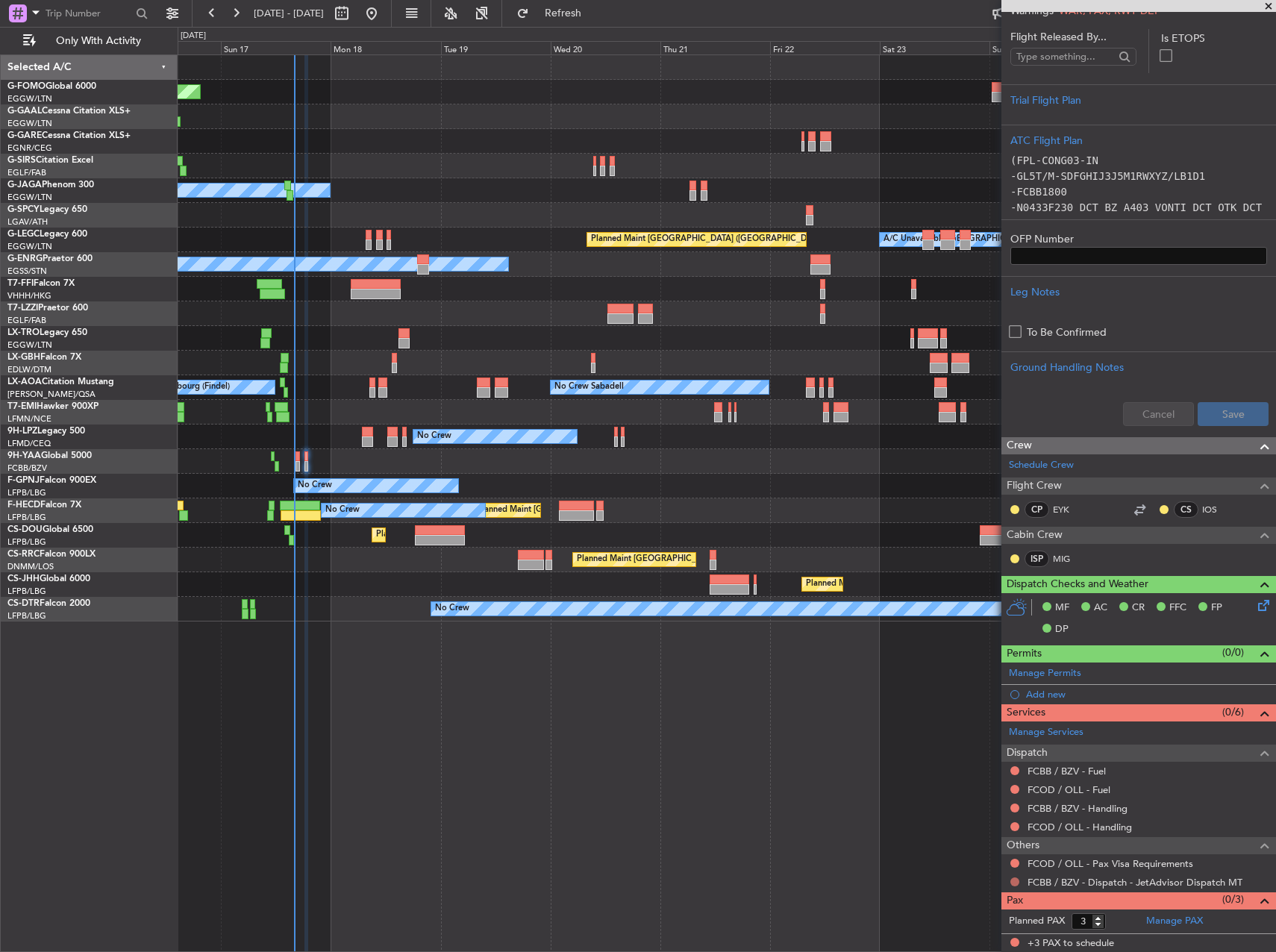
click at [1013, 880] on button at bounding box center [1015, 882] width 9 height 9
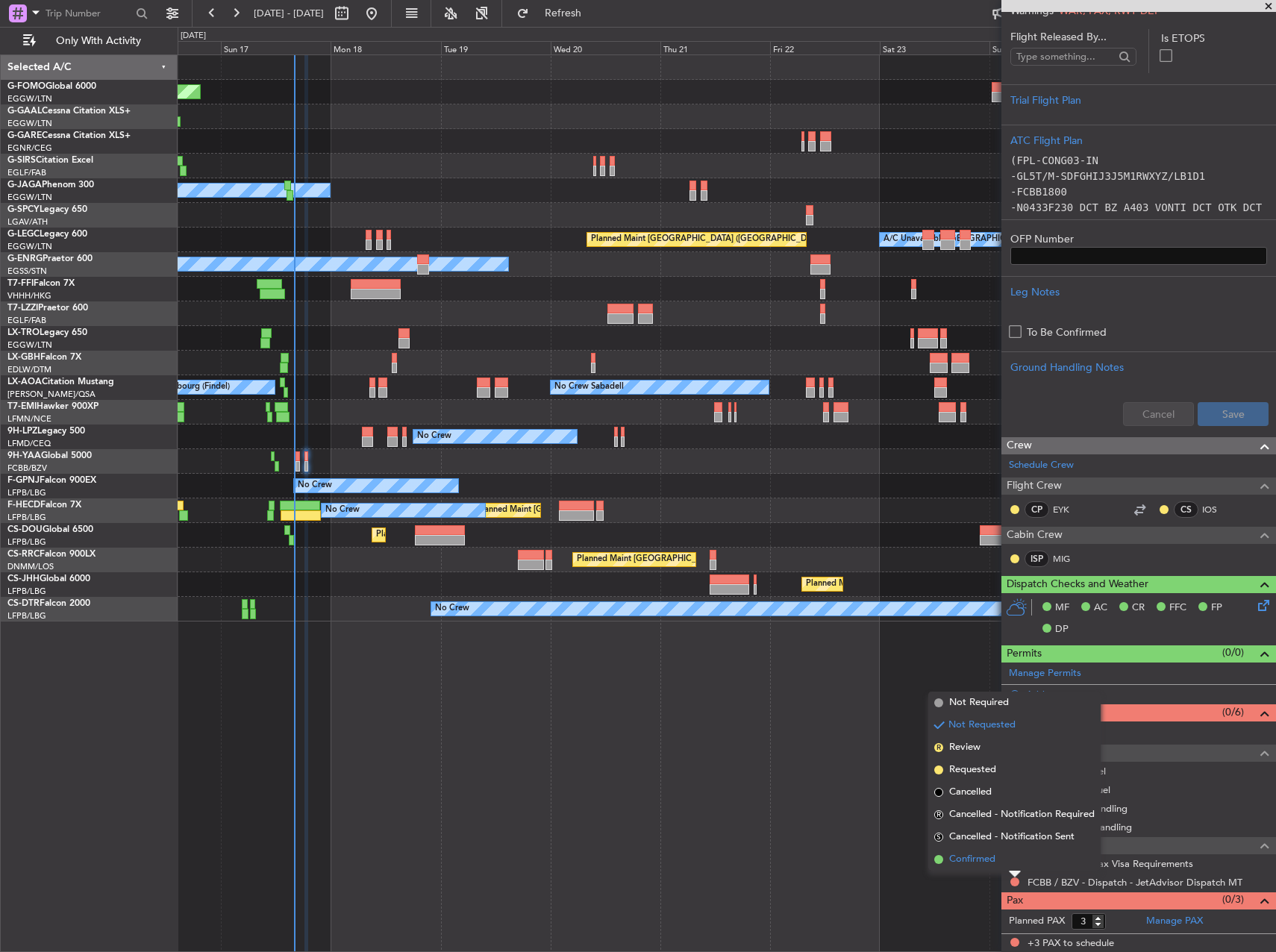
click at [979, 860] on span "Confirmed" at bounding box center [972, 859] width 46 height 15
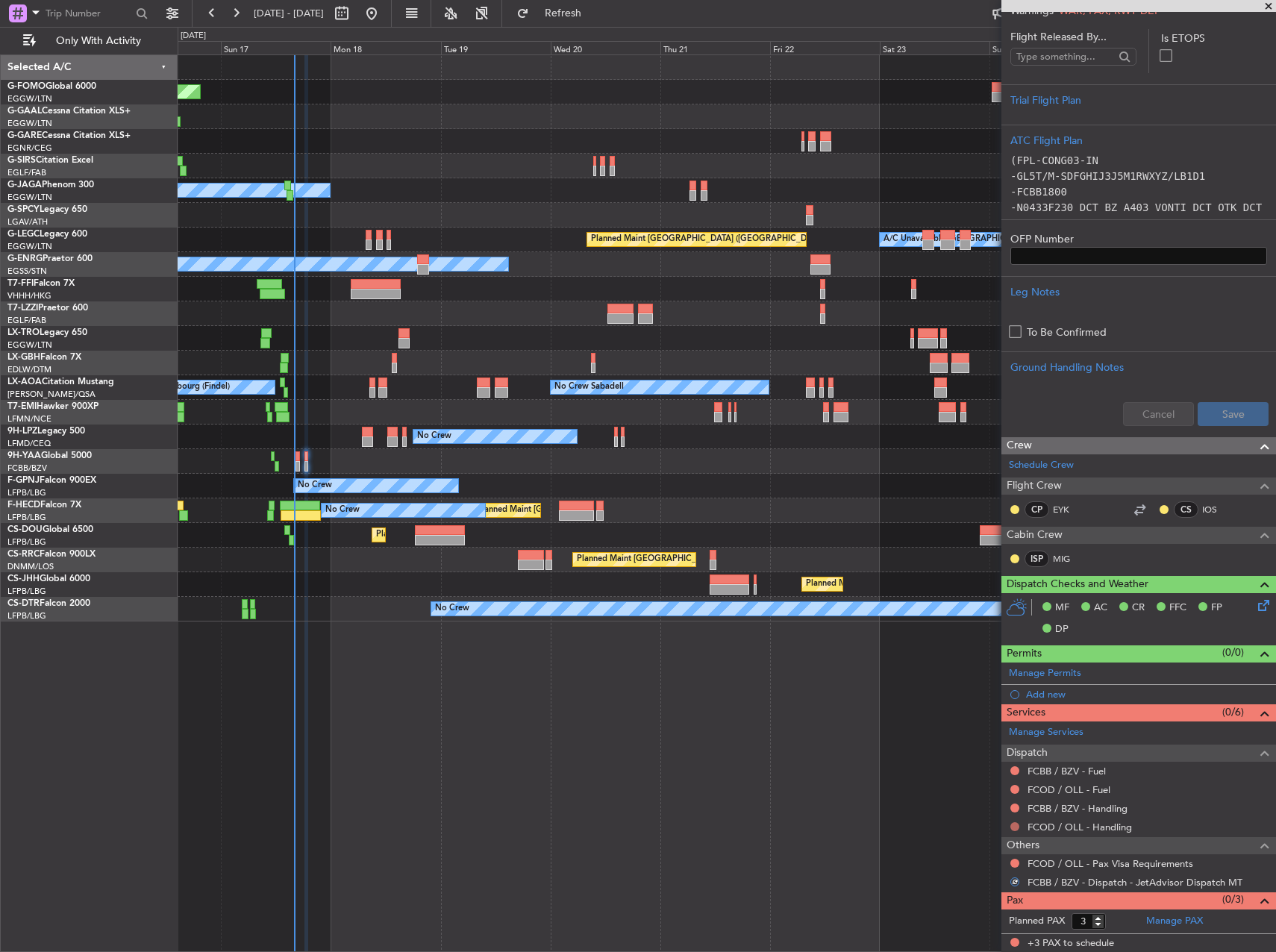
click at [1012, 825] on button at bounding box center [1015, 827] width 9 height 9
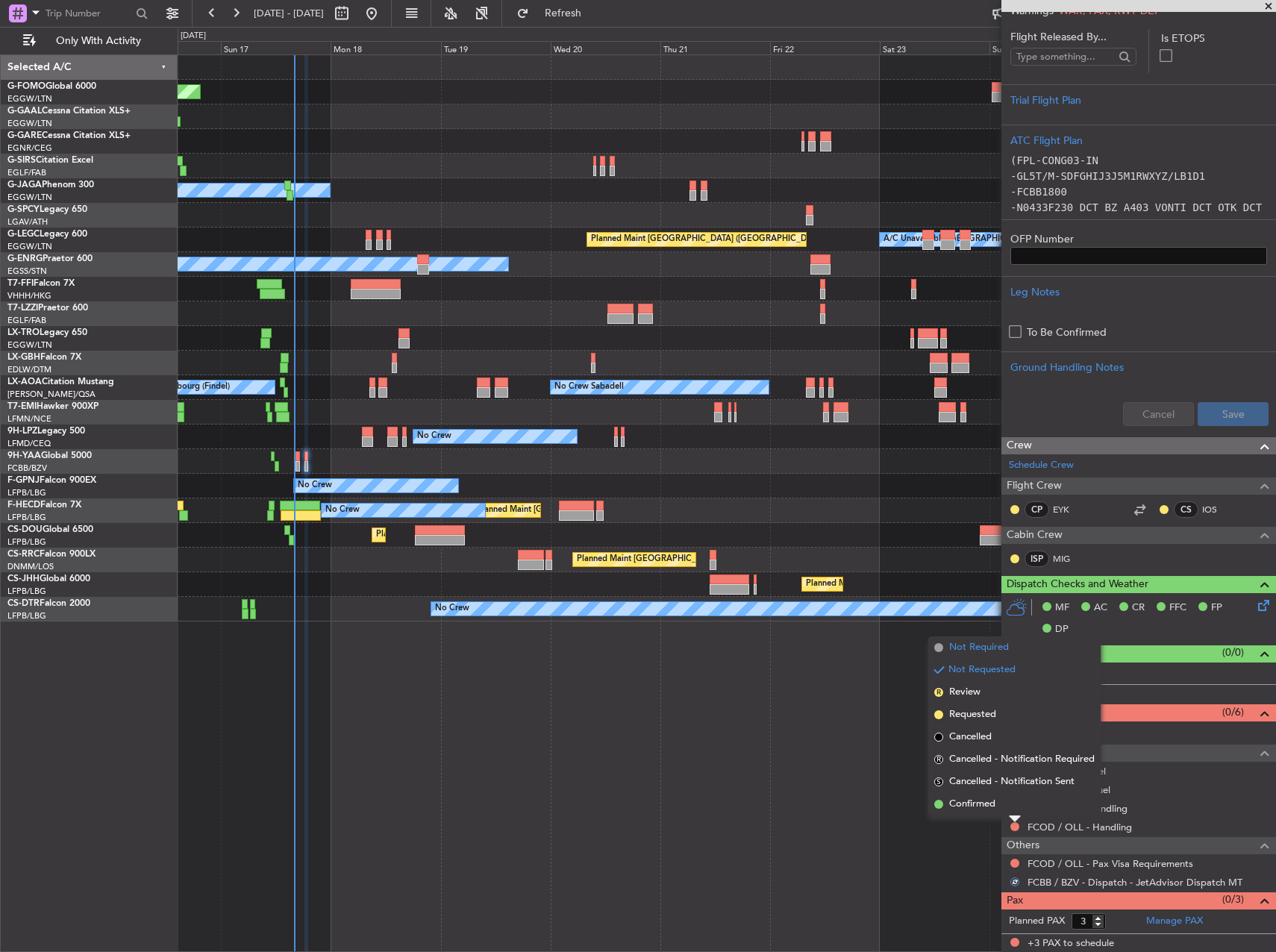
click at [995, 651] on span "Not Required" at bounding box center [979, 648] width 60 height 15
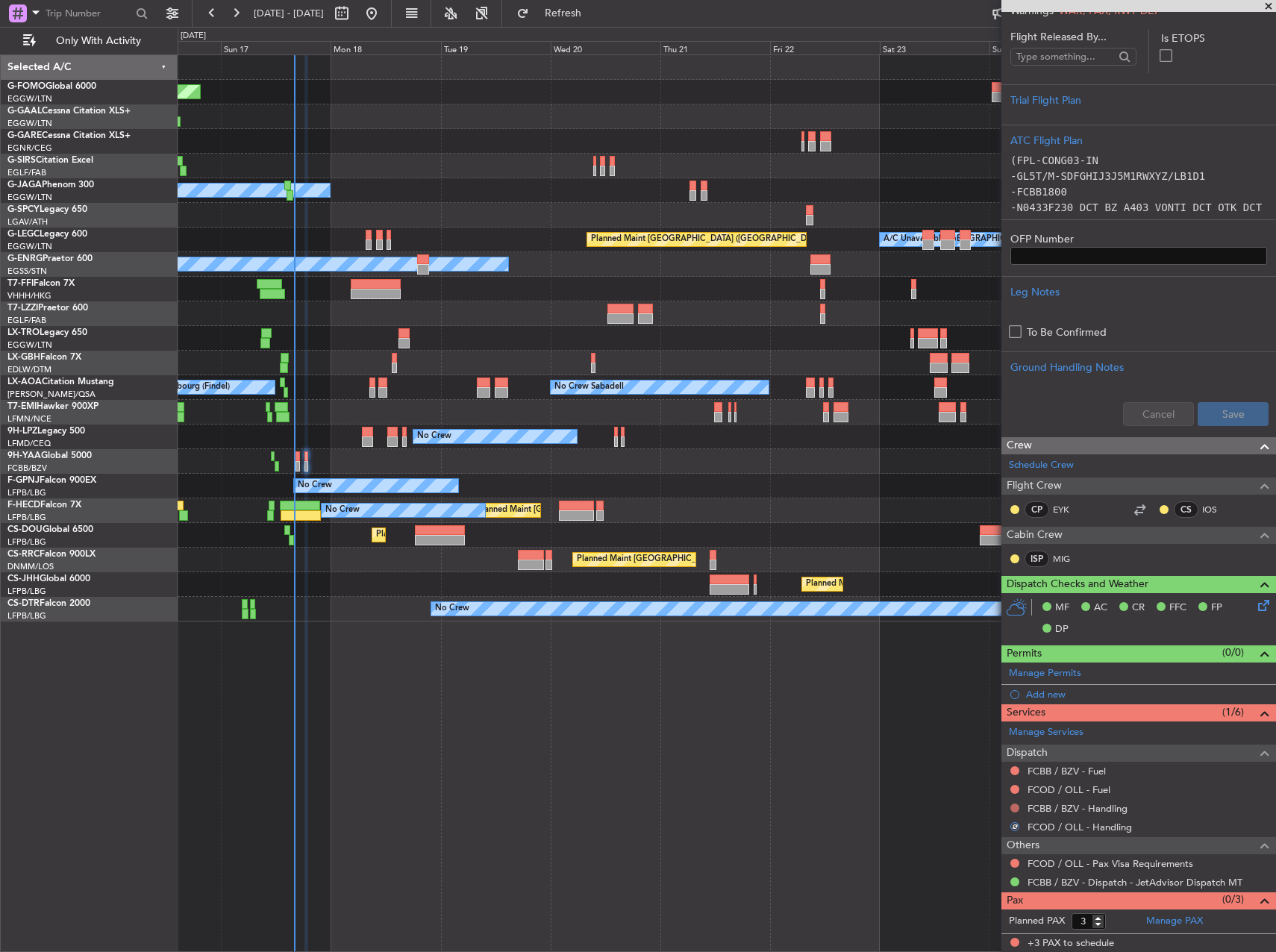
click at [1015, 806] on button at bounding box center [1015, 808] width 9 height 9
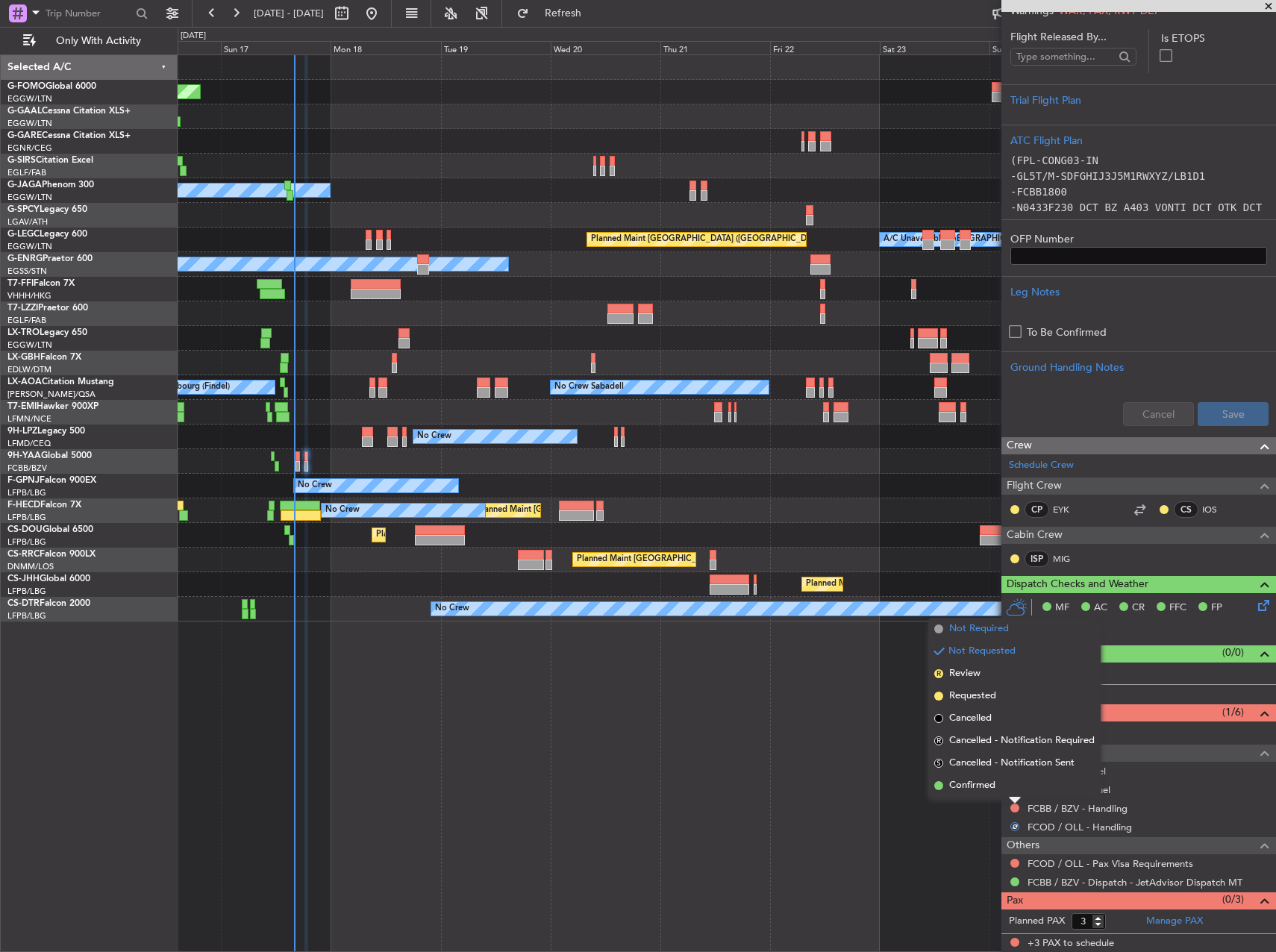
click at [966, 622] on span "Not Required" at bounding box center [979, 629] width 60 height 15
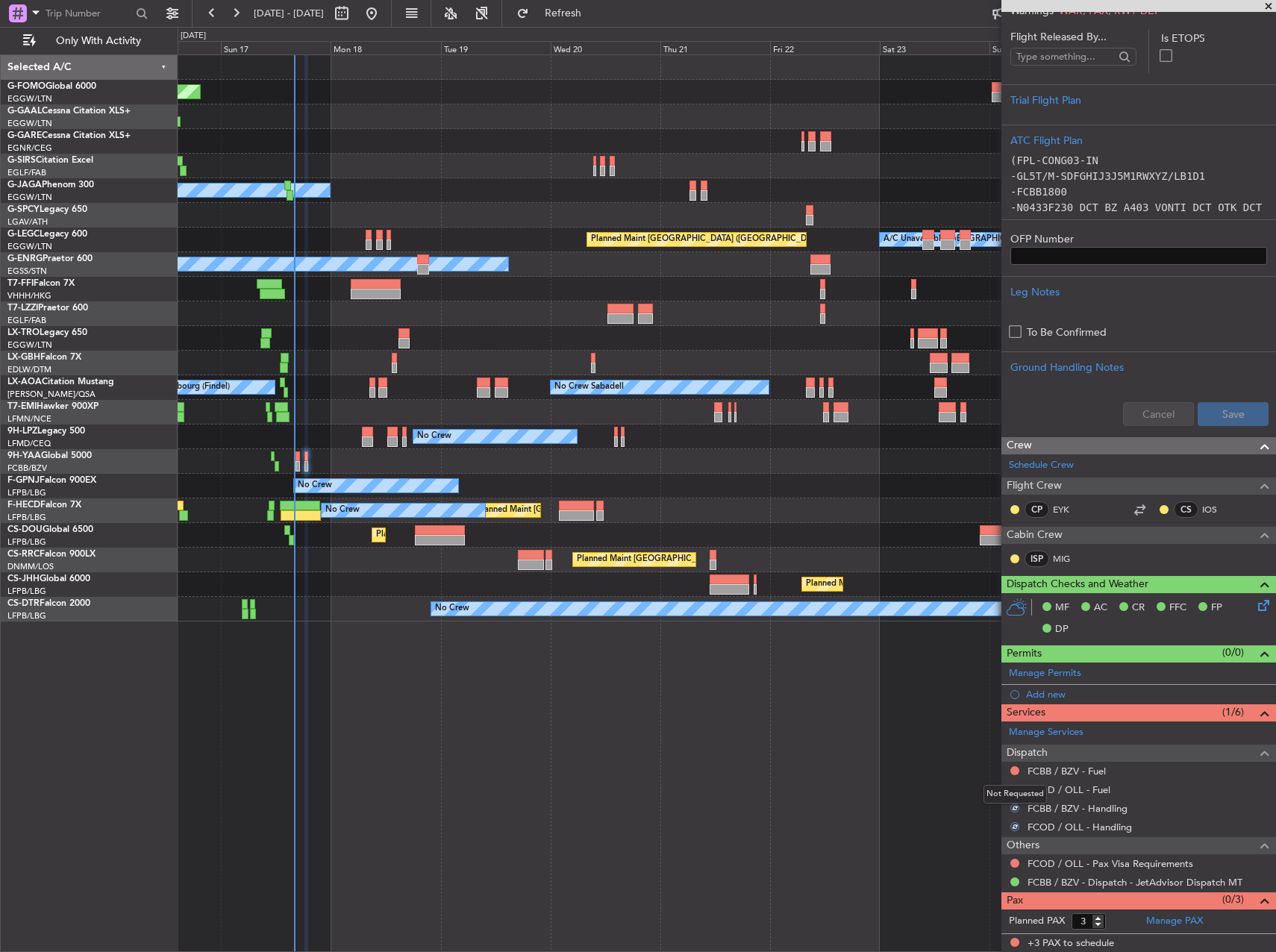
click at [1013, 788] on div "Not Requested" at bounding box center [1016, 794] width 63 height 19
click at [1012, 788] on button at bounding box center [1015, 789] width 9 height 9
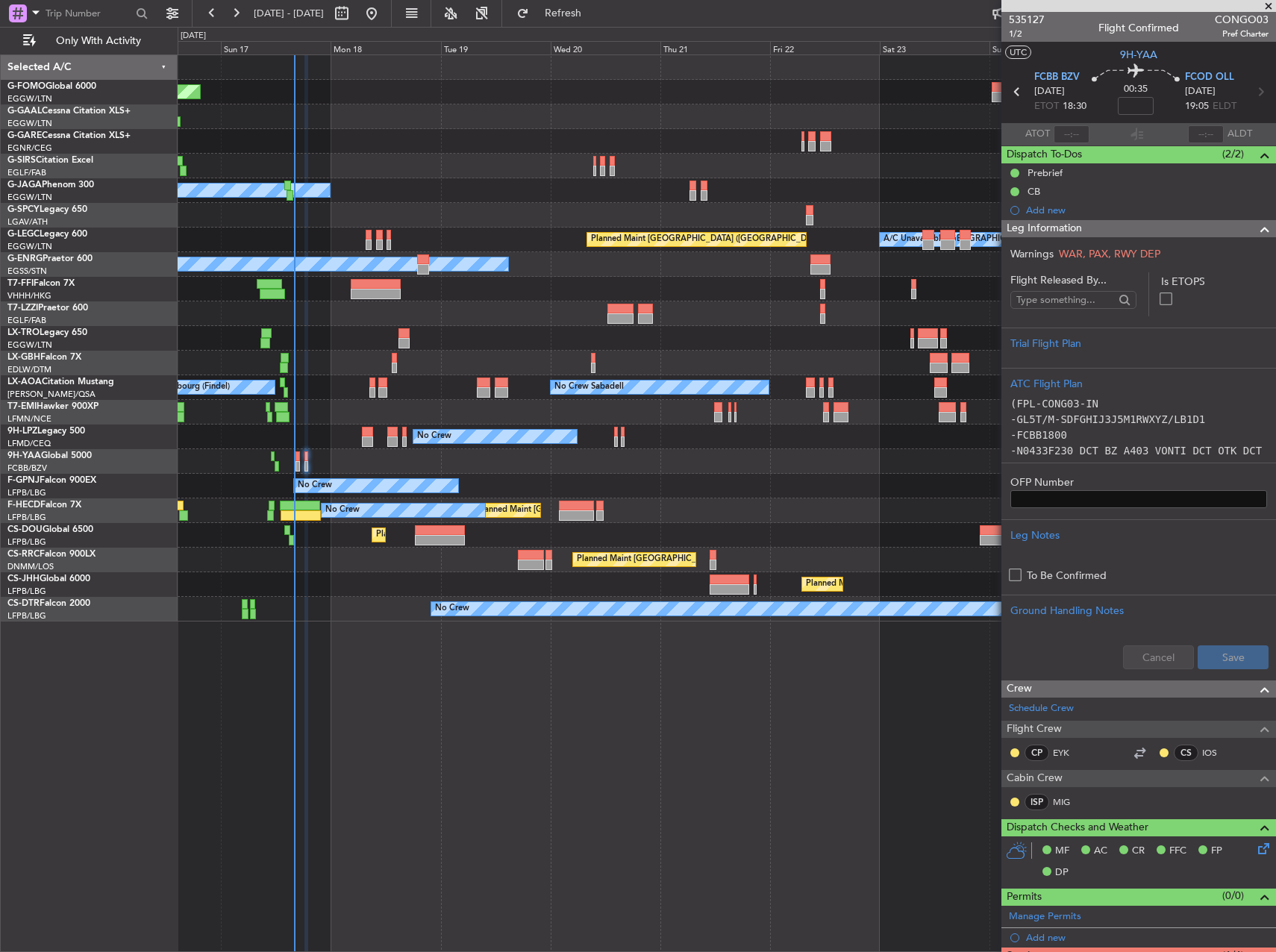
scroll to position [243, 0]
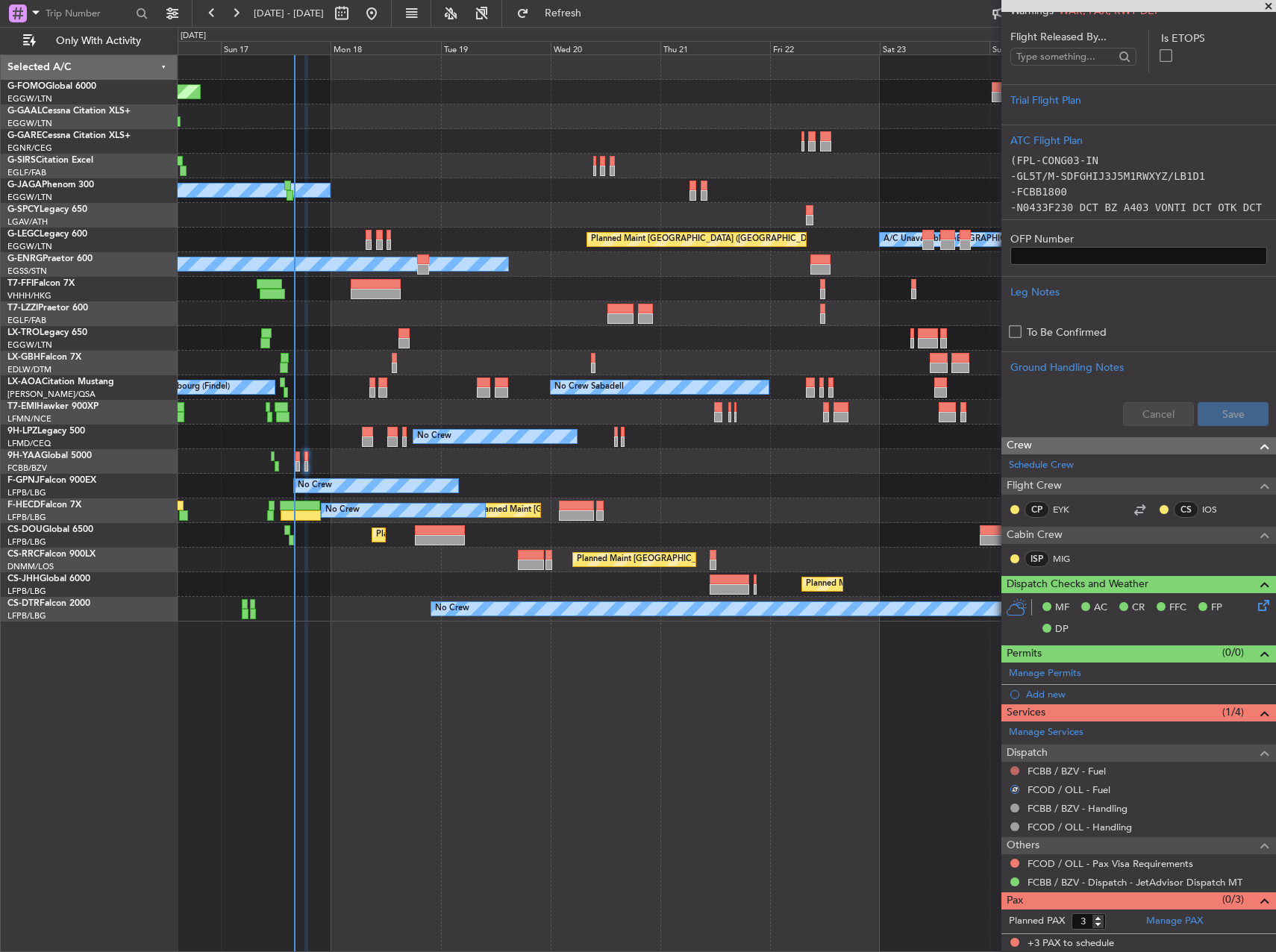
click at [1016, 769] on button at bounding box center [1015, 771] width 9 height 9
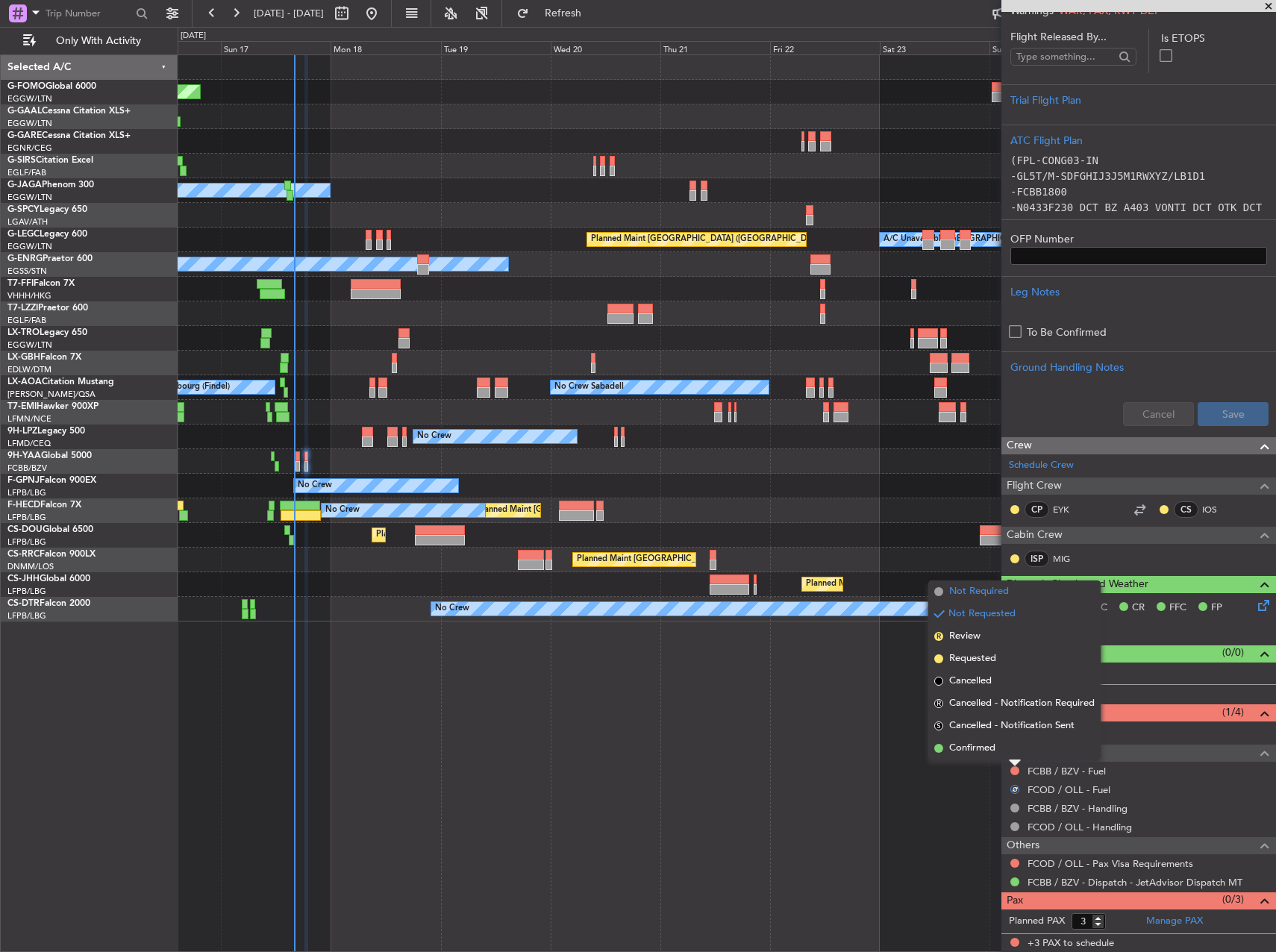
click at [972, 597] on span "Not Required" at bounding box center [979, 591] width 60 height 15
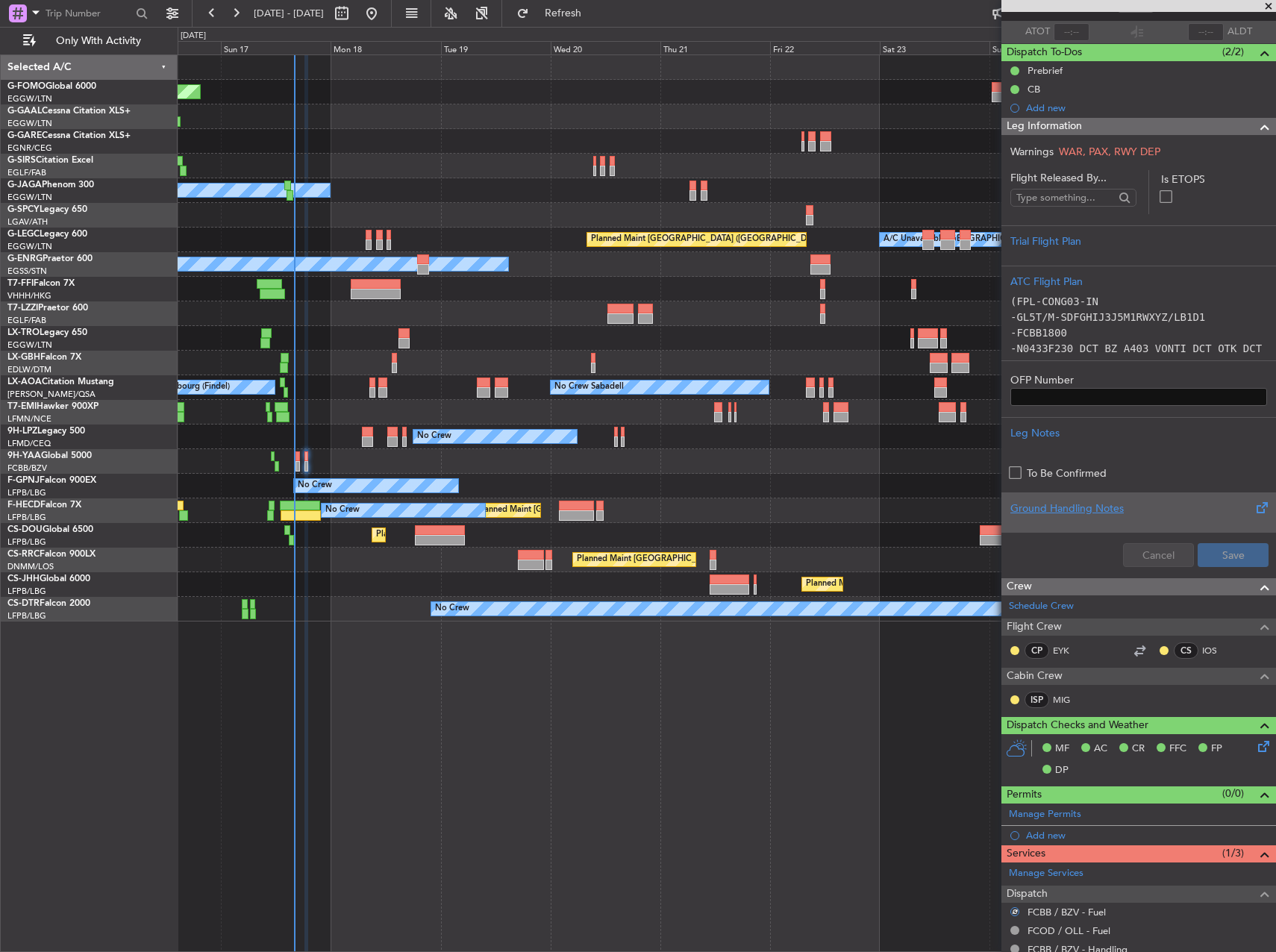
scroll to position [0, 0]
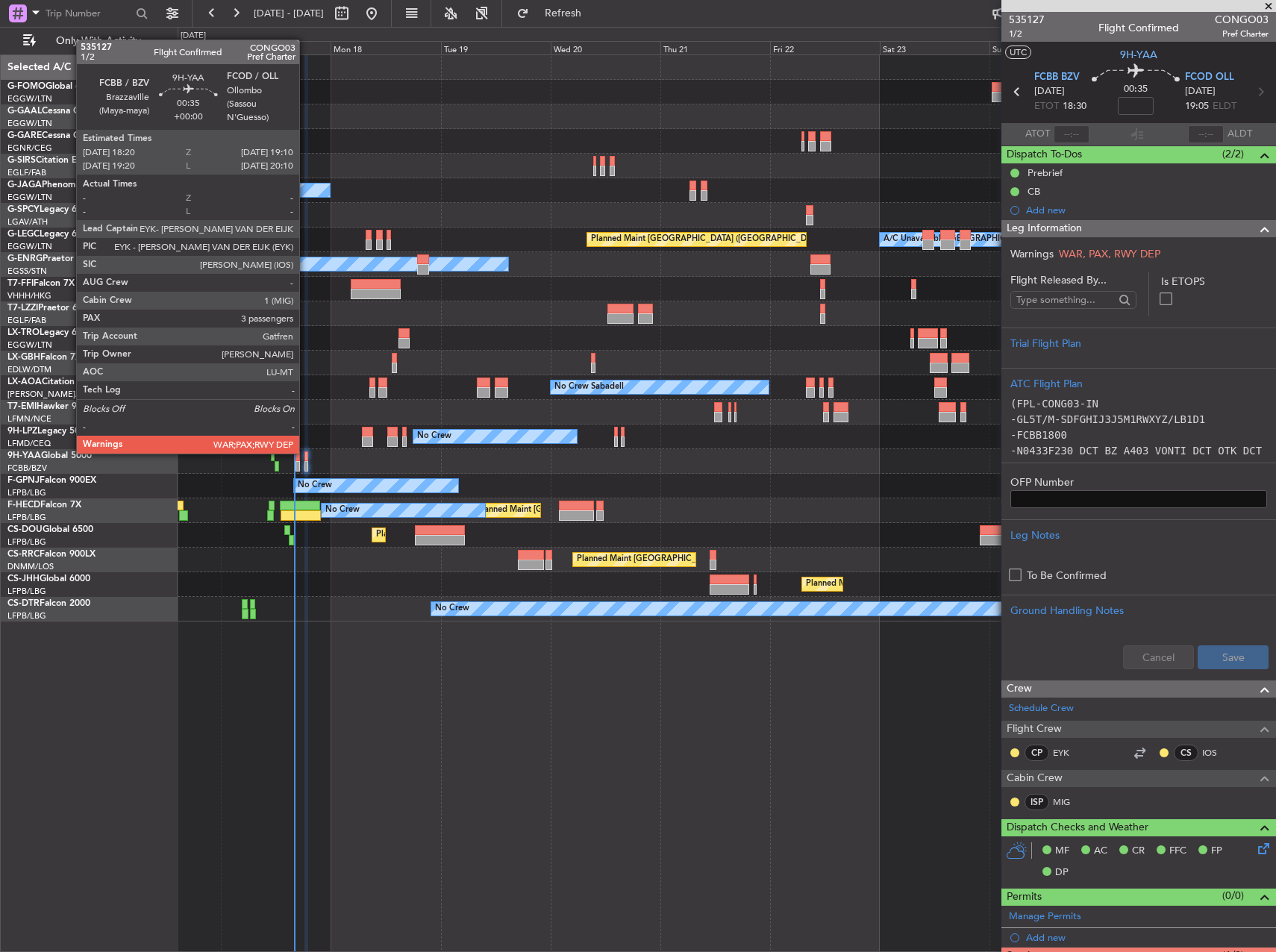
click at [306, 453] on div at bounding box center [307, 456] width 5 height 11
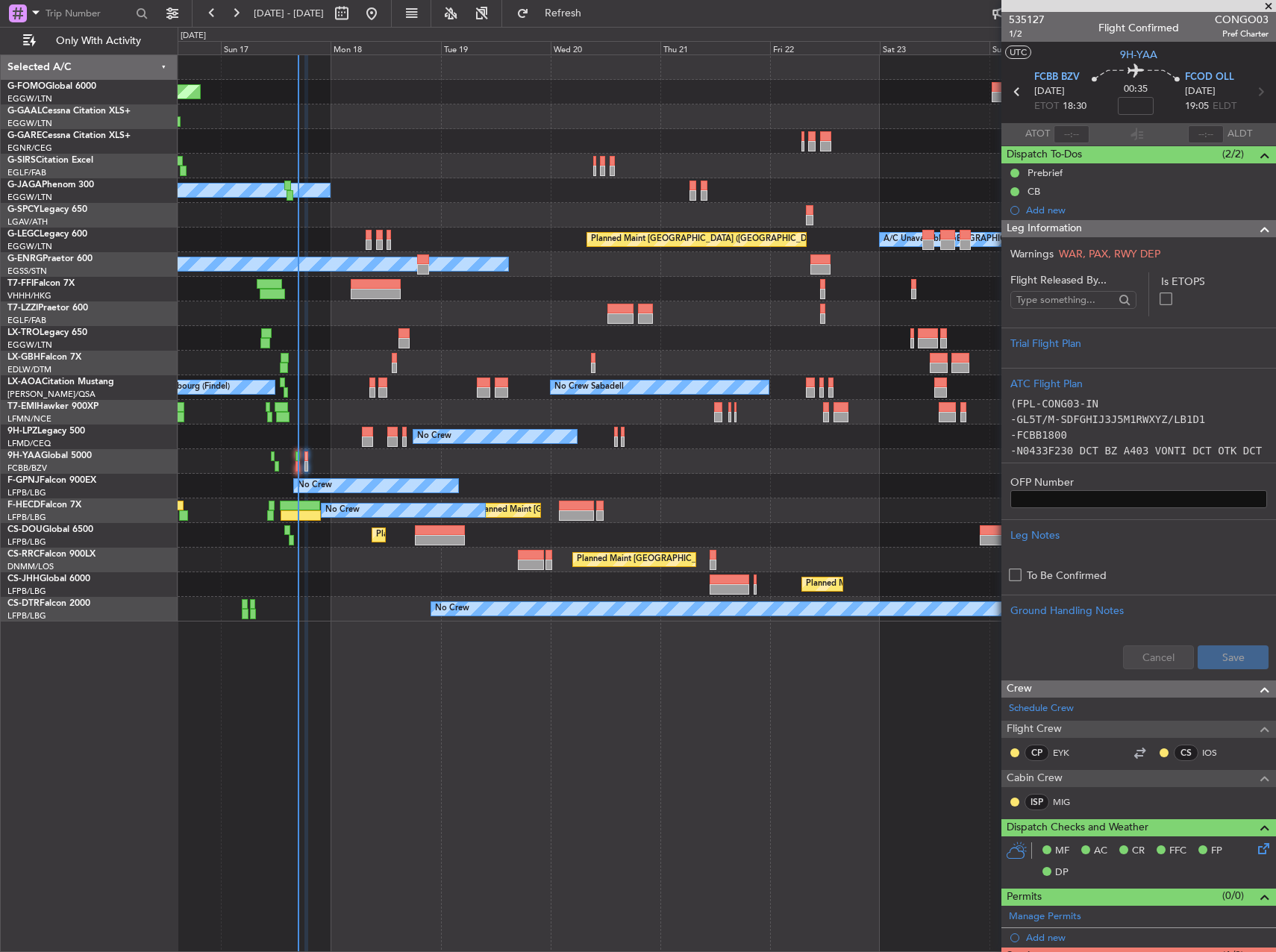
click at [371, 299] on div at bounding box center [726, 289] width 1098 height 25
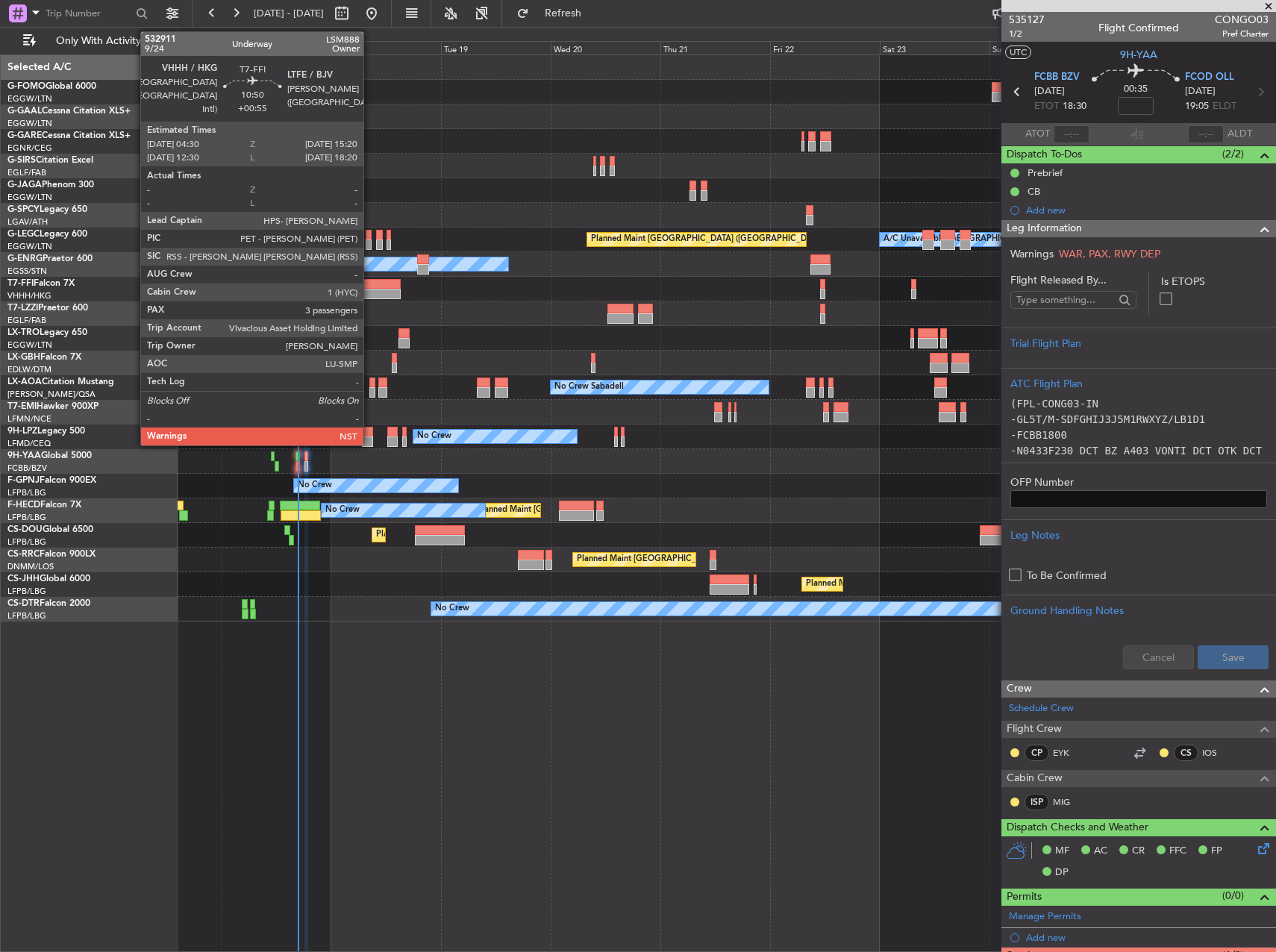
click at [371, 296] on div at bounding box center [376, 294] width 50 height 11
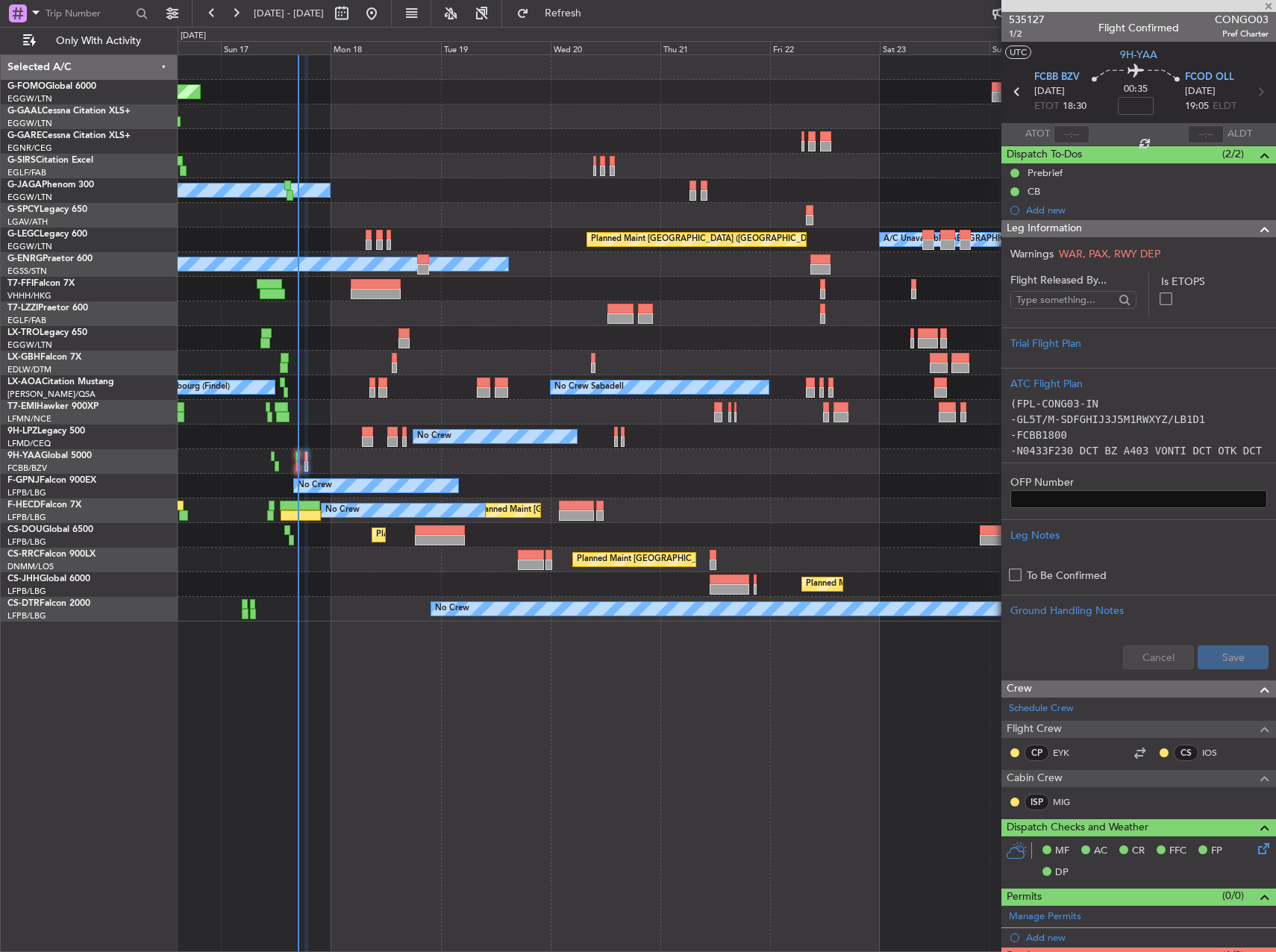
type input "+00:55"
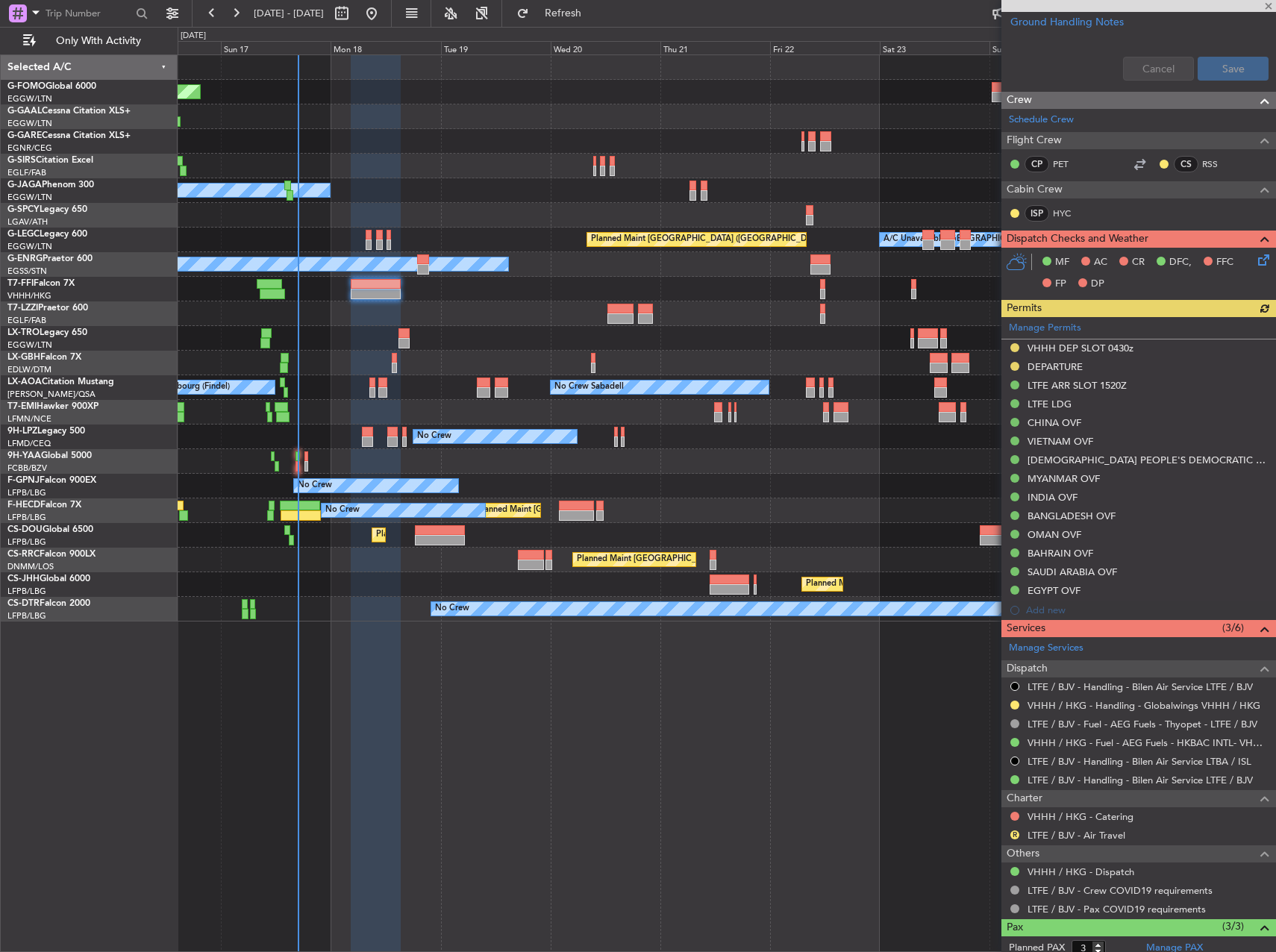
scroll to position [752, 0]
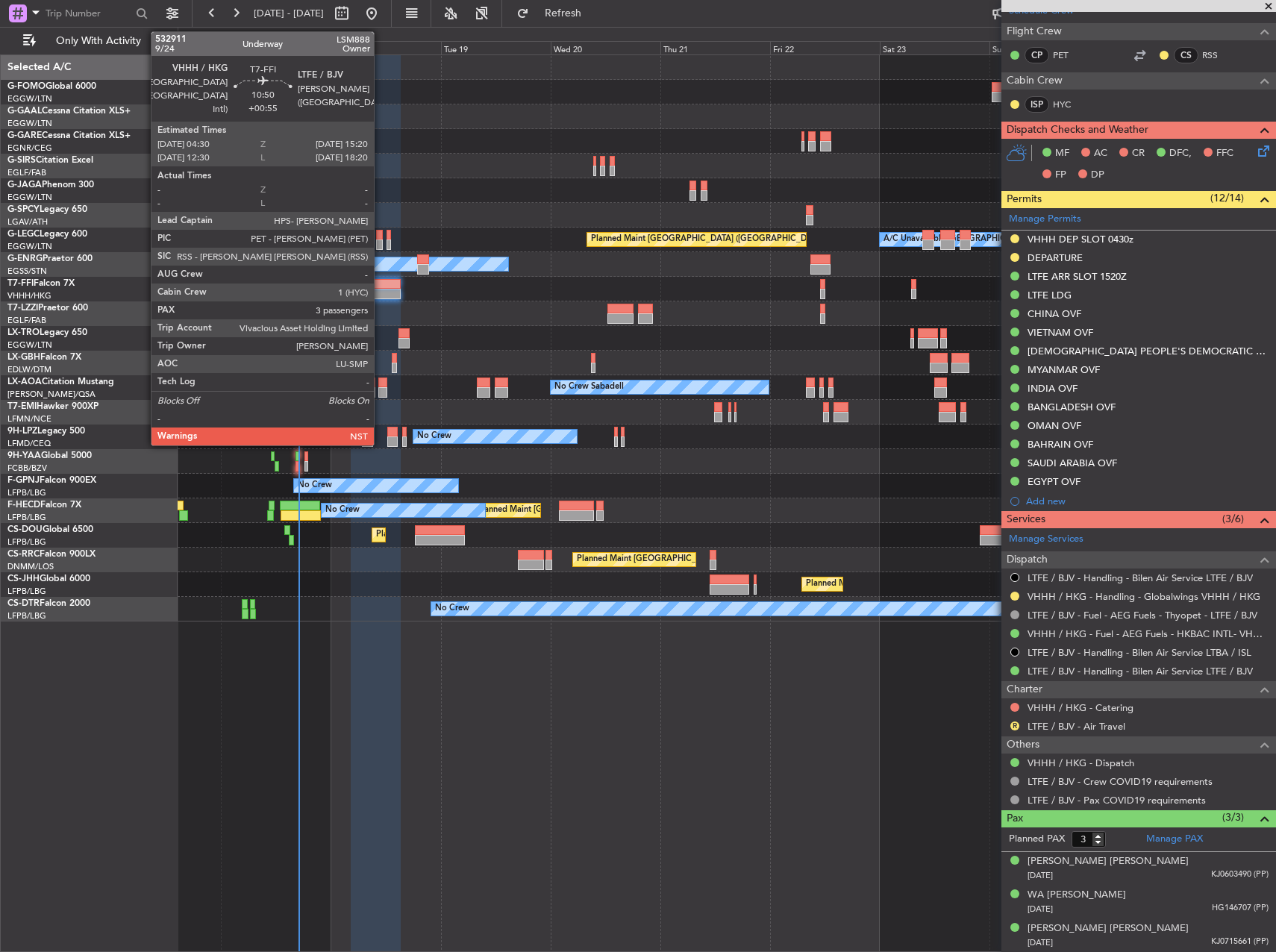
click at [380, 292] on div at bounding box center [376, 294] width 50 height 11
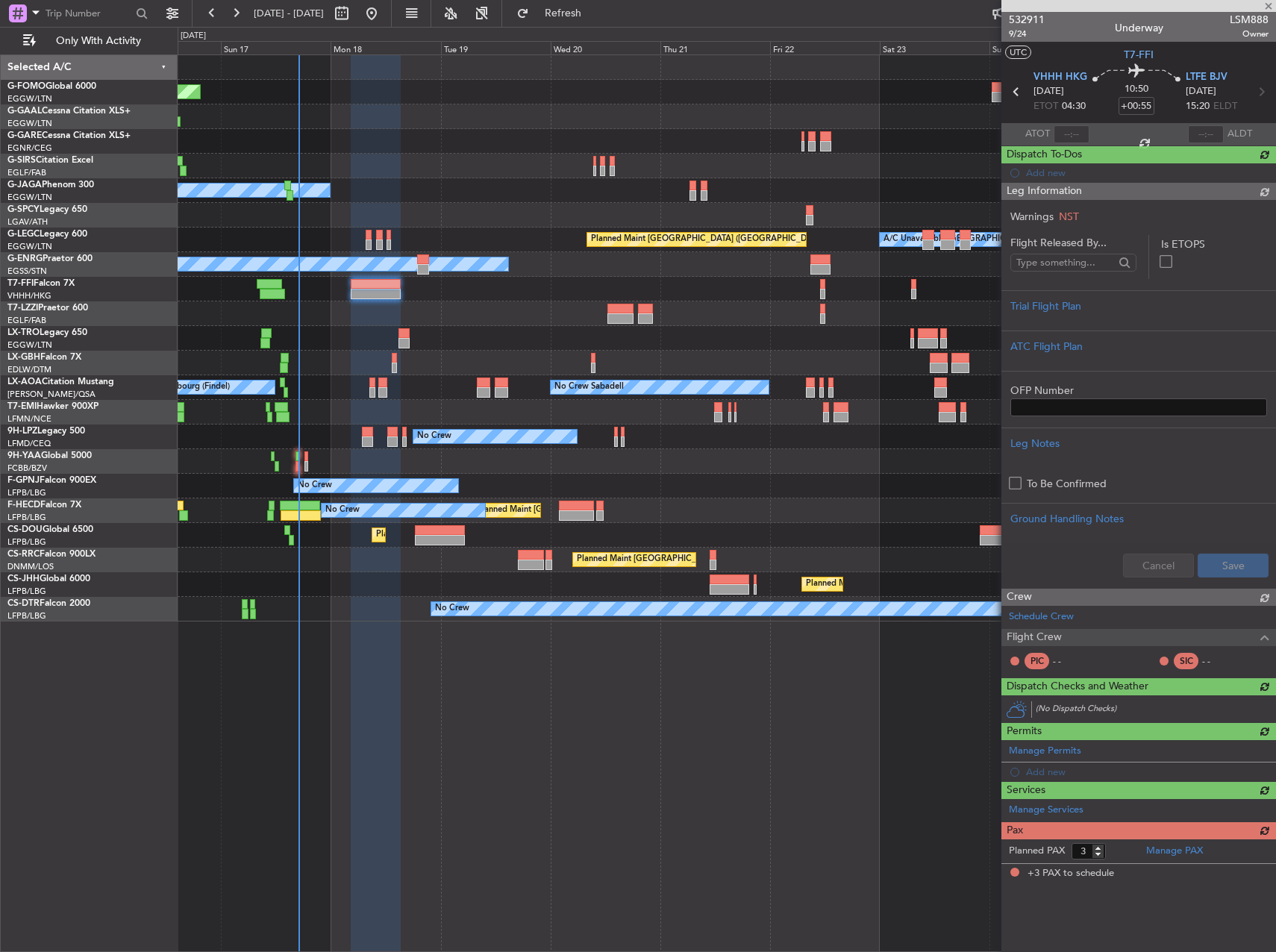
scroll to position [0, 0]
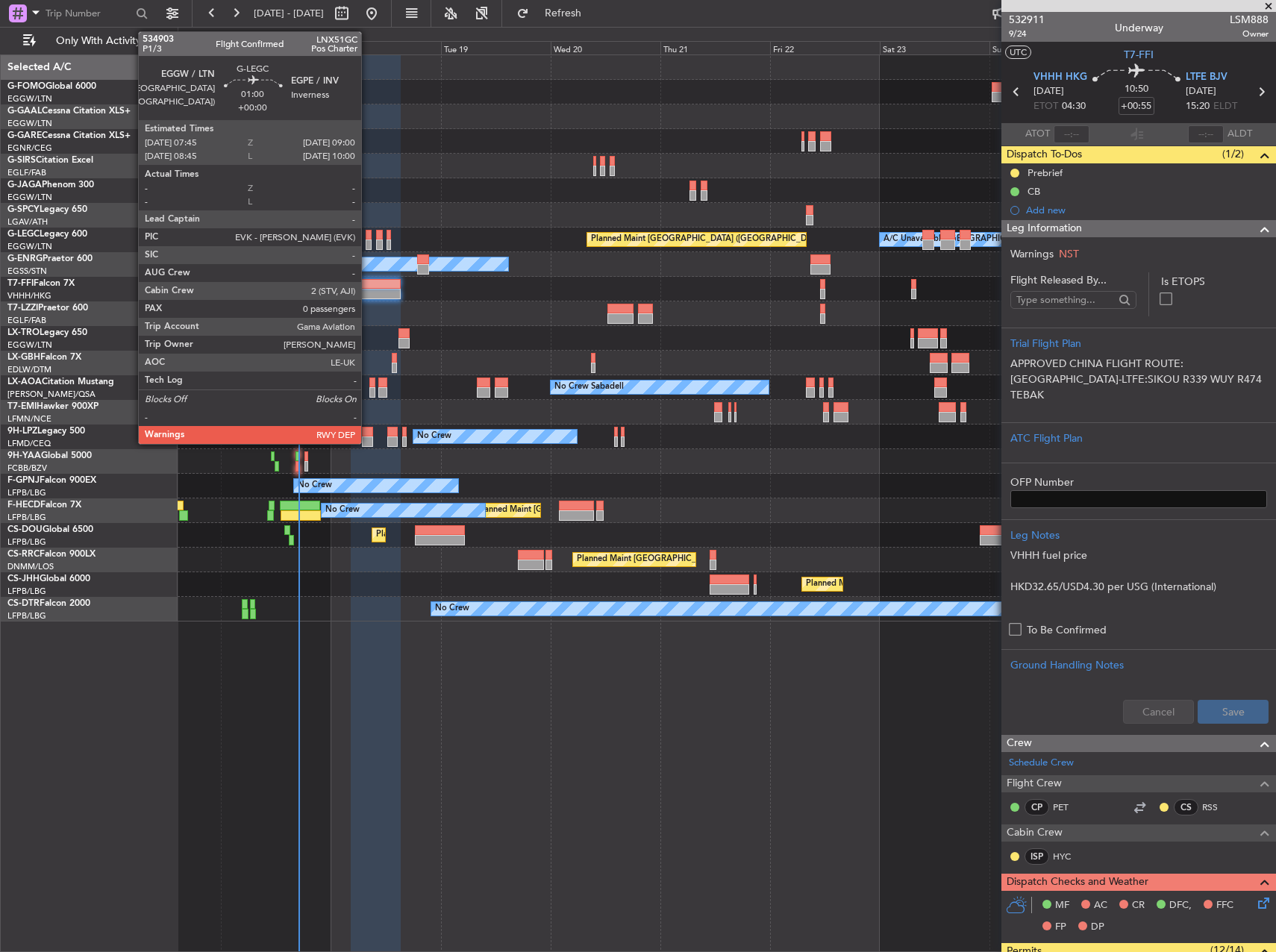
click at [369, 238] on div at bounding box center [369, 235] width 6 height 11
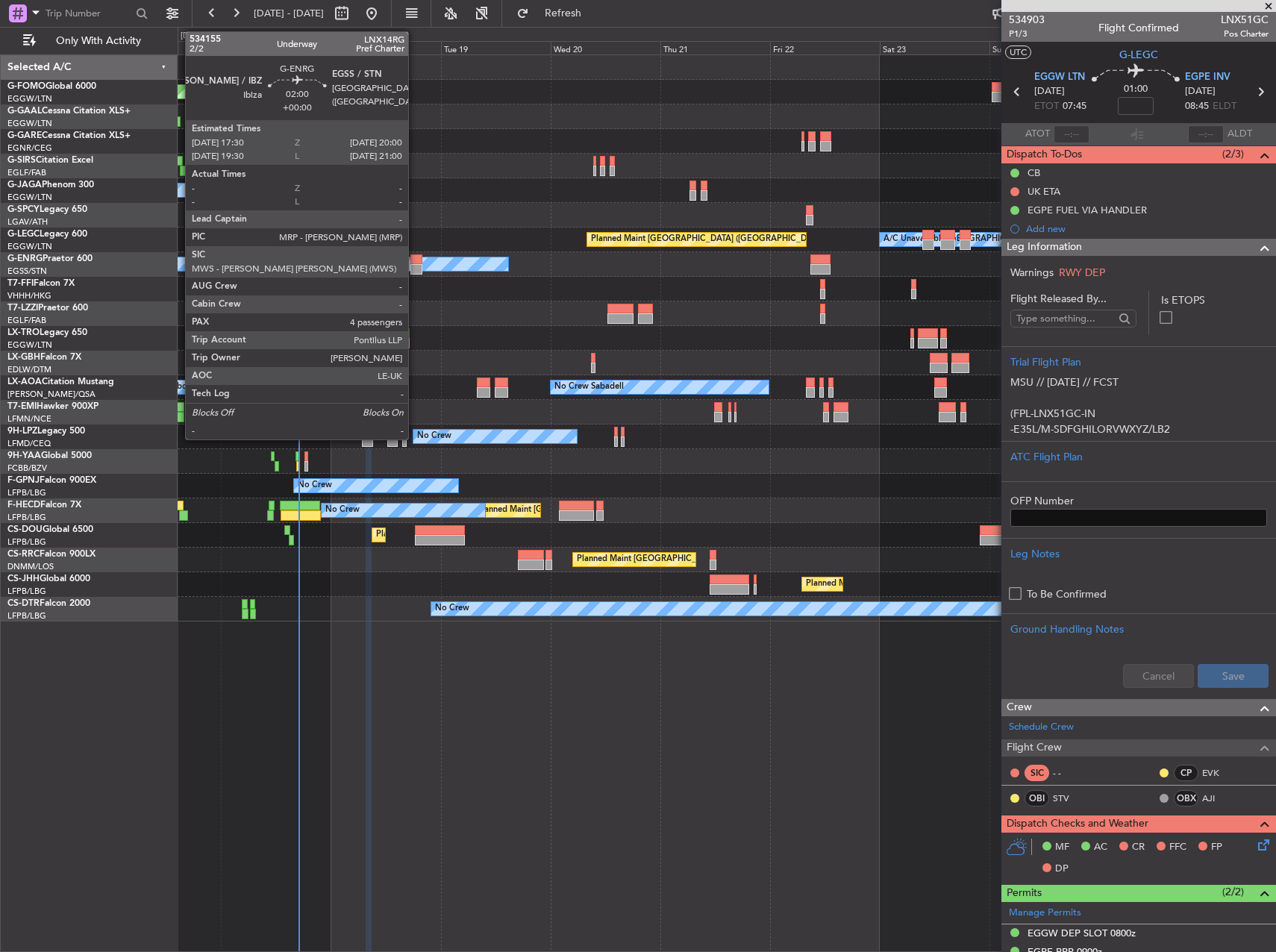
click at [415, 269] on div at bounding box center [417, 269] width 12 height 11
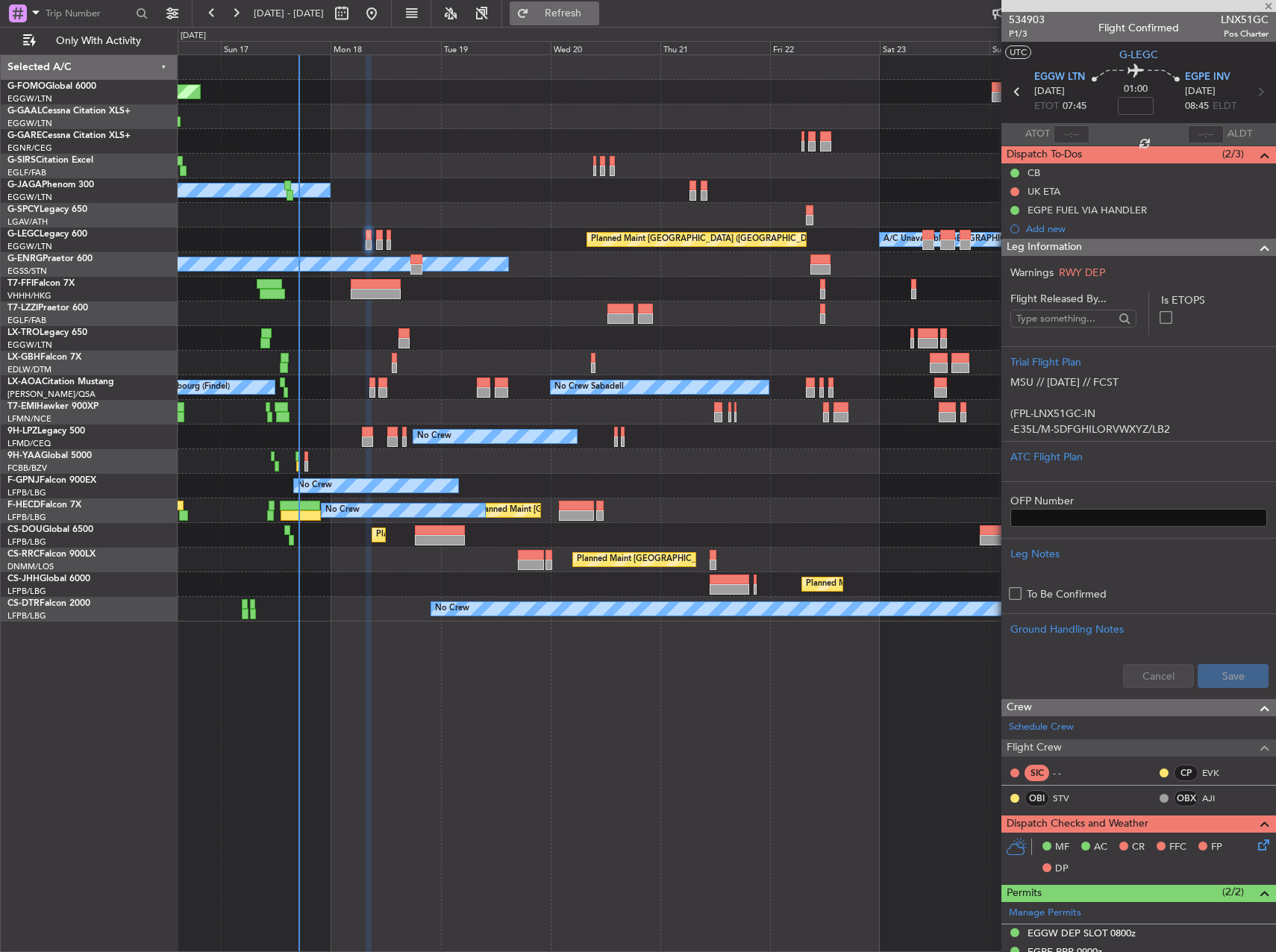
type input "4"
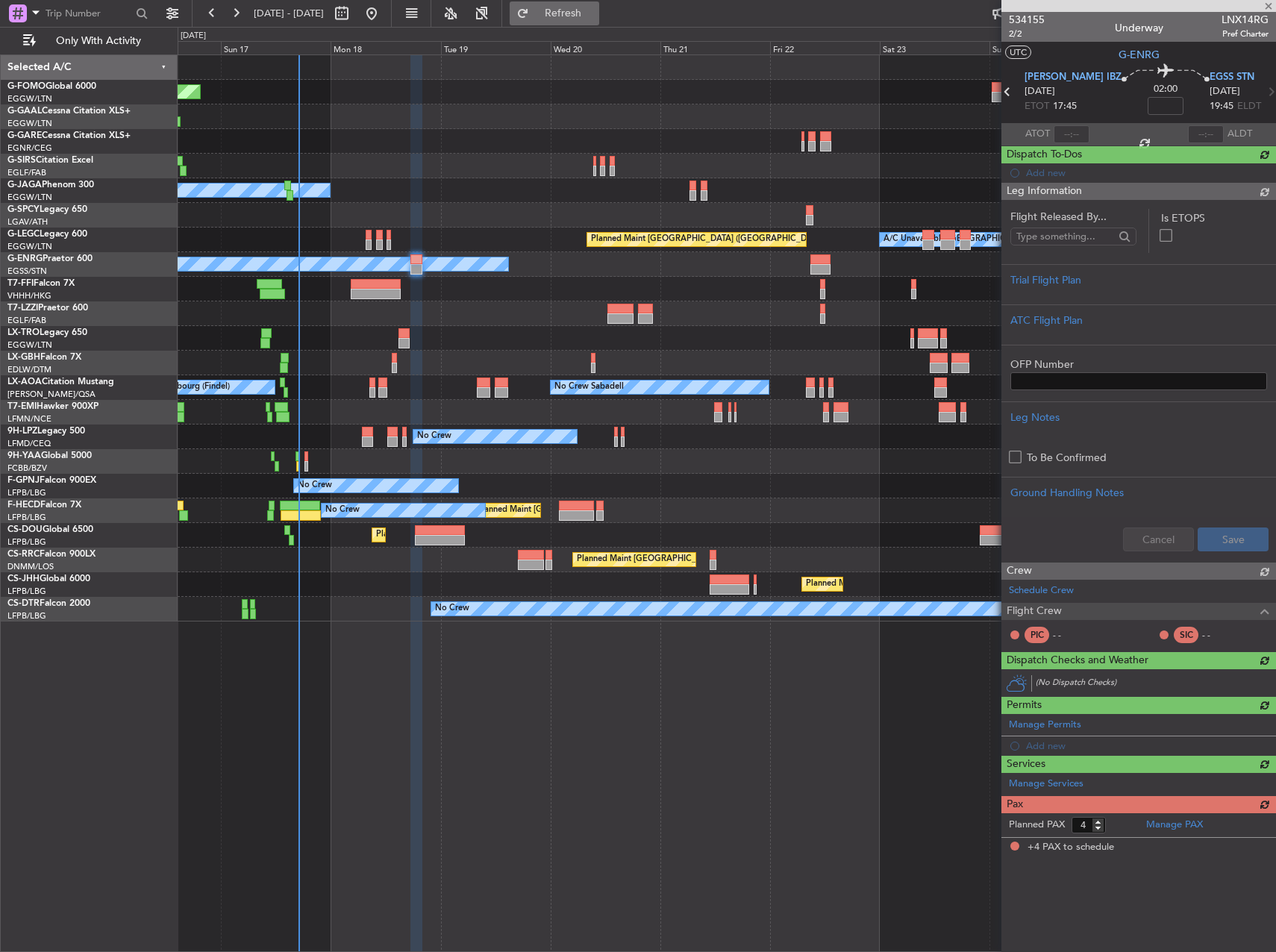
click at [595, 19] on span "Refresh" at bounding box center [563, 14] width 63 height 11
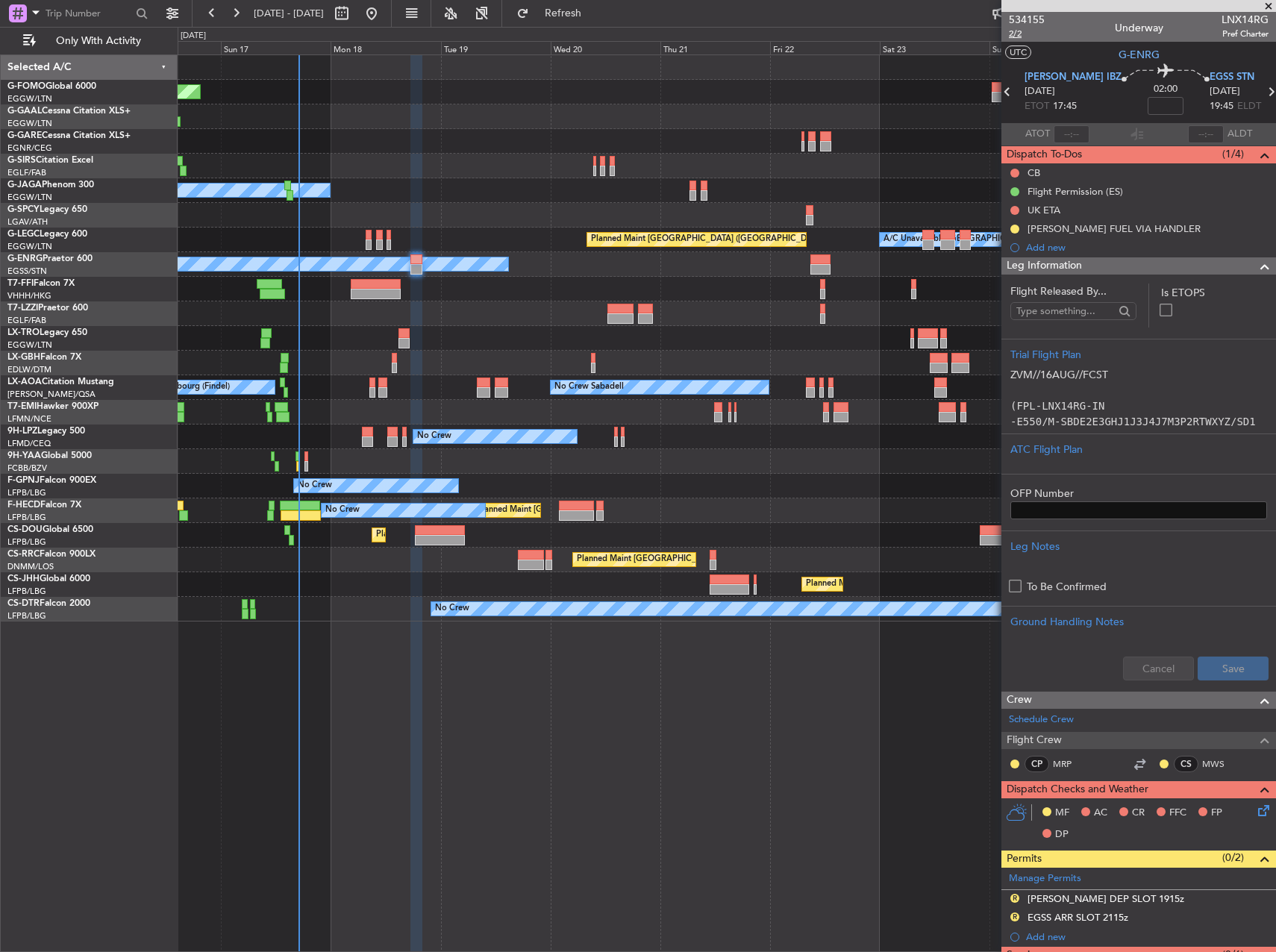
click at [1015, 31] on span "2/2" at bounding box center [1026, 34] width 35 height 13
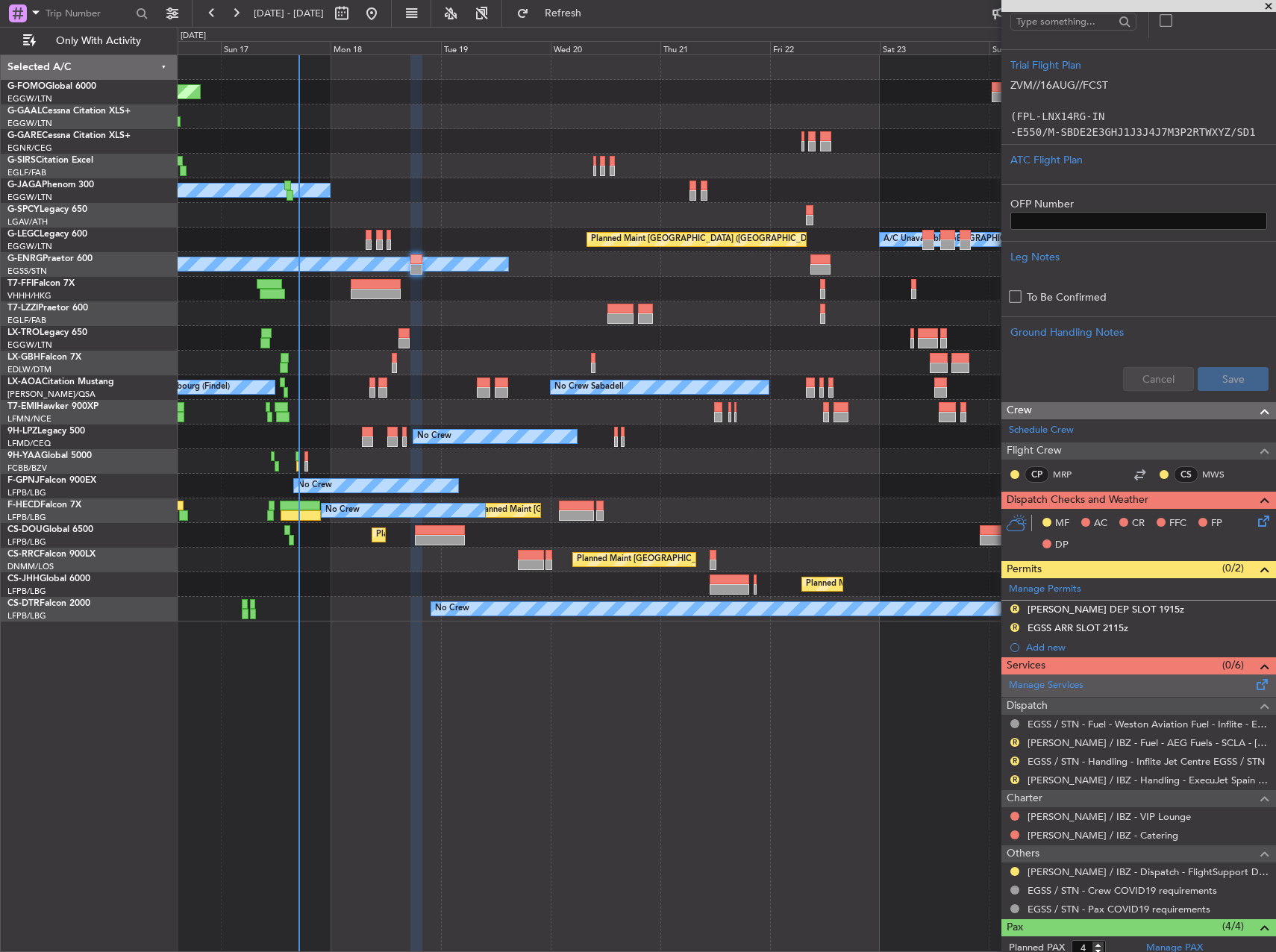
scroll to position [299, 0]
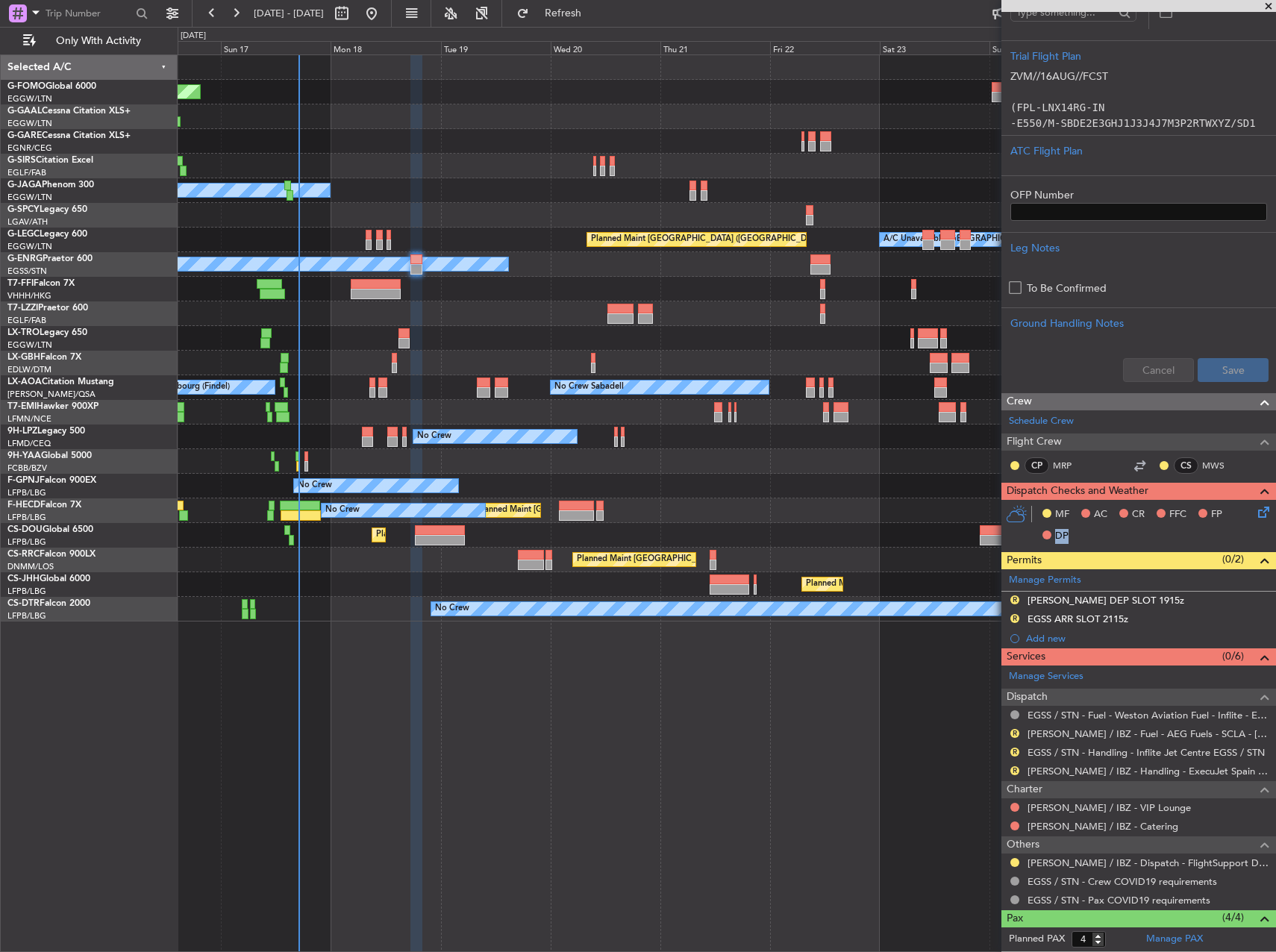
click at [1259, 511] on div "MF AC CR FFC FP DP" at bounding box center [1139, 526] width 275 height 51
click at [1258, 512] on icon at bounding box center [1262, 510] width 12 height 12
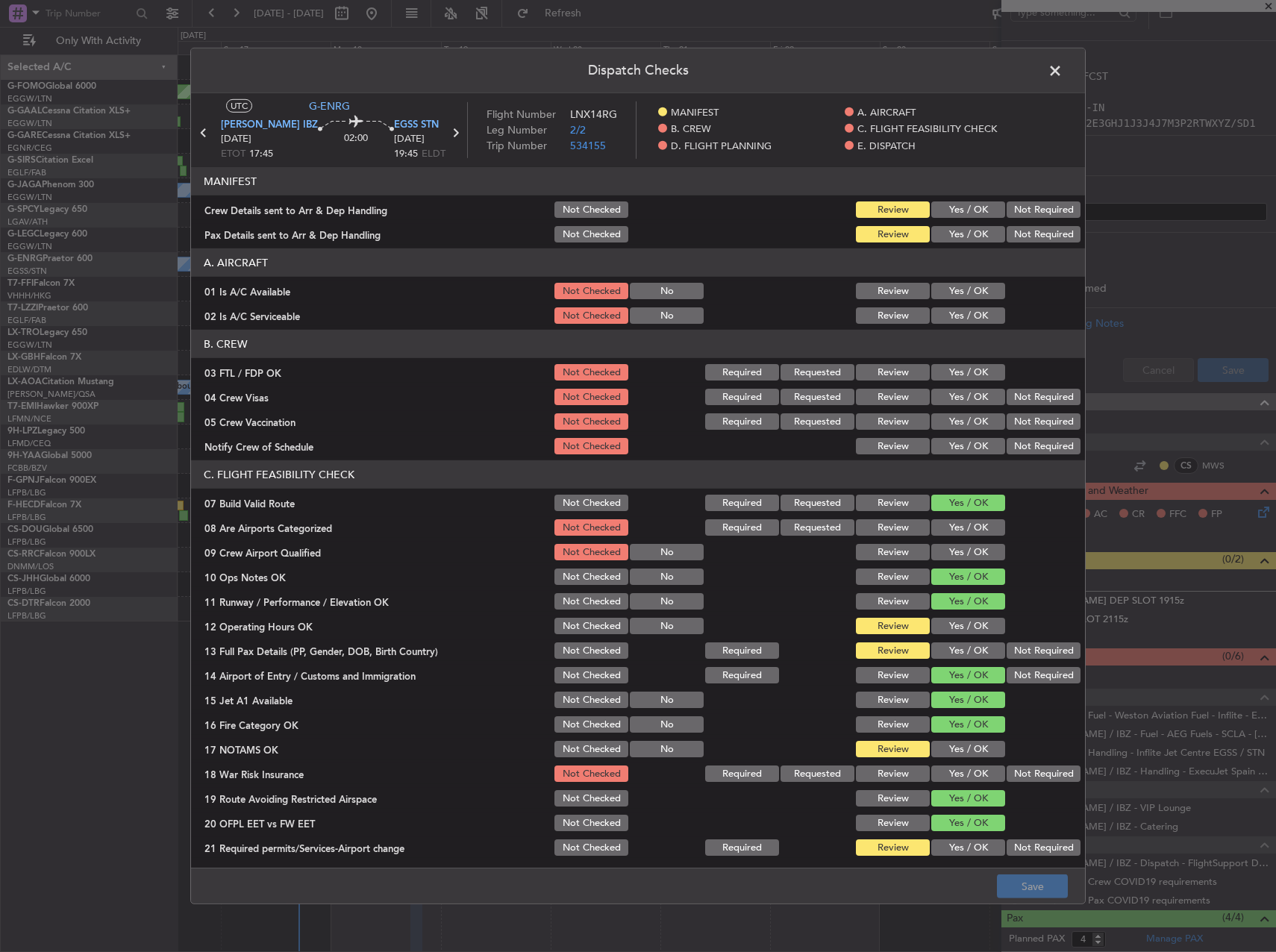
drag, startPoint x: 949, startPoint y: 617, endPoint x: 951, endPoint y: 625, distance: 8.2
click at [950, 621] on div "Yes / OK" at bounding box center [967, 626] width 75 height 21
drag, startPoint x: 951, startPoint y: 625, endPoint x: 952, endPoint y: 634, distance: 9.1
click at [952, 625] on button "Yes / OK" at bounding box center [968, 626] width 74 height 17
click at [957, 649] on button "Yes / OK" at bounding box center [968, 651] width 74 height 17
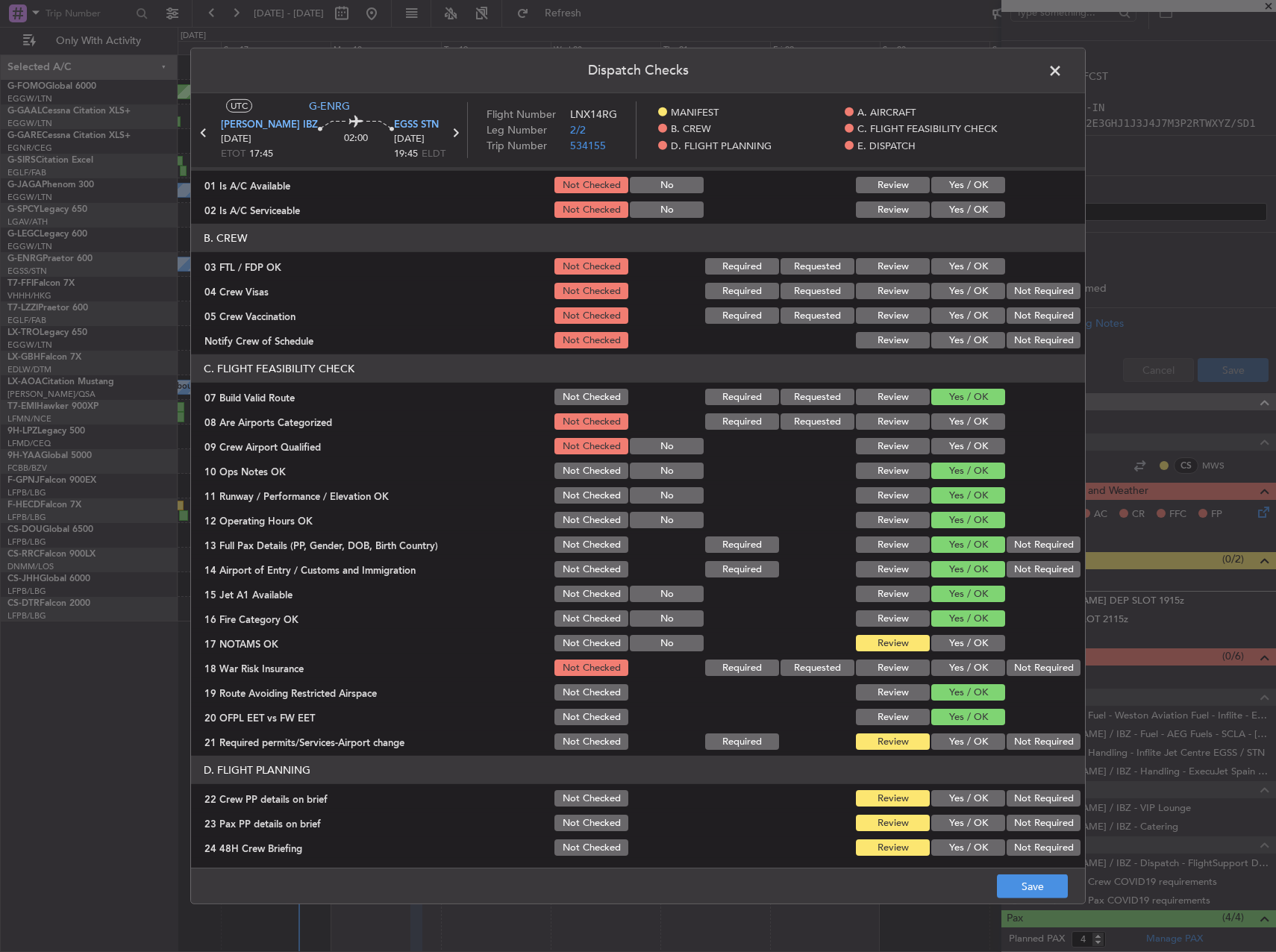
scroll to position [224, 0]
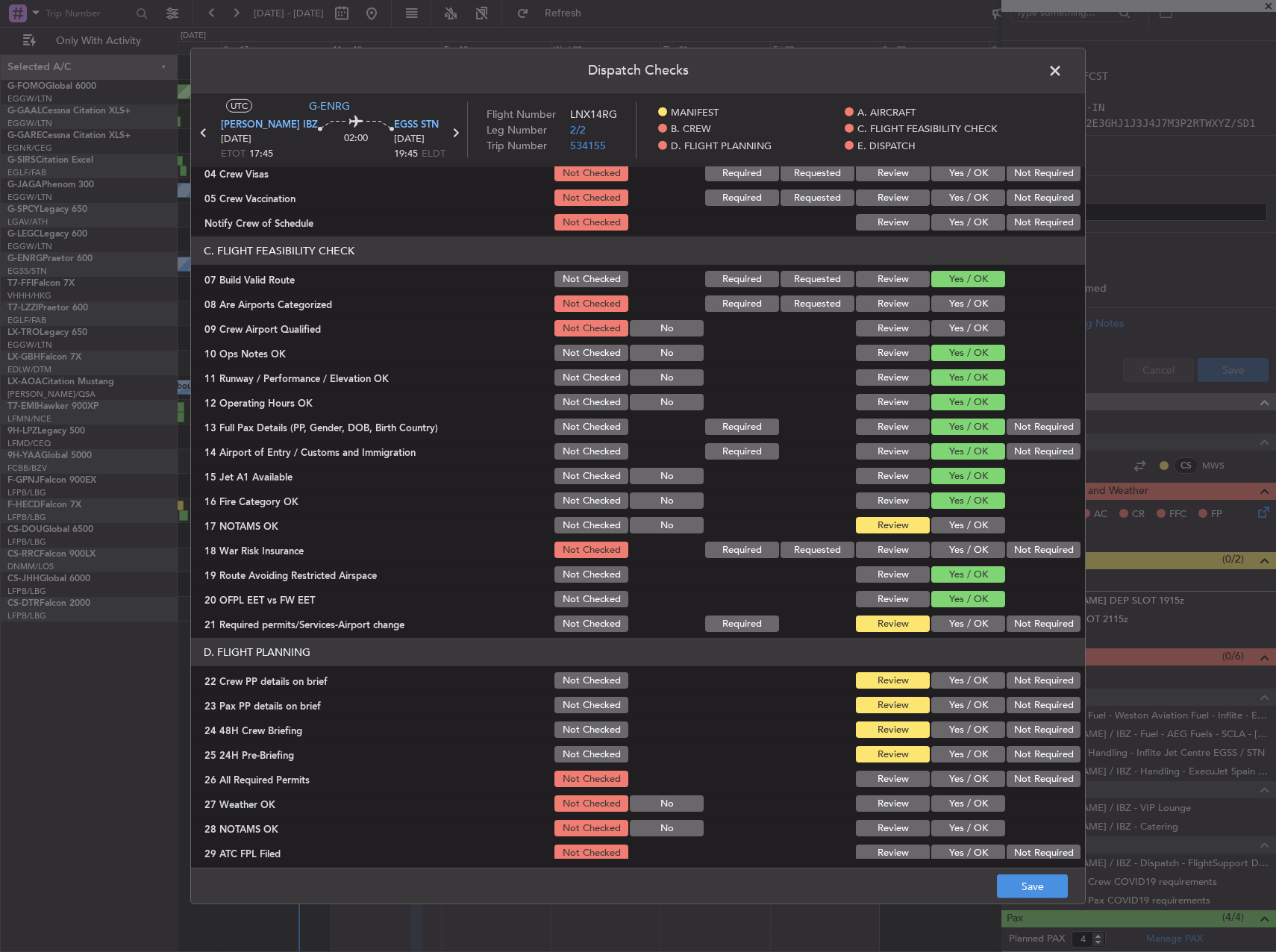
click at [945, 523] on button "Yes / OK" at bounding box center [968, 525] width 74 height 17
click at [946, 630] on button "Yes / OK" at bounding box center [968, 624] width 74 height 17
click at [951, 677] on button "Yes / OK" at bounding box center [968, 680] width 74 height 17
drag, startPoint x: 951, startPoint y: 693, endPoint x: 952, endPoint y: 701, distance: 8.1
click at [951, 694] on section "D. FLIGHT PLANNING 22 Crew PP details on brief Not Checked Review Yes / OK Not …" at bounding box center [638, 788] width 894 height 299
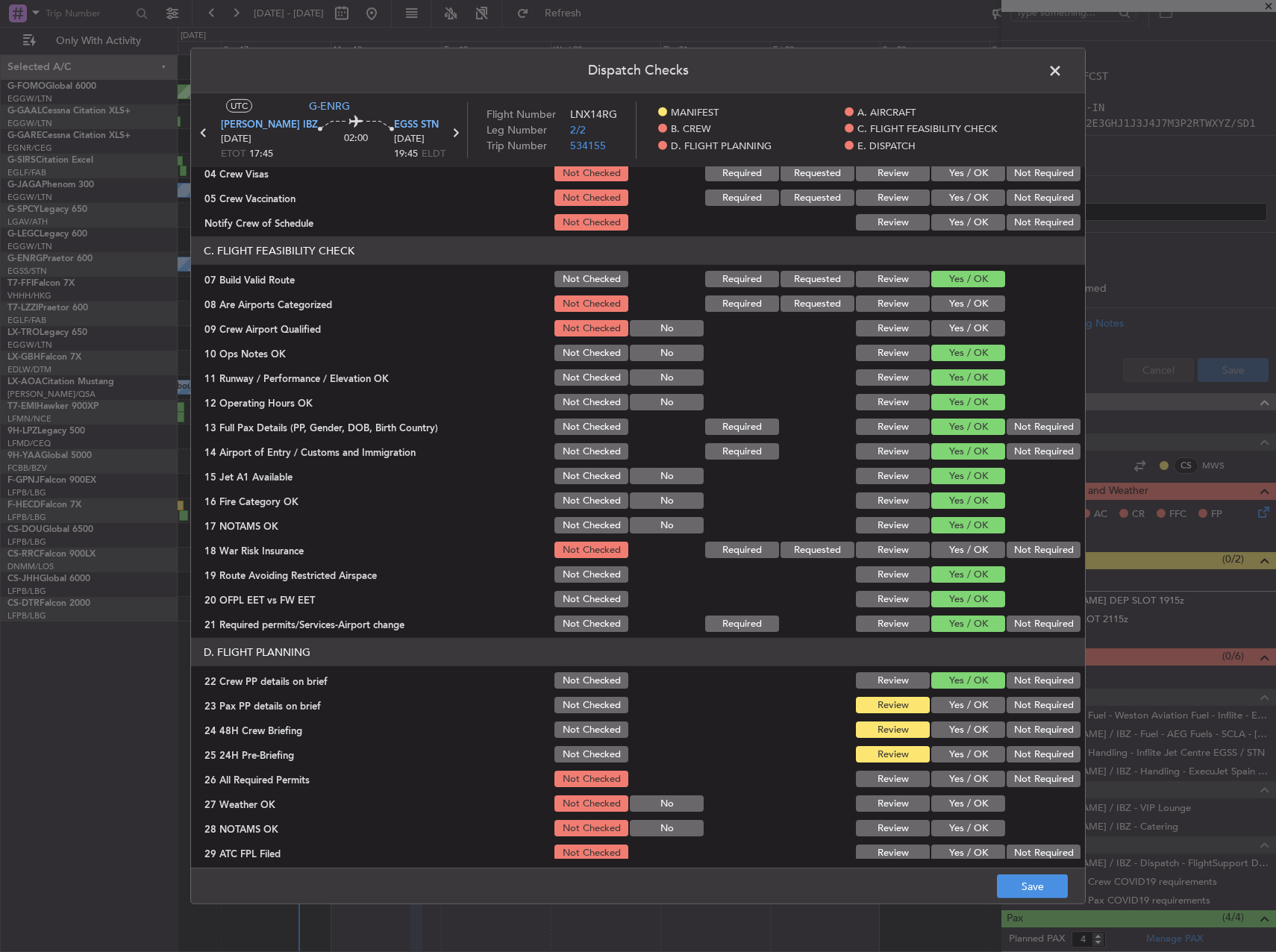
click at [953, 713] on button "Yes / OK" at bounding box center [968, 705] width 74 height 17
click at [954, 731] on button "Yes / OK" at bounding box center [968, 729] width 74 height 17
click at [955, 761] on button "Yes / OK" at bounding box center [968, 754] width 74 height 17
click at [1038, 902] on footer "Save" at bounding box center [638, 885] width 894 height 35
click at [1041, 892] on button "Save" at bounding box center [1032, 886] width 71 height 24
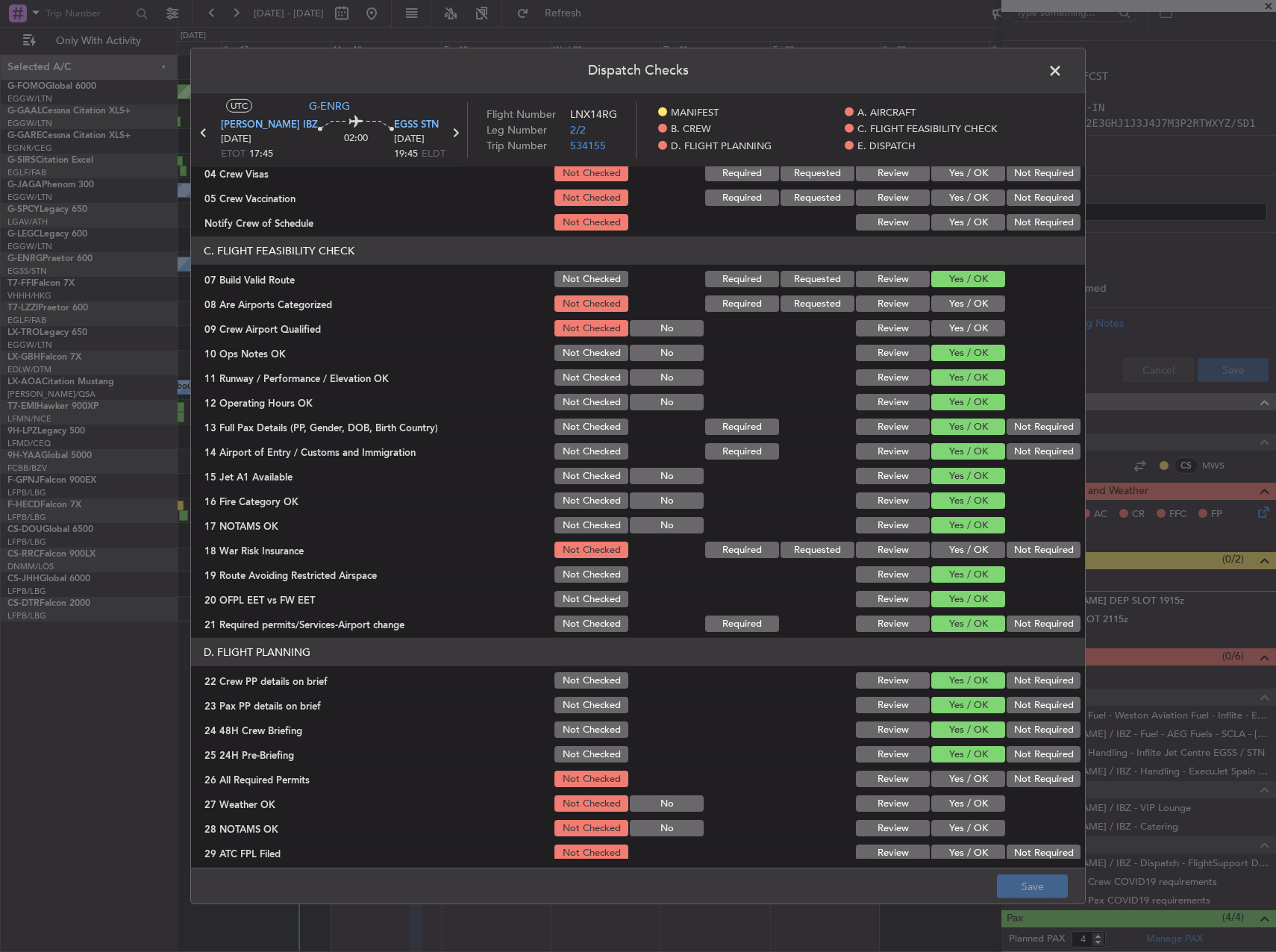
drag, startPoint x: 1009, startPoint y: 527, endPoint x: 1013, endPoint y: 539, distance: 12.6
click at [1011, 536] on section "C. FLIGHT FEASIBILITY CHECK 07 Build Valid Route Not Checked Required Requested…" at bounding box center [638, 435] width 894 height 398
click at [1013, 539] on div "Not Required" at bounding box center [1042, 550] width 75 height 21
click at [1018, 559] on div "Not Required" at bounding box center [1042, 550] width 75 height 21
click at [1011, 540] on div "Not Required" at bounding box center [1042, 550] width 75 height 21
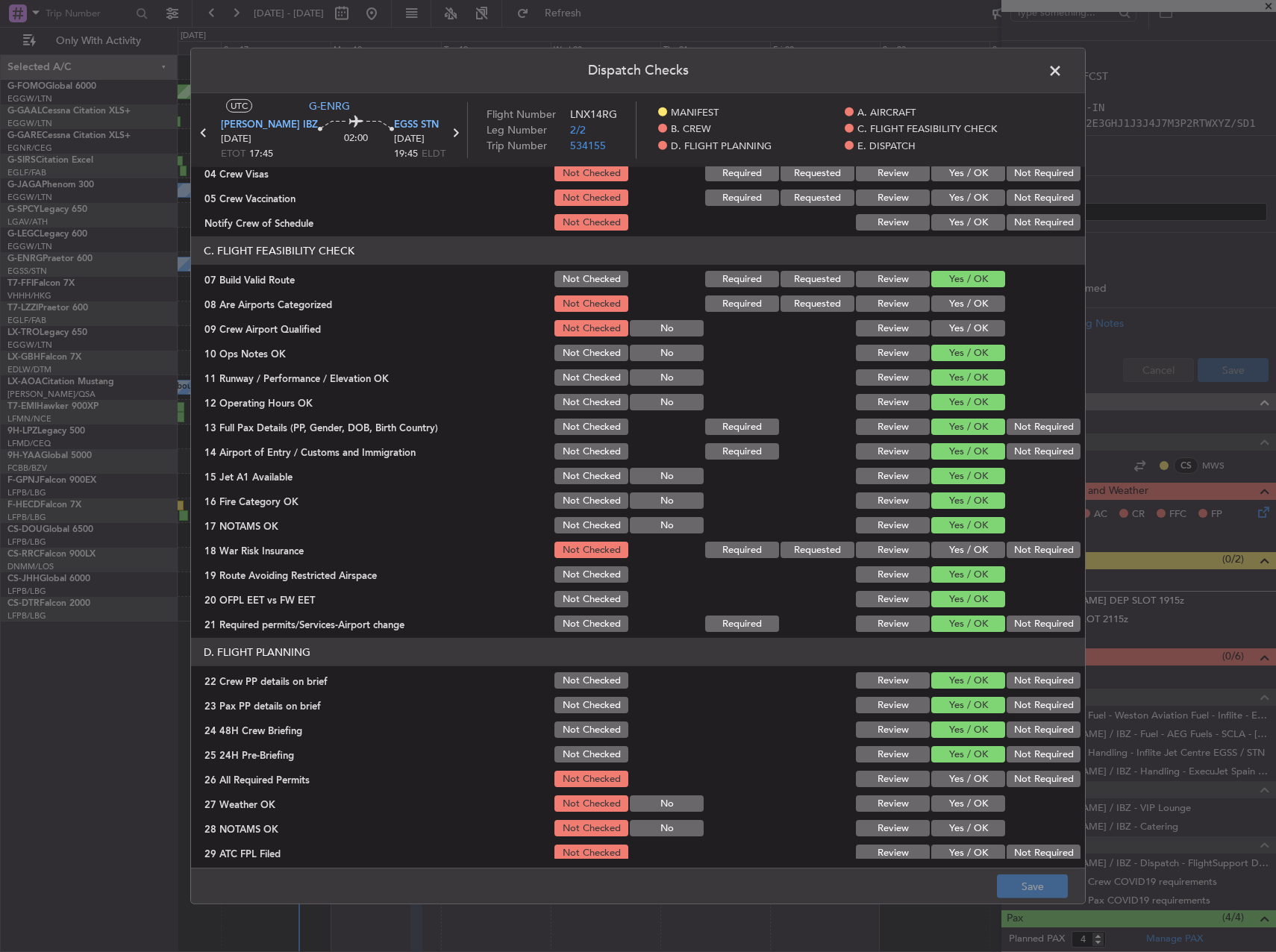
click at [1013, 545] on button "Not Required" at bounding box center [1044, 550] width 74 height 17
click at [1023, 892] on button "Save" at bounding box center [1032, 886] width 71 height 24
click at [1062, 68] on span at bounding box center [1062, 75] width 0 height 30
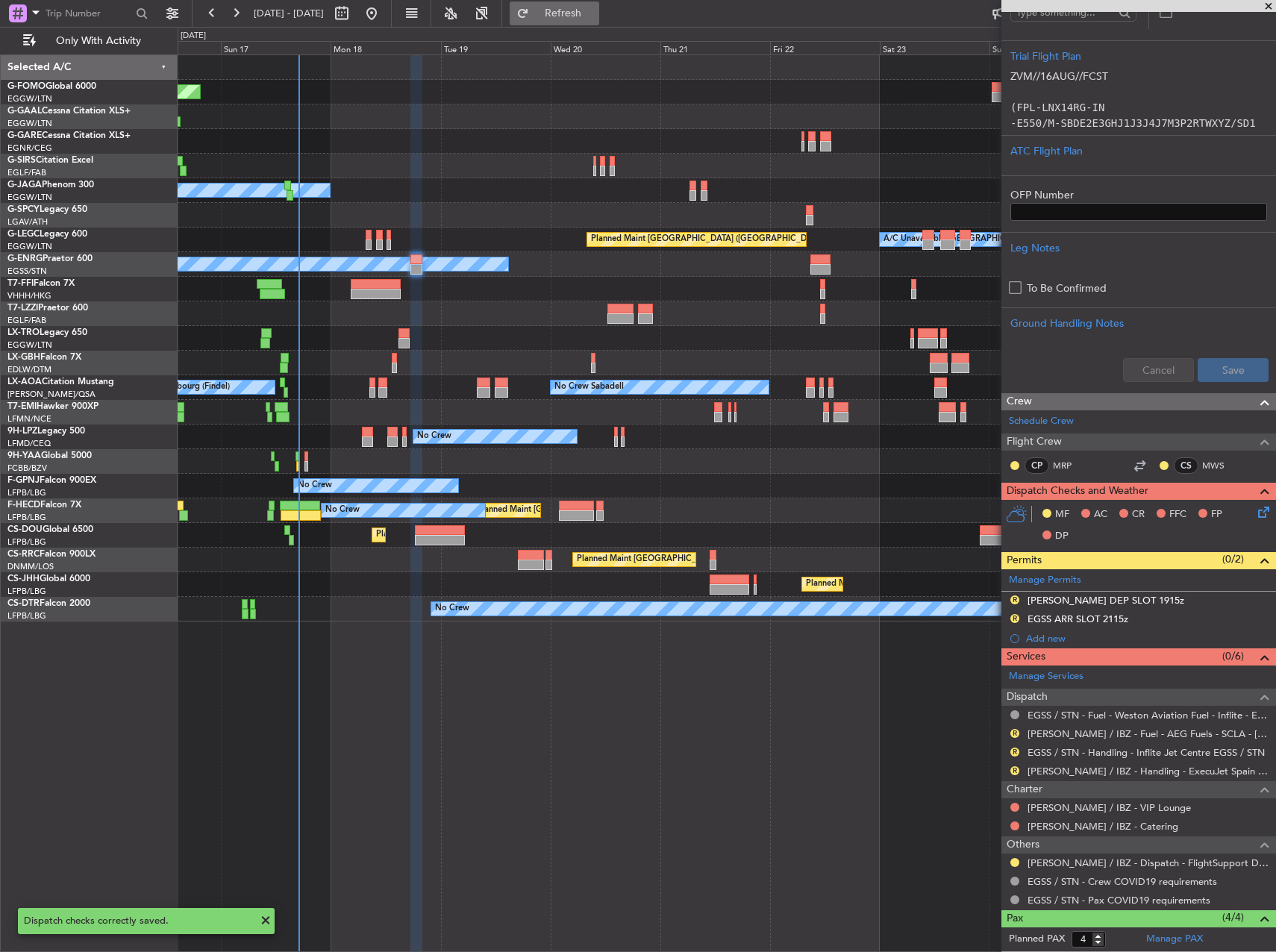
click at [599, 24] on button "Refresh" at bounding box center [555, 14] width 90 height 24
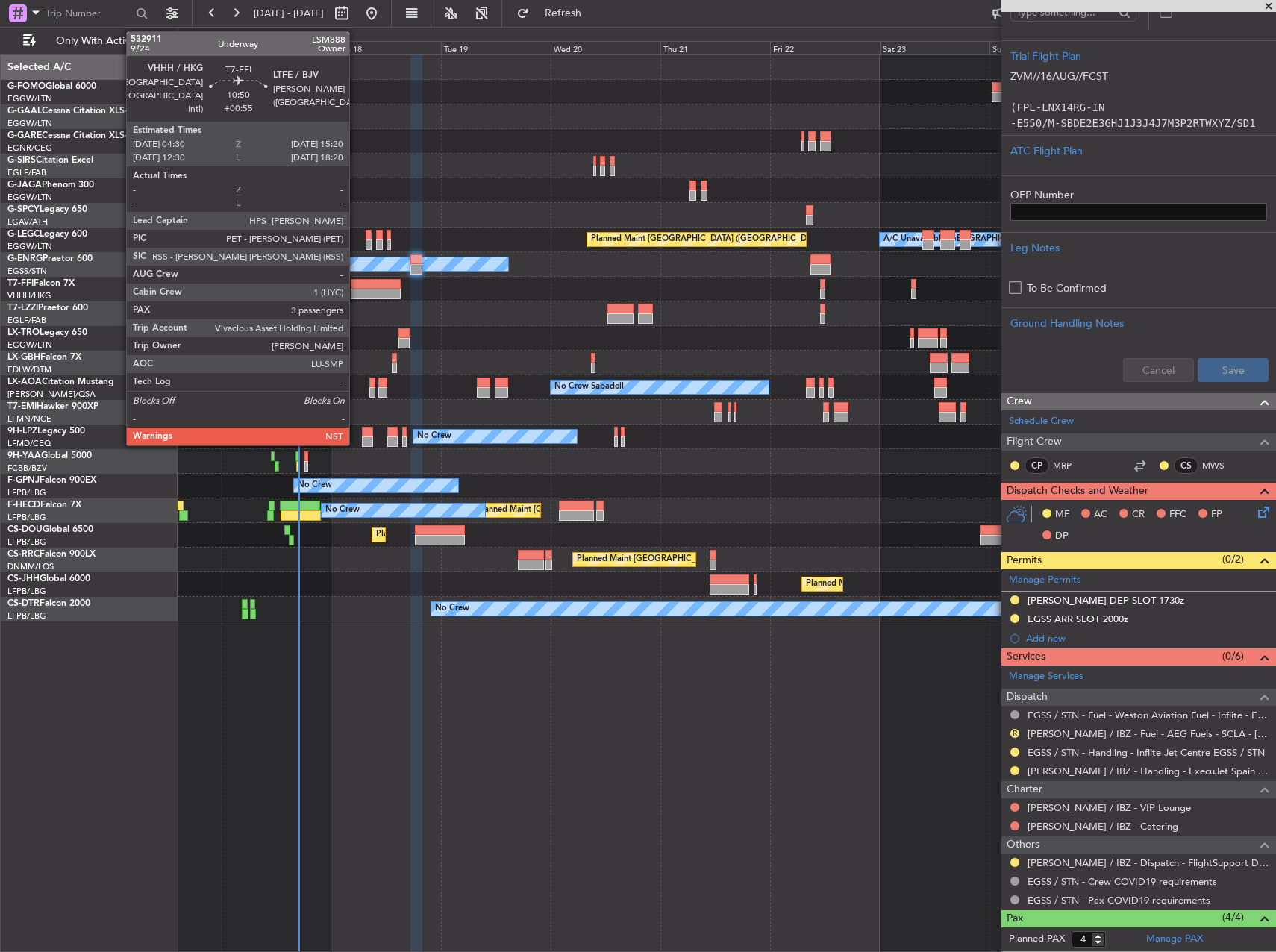
click at [356, 281] on div at bounding box center [376, 284] width 50 height 11
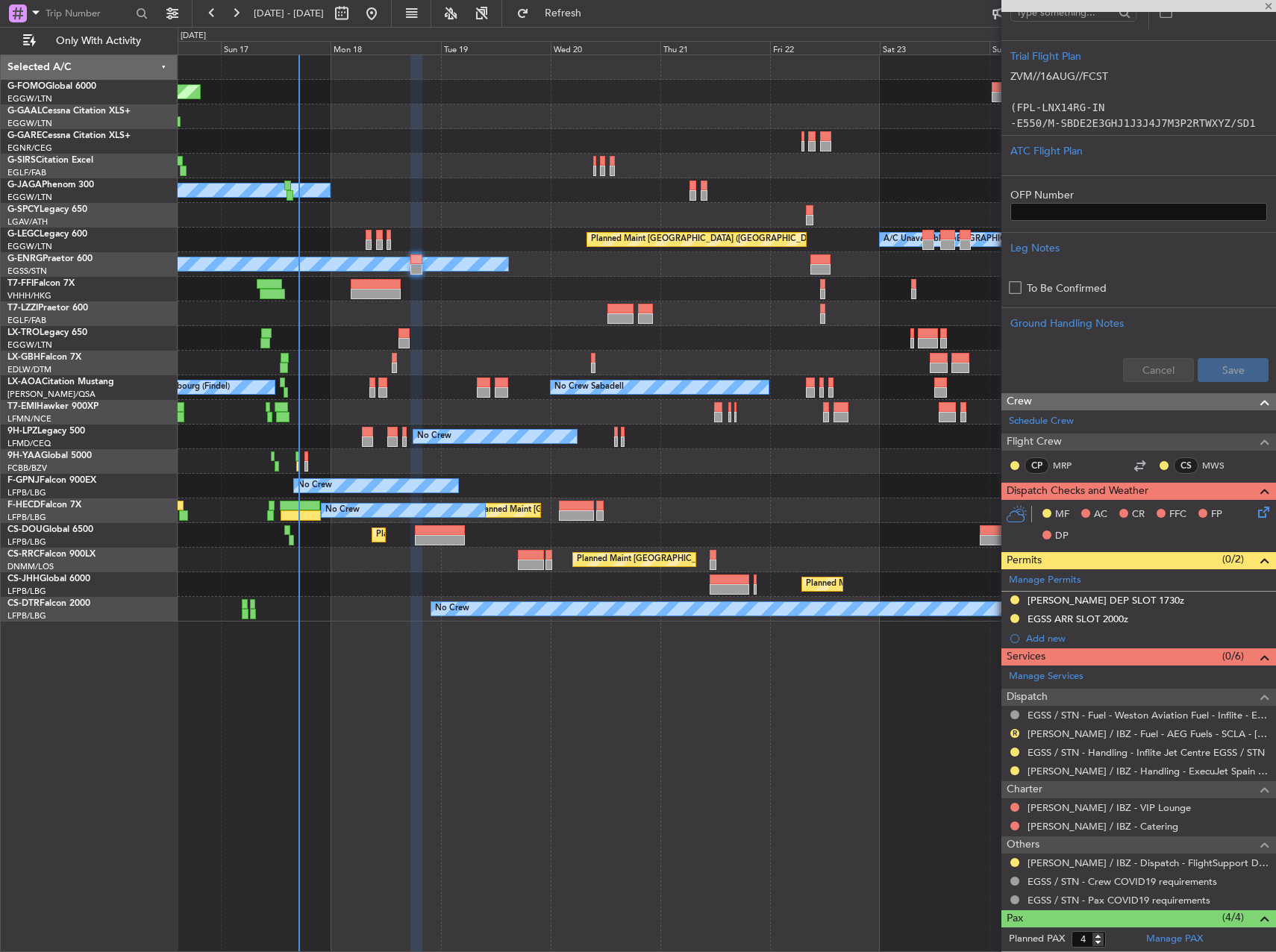
type input "+00:55"
type input "3"
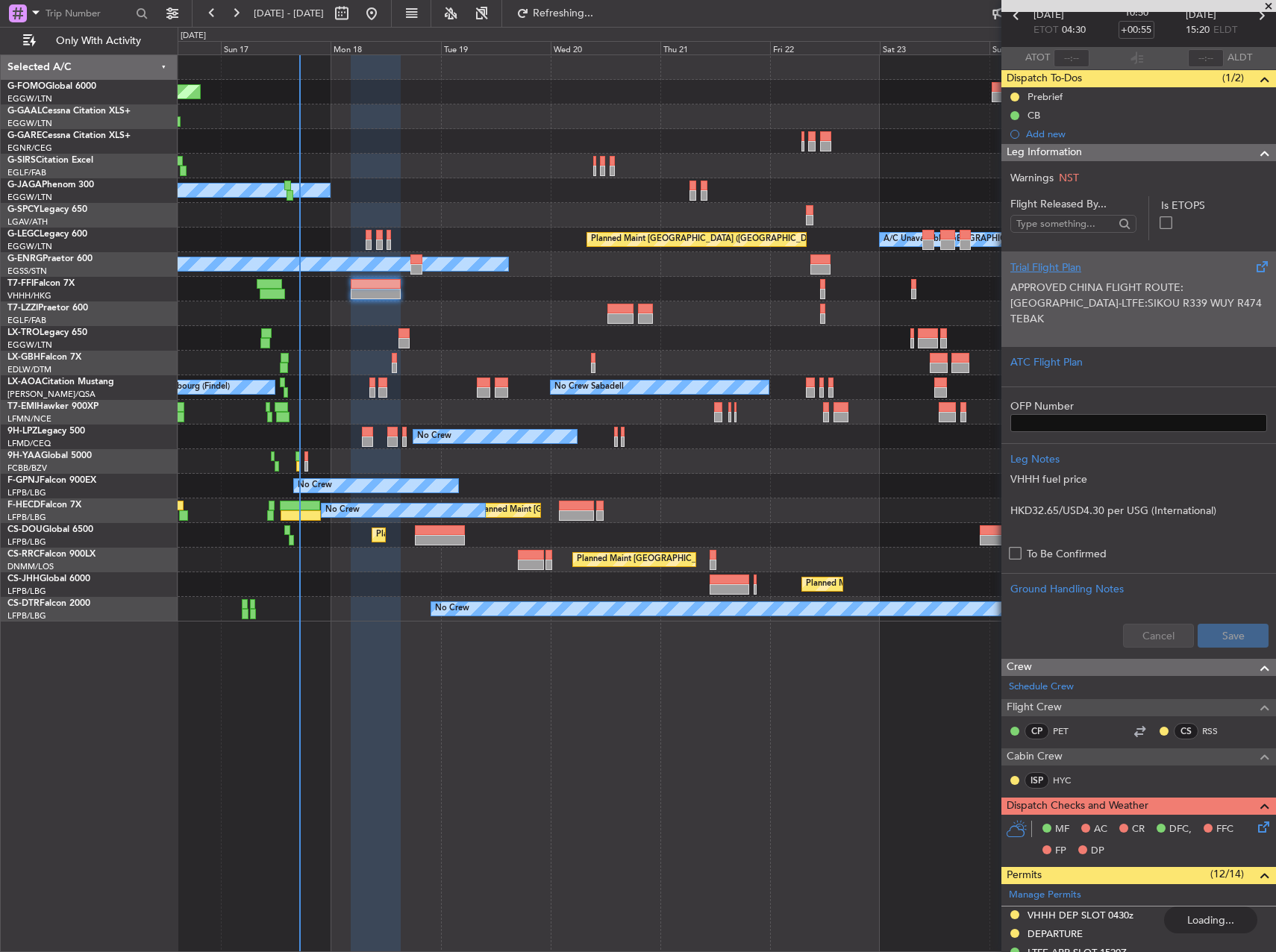
scroll to position [0, 0]
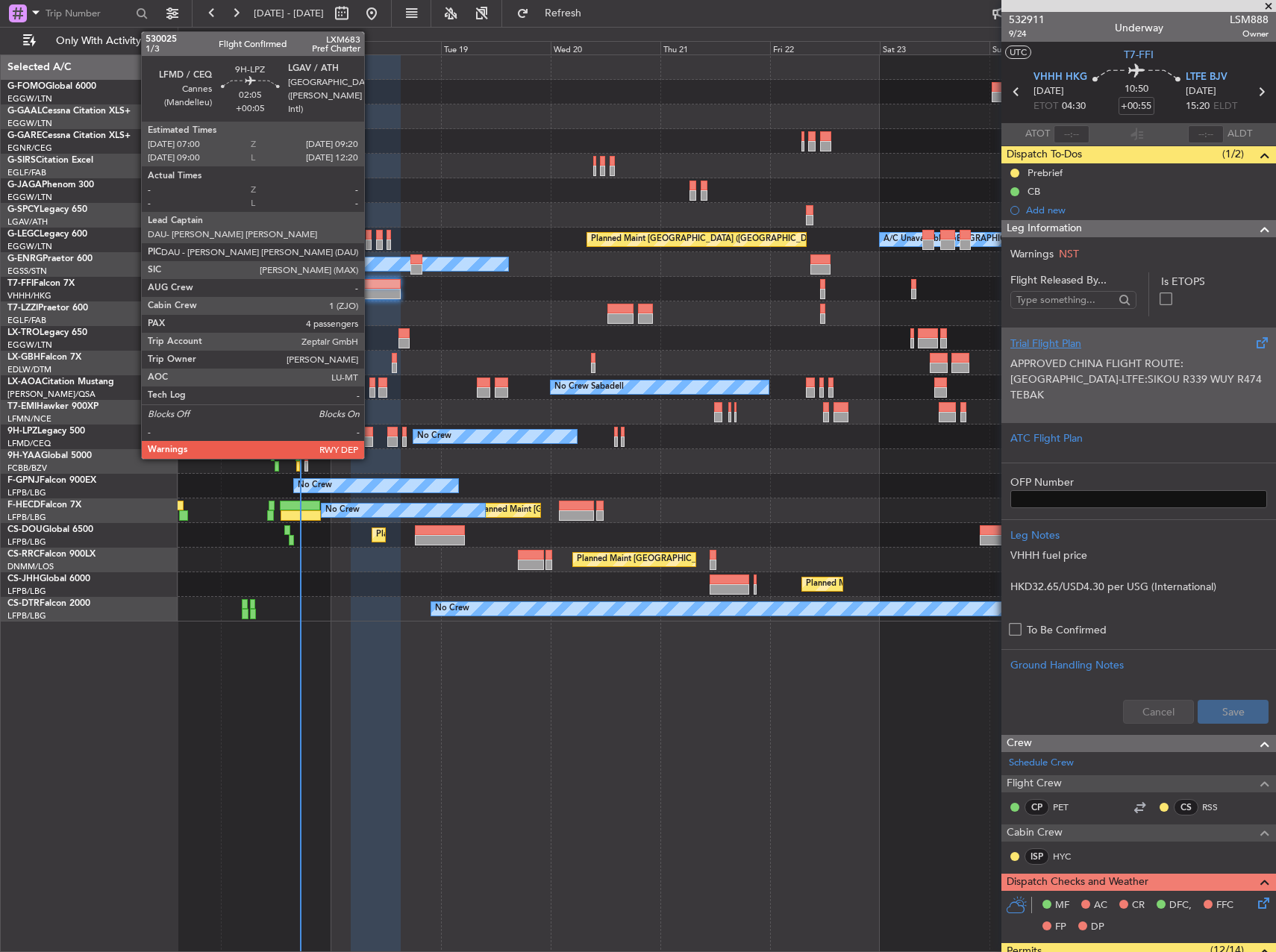
click at [372, 431] on div at bounding box center [367, 432] width 11 height 11
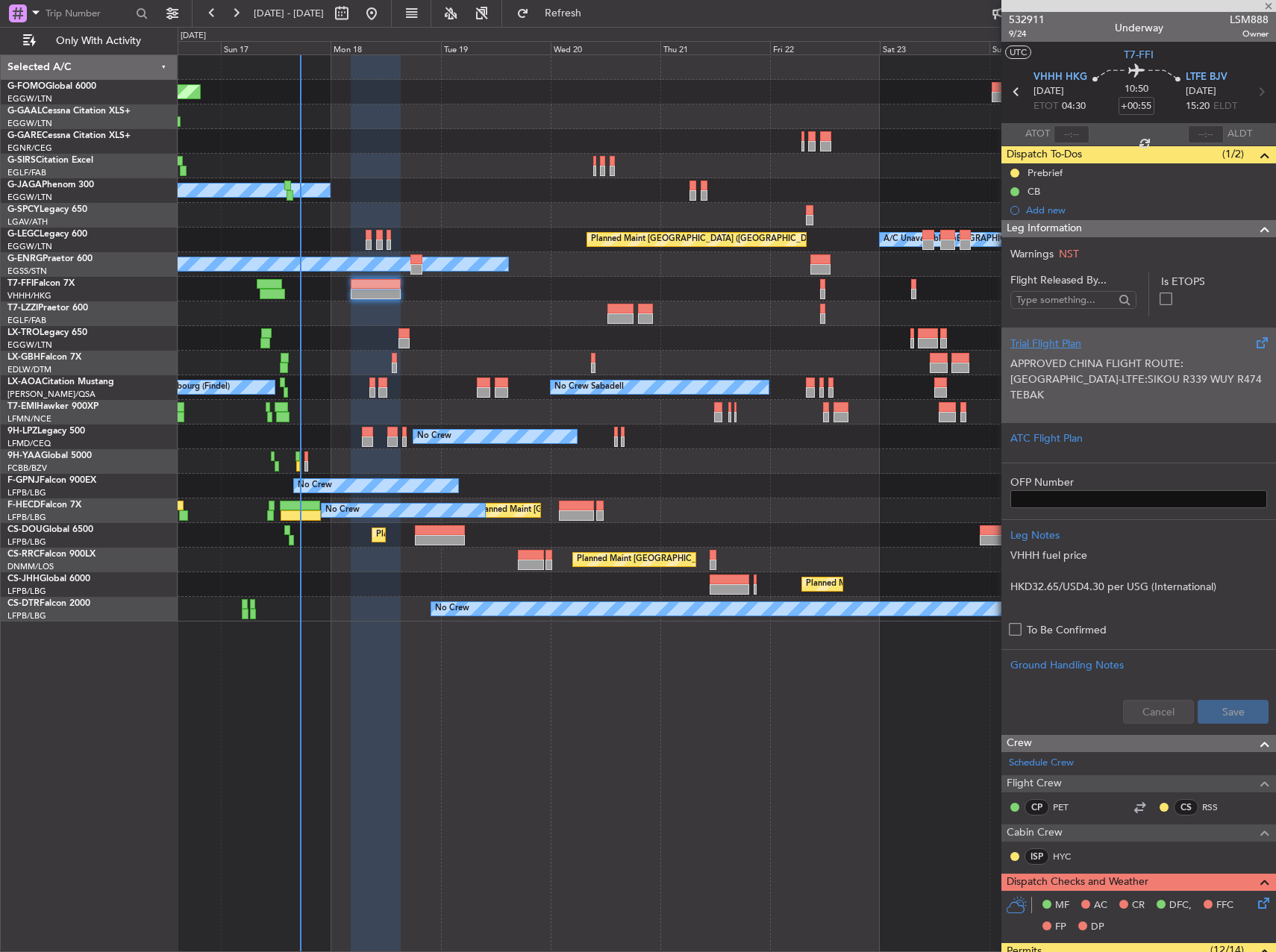
type input "+00:05"
type input "4"
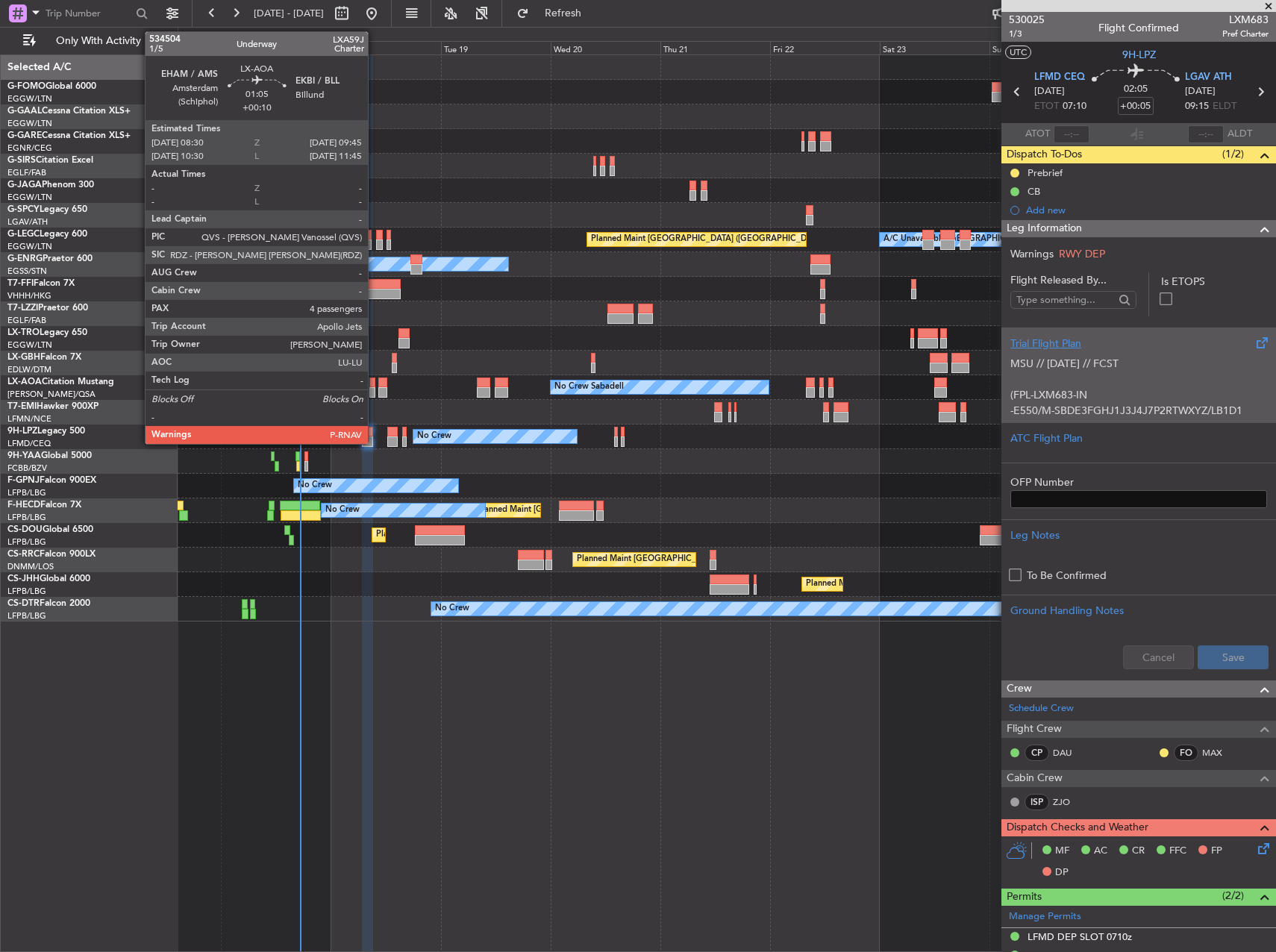
click at [375, 387] on div at bounding box center [373, 392] width 6 height 11
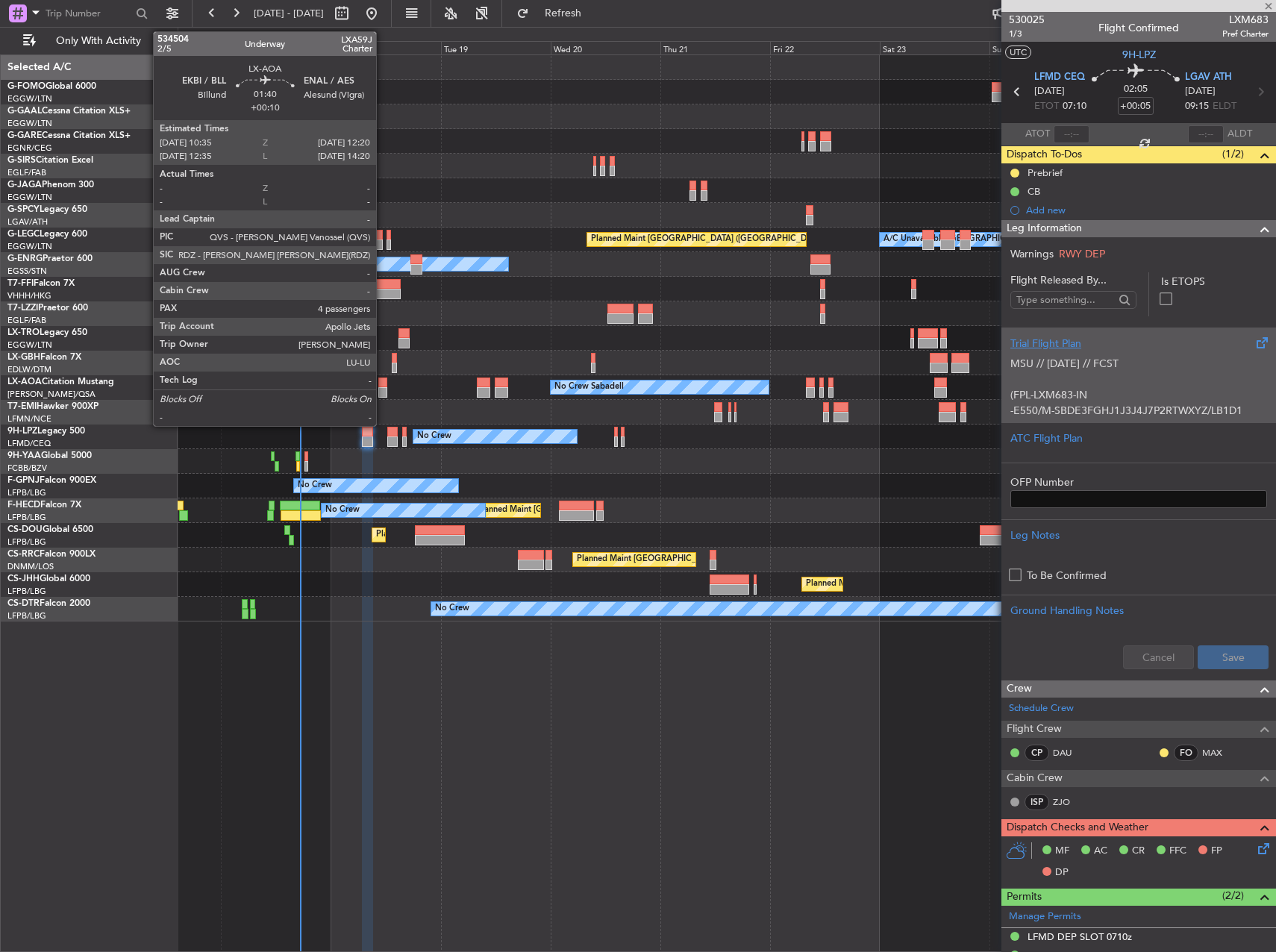
type input "+00:10"
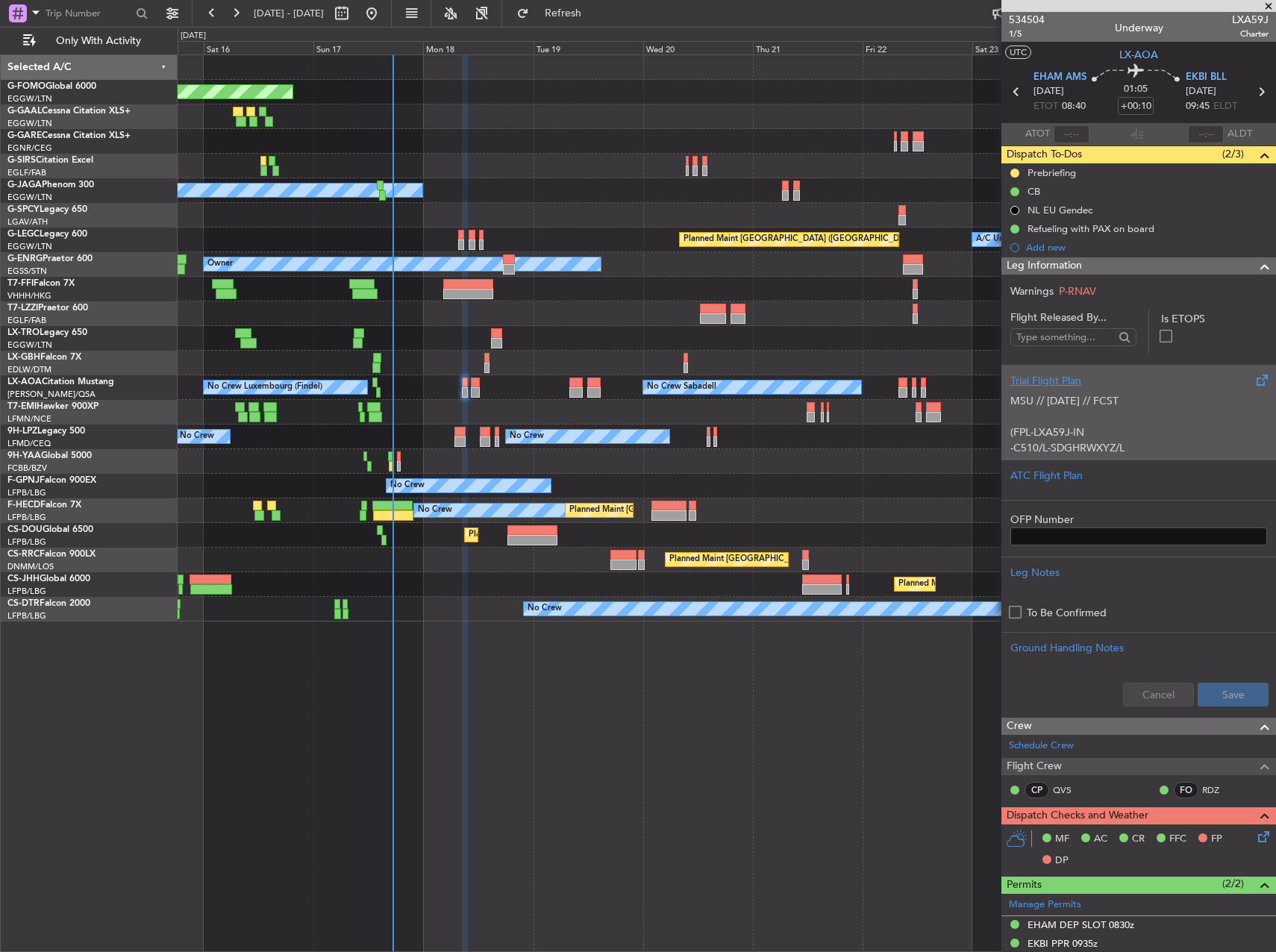
click at [602, 641] on div "Planned Maint Windsor Locks (Bradley Intl) Planned Maint Planned Maint Dusseldo…" at bounding box center [727, 503] width 1099 height 898
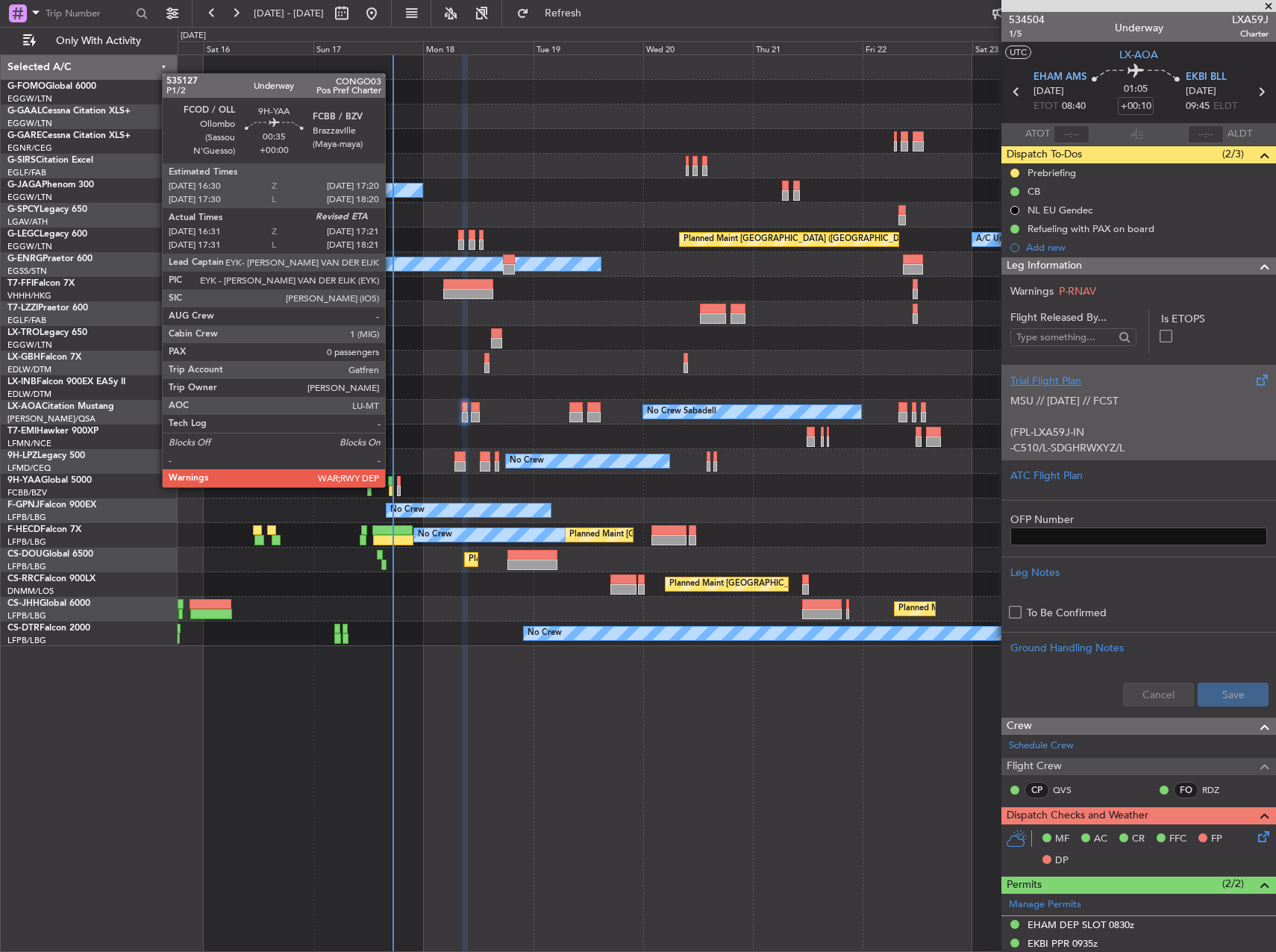
click at [392, 487] on div at bounding box center [391, 491] width 5 height 11
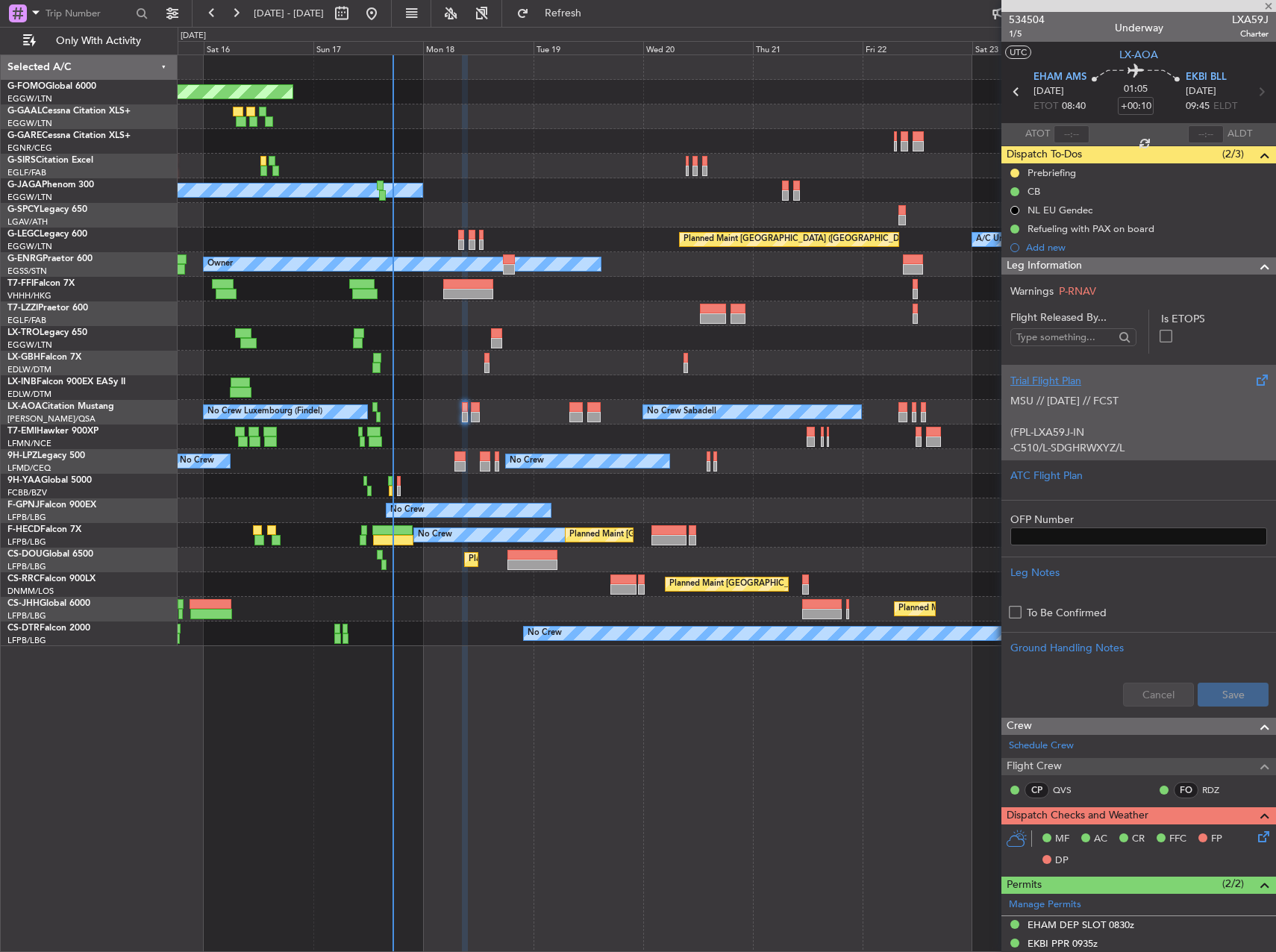
type input "16:41"
type input "0"
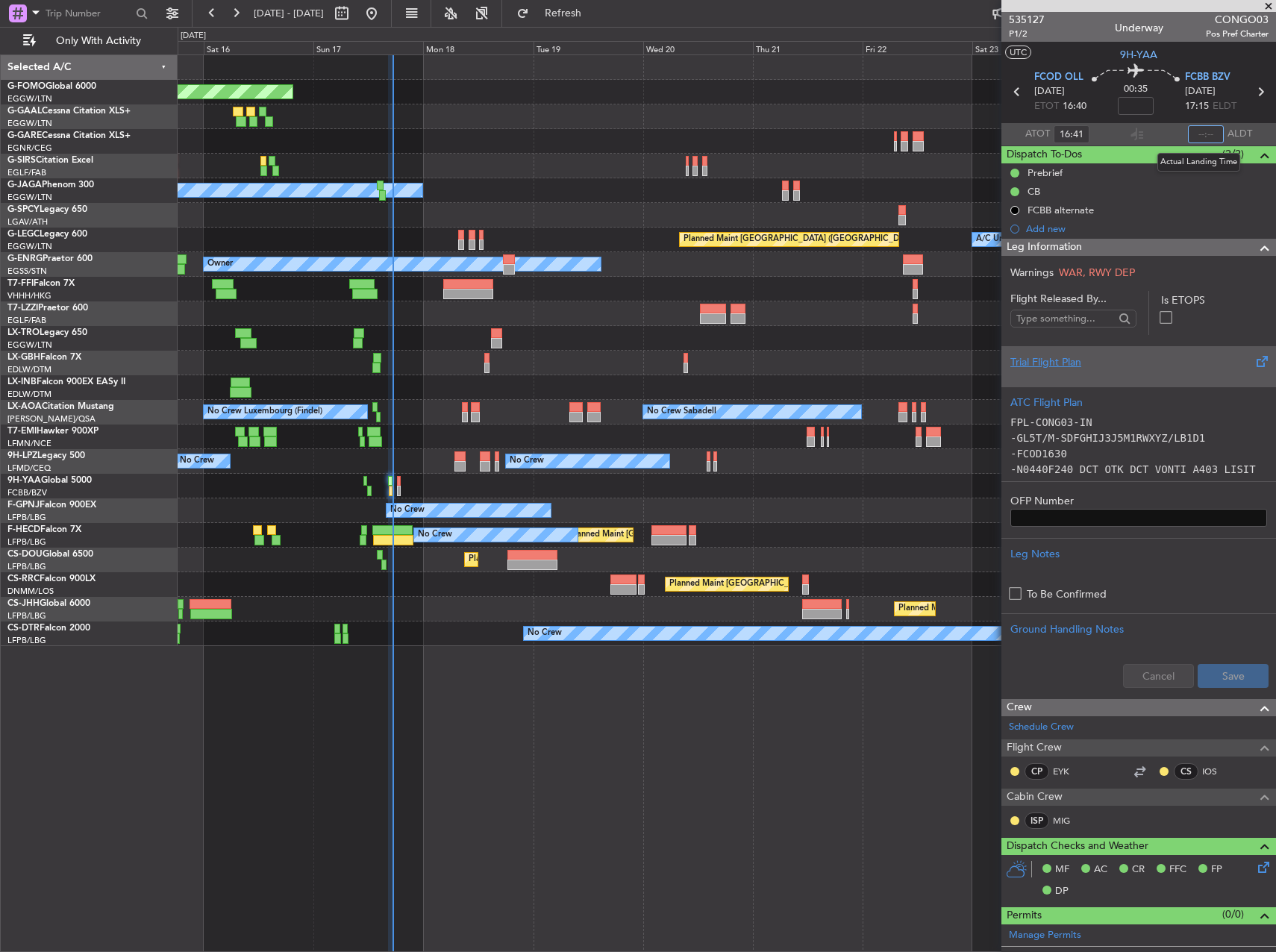
click at [1191, 134] on input "text" at bounding box center [1206, 134] width 35 height 18
type input "17:17"
